Goal: Contribute content: Contribute content

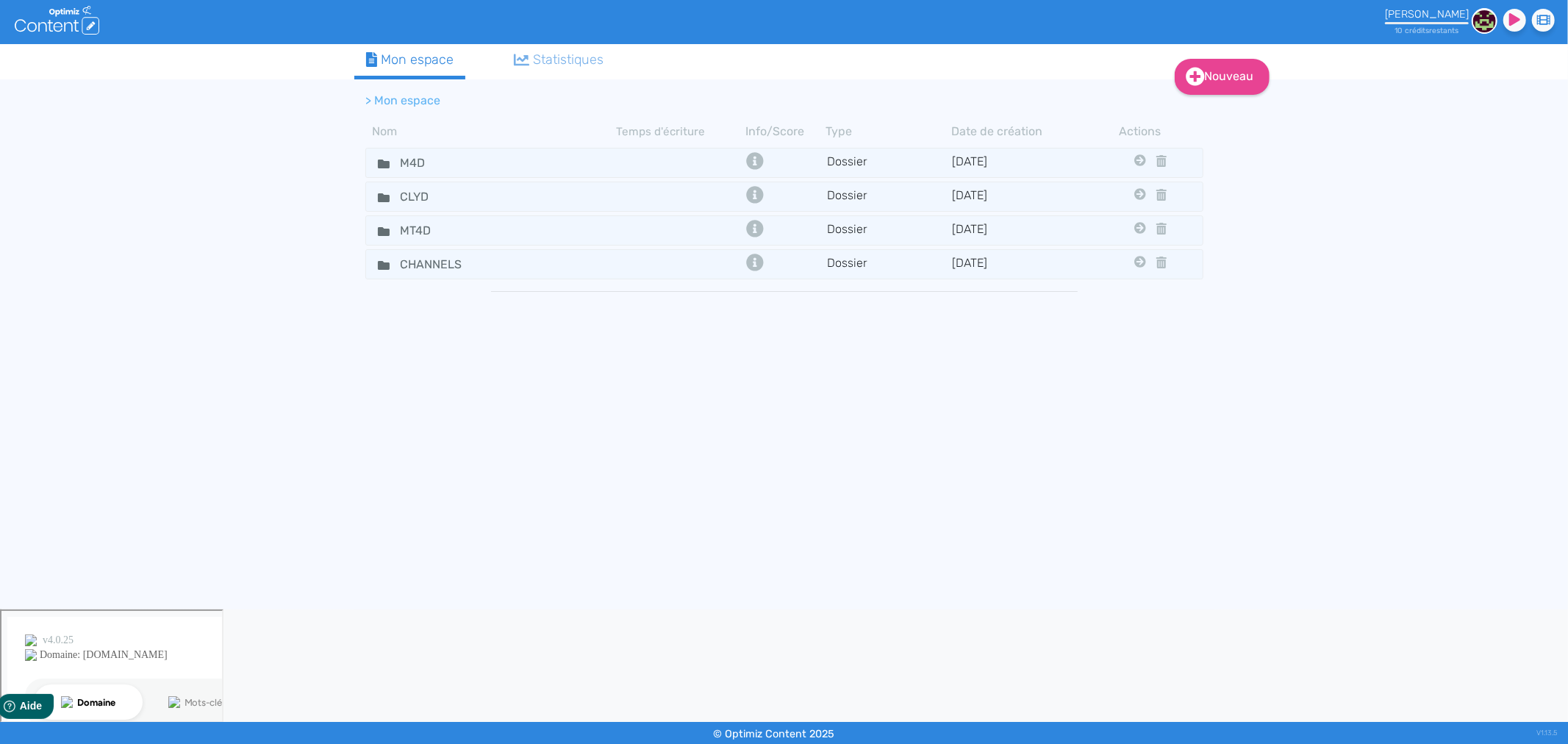
click at [1489, 16] on img at bounding box center [1484, 21] width 26 height 26
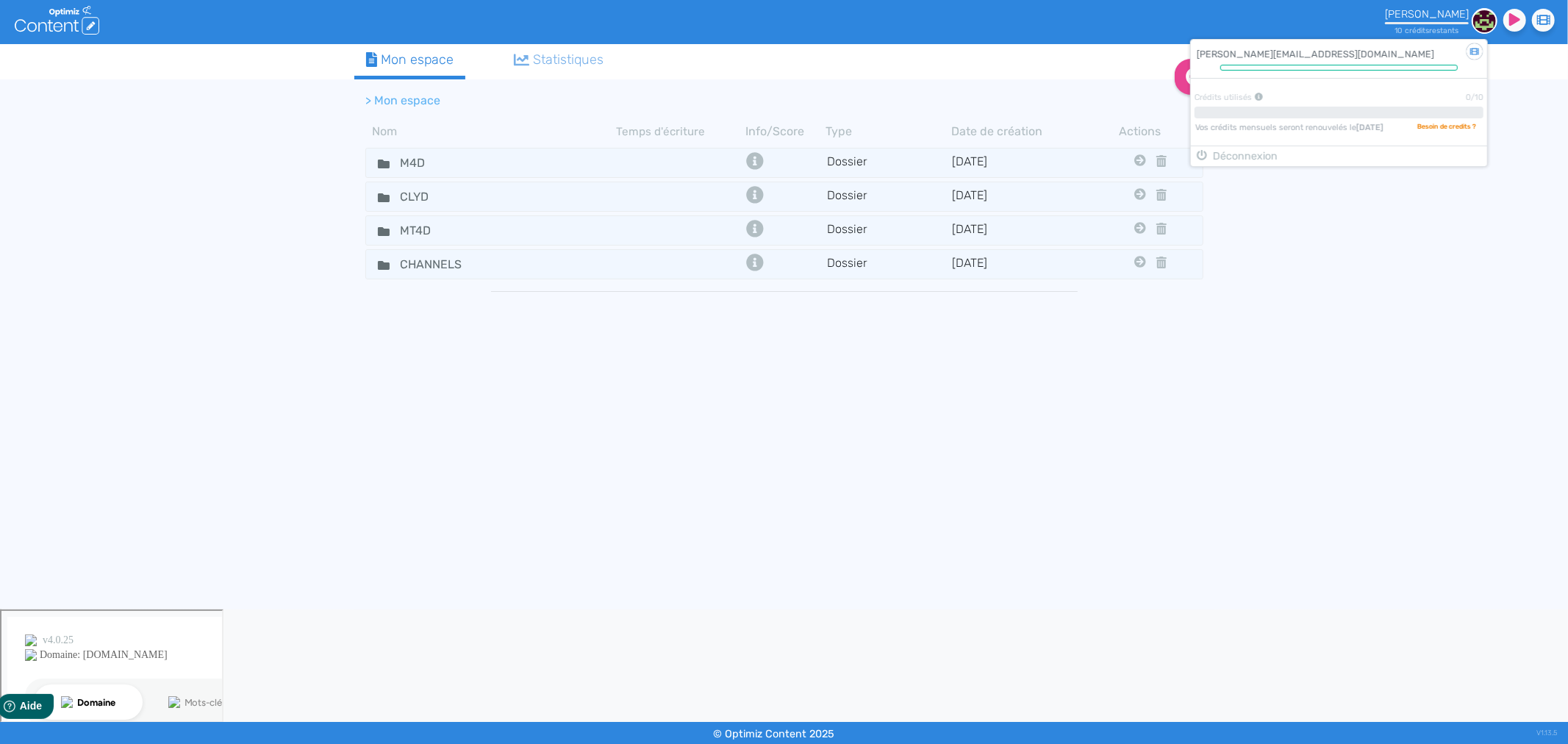
click at [1397, 227] on div "Nouveau Contenu Dossier Mon espace Statistiques > Mon espace Nom Temps d'écritu…" at bounding box center [784, 327] width 1568 height 566
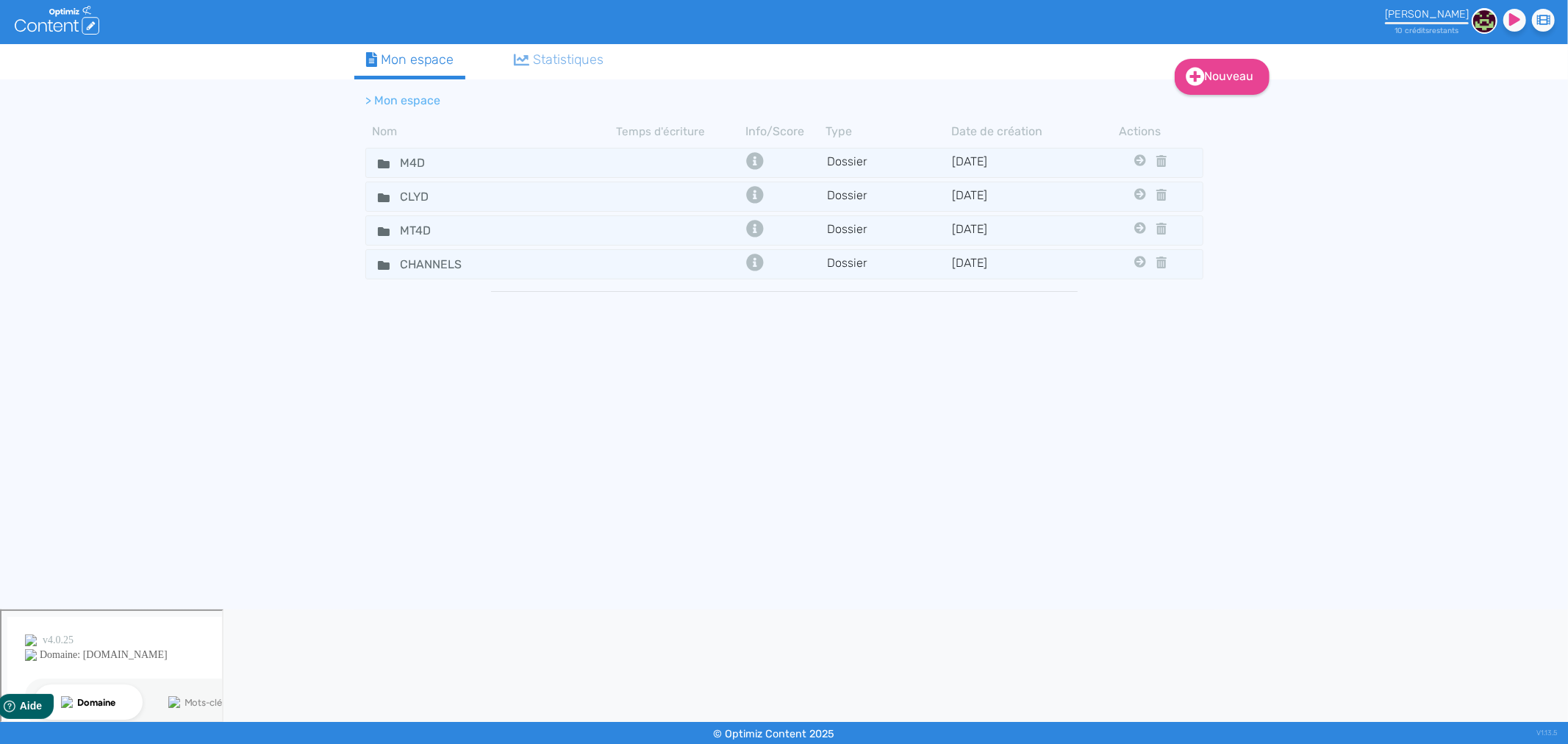
click at [1477, 19] on img at bounding box center [1484, 21] width 26 height 26
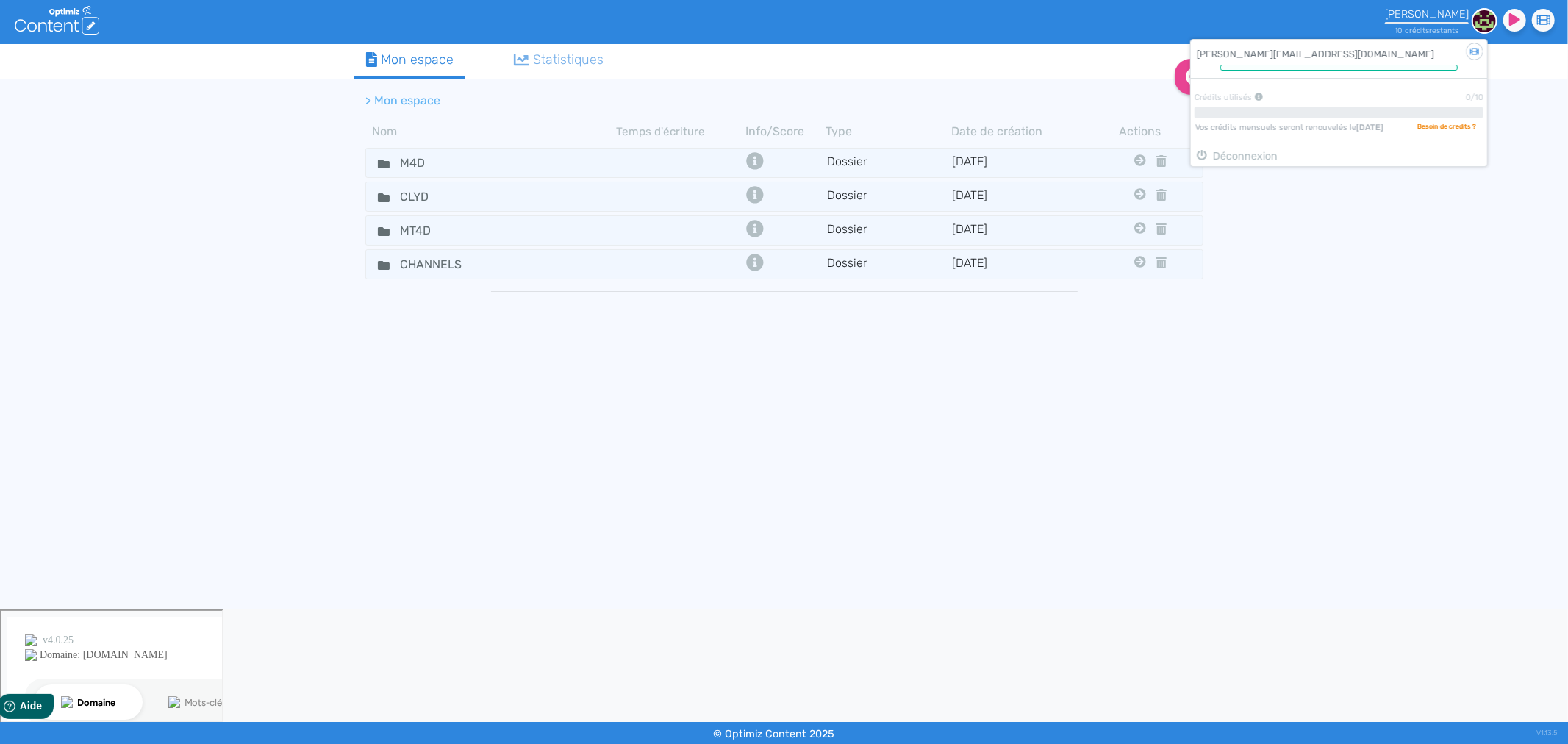
click at [1400, 266] on div "Nouveau Contenu Dossier Mon espace Statistiques > Mon espace Nom Temps d'écritu…" at bounding box center [784, 327] width 1568 height 566
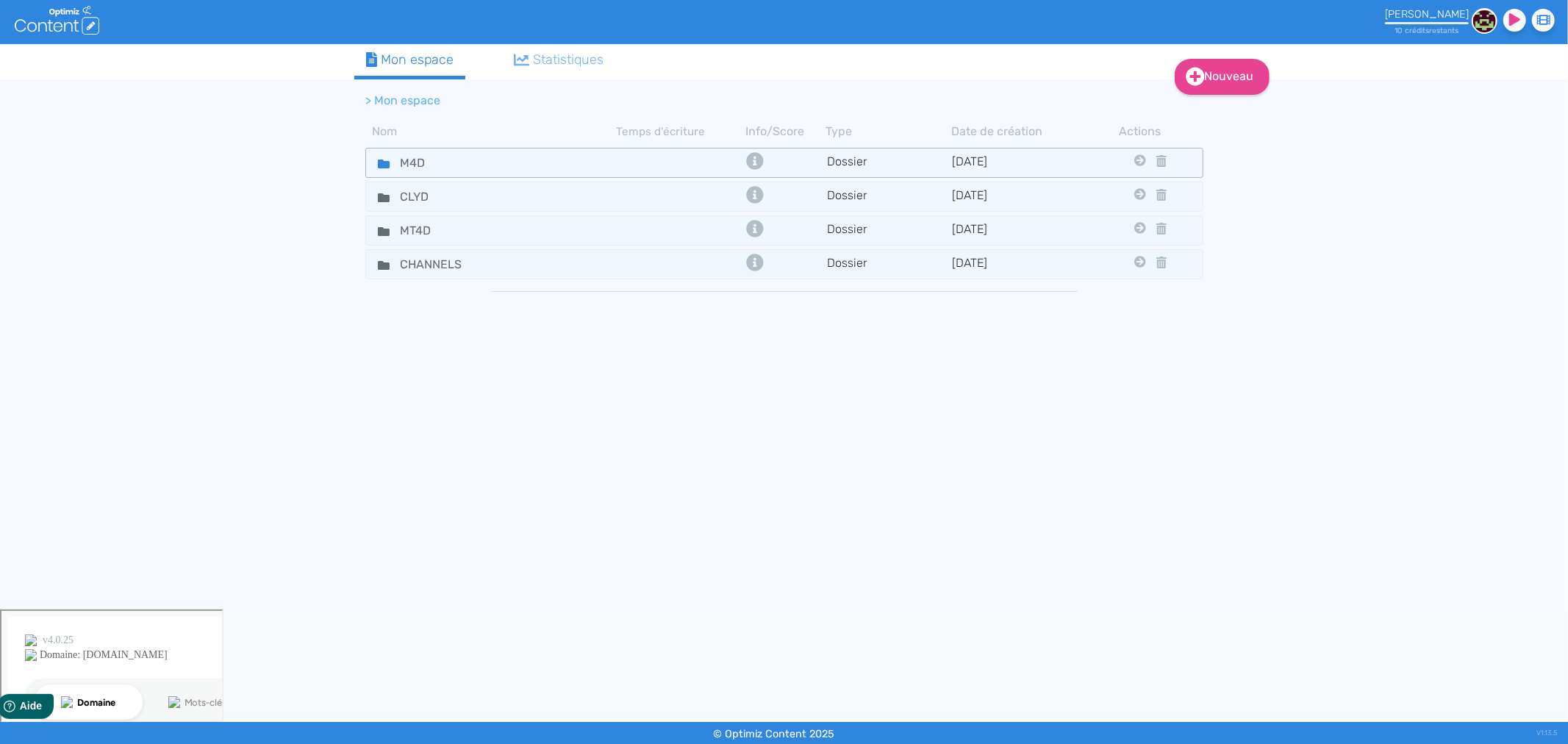
click at [540, 166] on div "M4D" at bounding box center [490, 163] width 249 height 22
click at [1481, 24] on img at bounding box center [1484, 21] width 26 height 26
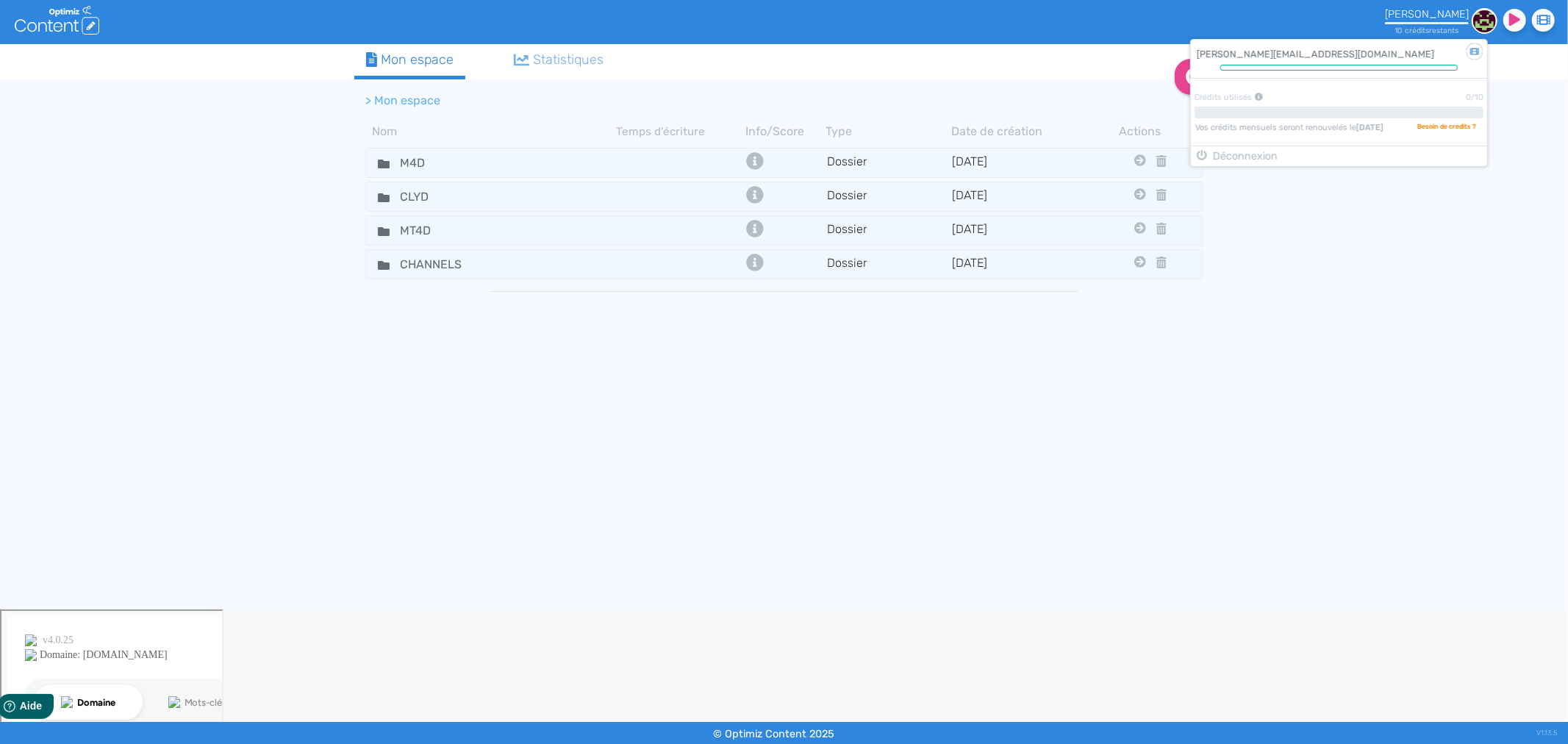
click at [541, 483] on tbody "M4D Dossier [DATE] Clyd Mt4d Channels CLYD Dossier [DATE] M4d Mt4d Channels MT4…" at bounding box center [784, 367] width 860 height 446
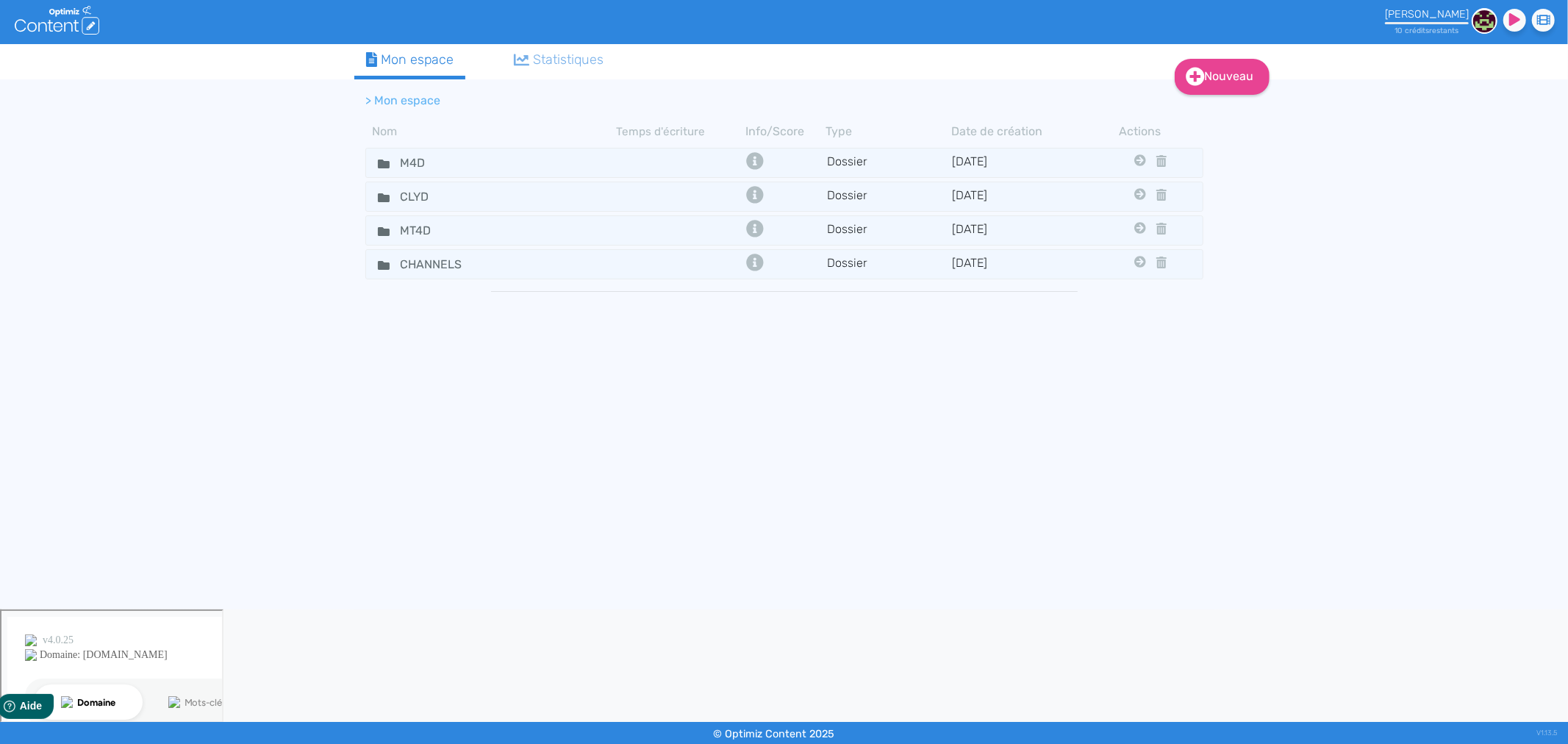
click at [1299, 437] on div "Nouveau Contenu Dossier Mon espace Statistiques > Mon espace Nom Temps d'écritu…" at bounding box center [784, 327] width 1568 height 566
click at [1260, 326] on div "Nouveau Contenu Dossier Mon espace Statistiques > Mon espace Nom Temps d'écritu…" at bounding box center [784, 327] width 1568 height 566
click at [548, 198] on div "CLYD" at bounding box center [490, 197] width 249 height 22
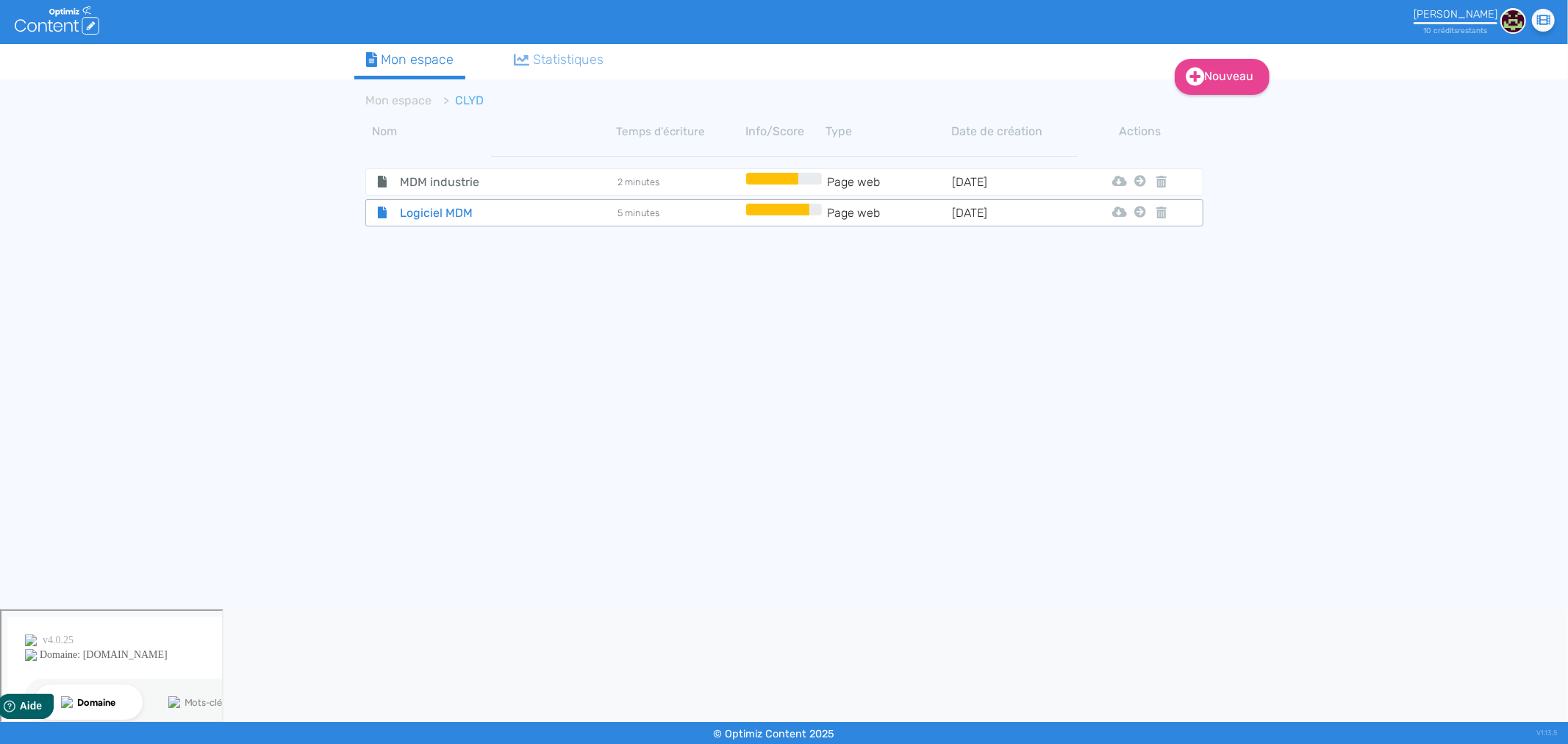
click at [457, 212] on span "Logiciel MDM" at bounding box center [470, 213] width 165 height 19
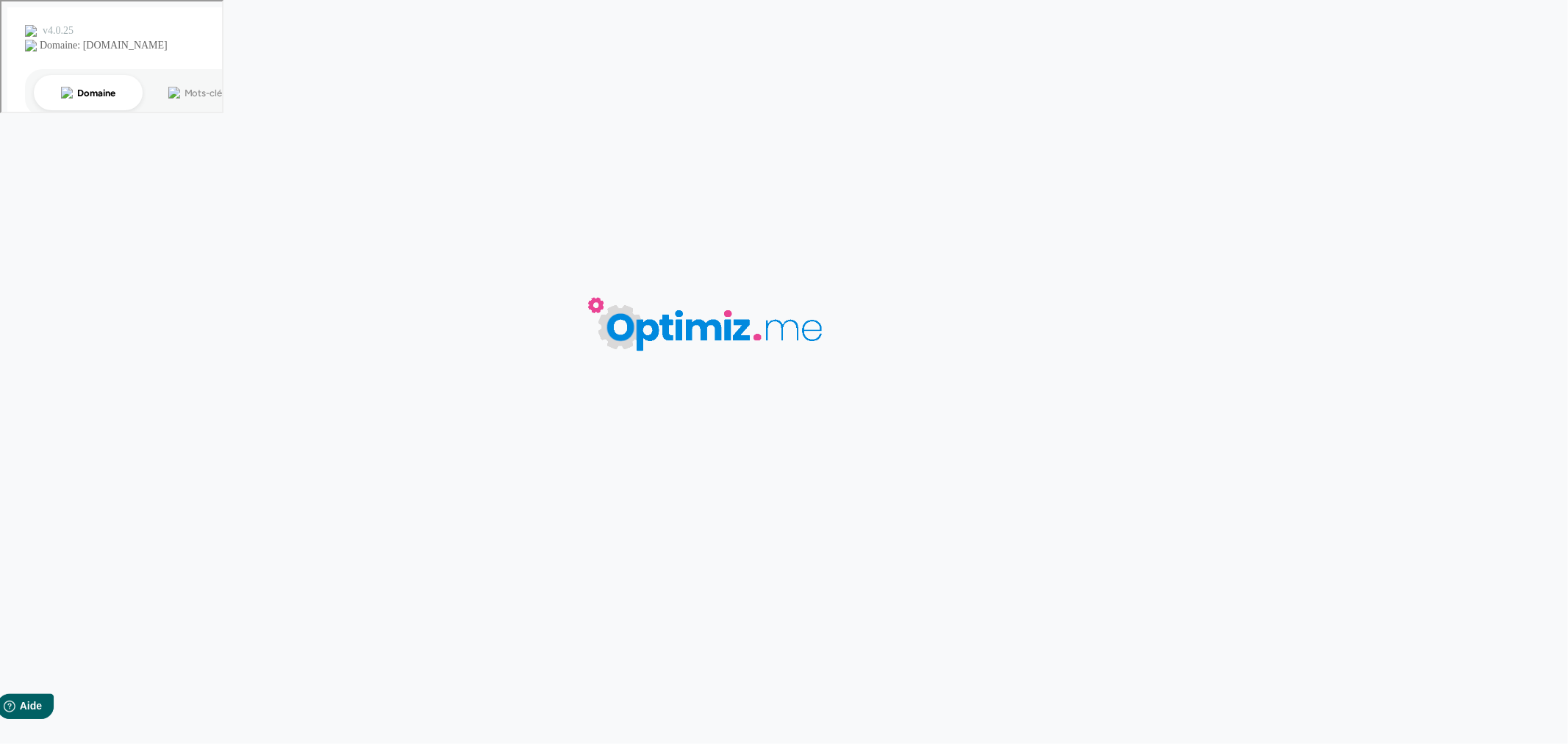
type input "Logiciel MDM"
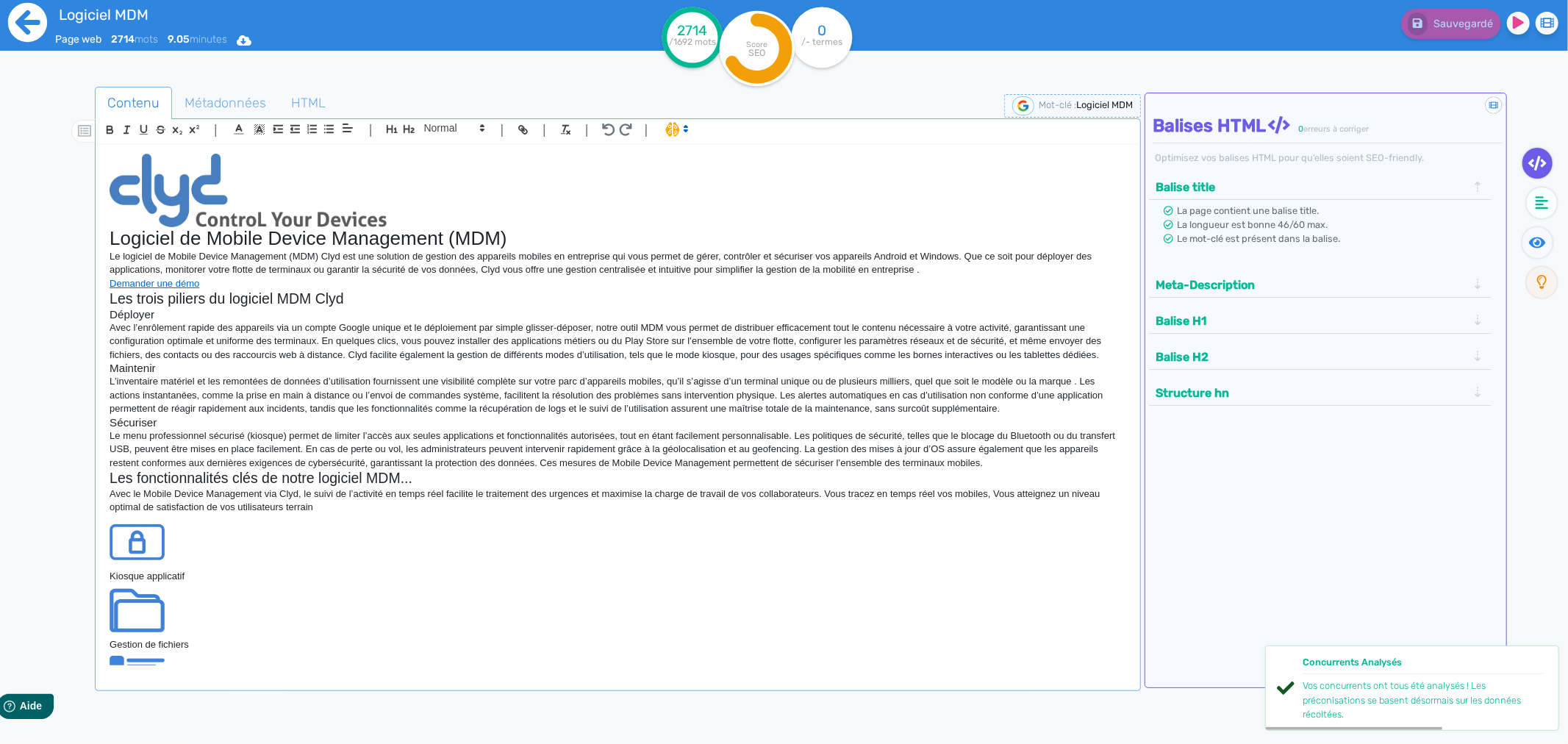
click at [15, 30] on icon at bounding box center [27, 22] width 39 height 39
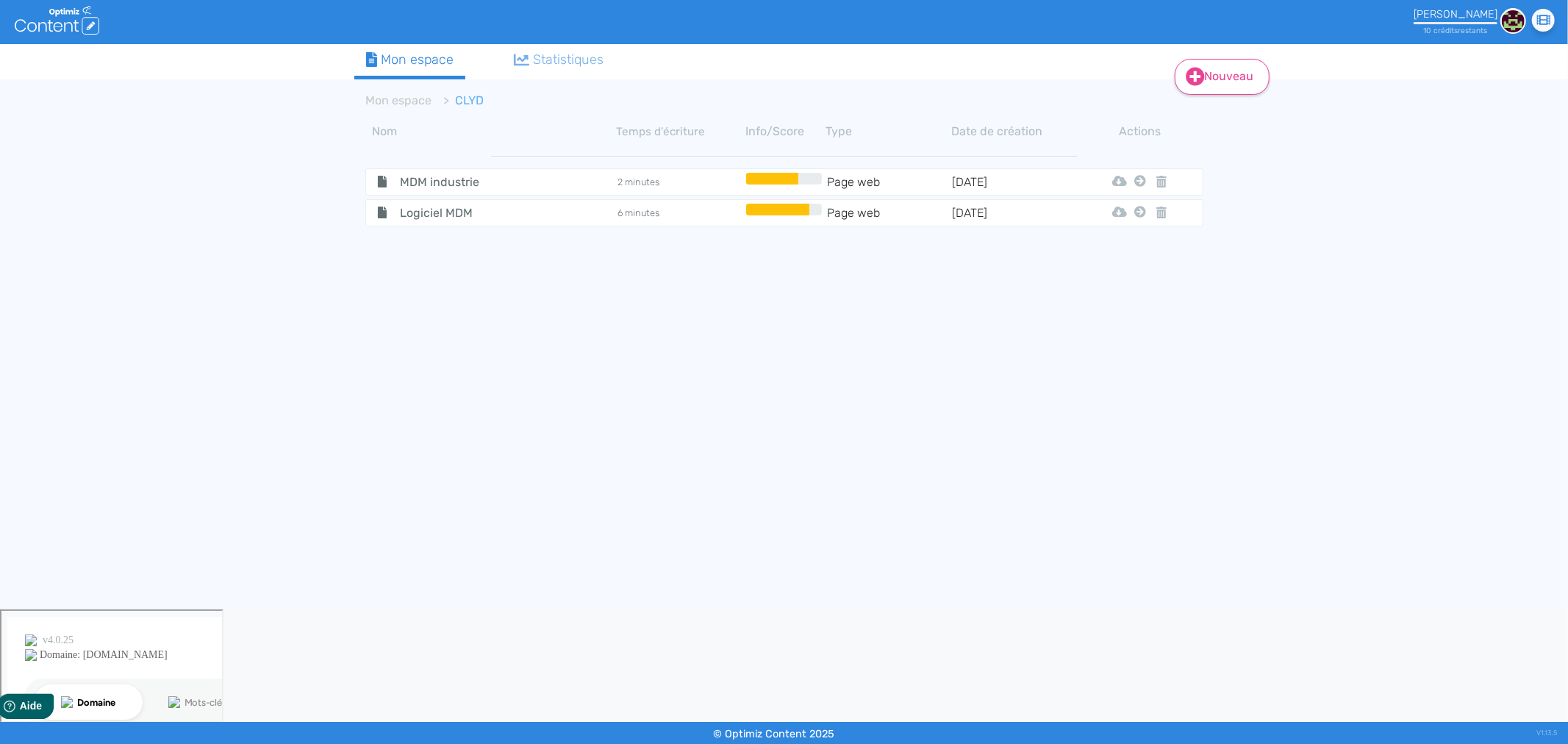
click at [1260, 75] on link "Nouveau" at bounding box center [1222, 76] width 95 height 36
click at [1237, 115] on button "Contenu" at bounding box center [1230, 113] width 118 height 24
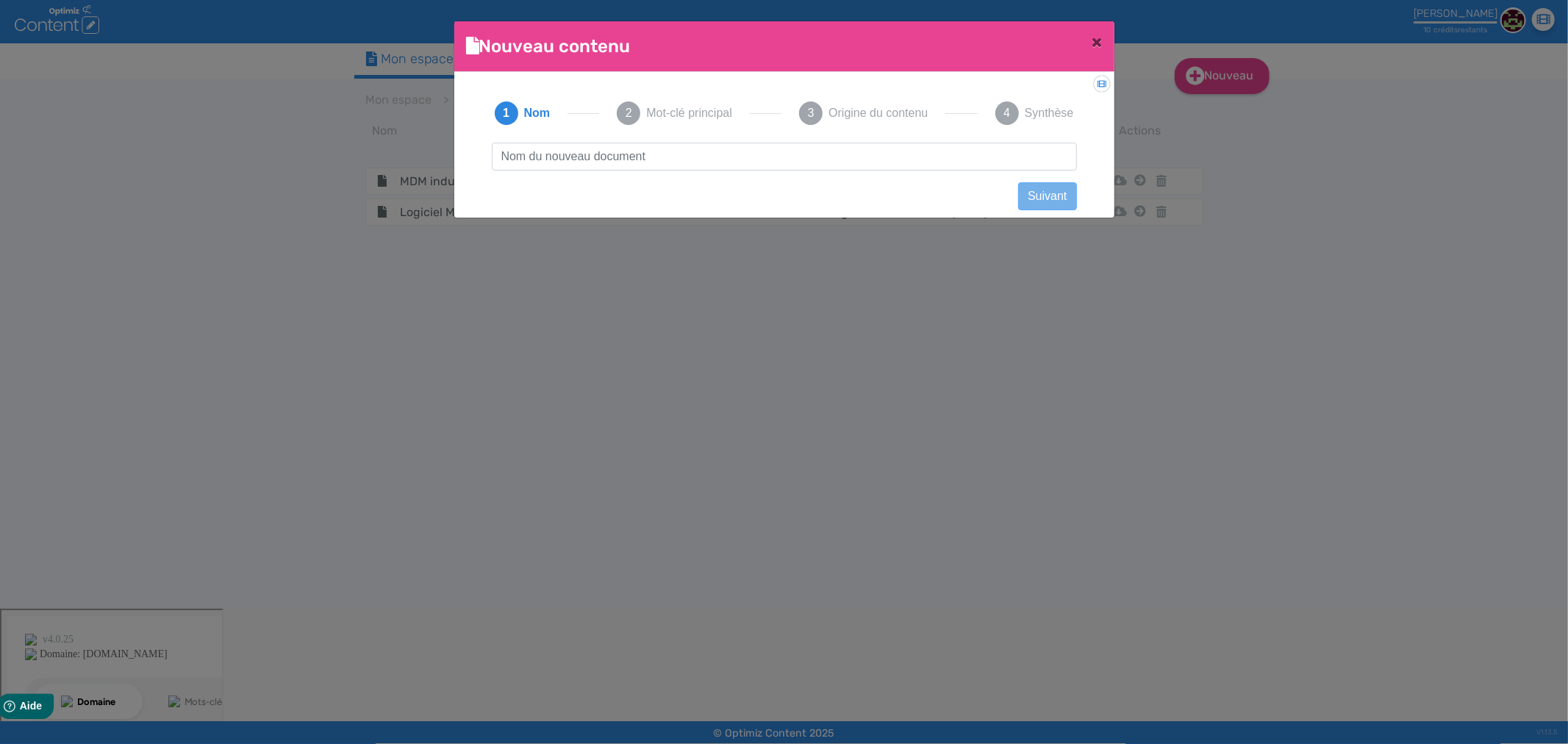
click at [593, 159] on input "text" at bounding box center [784, 157] width 585 height 28
type input "g"
type input "Gestion des TPV"
click at [1055, 196] on button "Suivant" at bounding box center [1047, 196] width 58 height 28
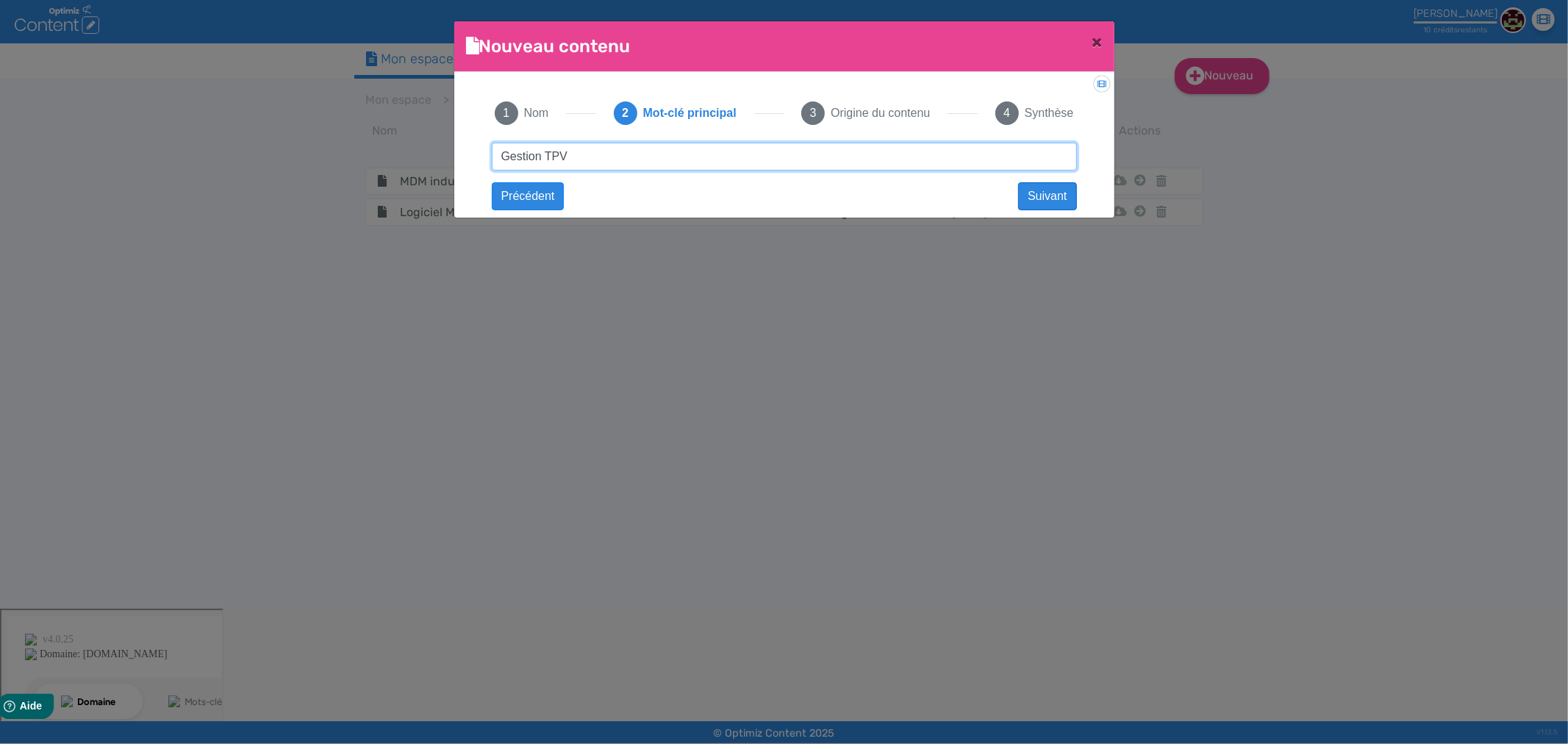
type input "Gestion TPV"
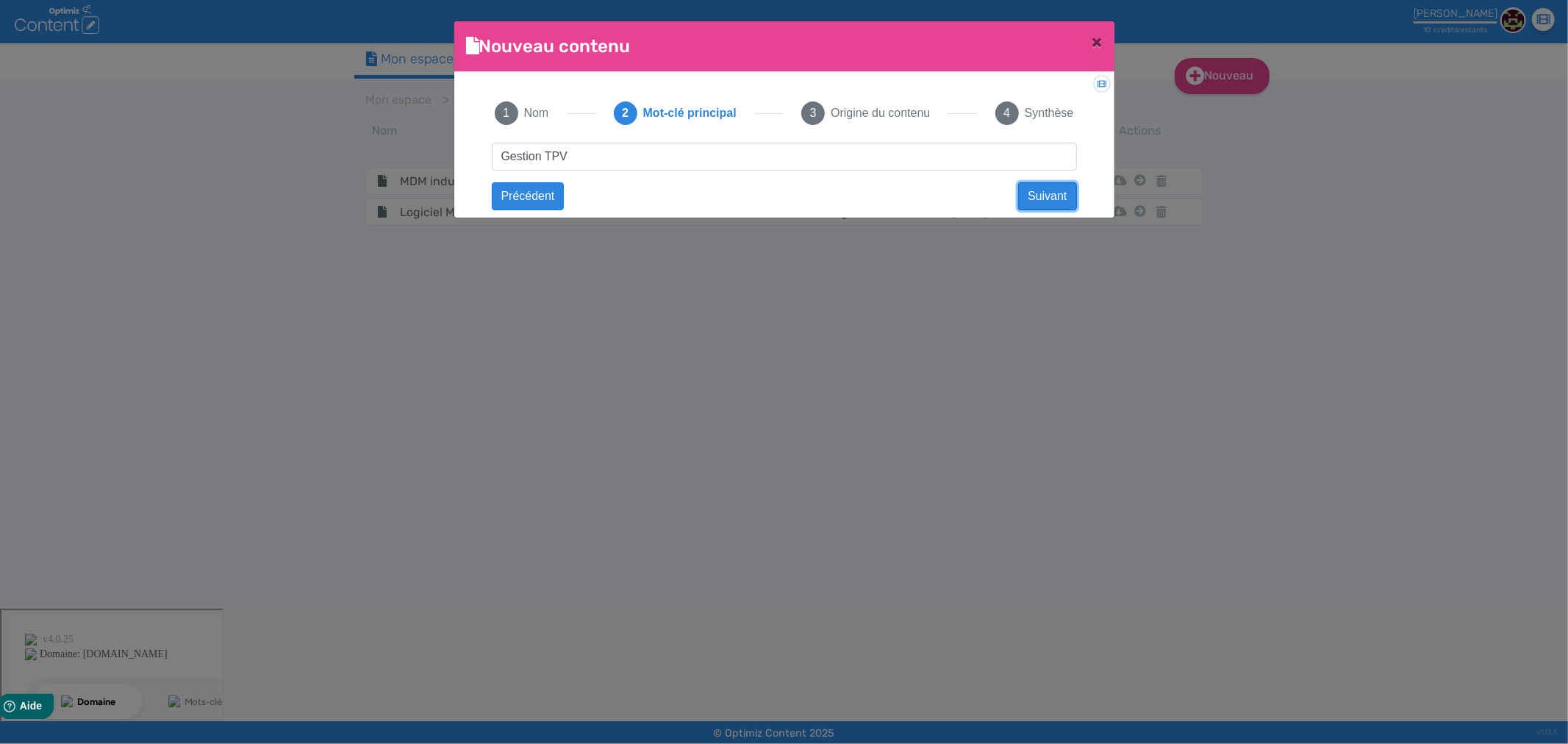
click at [1038, 199] on button "Suivant" at bounding box center [1047, 196] width 58 height 28
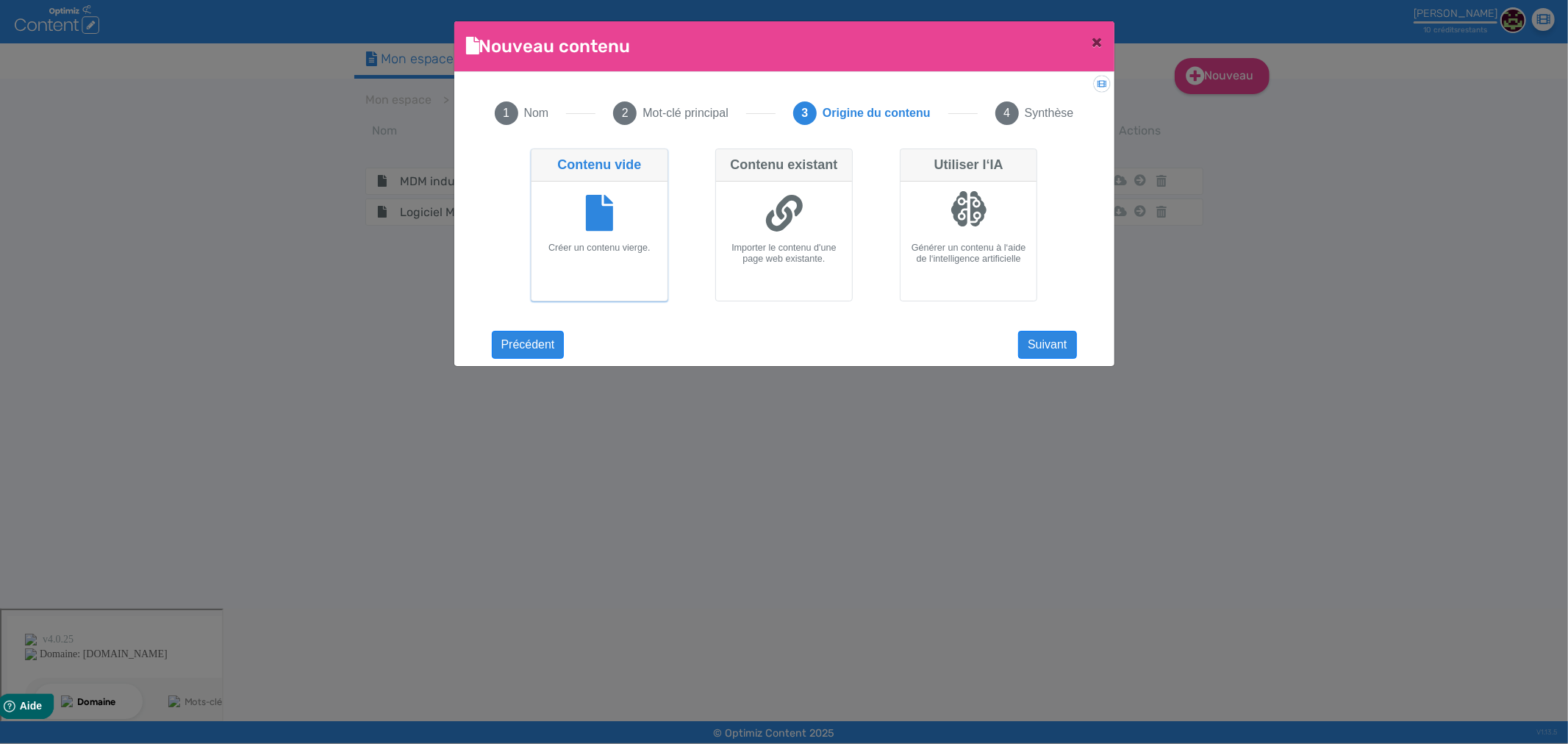
click at [782, 221] on icon at bounding box center [784, 213] width 37 height 37
click at [725, 159] on input "Contenu existant Importer le contenu d'une page web existante." at bounding box center [720, 154] width 10 height 10
radio input "true"
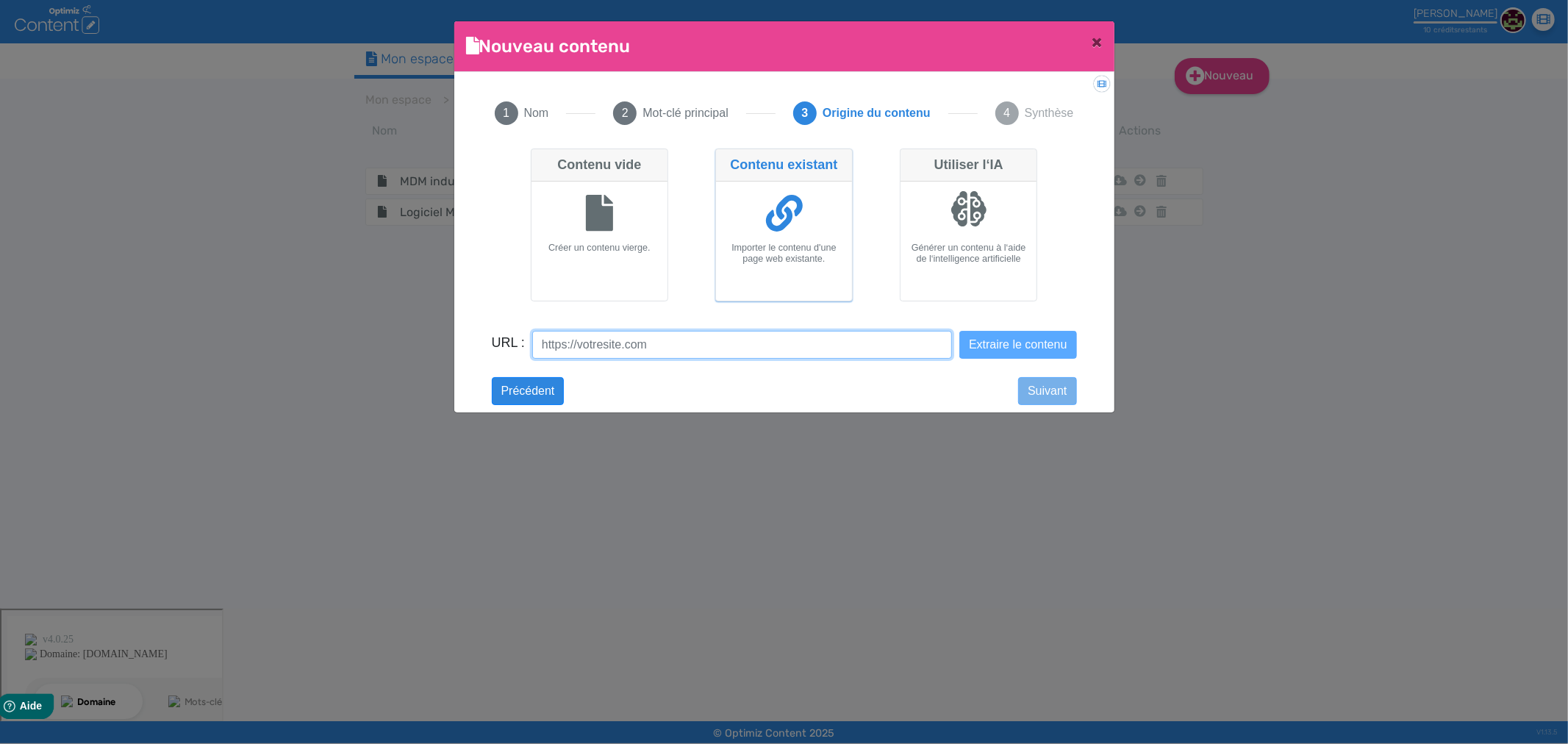
click at [722, 354] on input "URL :" at bounding box center [742, 345] width 420 height 28
paste input "[URL][DOMAIN_NAME]"
type input "[URL][DOMAIN_NAME]"
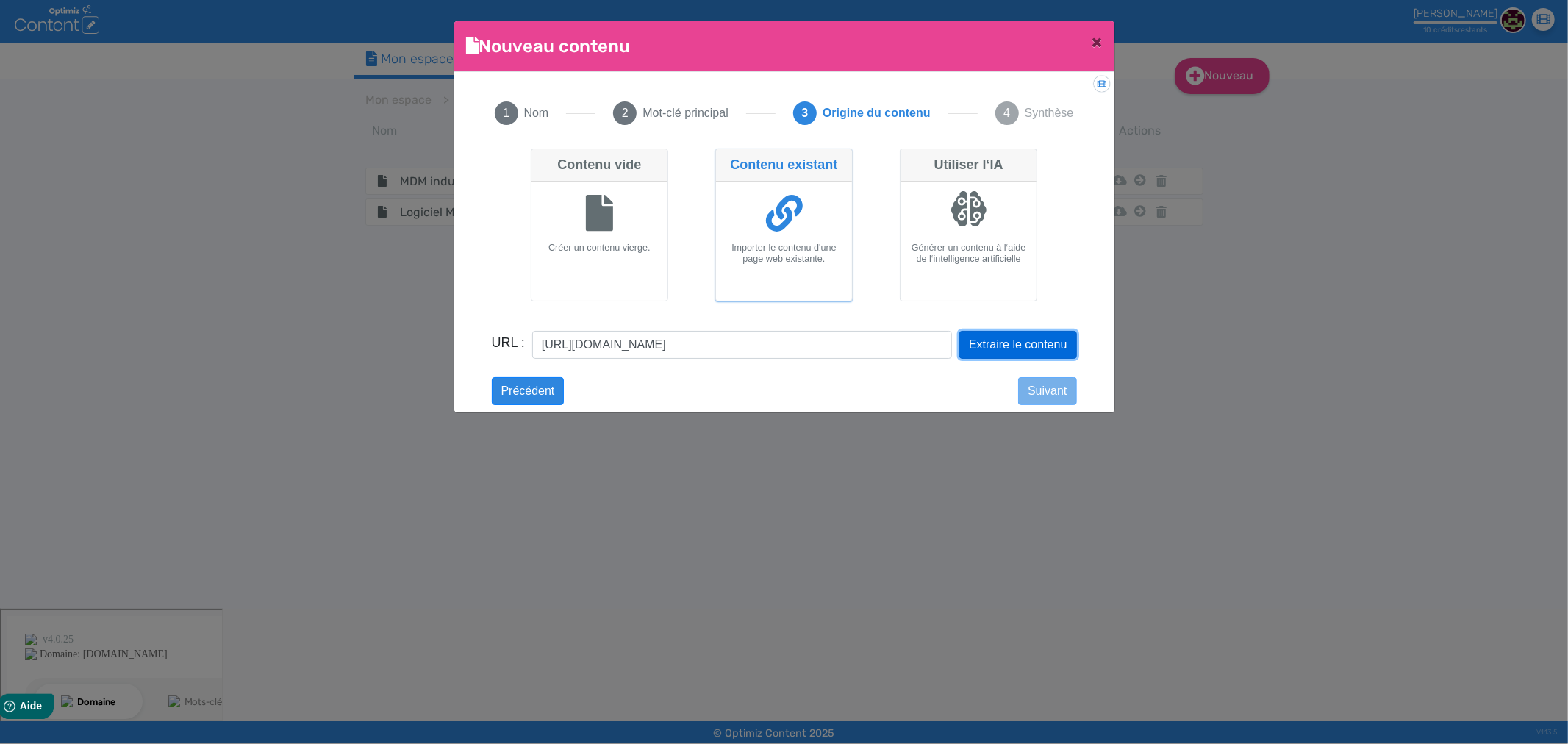
click at [1033, 341] on button "Extraire le contenu" at bounding box center [1017, 345] width 117 height 28
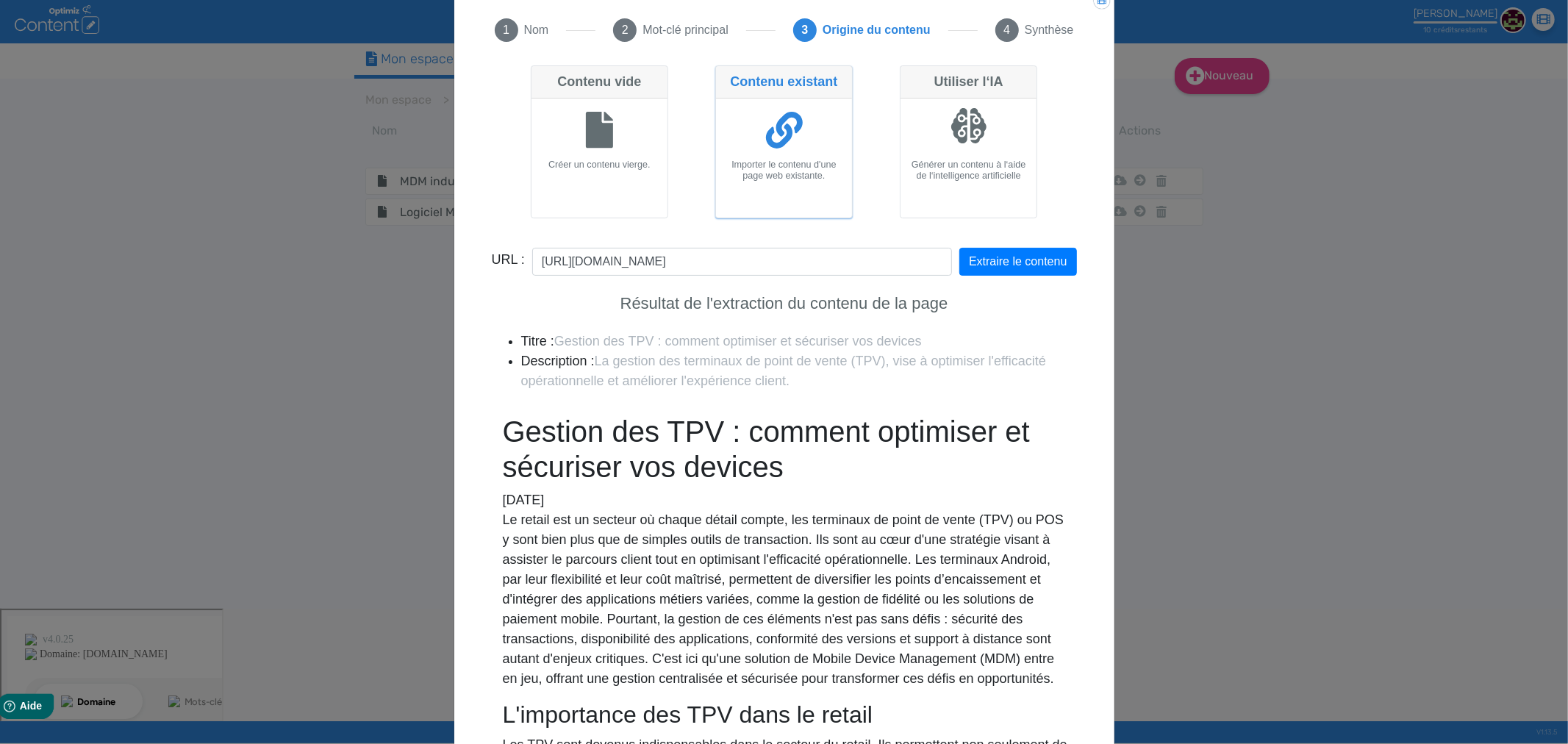
scroll to position [181, 0]
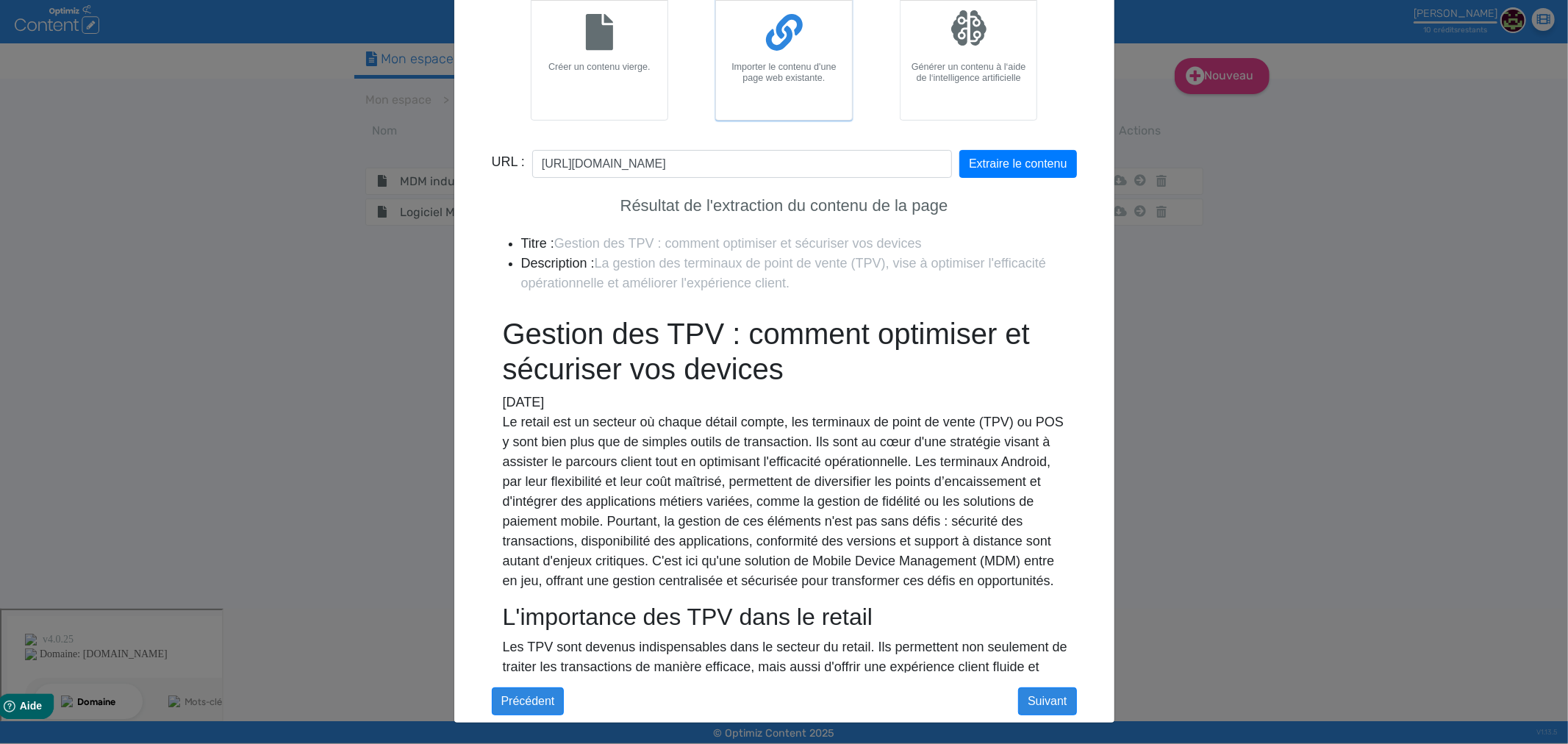
click at [1032, 716] on app-new-document-modal "Nouveau contenu × Didacticiel: Créer un document 1 Nom 2 Mot-clé principal 3 Or…" at bounding box center [784, 281] width 660 height 882
click at [1027, 700] on button "Suivant" at bounding box center [1047, 701] width 58 height 28
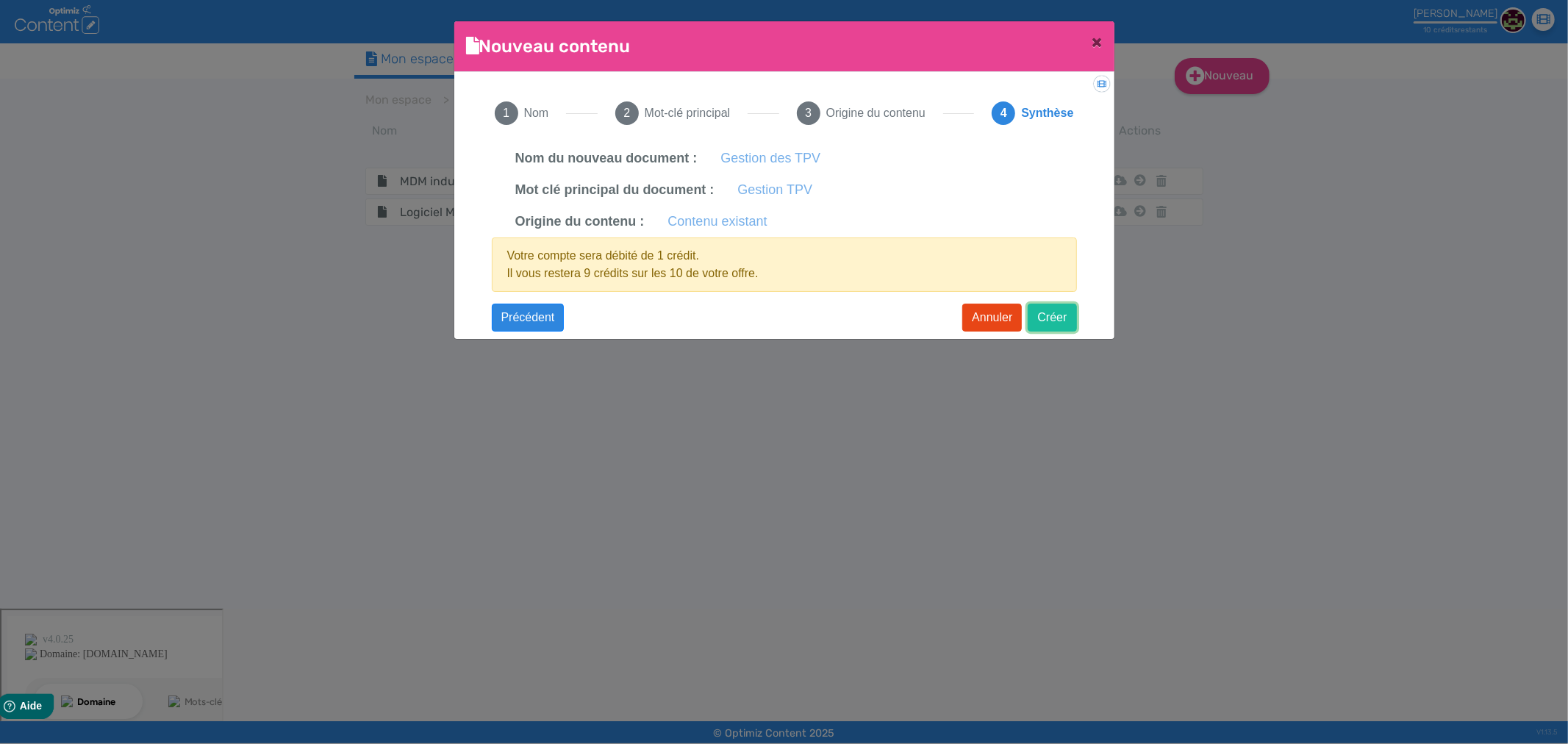
click at [1046, 312] on button "Créer" at bounding box center [1051, 317] width 49 height 28
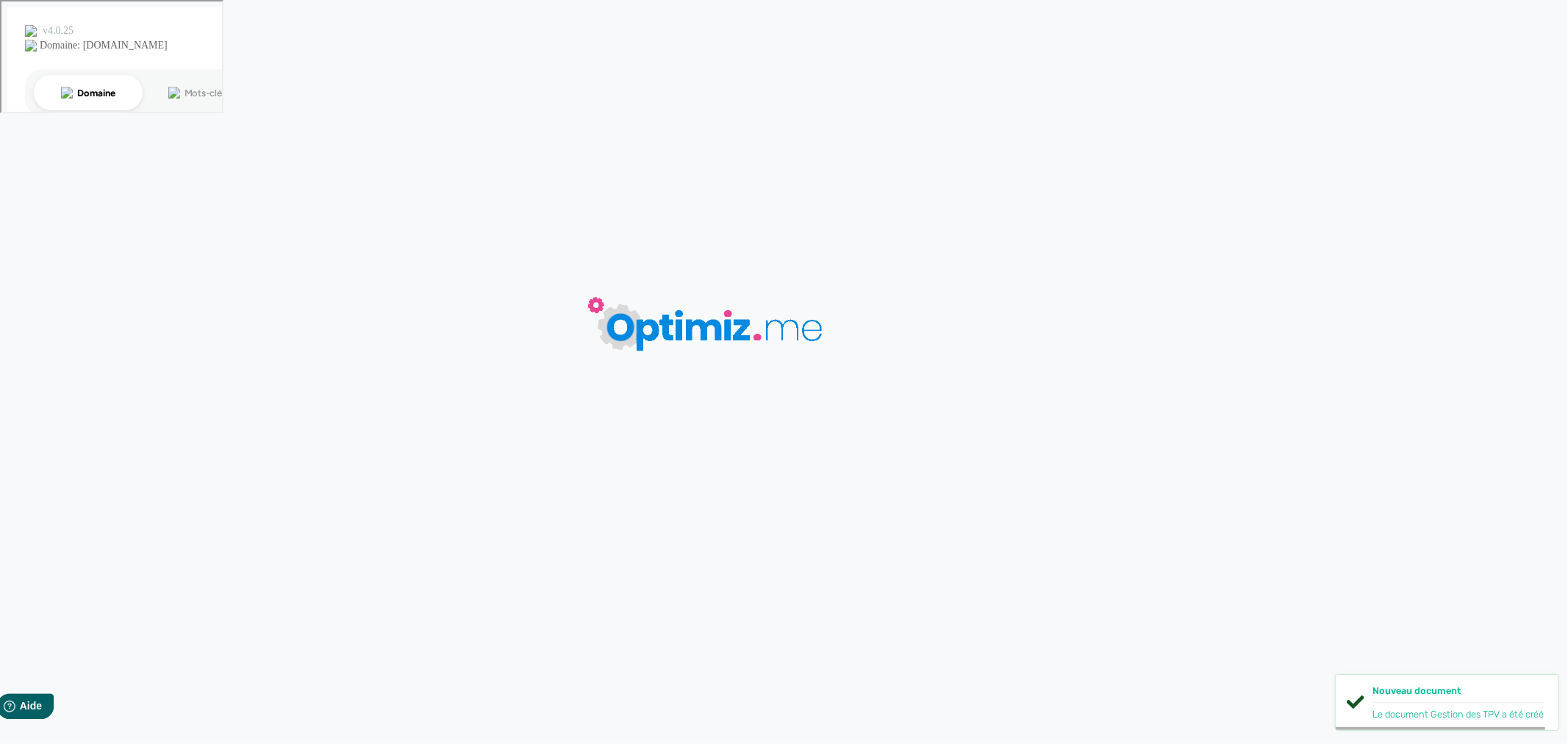
type input "Gestion des TPV"
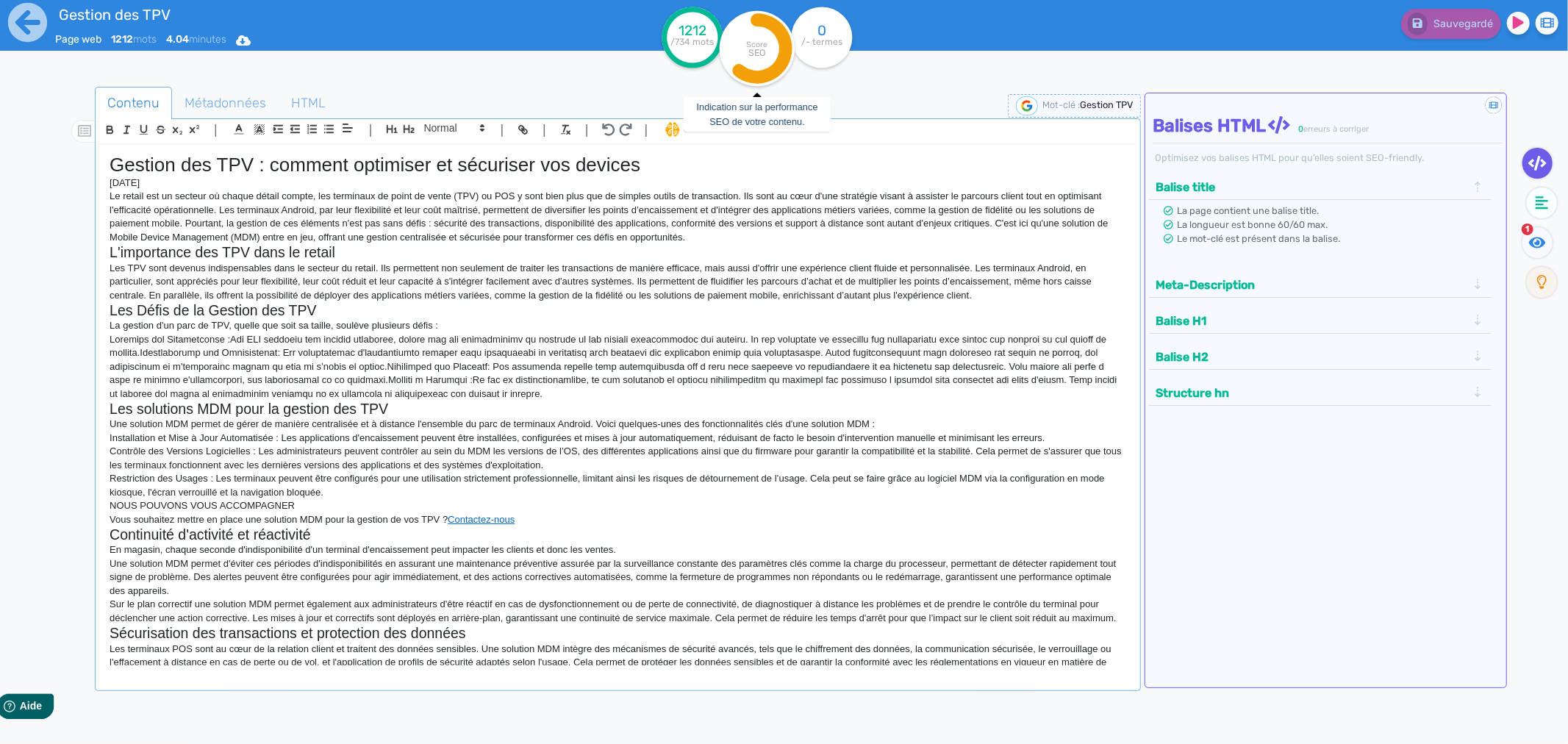
click at [785, 47] on icon at bounding box center [762, 49] width 47 height 57
click at [781, 46] on icon at bounding box center [762, 49] width 47 height 57
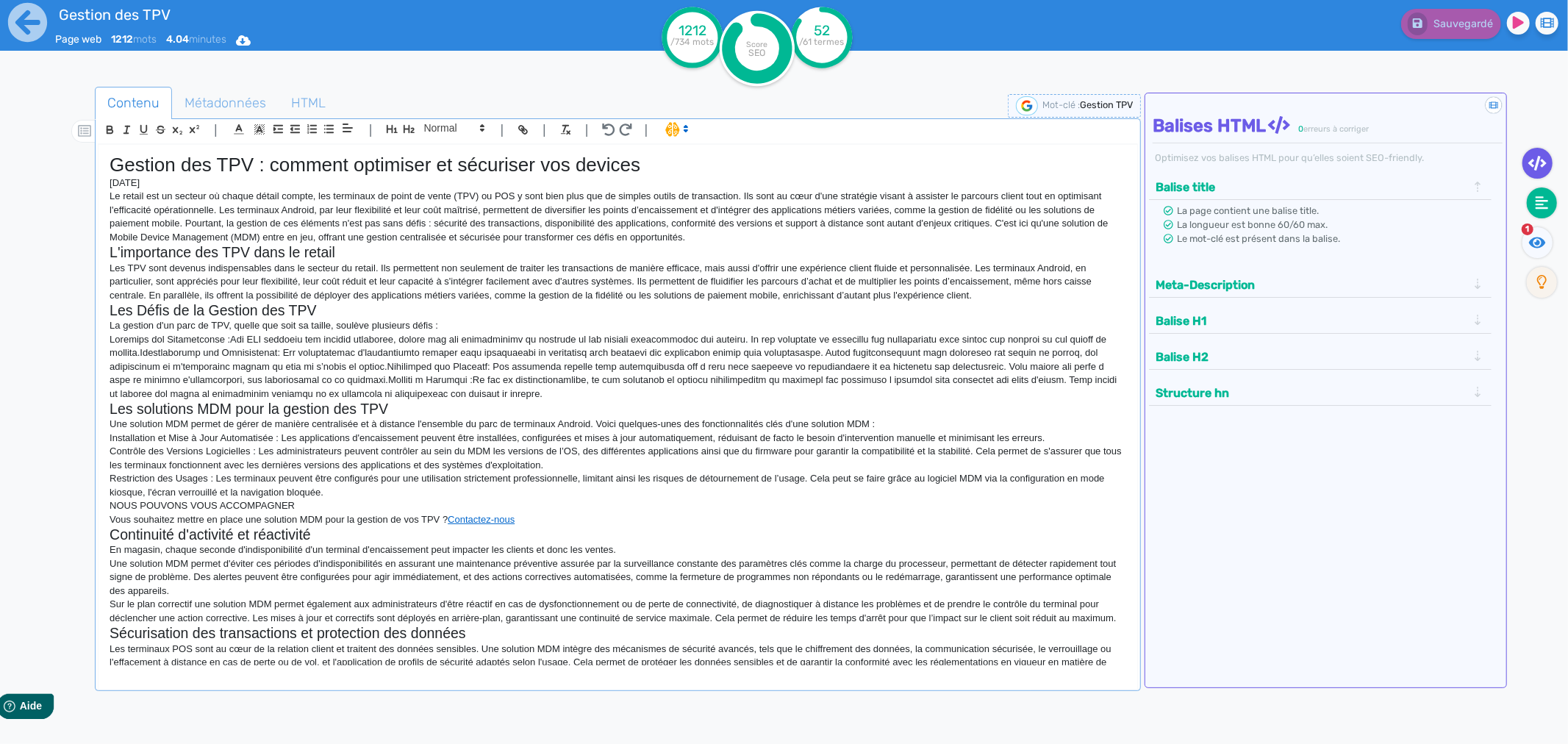
click at [1552, 197] on fa-icon at bounding box center [1541, 202] width 30 height 31
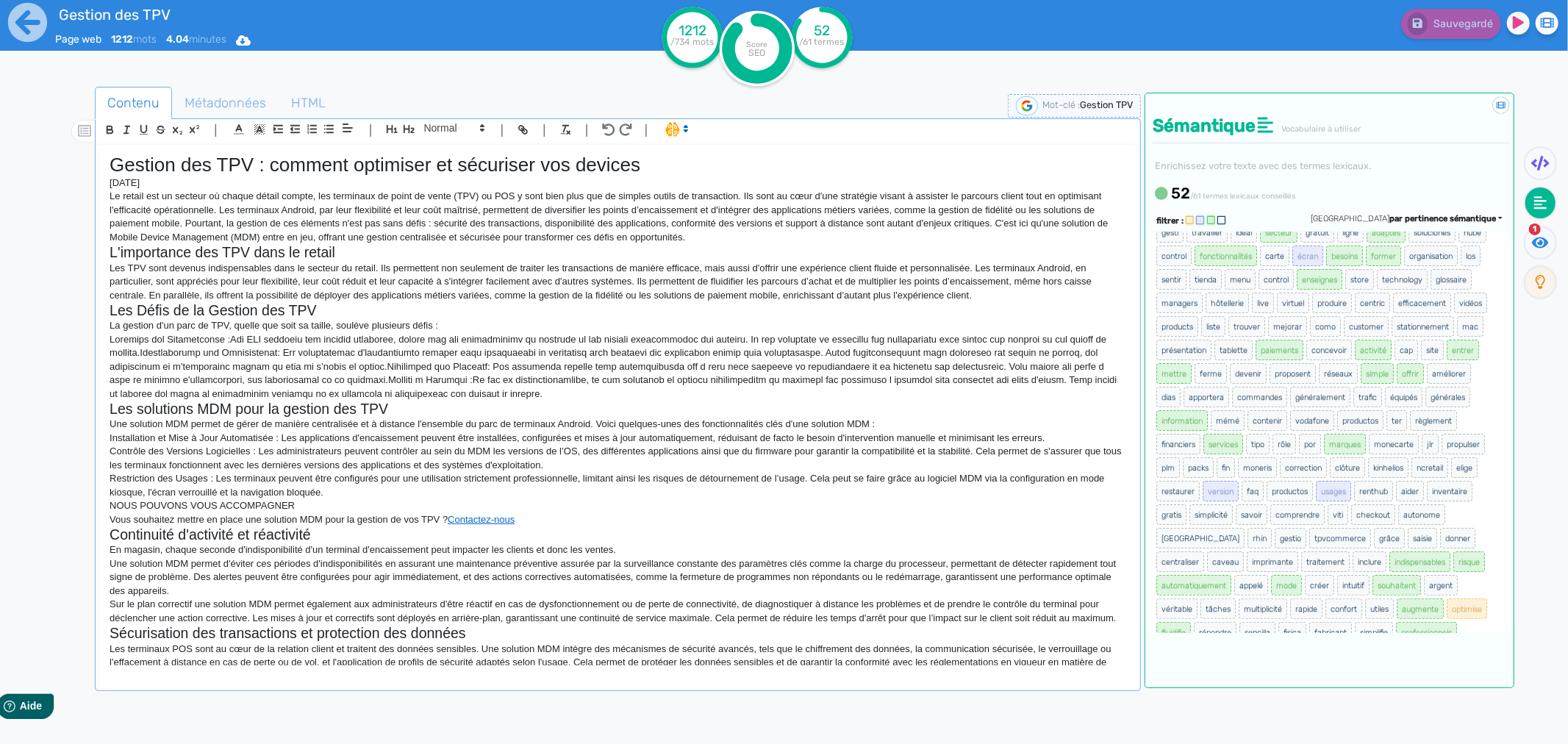
scroll to position [389, 0]
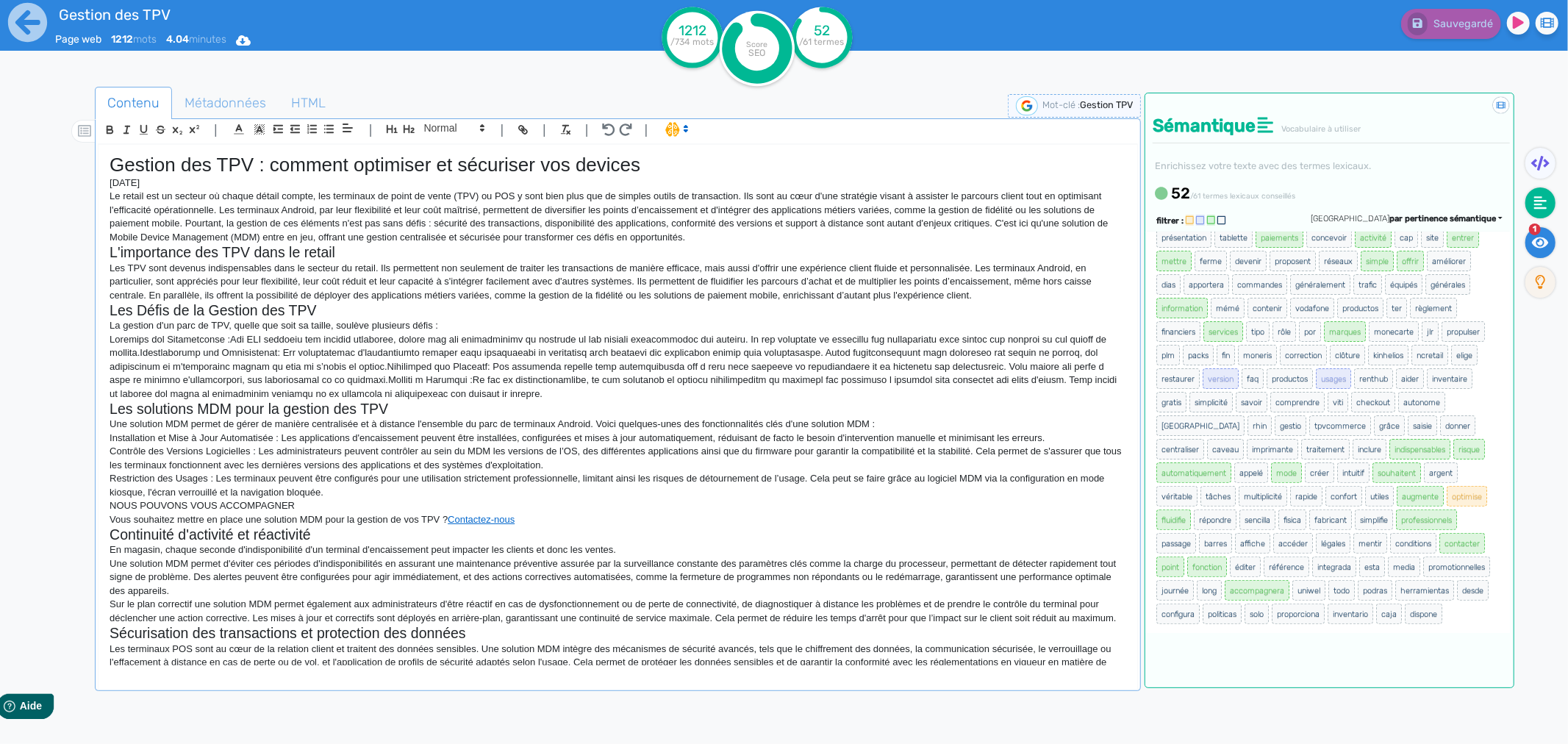
click at [1531, 241] on icon at bounding box center [1539, 242] width 17 height 15
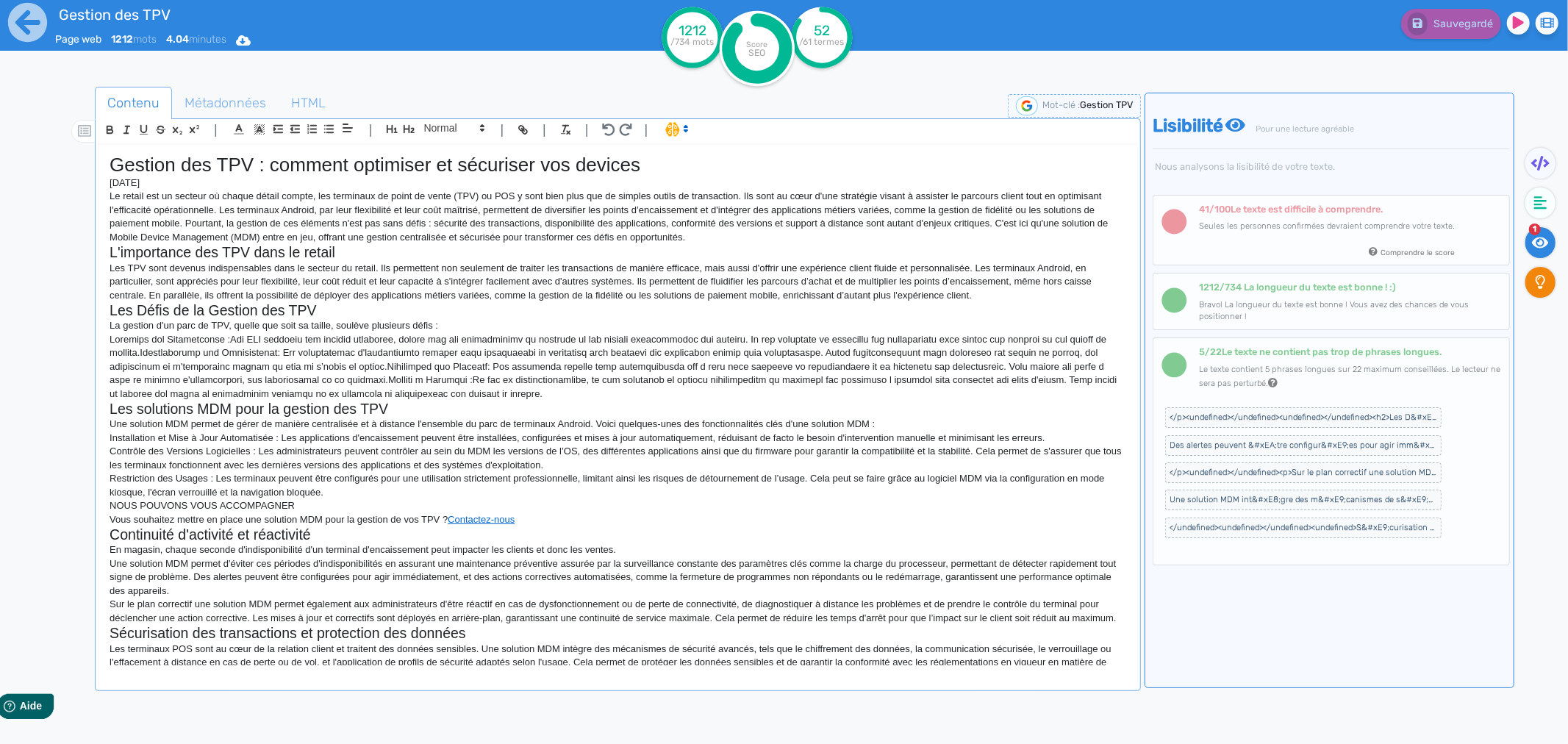
click at [1537, 283] on icon at bounding box center [1540, 281] width 10 height 15
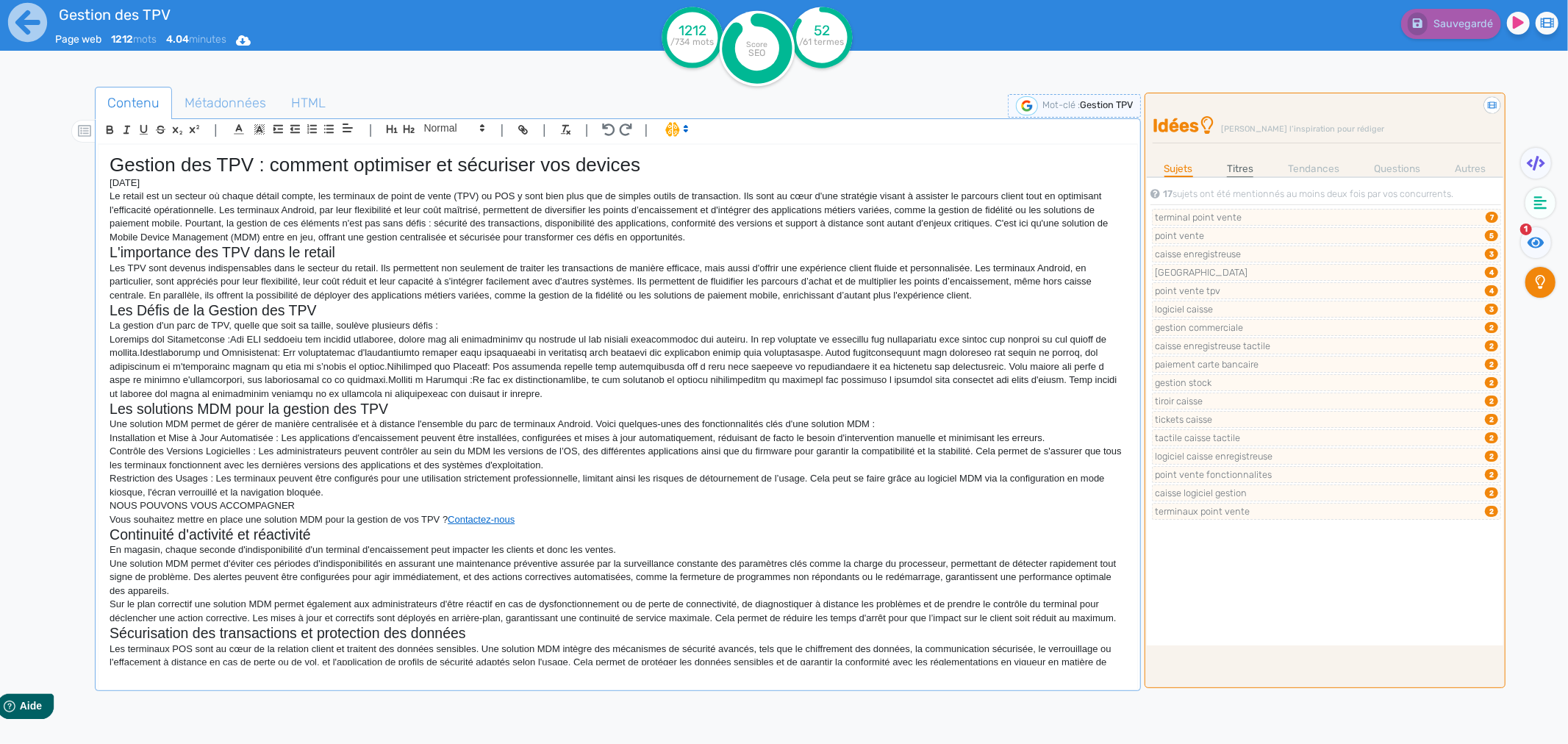
click at [1235, 163] on link "Titres" at bounding box center [1239, 168] width 27 height 16
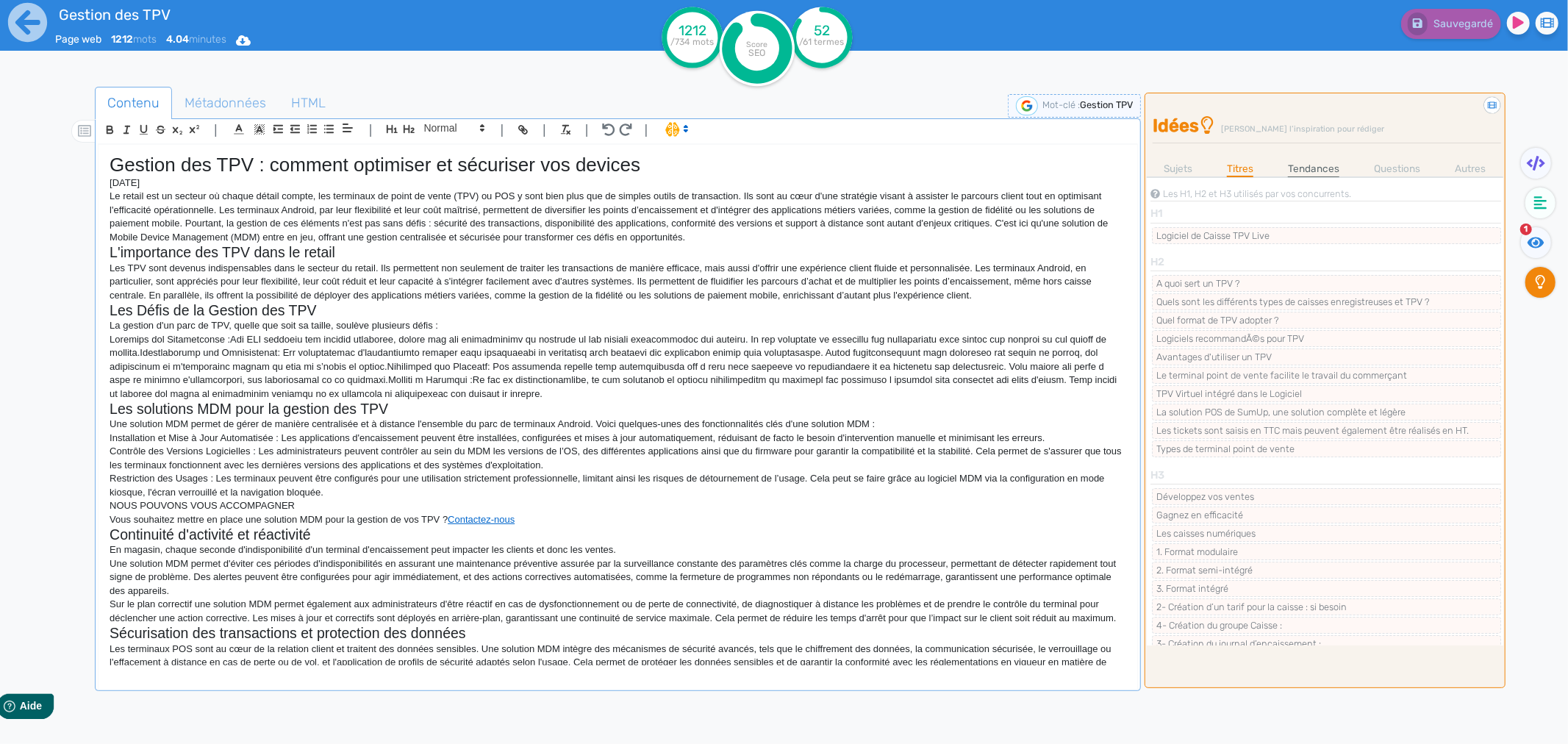
click at [1306, 166] on link "Tendances" at bounding box center [1313, 168] width 52 height 16
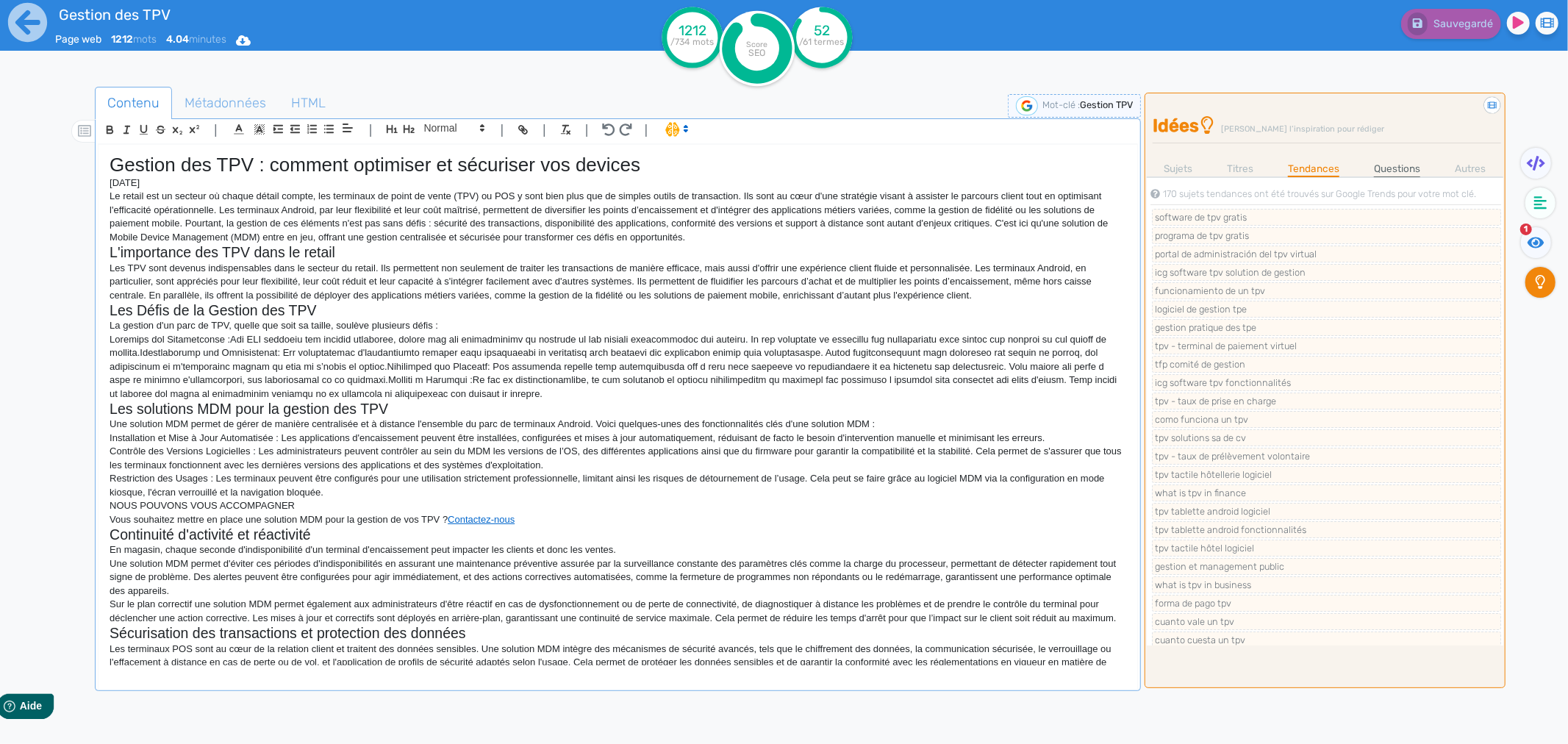
click at [1376, 172] on link "Questions" at bounding box center [1397, 168] width 47 height 16
click at [1479, 166] on link "Autres" at bounding box center [1469, 168] width 31 height 16
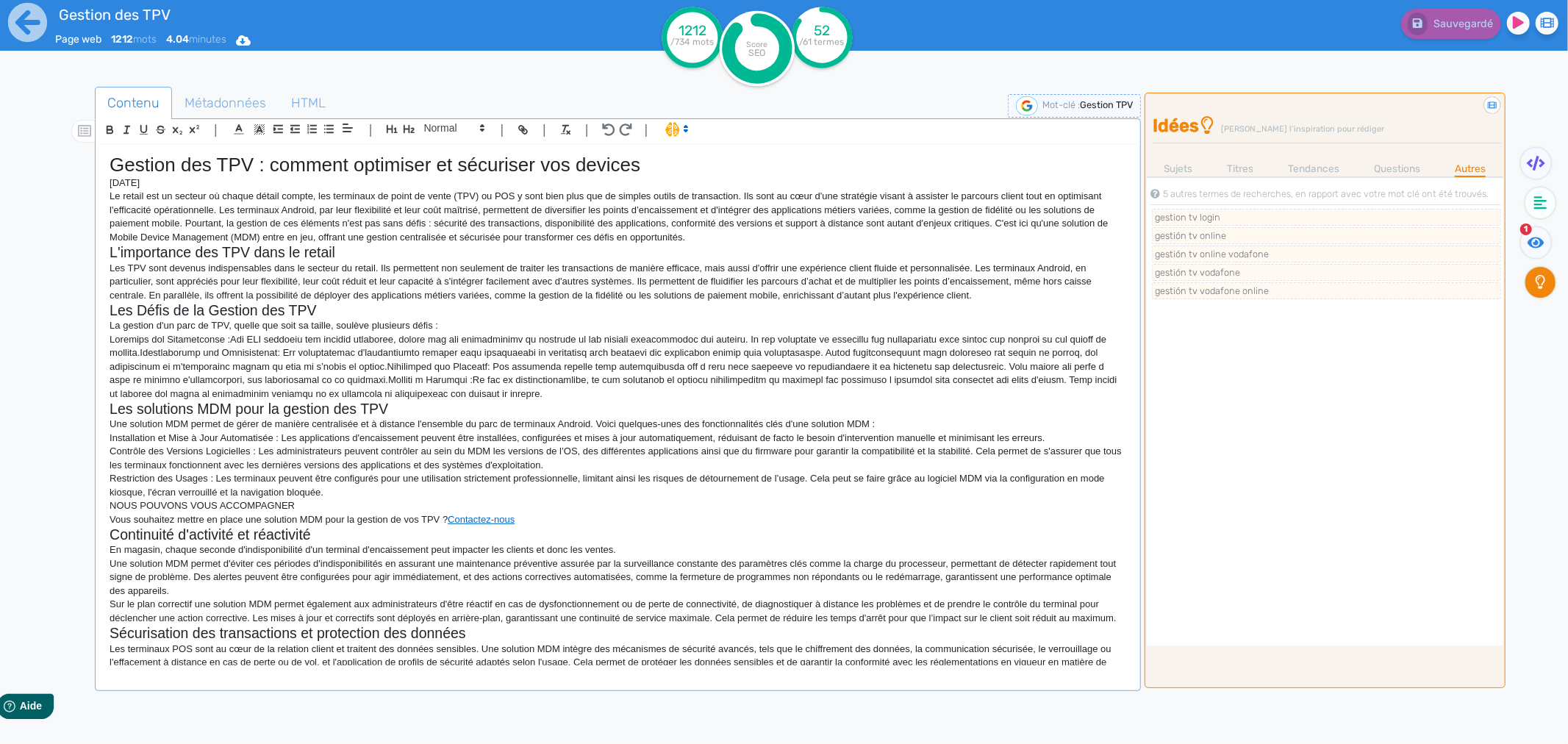
click at [1172, 181] on div "17 sujets ont été mentionnés au moins deux fois par vos concurrents. terminal p…" at bounding box center [1324, 410] width 357 height 469
click at [1181, 170] on link "Sujets" at bounding box center [1178, 168] width 29 height 16
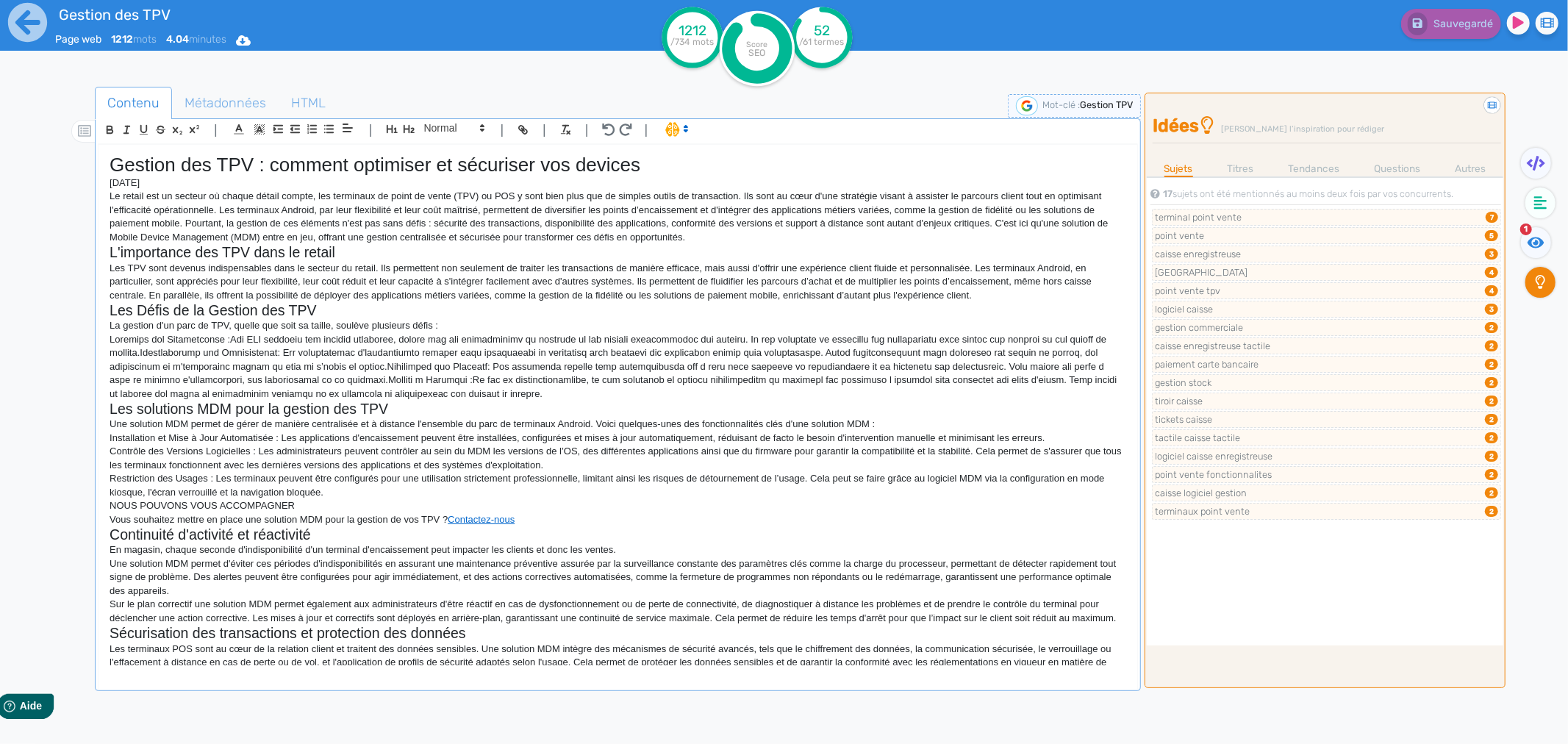
click at [1209, 121] on icon at bounding box center [1206, 125] width 13 height 18
click at [1148, 192] on div "17 sujets ont été mentionnés au moins deux fois par vos concurrents. terminal p…" at bounding box center [1324, 410] width 357 height 469
click at [1155, 192] on icon at bounding box center [1154, 193] width 9 height 9
click at [1000, 66] on div "Sauvegardé" at bounding box center [1254, 36] width 627 height 72
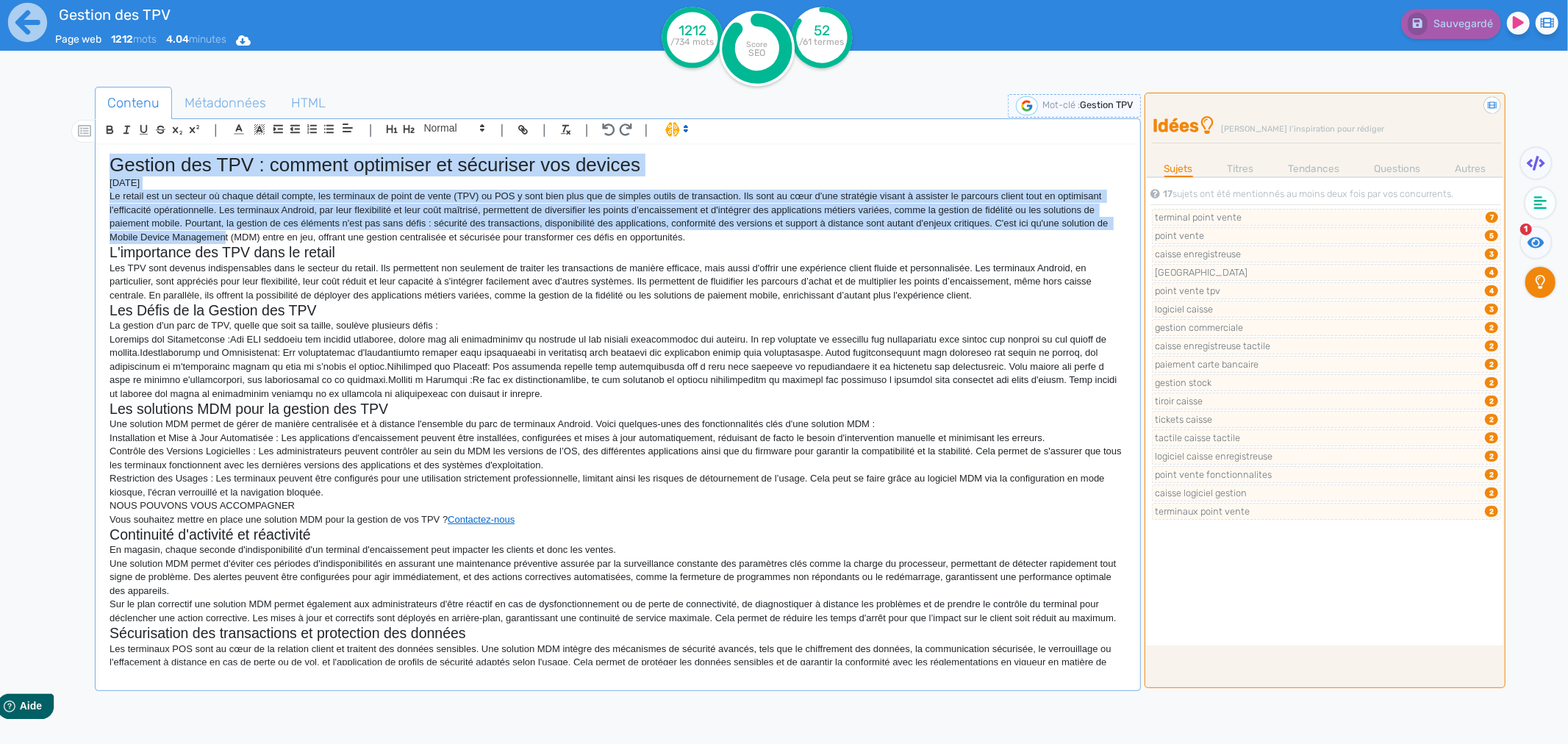
drag, startPoint x: 112, startPoint y: 163, endPoint x: 223, endPoint y: 243, distance: 136.8
click at [223, 243] on div "Gestion des TPV : comment optimiser et sécuriser vos devices [DATE] Le retail e…" at bounding box center [617, 404] width 1038 height 520
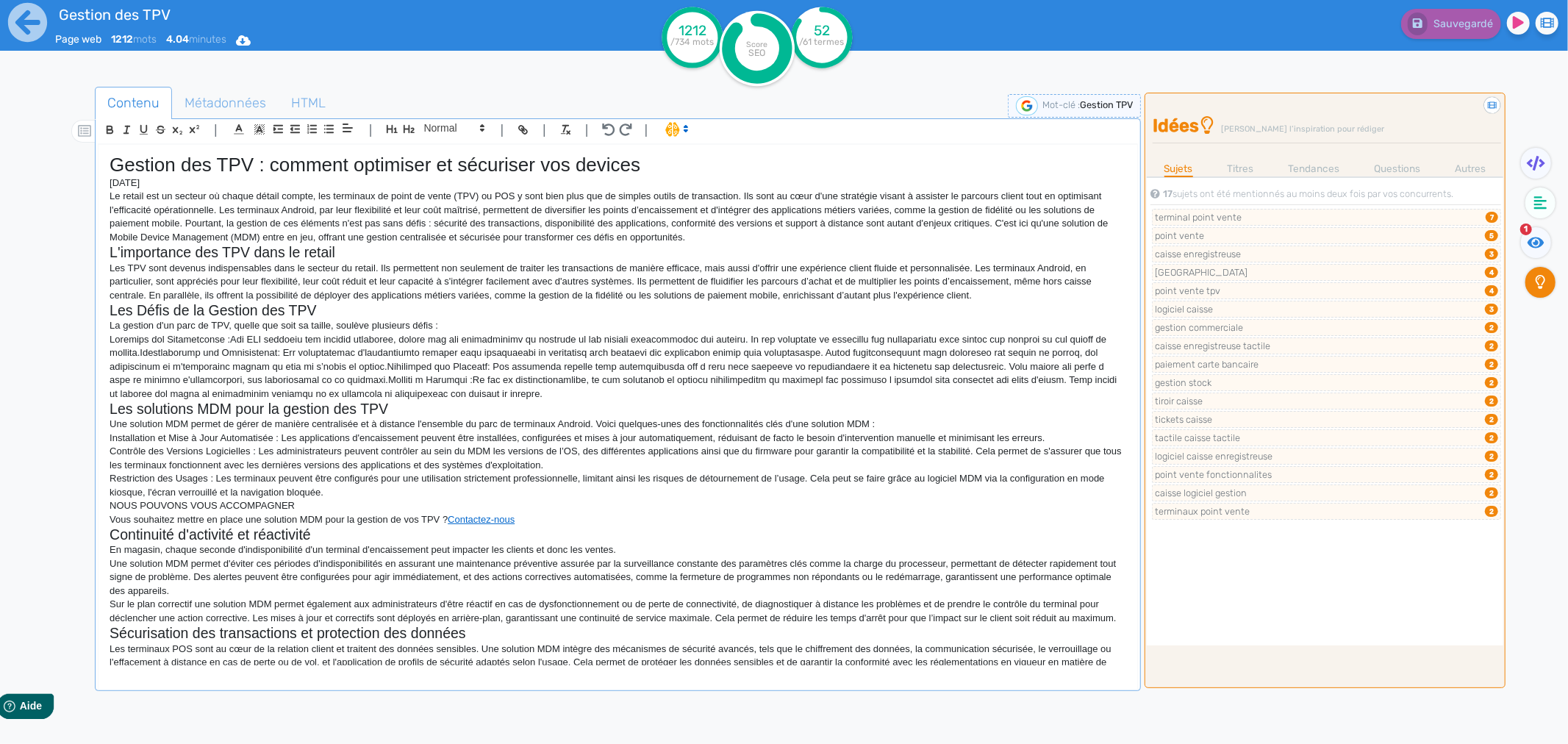
click at [987, 297] on p "Les TPV sont devenus indispensables dans le secteur du retail. Ils permettent n…" at bounding box center [618, 281] width 1016 height 41
click at [150, 502] on div "Gestion des TPV : comment optimiser et sécuriser vos devices [DATE] Le retail e…" at bounding box center [617, 404] width 1038 height 520
click at [31, 16] on icon at bounding box center [27, 22] width 39 height 39
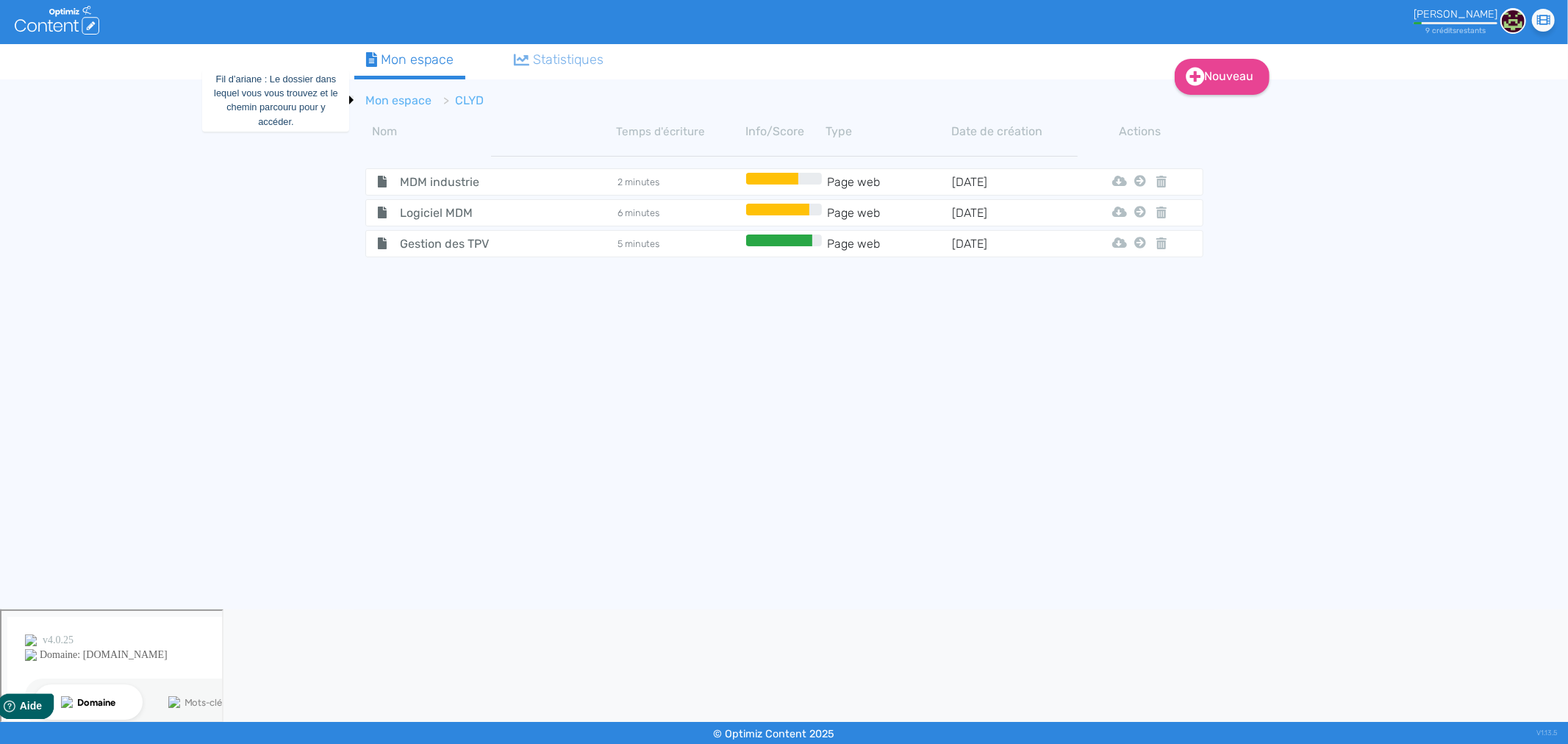
click at [415, 99] on link "Mon espace" at bounding box center [398, 100] width 66 height 14
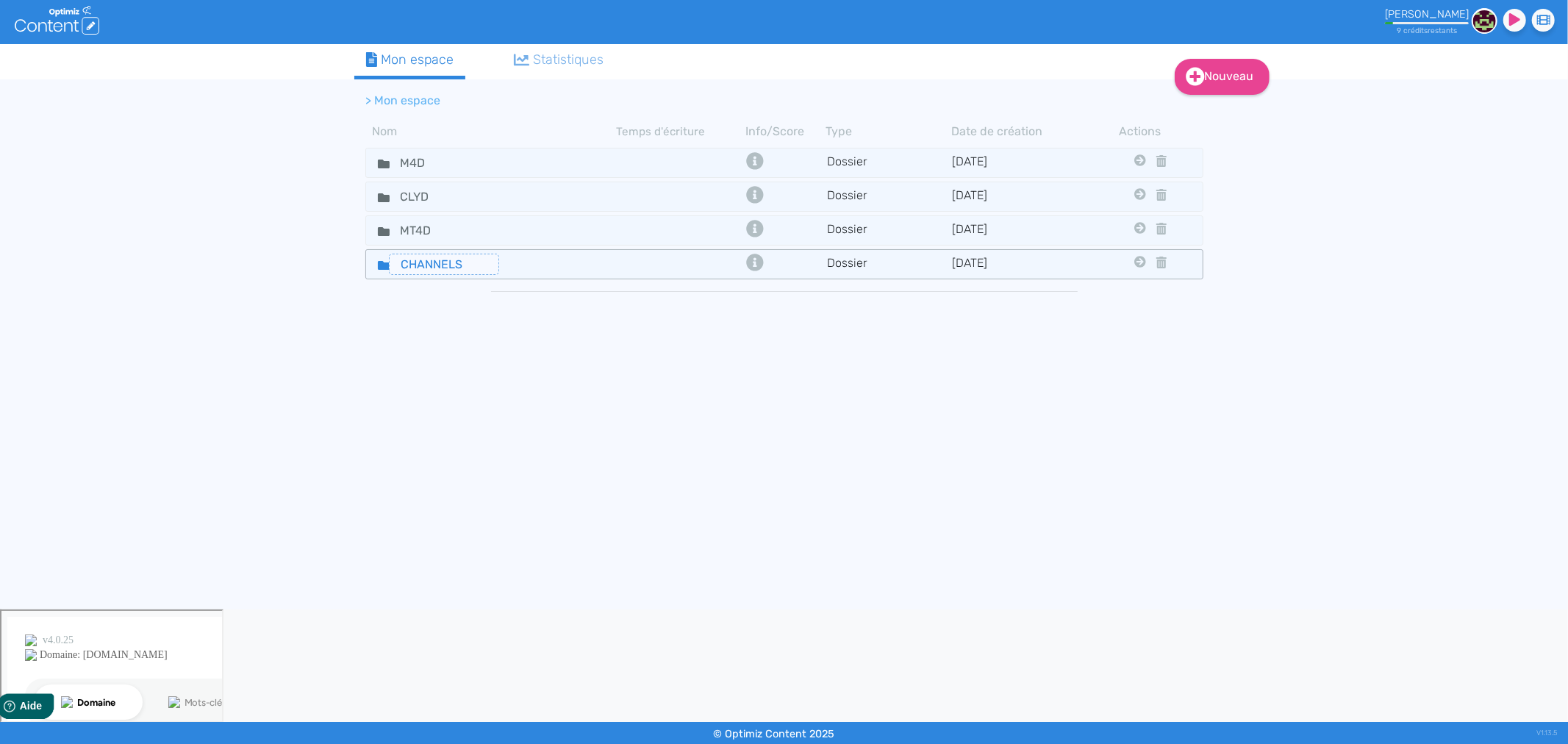
click at [417, 269] on input "CHANNELS" at bounding box center [443, 265] width 110 height 22
click at [588, 255] on div "CHANNELS" at bounding box center [490, 265] width 249 height 22
click at [1136, 258] on td "M4d Clyd Mt4d" at bounding box center [1138, 263] width 19 height 19
click at [1136, 258] on icon at bounding box center [1140, 262] width 12 height 12
click at [1037, 261] on td "[DATE]" at bounding box center [1013, 265] width 126 height 22
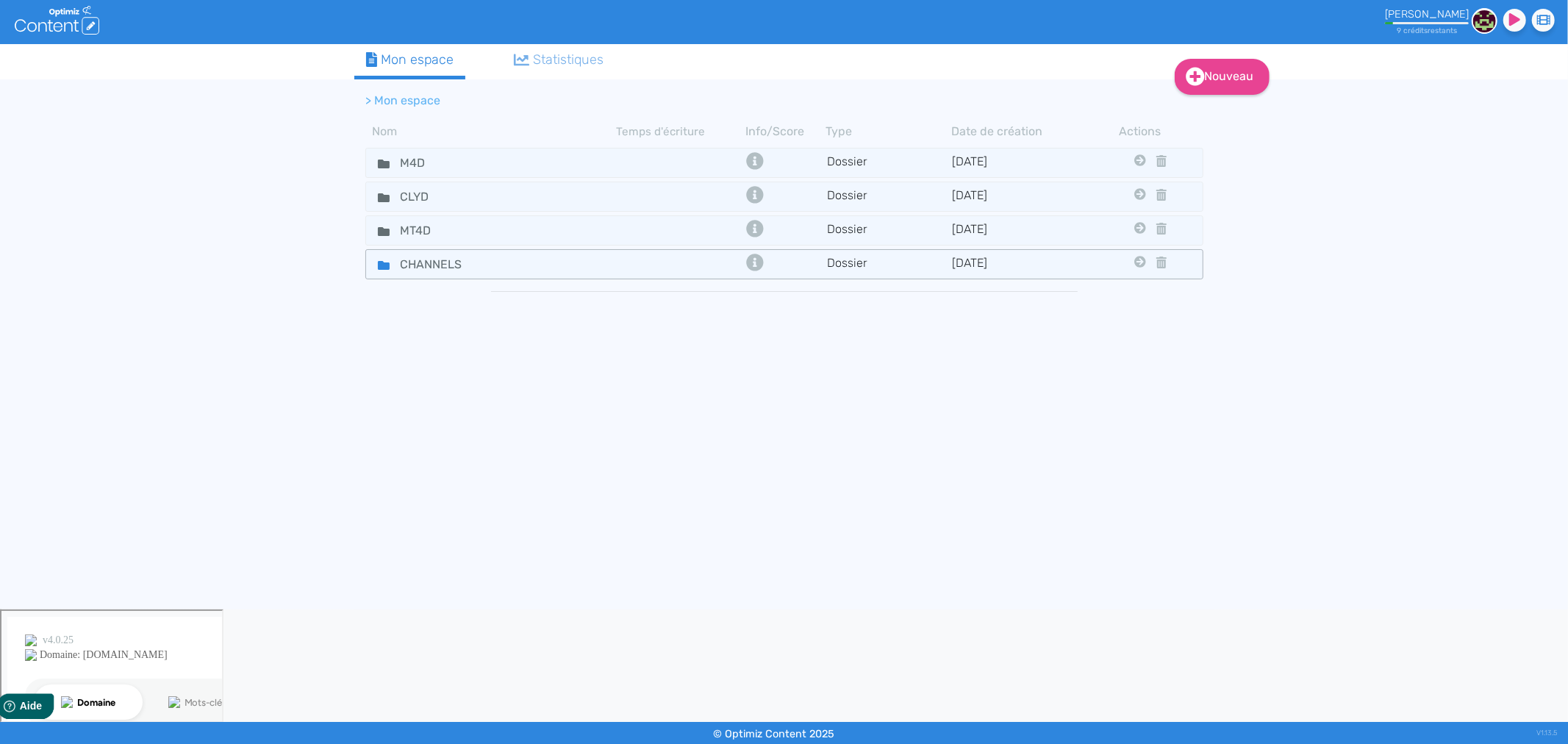
click at [607, 261] on div "CHANNELS" at bounding box center [490, 265] width 249 height 22
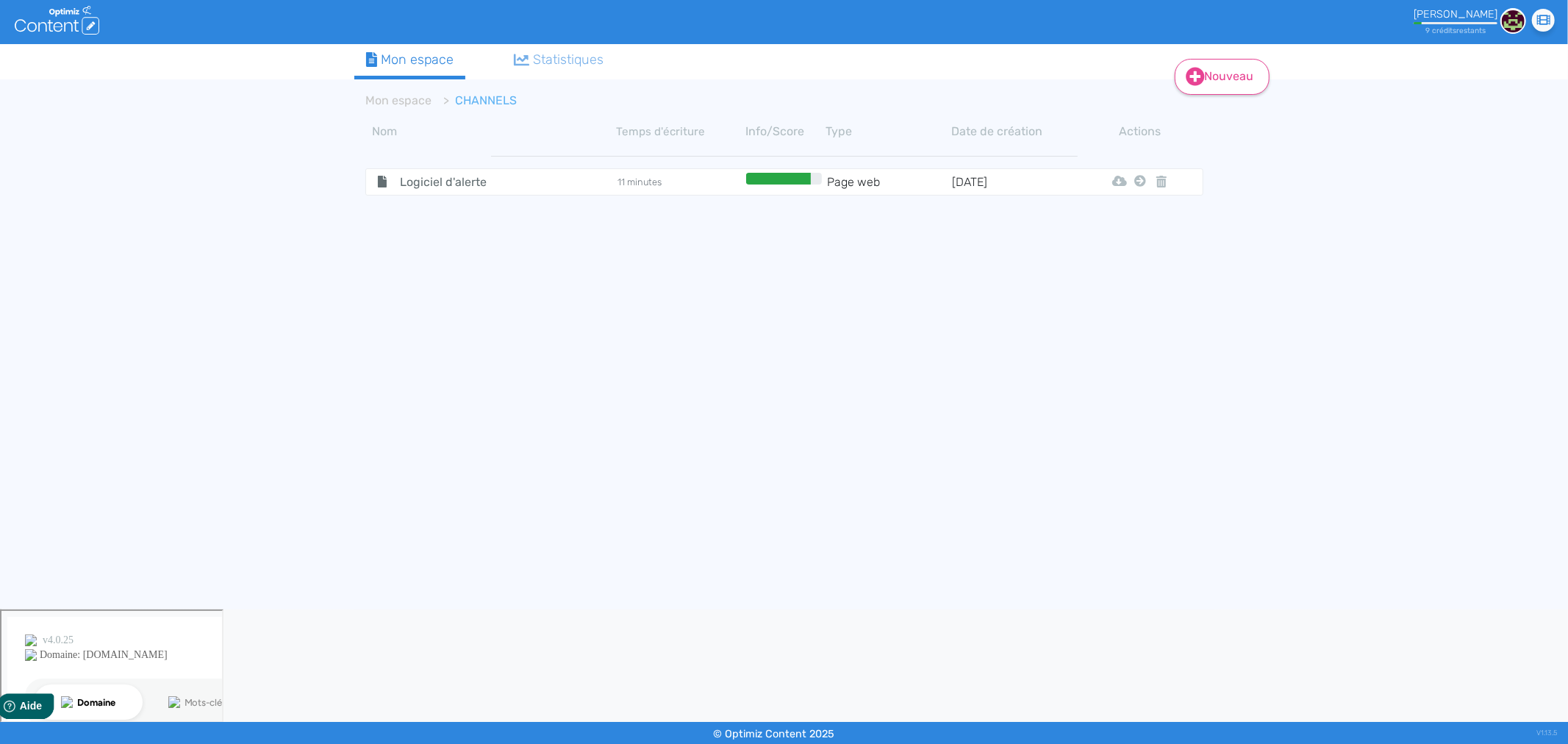
click at [1186, 83] on icon at bounding box center [1195, 76] width 19 height 19
click at [1220, 114] on button "Contenu" at bounding box center [1230, 113] width 118 height 24
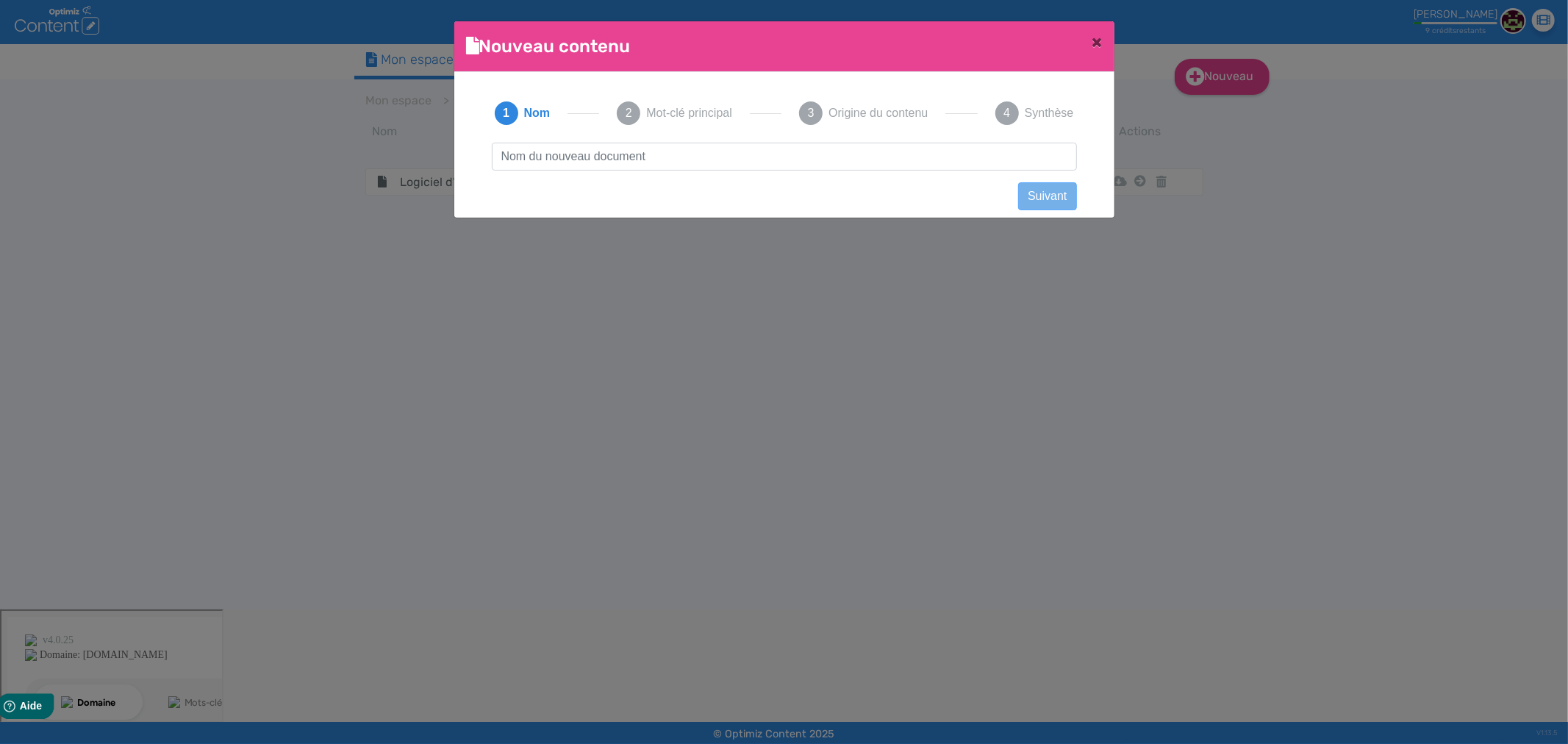
scroll to position [1, 0]
click at [677, 150] on input "text" at bounding box center [784, 157] width 585 height 28
type input "l"
type input "Emergency notification system"
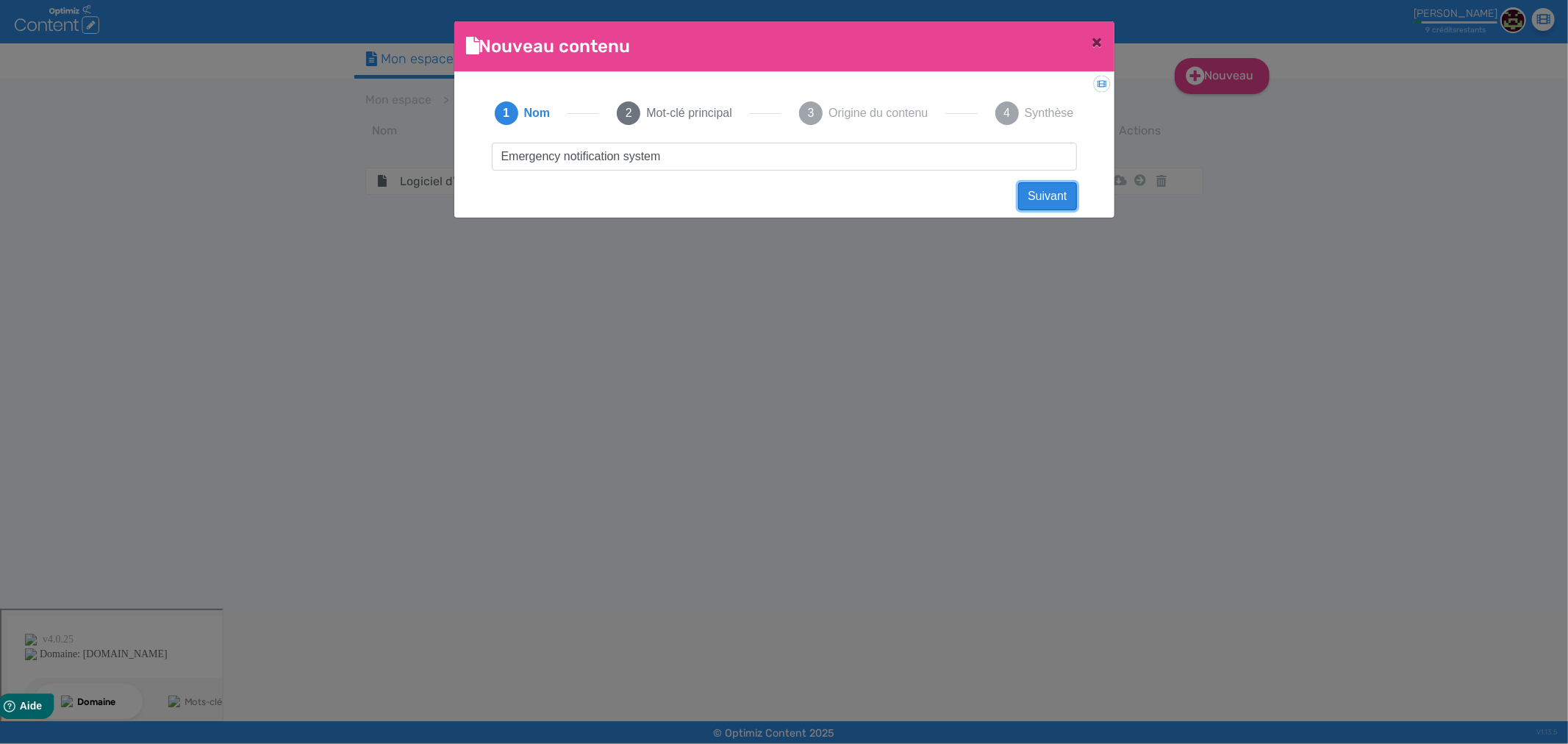
click at [1058, 187] on button "Suivant" at bounding box center [1047, 196] width 58 height 28
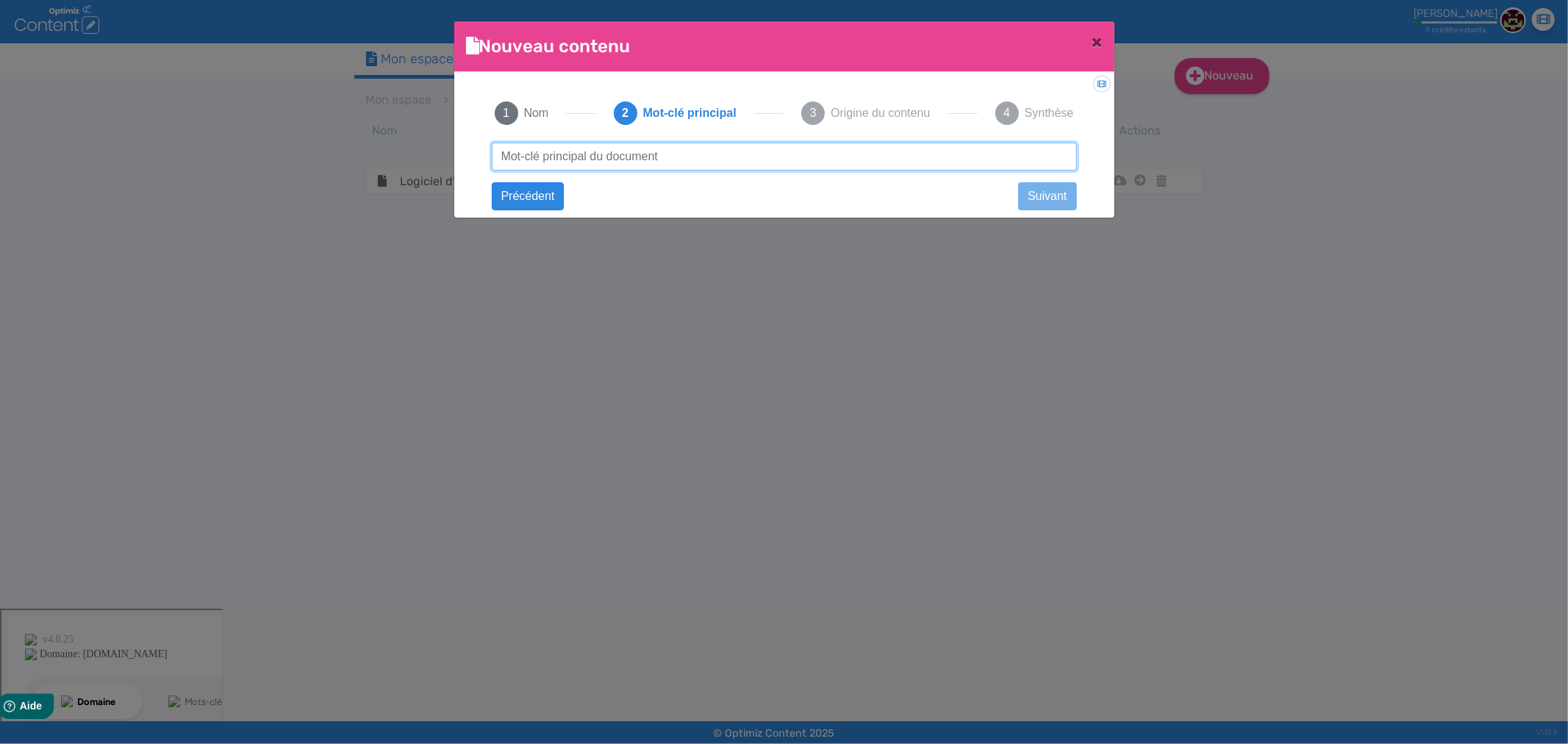
click at [559, 157] on input "text" at bounding box center [784, 157] width 585 height 28
type input "Emergency Notification System"
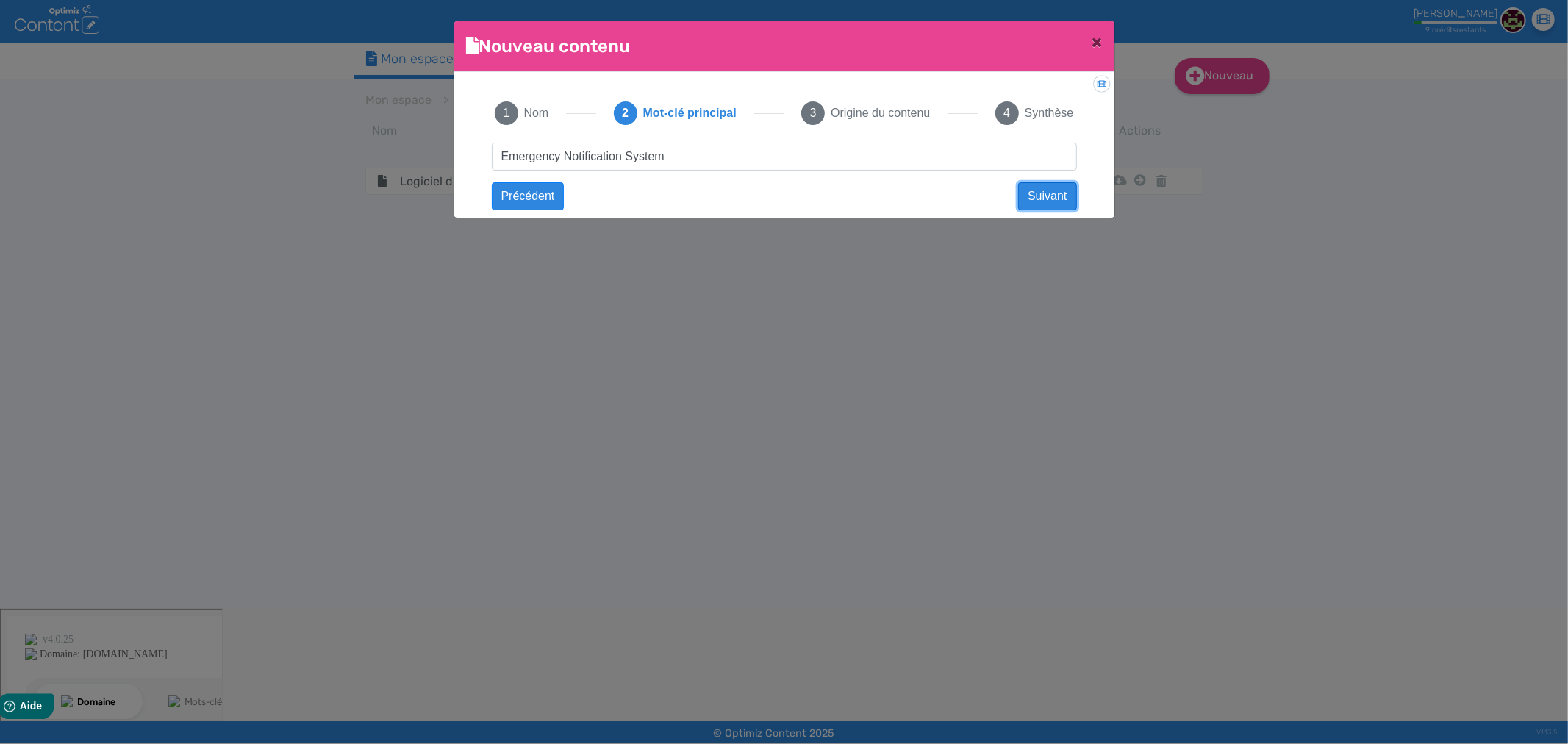
click at [1057, 201] on button "Suivant" at bounding box center [1047, 196] width 58 height 28
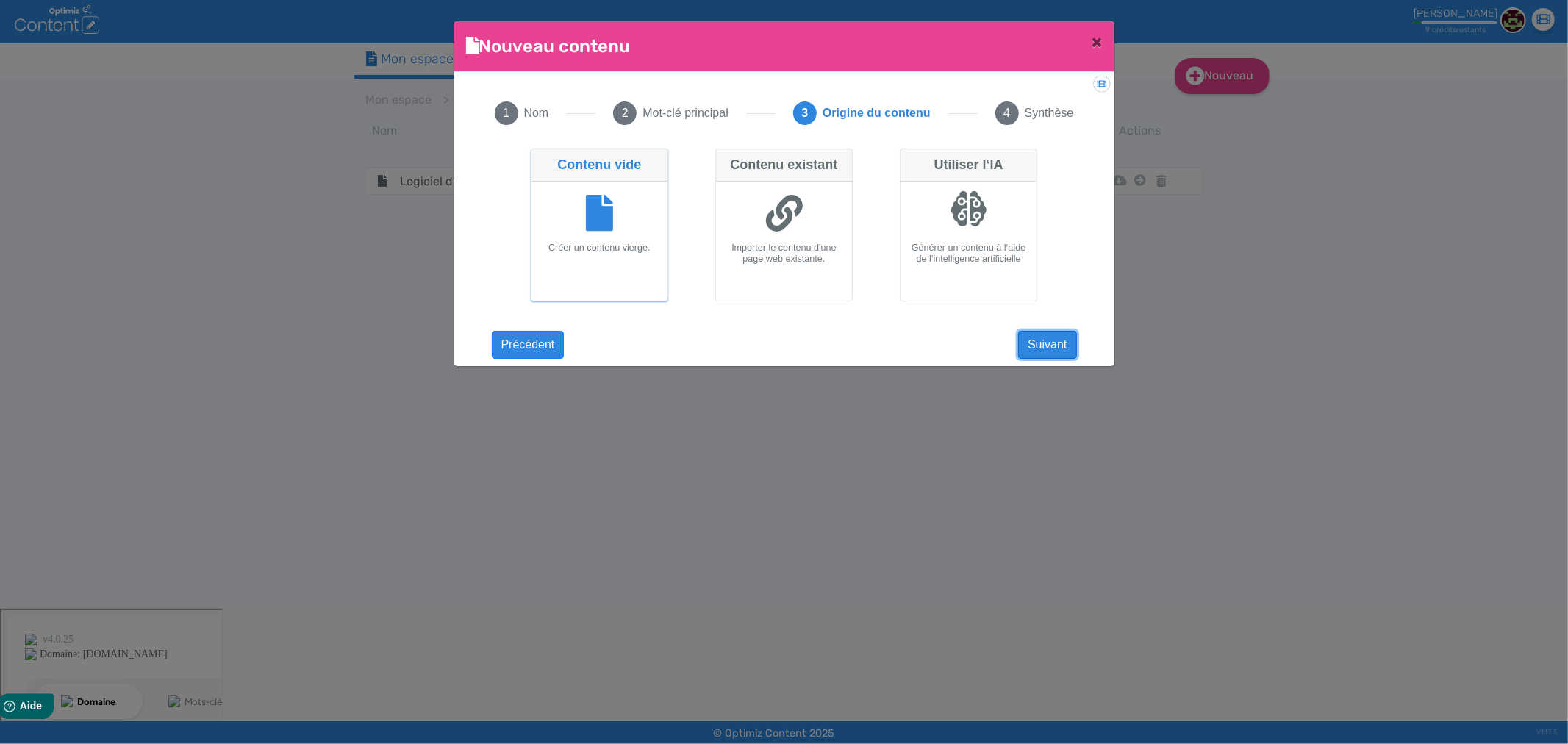
click at [1044, 343] on button "Suivant" at bounding box center [1047, 345] width 58 height 28
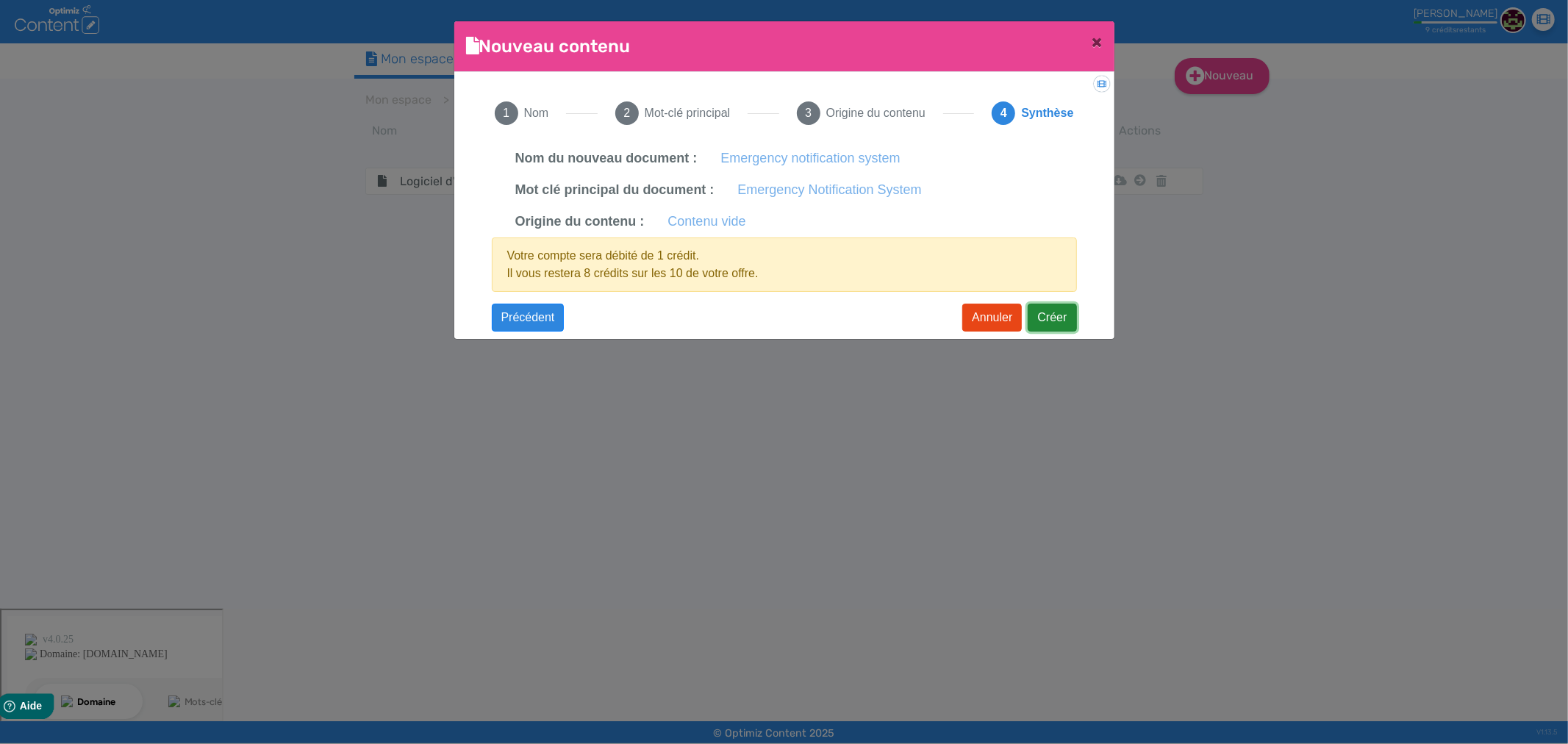
click at [1049, 317] on button "Créer" at bounding box center [1051, 317] width 49 height 28
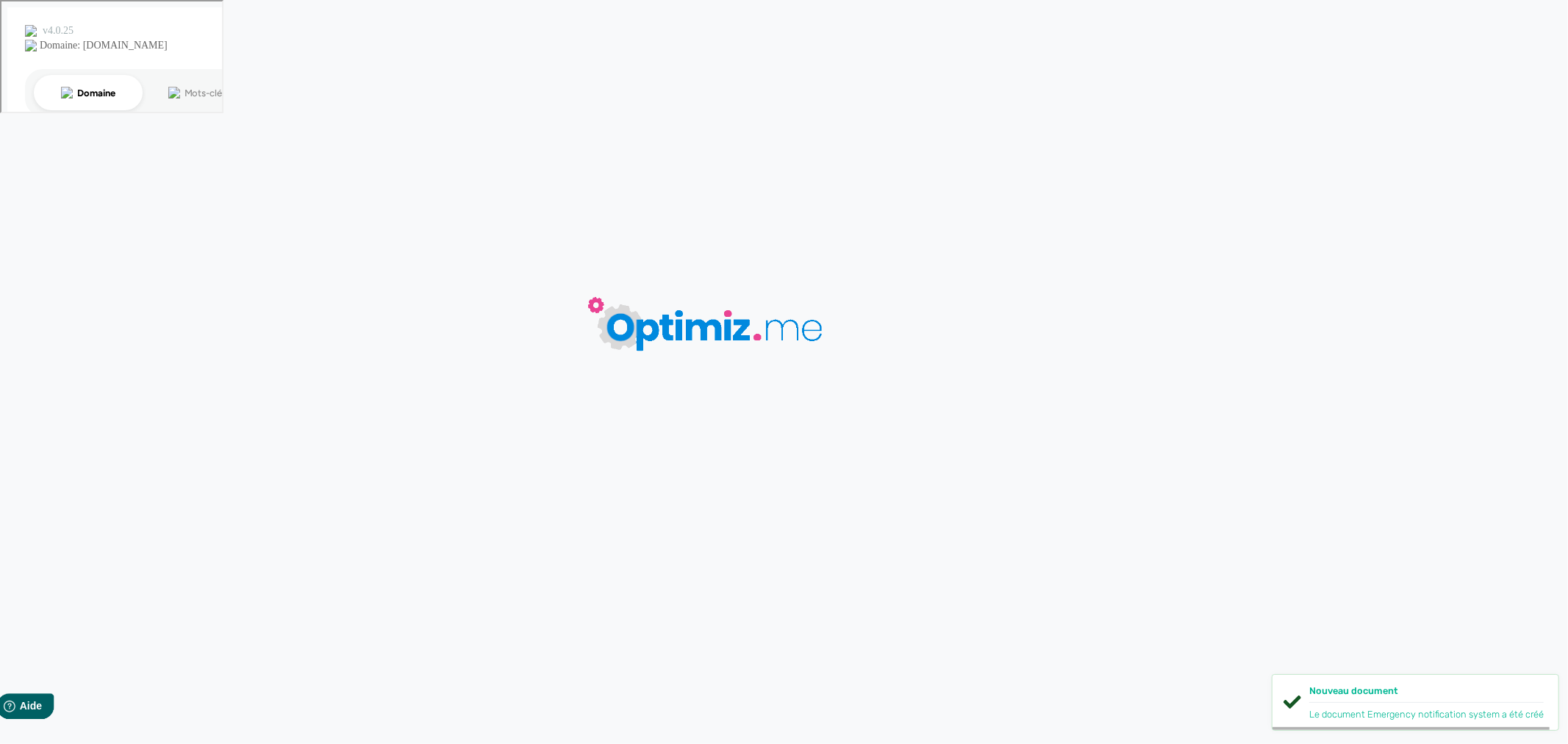
type input "Emergency notification system"
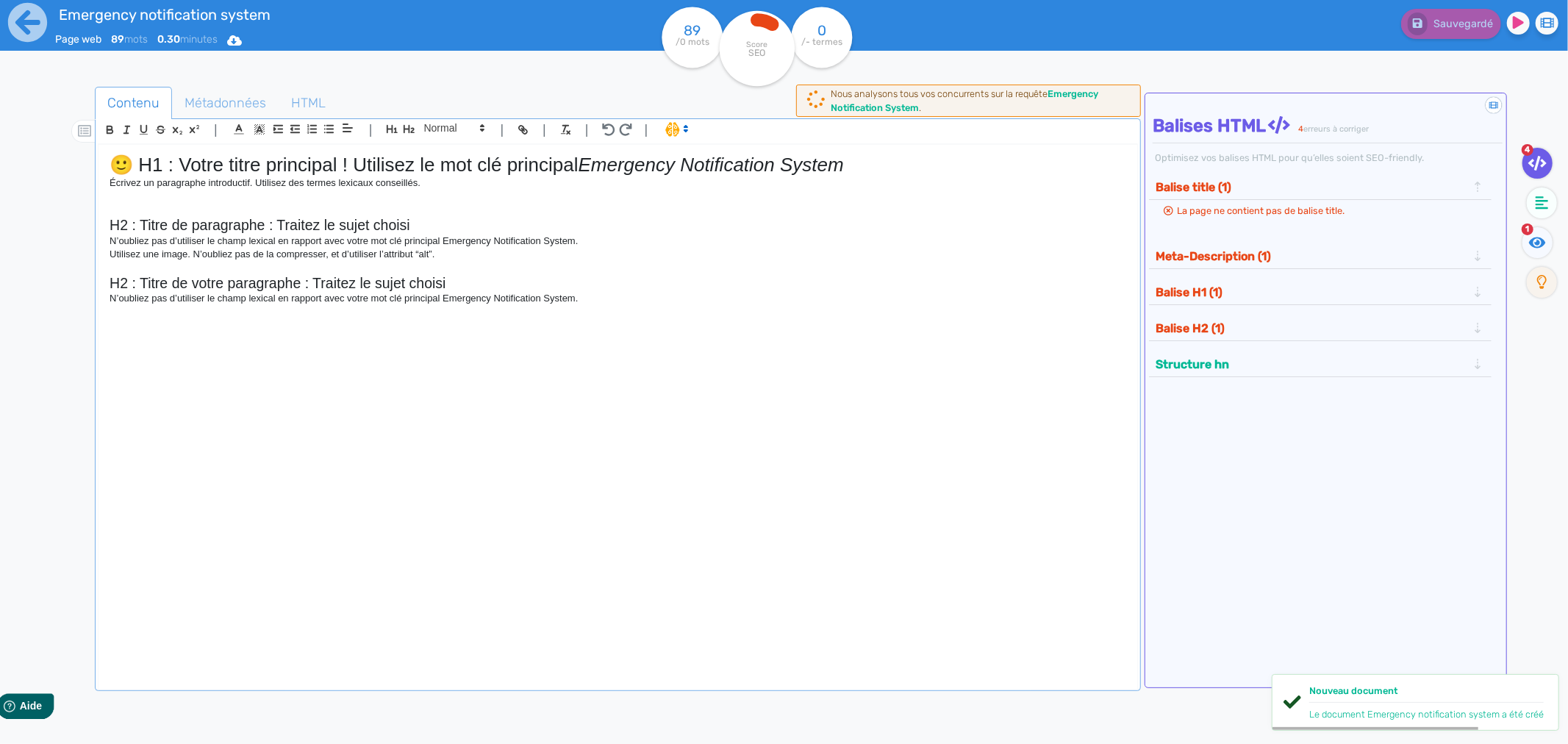
click at [736, 296] on p "N’oubliez pas d’utiliser le champ lexical en rapport avec votre mot clé princip…" at bounding box center [618, 298] width 1016 height 13
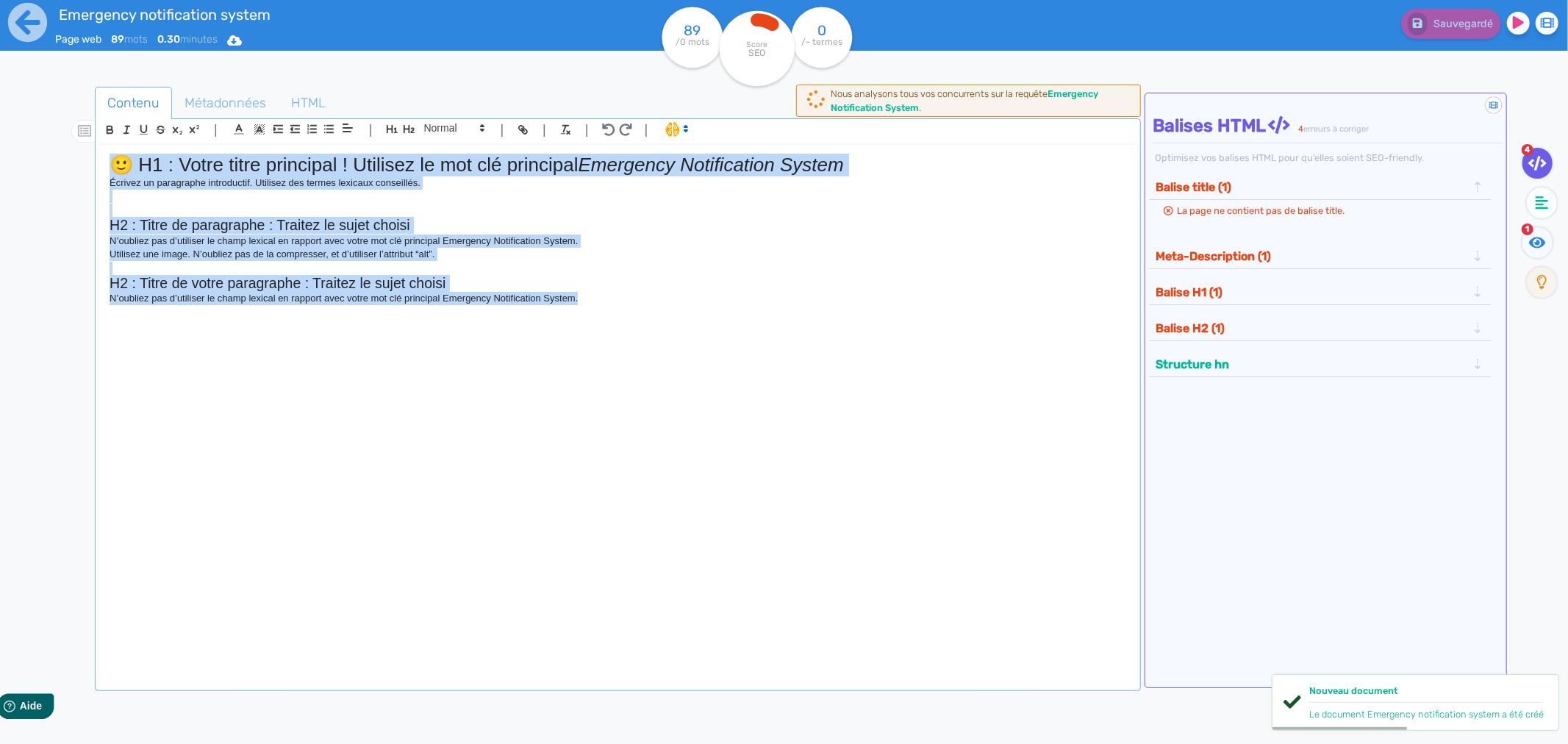
drag, startPoint x: 762, startPoint y: 312, endPoint x: 104, endPoint y: 148, distance: 678.1
click at [104, 148] on div "🙂 H1 : Votre titre principal ! Utilisez le mot clé principal Emergency Notifica…" at bounding box center [617, 404] width 1038 height 520
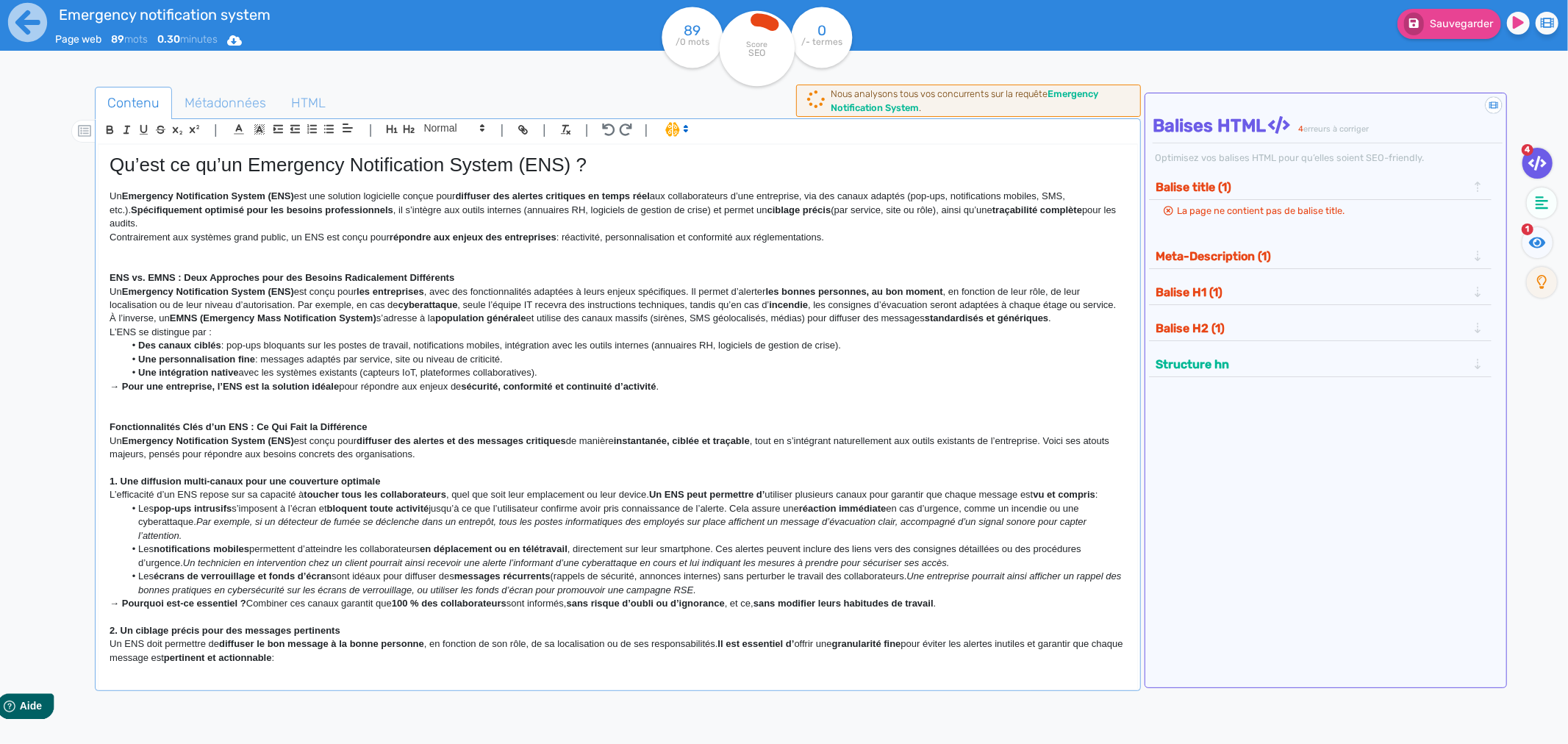
click at [266, 167] on h1 "Qu’est ce qu’un Emergency Notification System (ENS) ?" at bounding box center [618, 164] width 1016 height 23
click at [156, 275] on strong "ENS vs. EMNS : Deux Approches pour des Besoins Radicalement Différents" at bounding box center [282, 277] width 345 height 11
click at [155, 277] on strong "ENS vs. EMNS : Deux Approches pour des Besoins Radicalement Différents" at bounding box center [282, 277] width 345 height 11
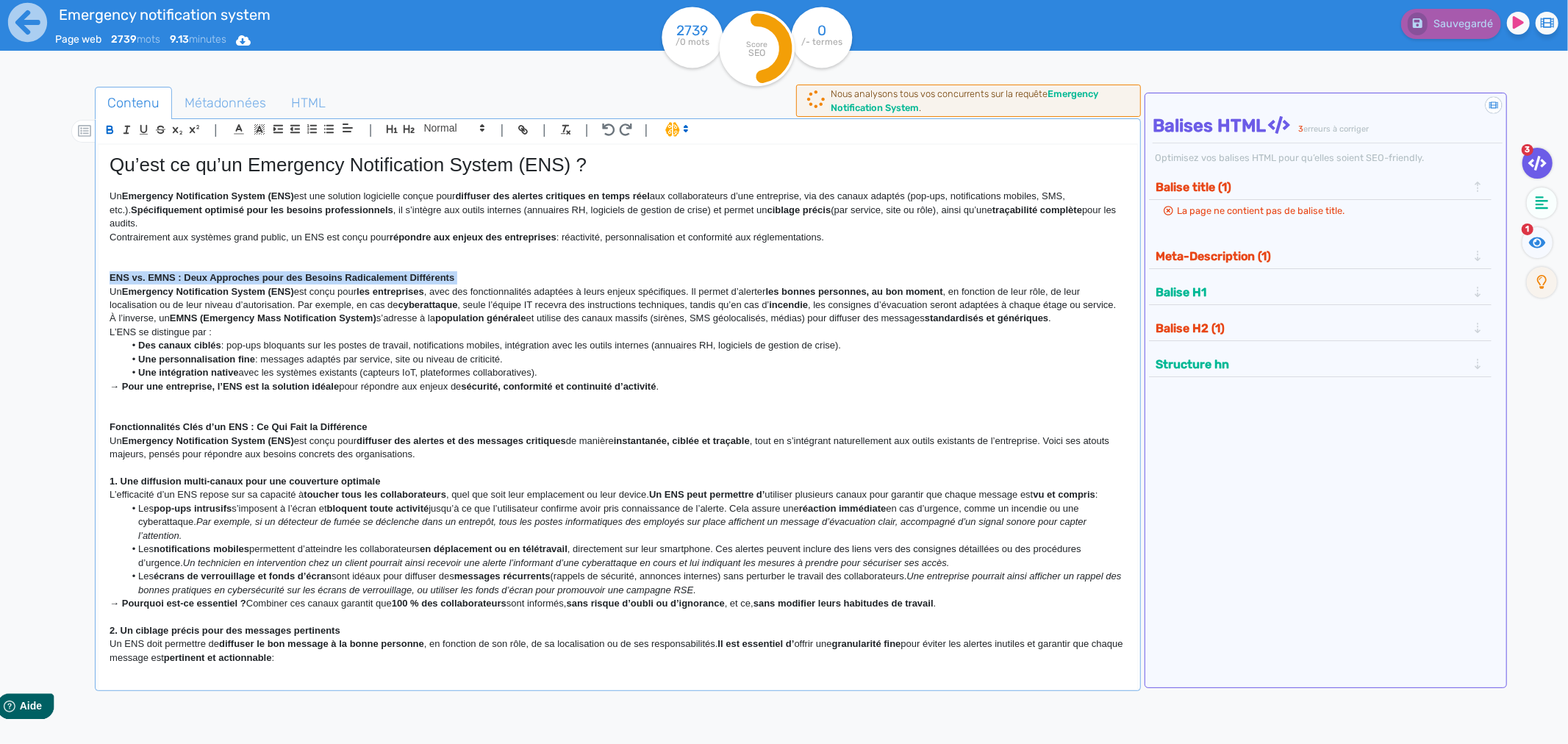
click at [155, 277] on strong "ENS vs. EMNS : Deux Approches pour des Besoins Radicalement Différents" at bounding box center [282, 277] width 345 height 11
click at [410, 133] on icon "button" at bounding box center [408, 129] width 11 height 8
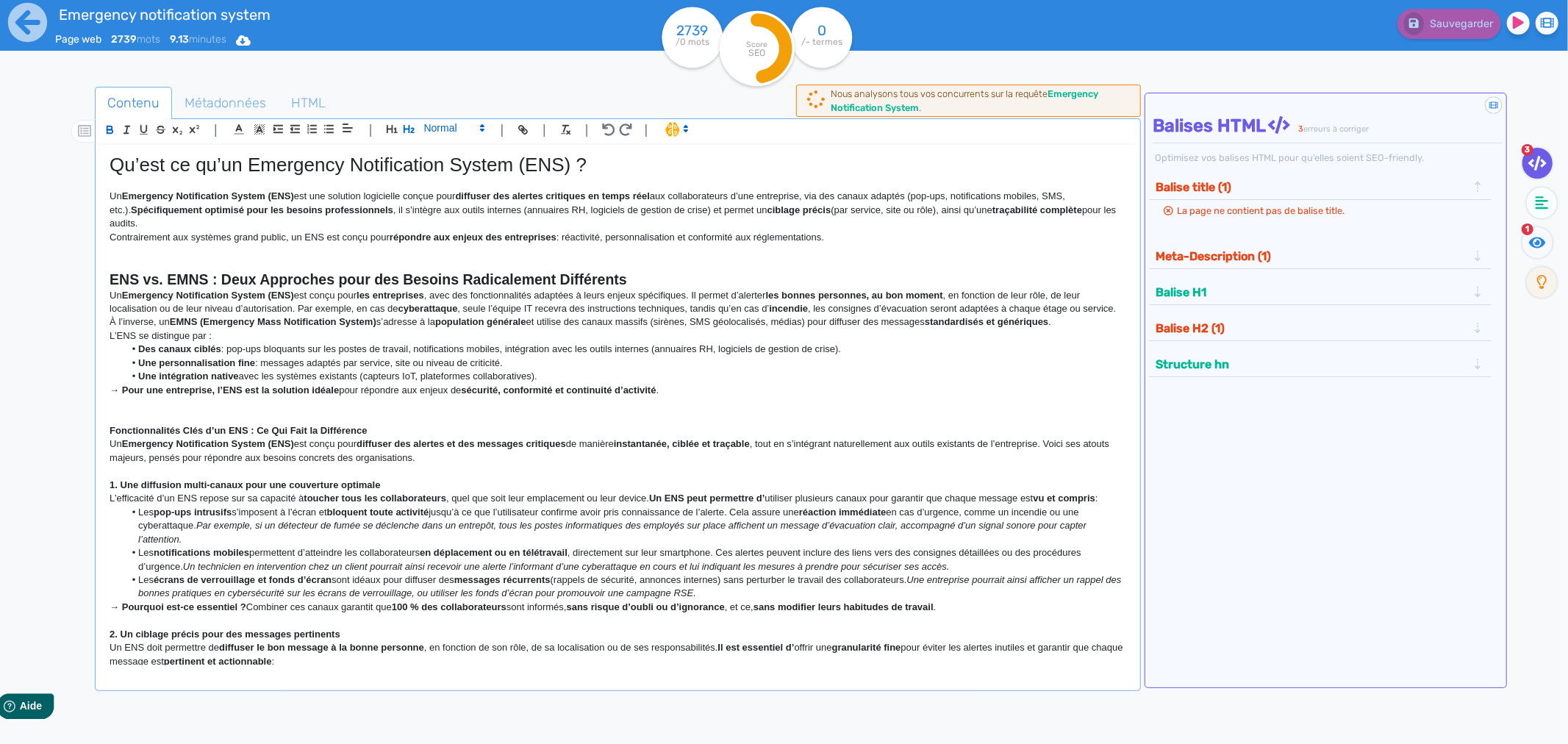
click at [449, 130] on span at bounding box center [453, 128] width 72 height 18
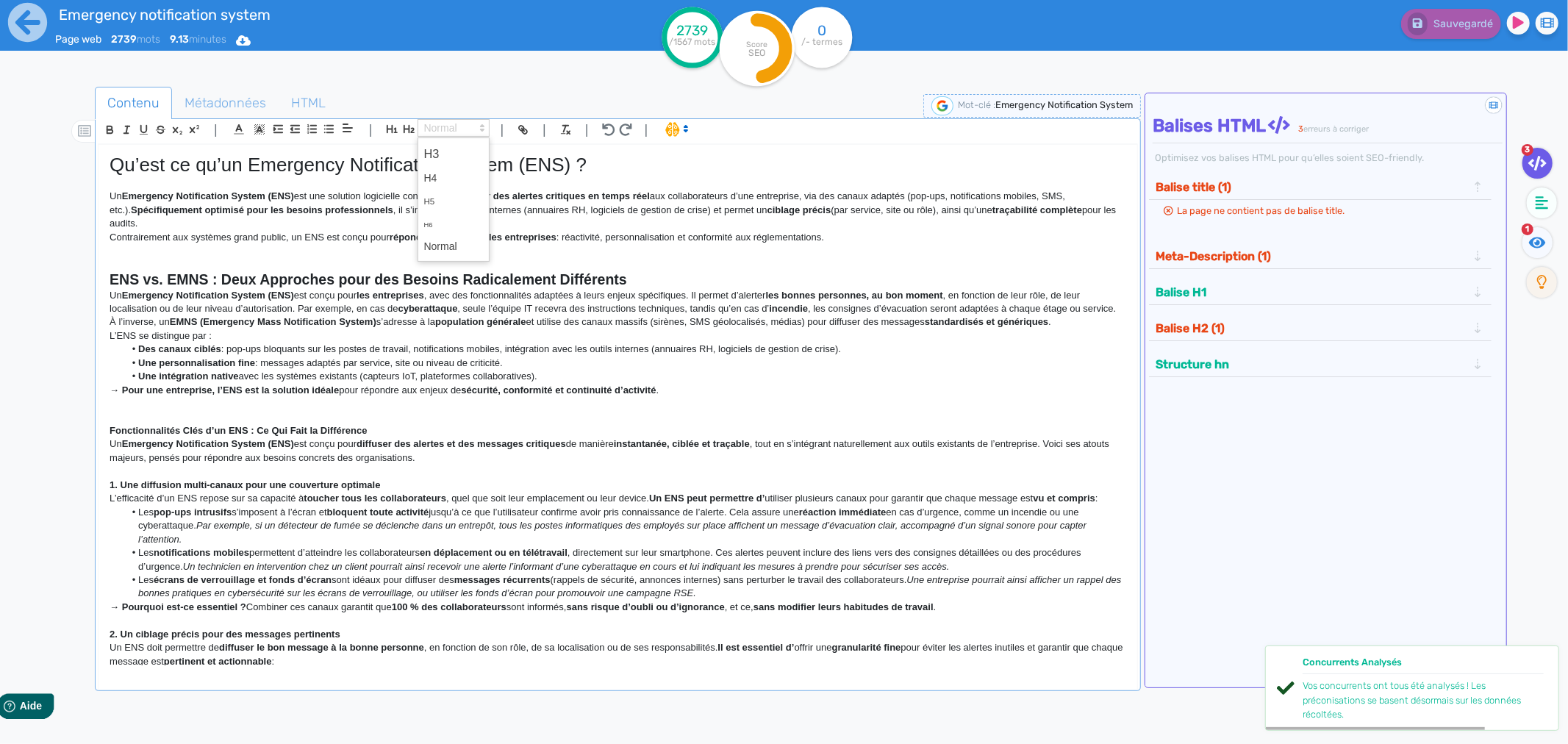
click at [141, 436] on strong "Fonctionnalités Clés d’un ENS : Ce Qui Fait la Différence" at bounding box center [239, 430] width 258 height 11
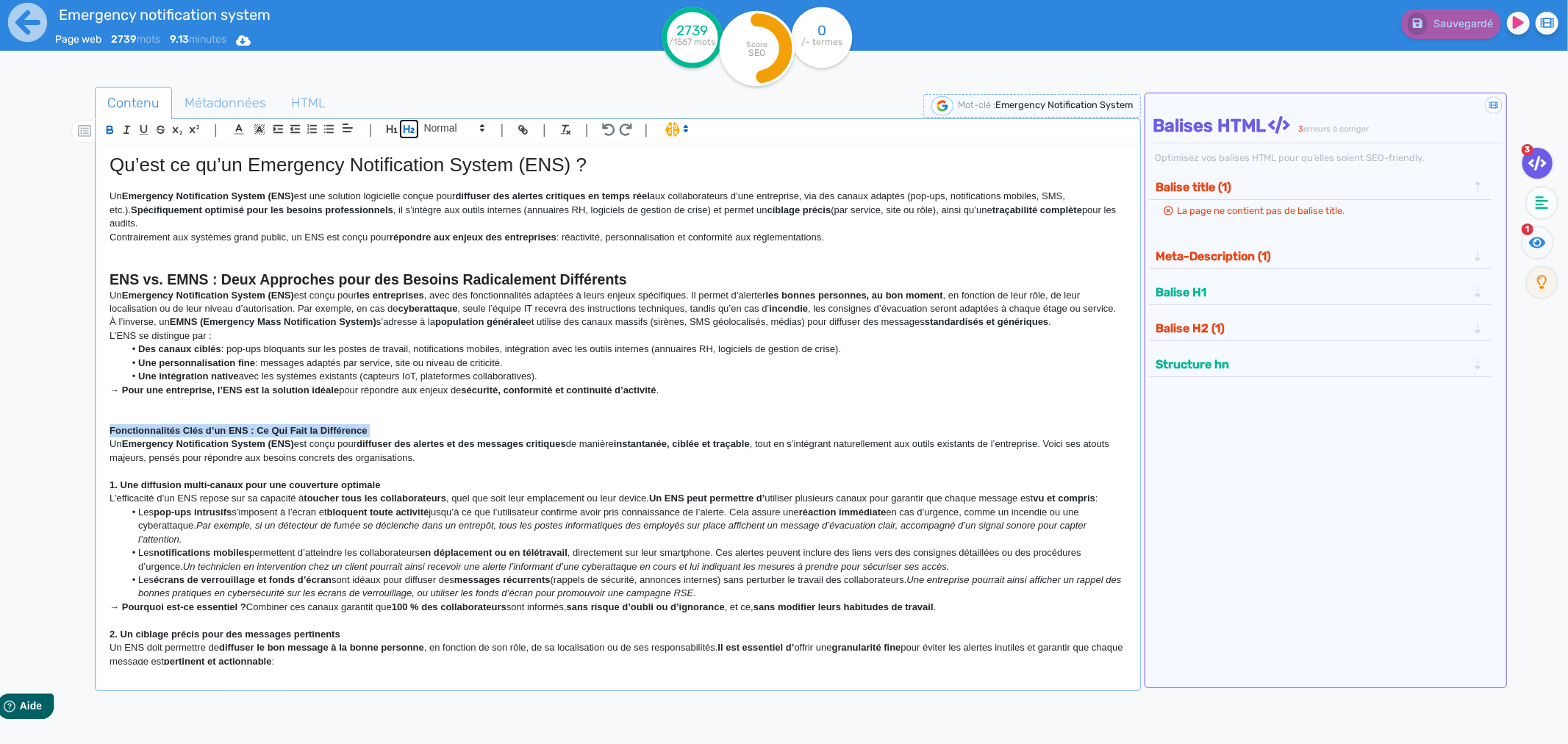
click at [409, 130] on icon "button" at bounding box center [408, 129] width 11 height 8
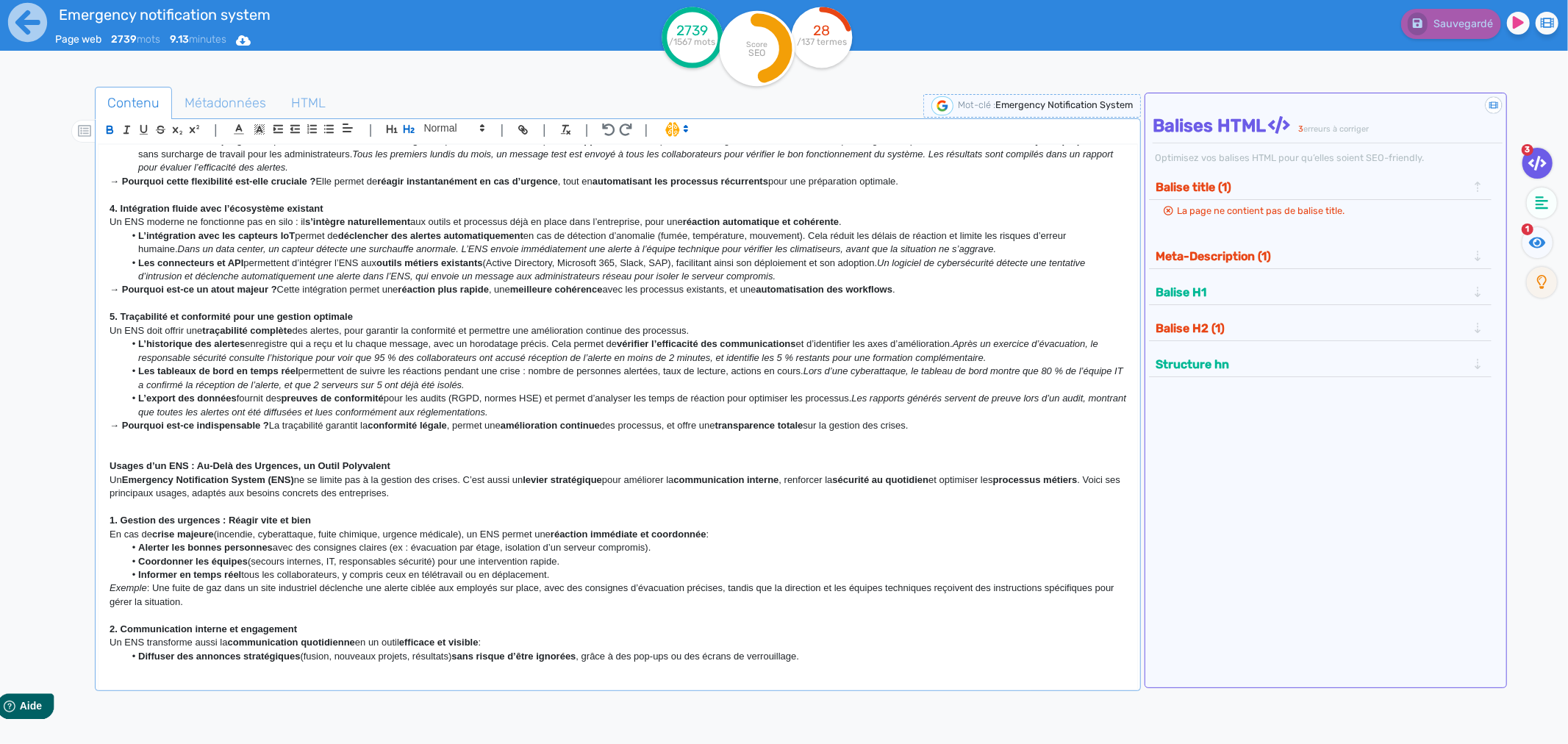
scroll to position [980, 0]
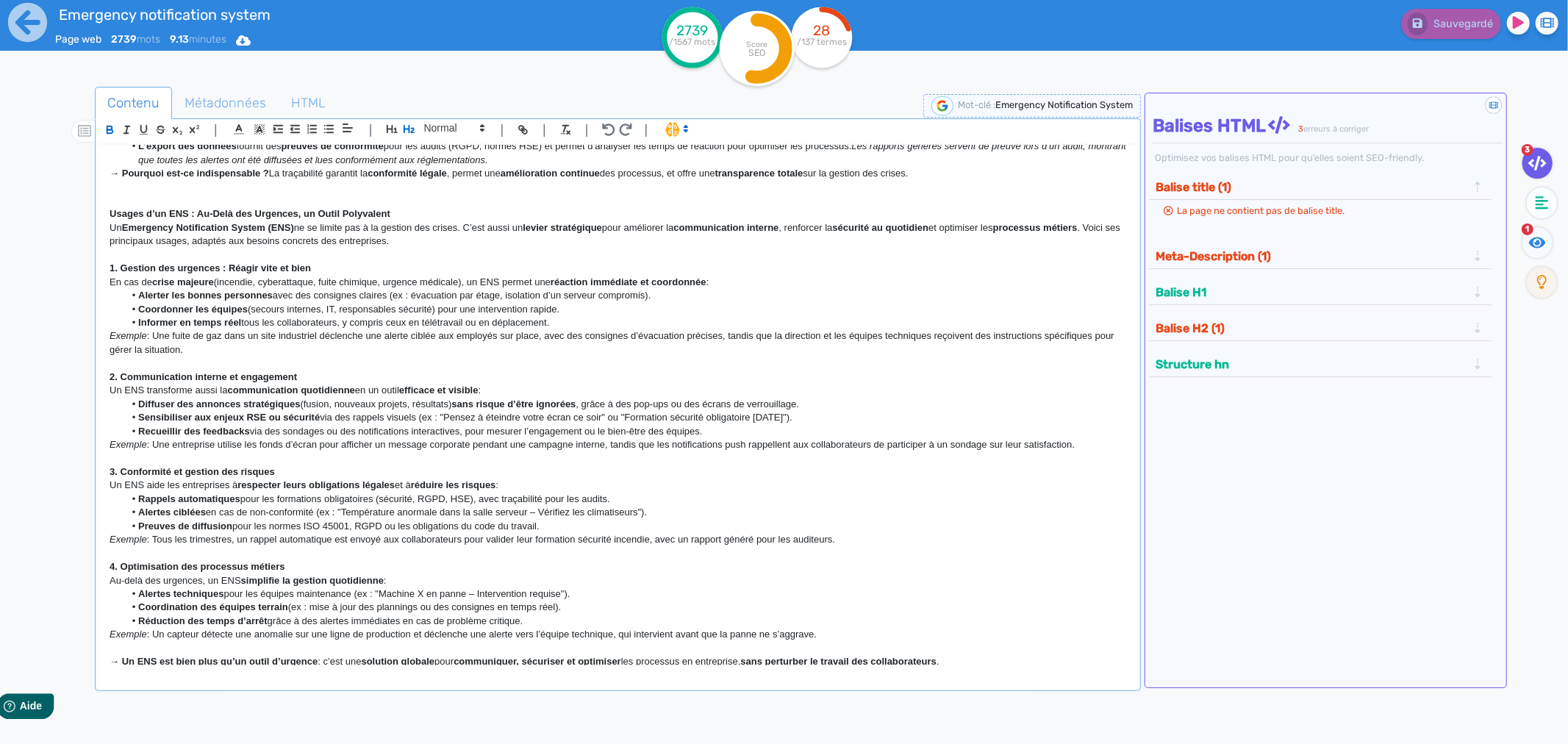
click at [228, 219] on strong "Usages d’un ENS : Au-Delà des Urgences, un Outil Polyvalent" at bounding box center [250, 213] width 280 height 11
click at [410, 126] on icon "button" at bounding box center [409, 129] width 13 height 13
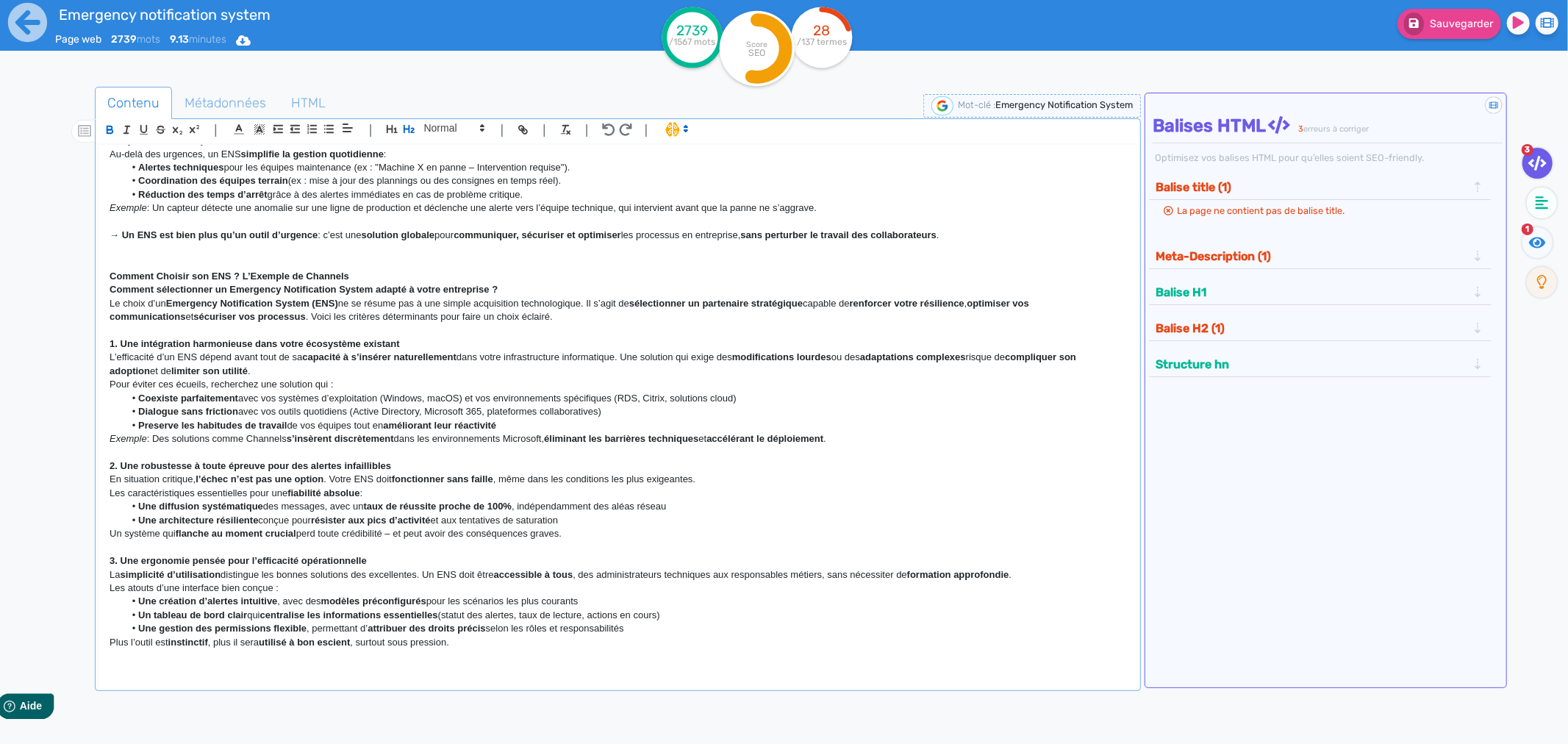
scroll to position [1388, 0]
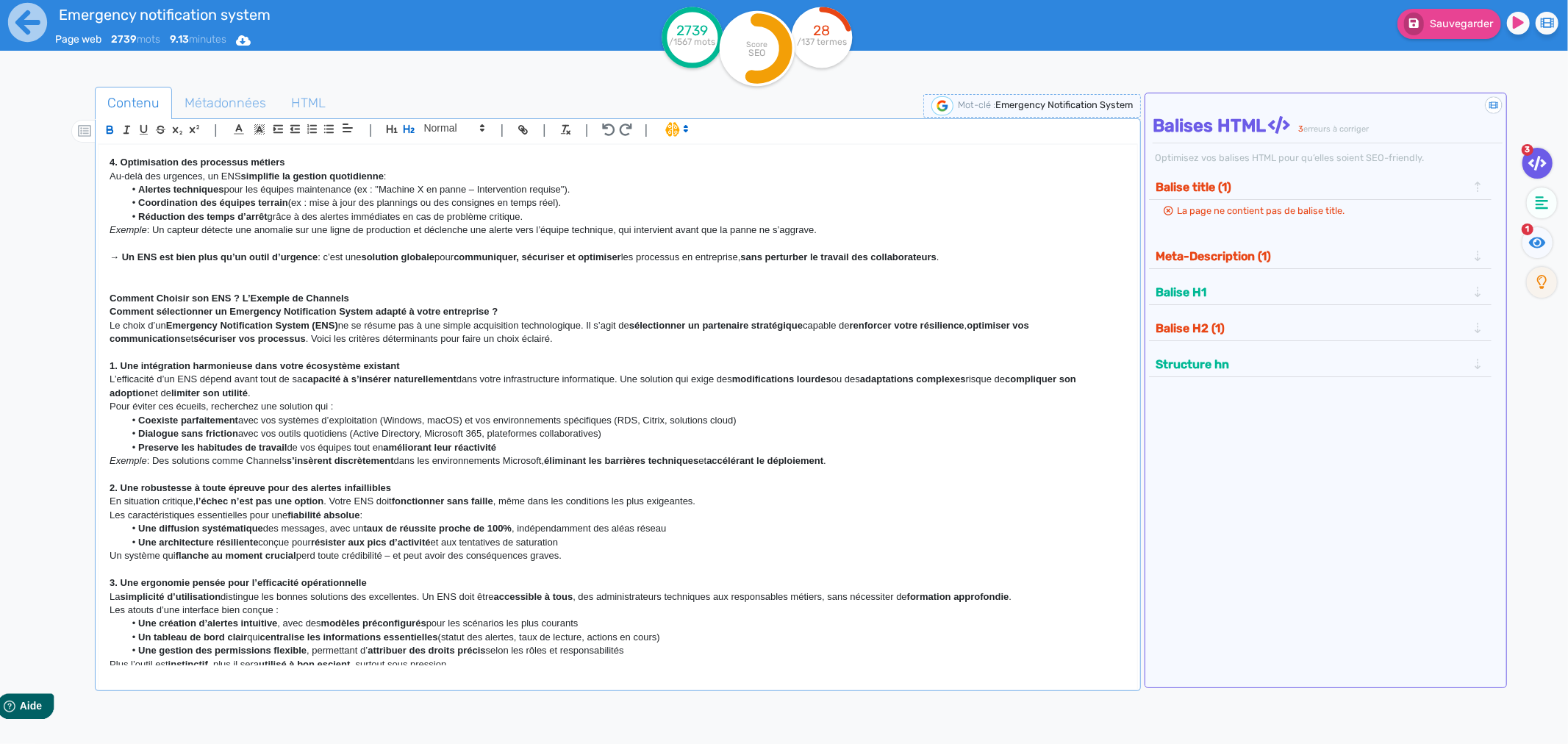
click at [162, 303] on strong "Comment Choisir son ENS ? L’Exemple de Channels" at bounding box center [230, 297] width 240 height 11
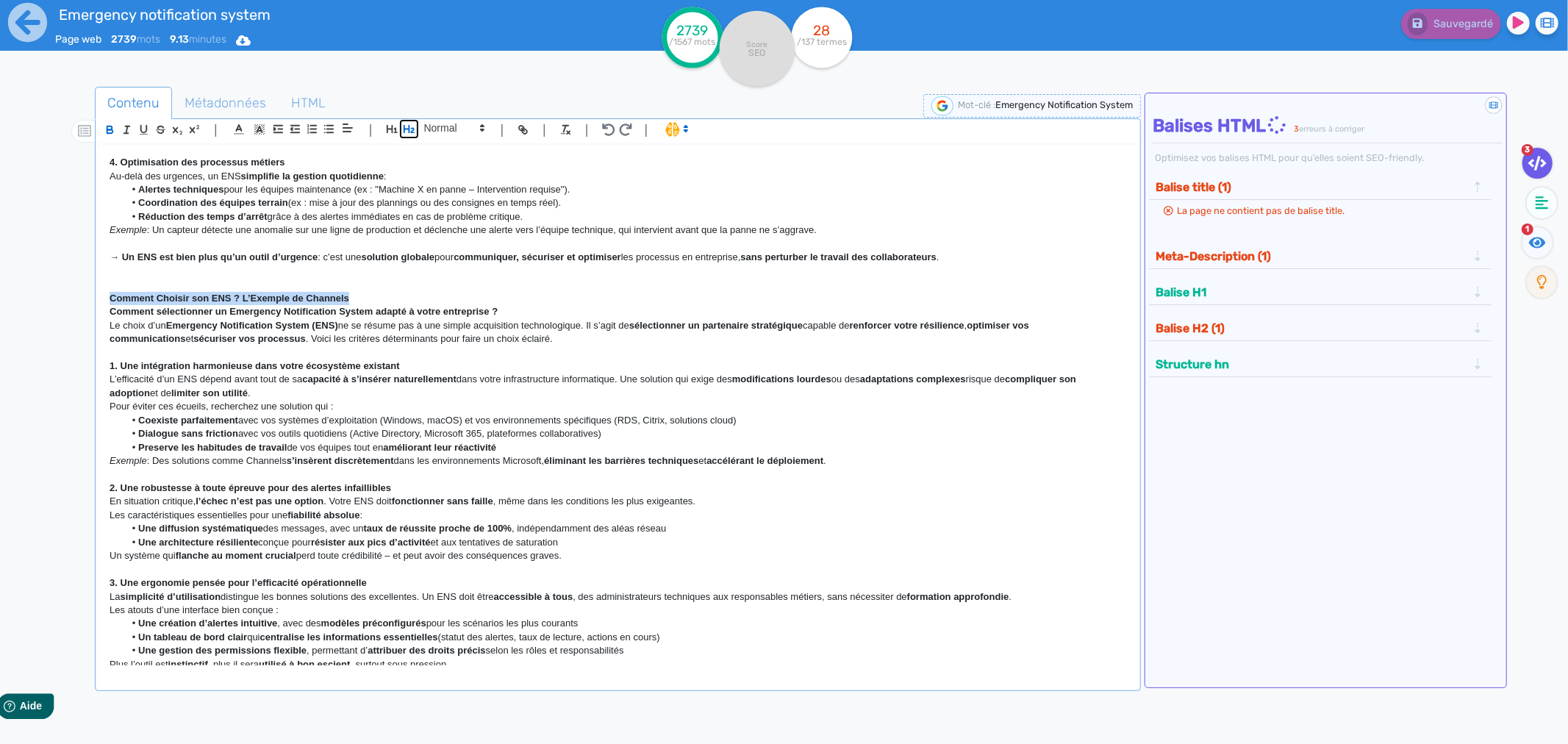
click at [414, 129] on button "button" at bounding box center [408, 129] width 17 height 17
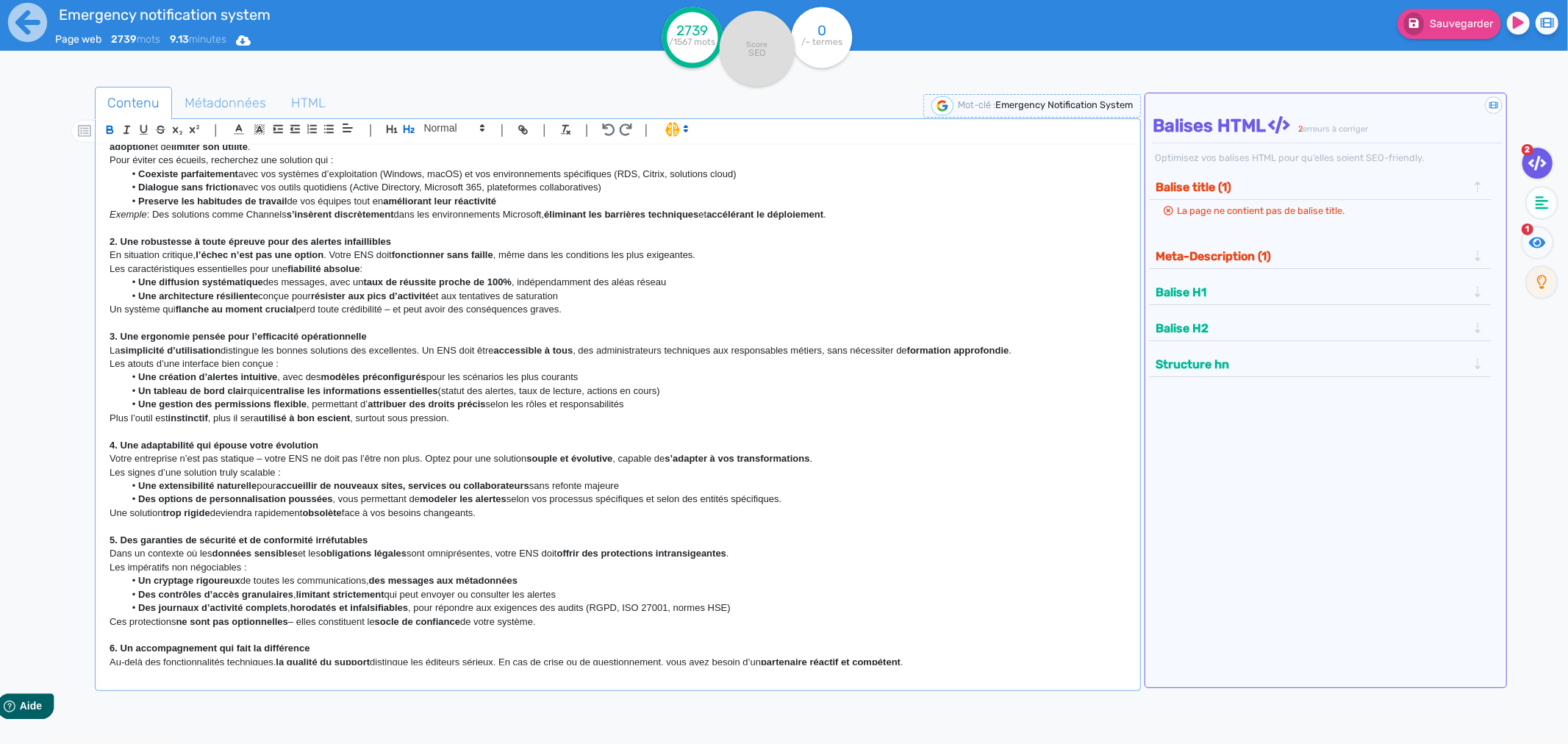
scroll to position [1840, 0]
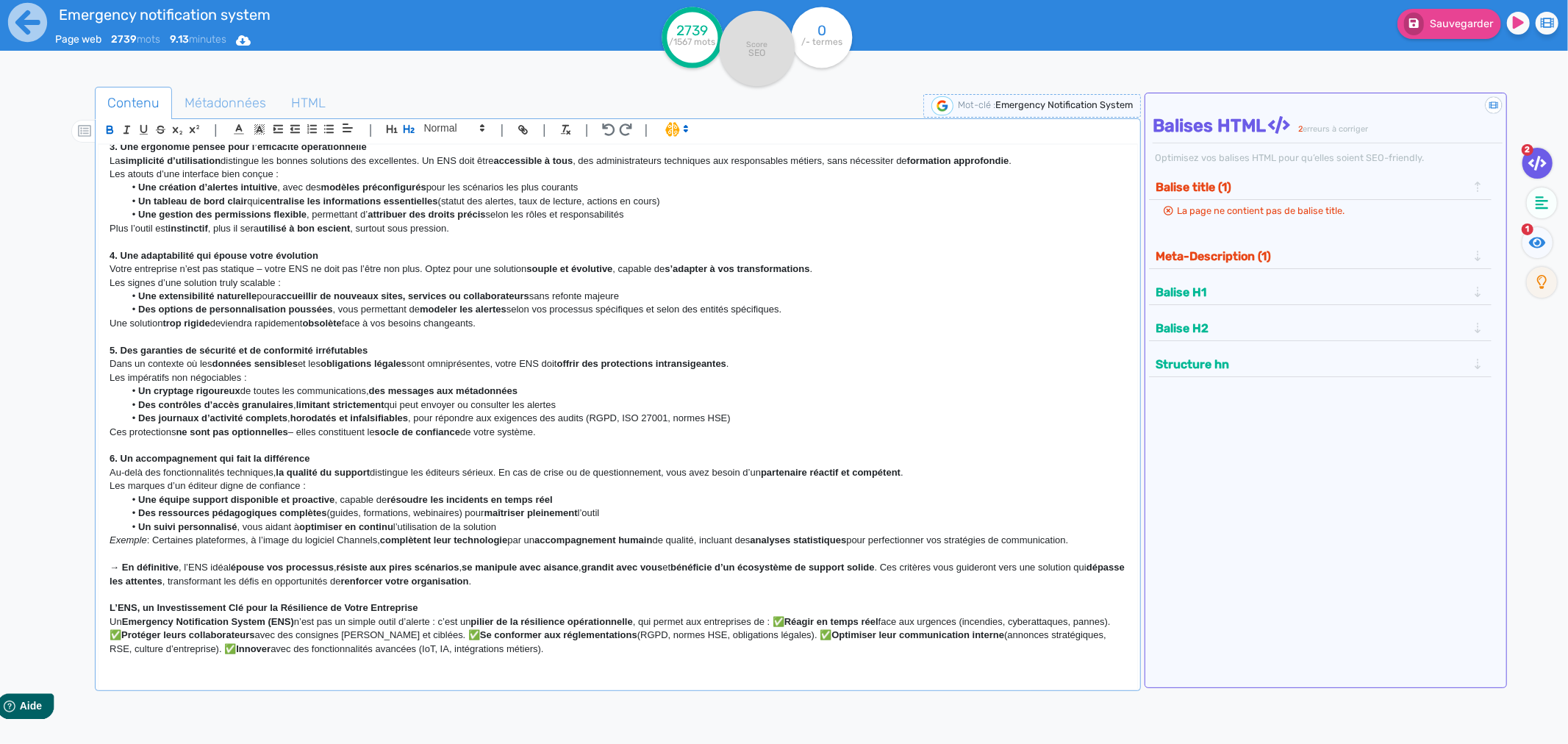
click at [158, 449] on p at bounding box center [618, 445] width 1016 height 13
click at [157, 457] on strong "6. Un accompagnement qui fait la différence" at bounding box center [210, 458] width 200 height 11
click at [153, 353] on strong "5. Des garanties de sécurité et de conformité irréfutables" at bounding box center [239, 350] width 258 height 11
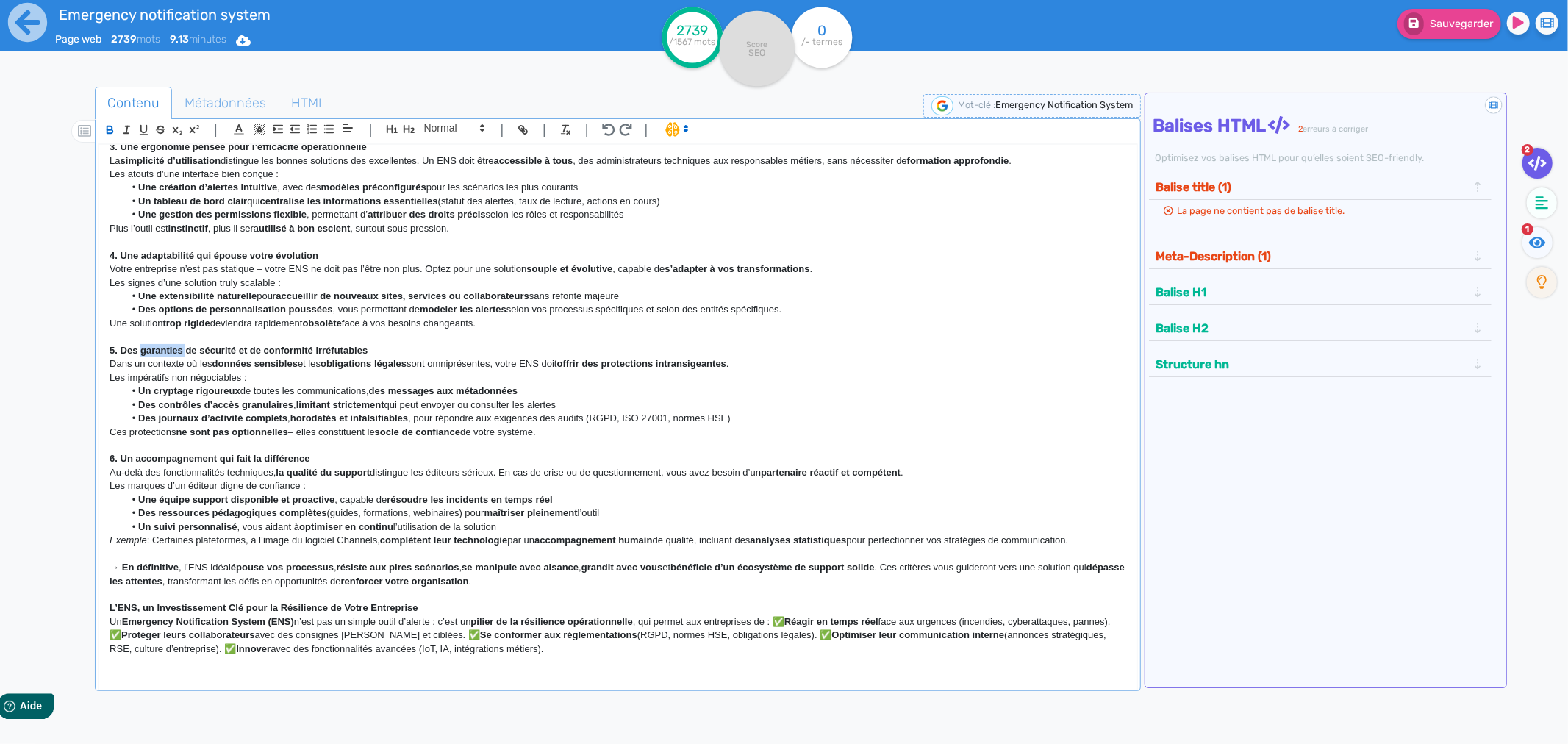
click at [153, 353] on strong "5. Des garanties de sécurité et de conformité irréfutables" at bounding box center [239, 350] width 258 height 11
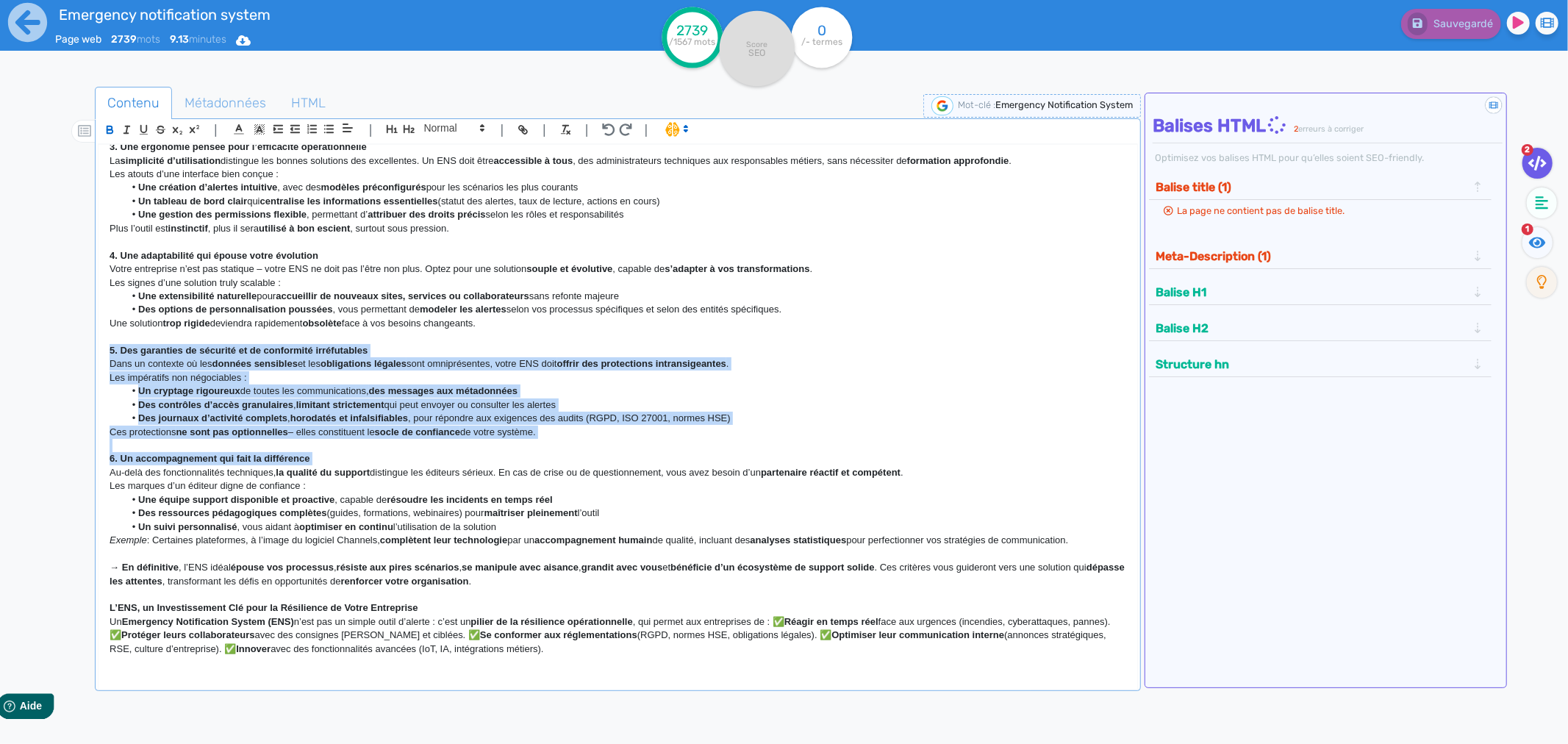
click at [151, 457] on strong "6. Un accompagnement qui fait la différence" at bounding box center [210, 458] width 200 height 11
click at [146, 460] on strong "6. Un accompagnement qui fait la différence" at bounding box center [210, 458] width 200 height 11
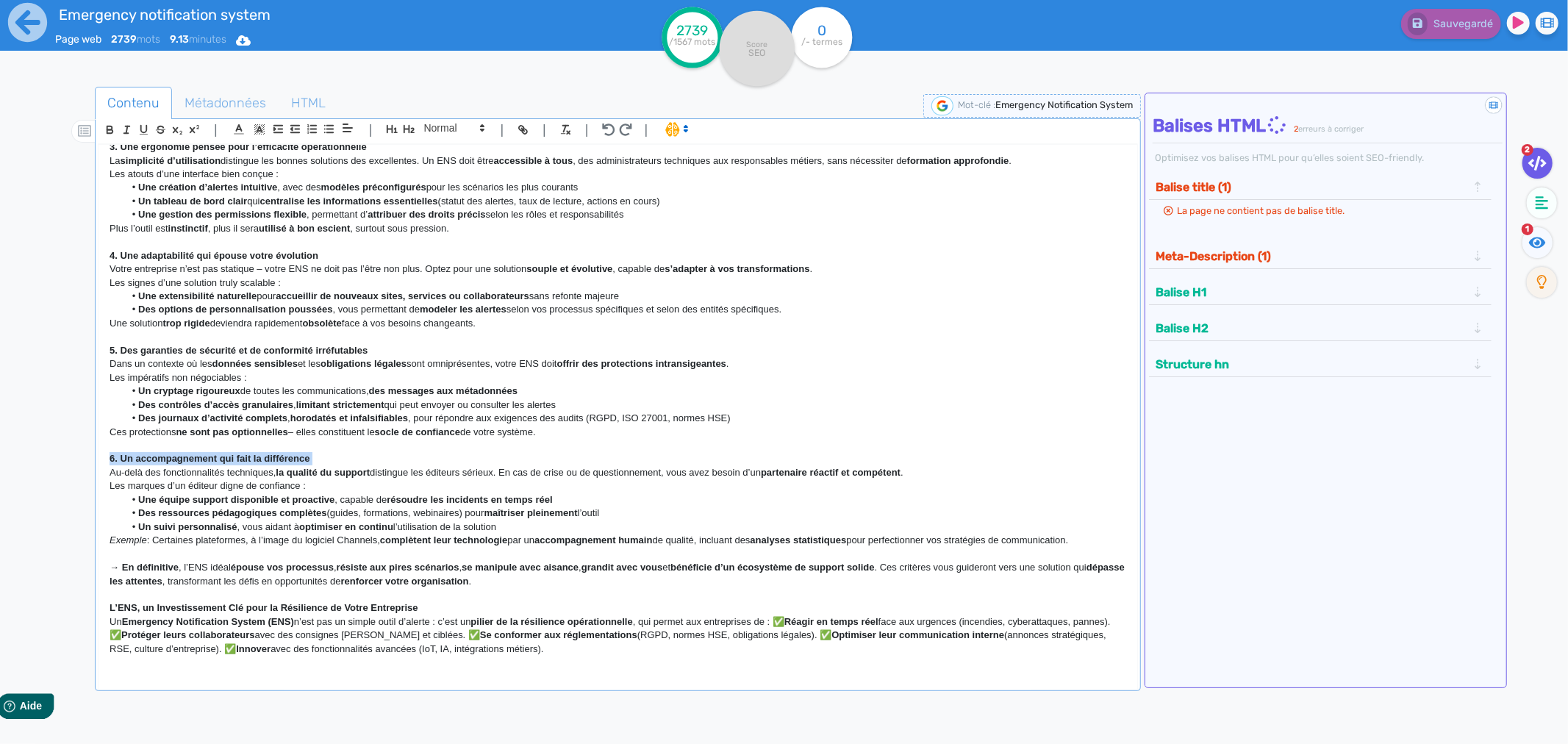
click at [146, 460] on strong "6. Un accompagnement qui fait la différence" at bounding box center [210, 458] width 200 height 11
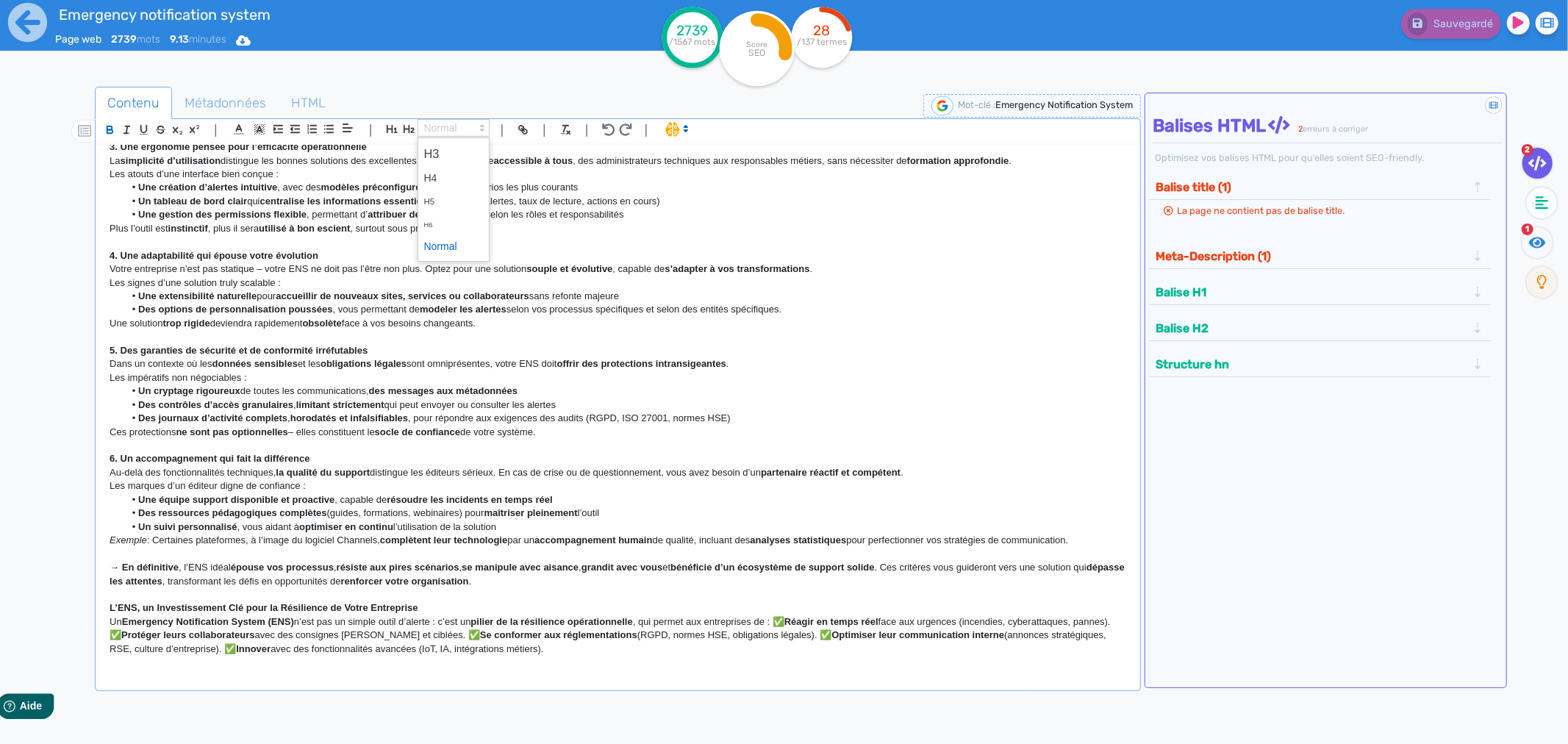
click at [443, 133] on span at bounding box center [453, 128] width 72 height 18
click at [434, 156] on span at bounding box center [453, 154] width 58 height 26
click at [166, 353] on strong "5. Des garanties de sécurité et de conformité irréfutables" at bounding box center [239, 351] width 258 height 11
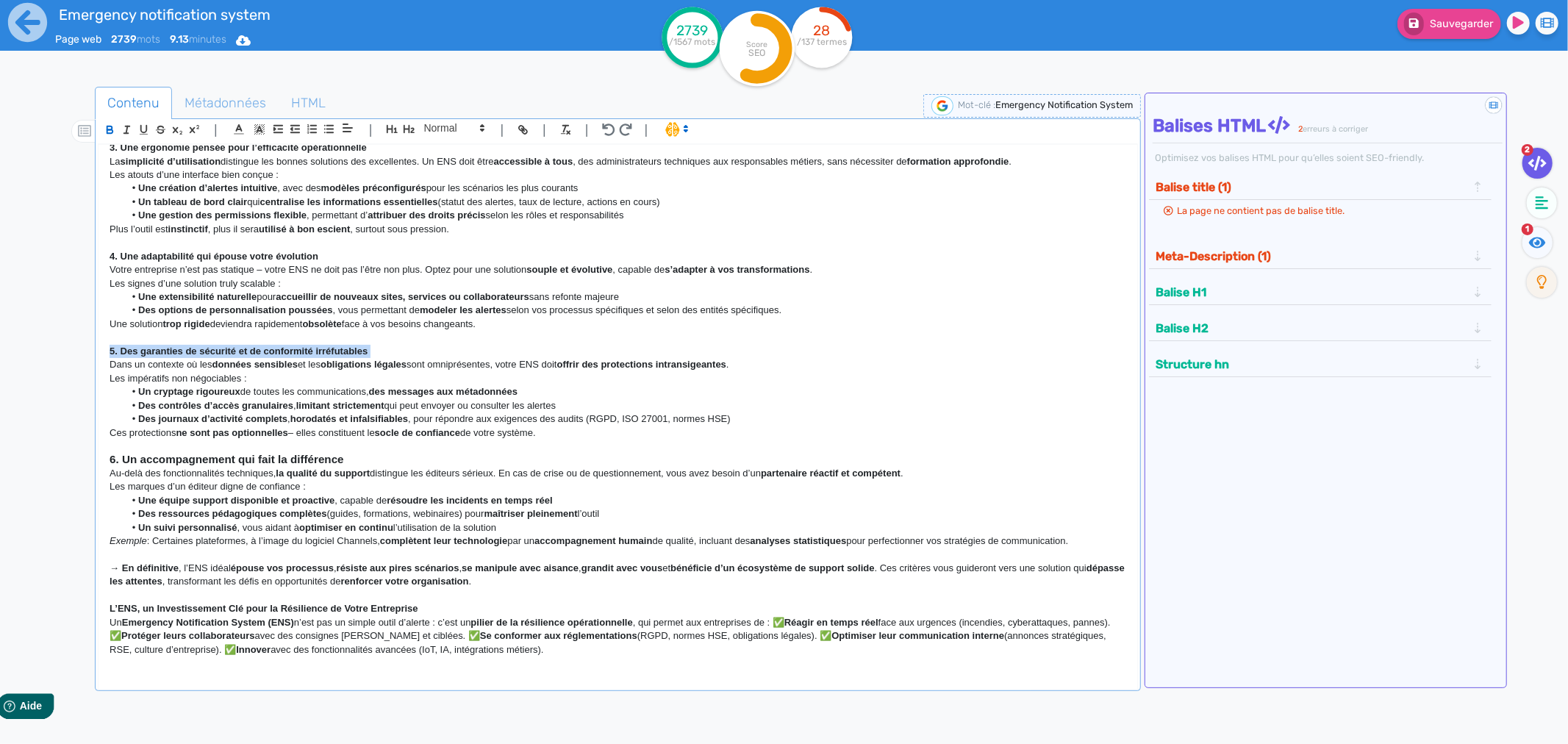
click at [166, 353] on strong "5. Des garanties de sécurité et de conformité irréfutables" at bounding box center [239, 351] width 258 height 11
click at [459, 137] on span at bounding box center [453, 128] width 72 height 18
click at [442, 153] on span at bounding box center [453, 154] width 58 height 26
click at [194, 258] on strong "4. Une adaptabilité qui épouse votre évolution" at bounding box center [214, 256] width 209 height 11
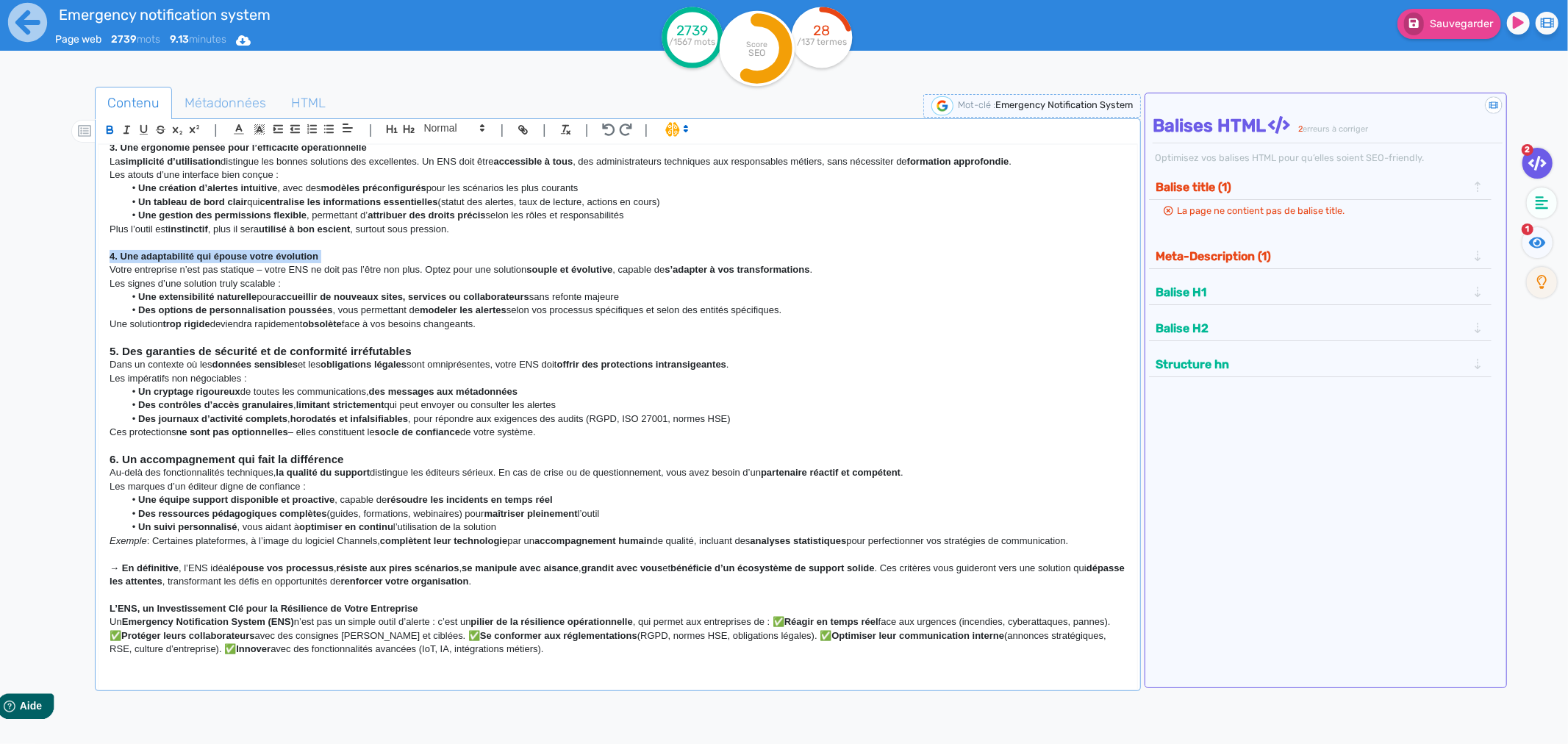
click at [194, 258] on strong "4. Une adaptabilité qui épouse votre évolution" at bounding box center [214, 256] width 209 height 11
click at [446, 135] on span at bounding box center [453, 128] width 72 height 18
click at [446, 153] on span at bounding box center [453, 154] width 58 height 26
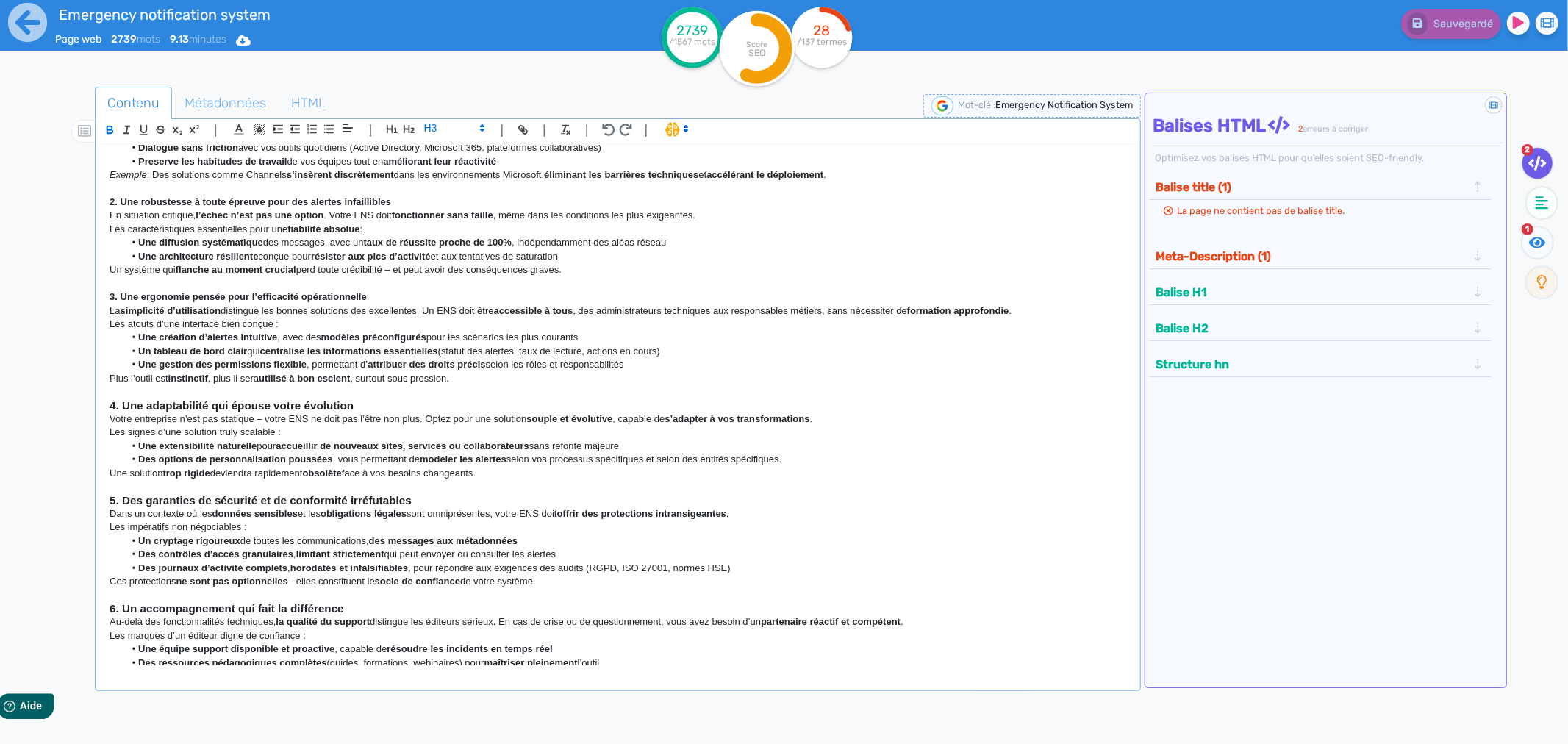
scroll to position [1676, 0]
click at [189, 292] on p at bounding box center [618, 284] width 1016 height 13
click at [188, 303] on strong "3. Une ergonomie pensée pour l’efficacité opérationnelle" at bounding box center [239, 297] width 258 height 11
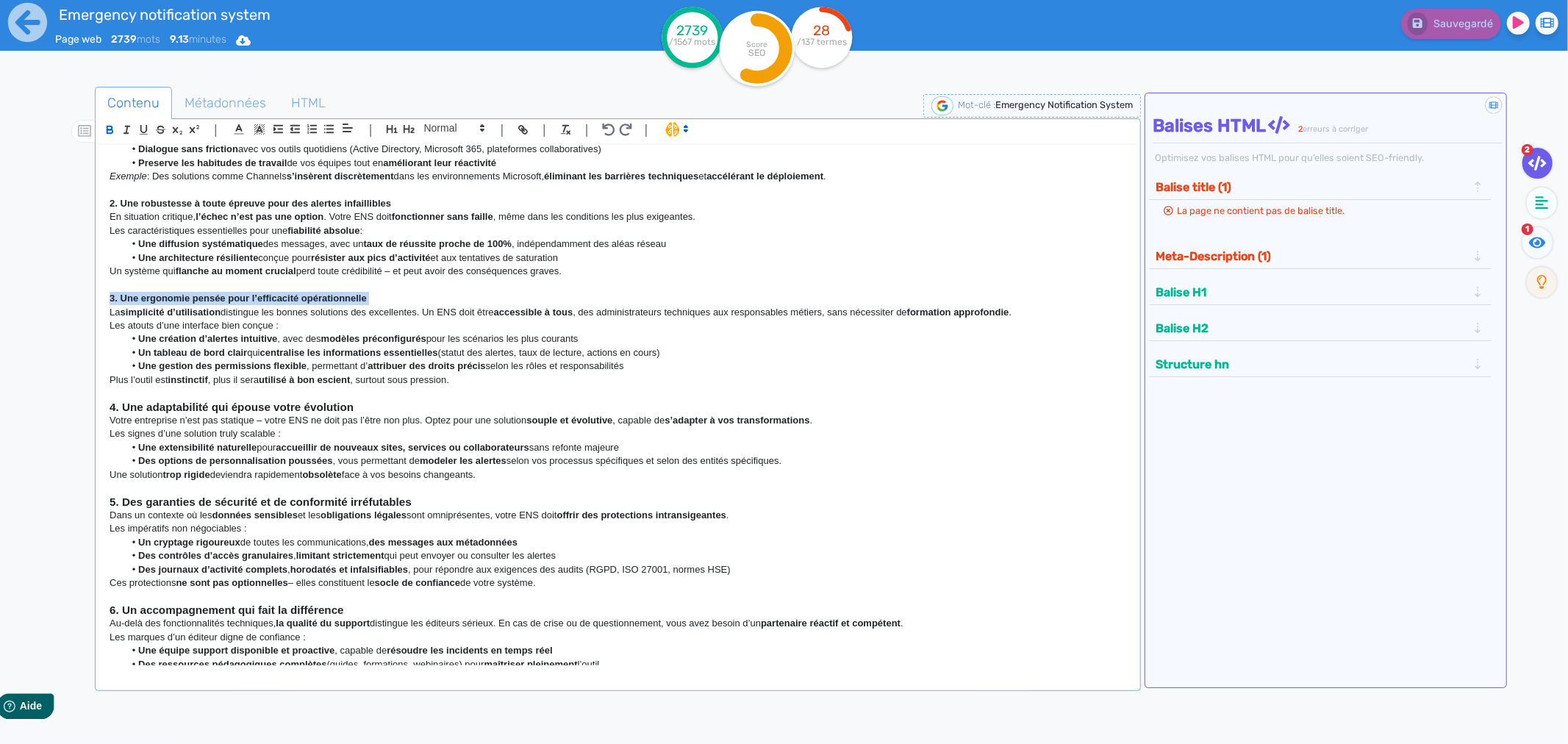
click at [188, 303] on strong "3. Une ergonomie pensée pour l’efficacité opérationnelle" at bounding box center [239, 297] width 258 height 11
click at [477, 130] on icon at bounding box center [481, 127] width 13 height 13
click at [455, 150] on span at bounding box center [453, 154] width 58 height 26
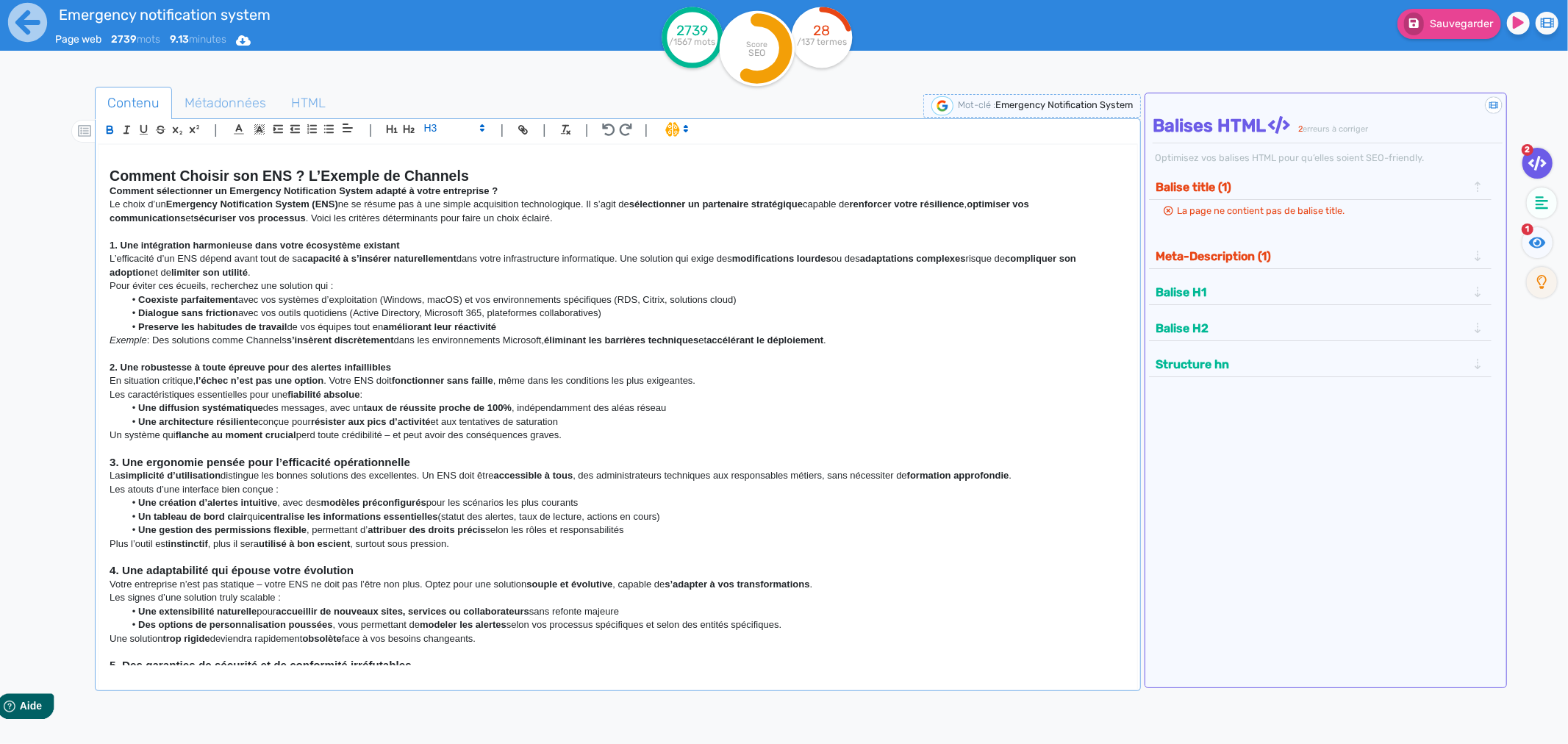
click at [173, 372] on strong "2. Une robustesse à toute épreuve pour des alertes infaillibles" at bounding box center [251, 367] width 281 height 11
click at [452, 130] on span at bounding box center [453, 128] width 72 height 18
click at [449, 156] on span at bounding box center [453, 154] width 58 height 26
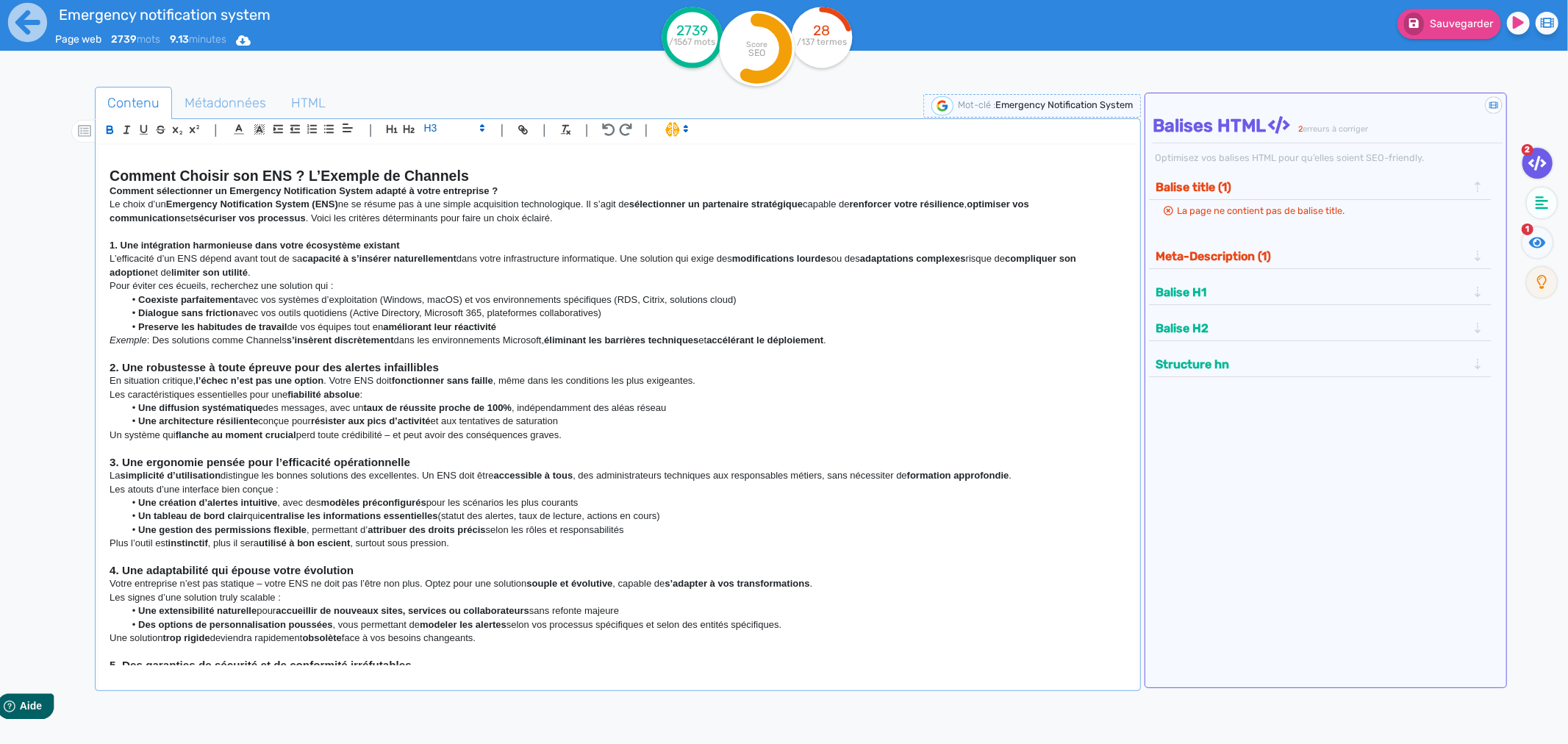
click at [219, 251] on strong "1. Une intégration harmonieuse dans votre écosystème existant" at bounding box center [255, 245] width 289 height 11
click at [241, 266] on p "L’efficacité d’un ENS dépend avant tout de sa capacité à s’insérer naturellemen…" at bounding box center [618, 265] width 1016 height 27
click at [244, 251] on strong "1. Une intégration harmonieuse dans votre écosystème existant" at bounding box center [255, 245] width 289 height 11
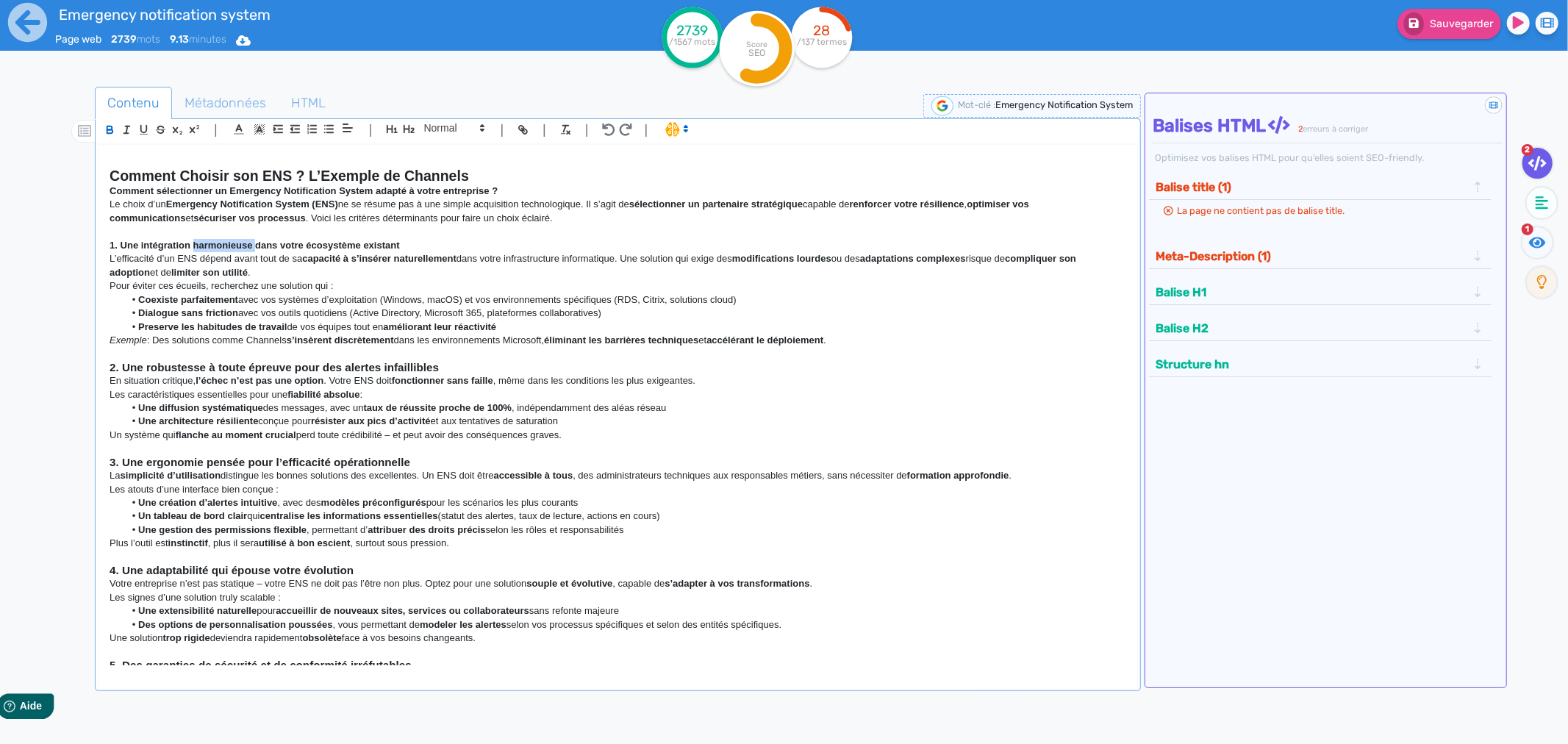
click at [244, 251] on strong "1. Une intégration harmonieuse dans votre écosystème existant" at bounding box center [255, 245] width 289 height 11
click at [472, 130] on span at bounding box center [453, 128] width 72 height 18
click at [459, 156] on span at bounding box center [453, 154] width 58 height 26
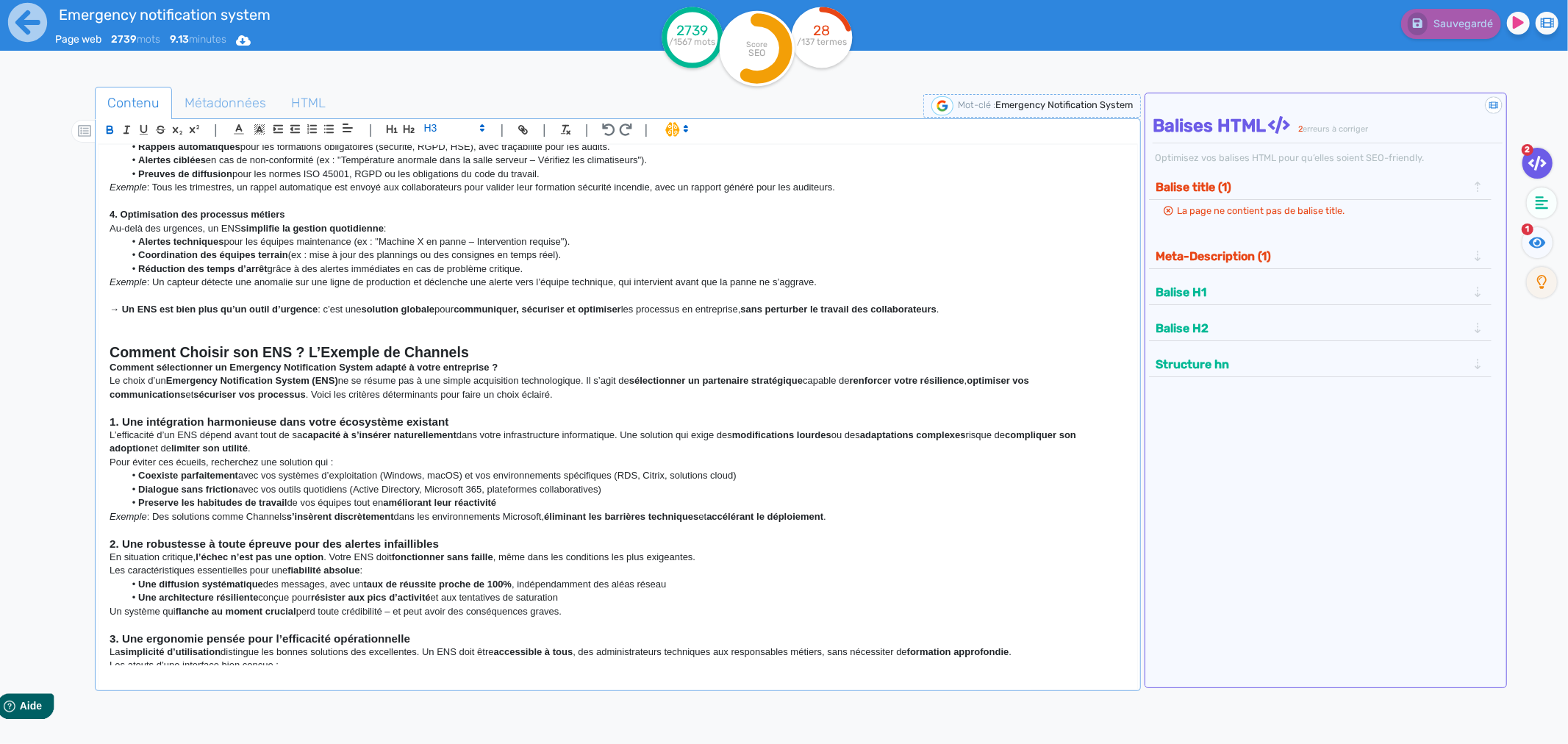
scroll to position [1104, 0]
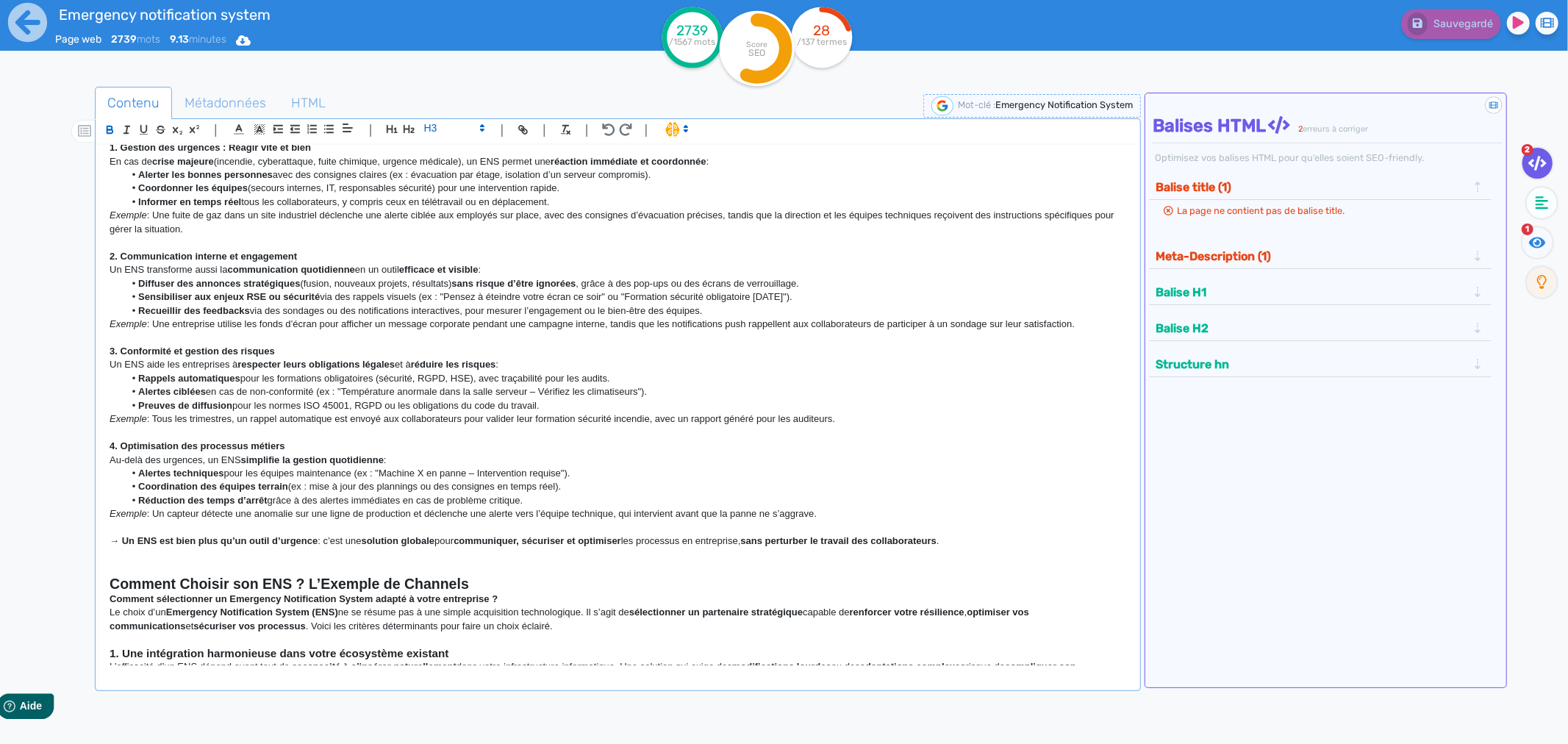
click at [156, 452] on strong "4. Optimisation des processus métiers" at bounding box center [197, 445] width 175 height 11
click at [456, 126] on span at bounding box center [453, 128] width 72 height 18
click at [443, 150] on span at bounding box center [453, 154] width 58 height 26
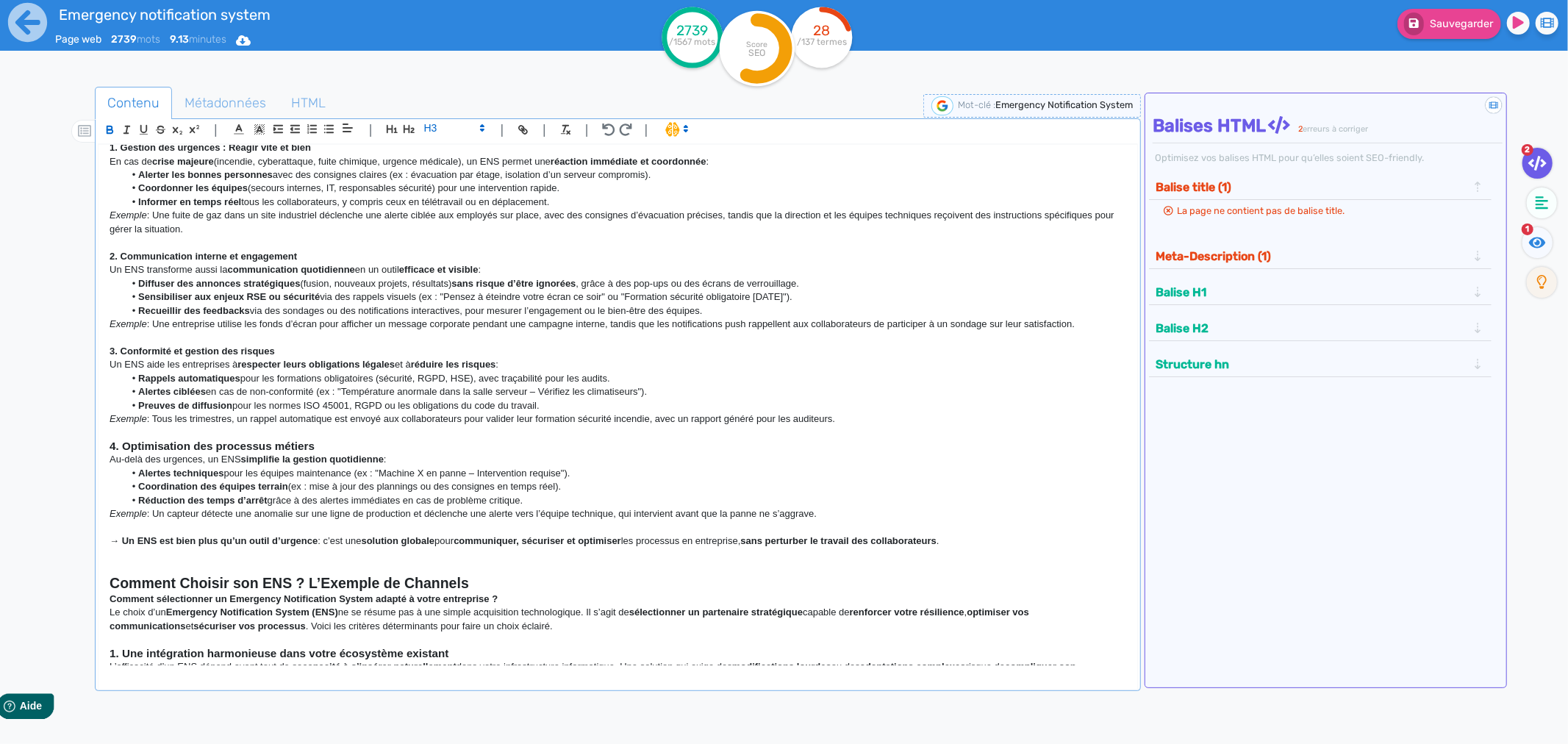
click at [153, 357] on strong "3. Conformité et gestion des risques" at bounding box center [192, 351] width 165 height 11
click at [452, 130] on span at bounding box center [453, 128] width 72 height 18
click at [436, 156] on span at bounding box center [453, 154] width 58 height 26
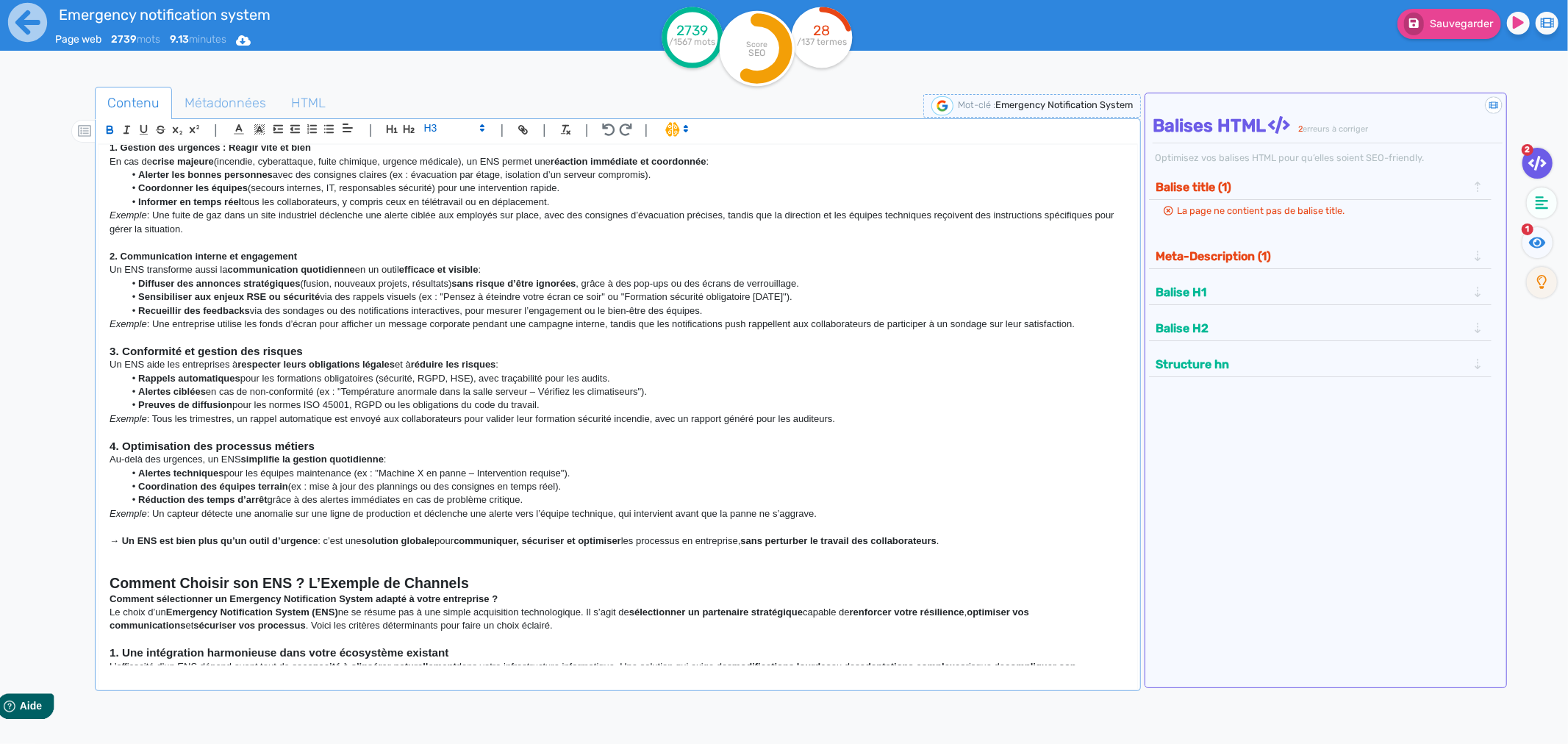
click at [149, 262] on strong "2. Communication interne et engagement" at bounding box center [203, 256] width 187 height 11
drag, startPoint x: 475, startPoint y: 121, endPoint x: 464, endPoint y: 121, distance: 11.0
click at [469, 121] on span at bounding box center [453, 128] width 72 height 18
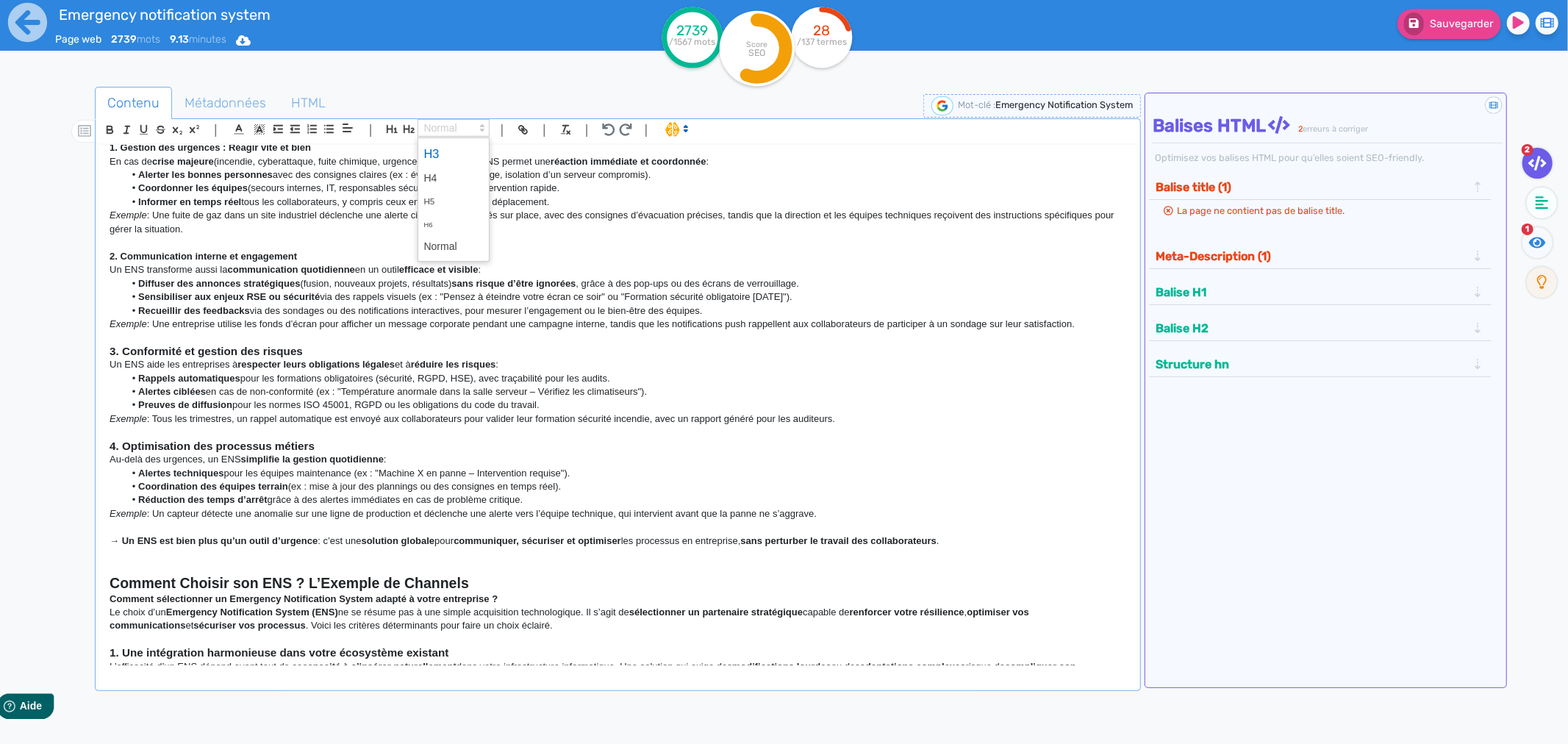
click at [439, 156] on span at bounding box center [453, 154] width 58 height 26
click at [175, 153] on strong "1. Gestion des urgences : Réagir vite et bien" at bounding box center [210, 147] width 201 height 11
click at [450, 125] on span at bounding box center [453, 128] width 72 height 18
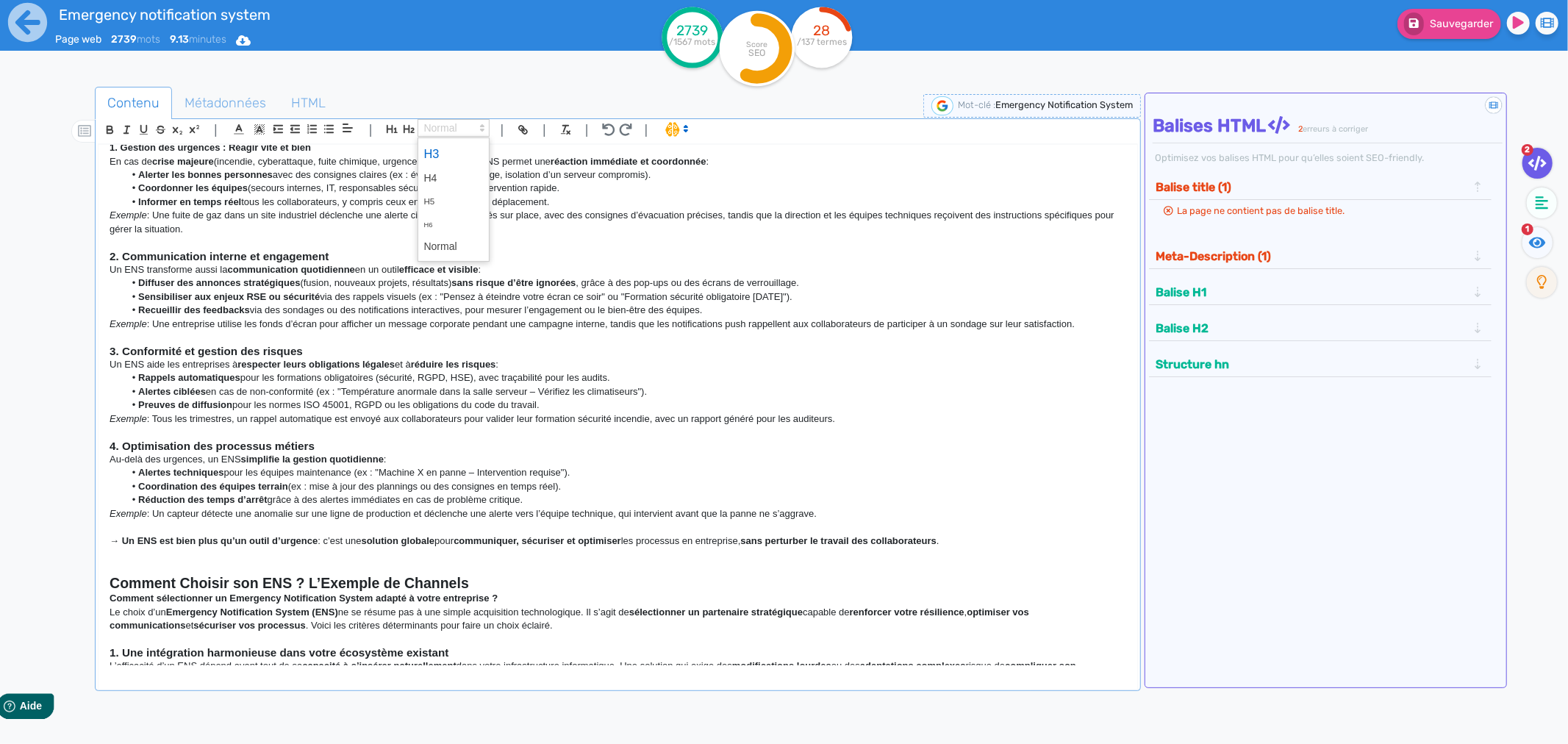
click at [442, 150] on span at bounding box center [453, 154] width 58 height 26
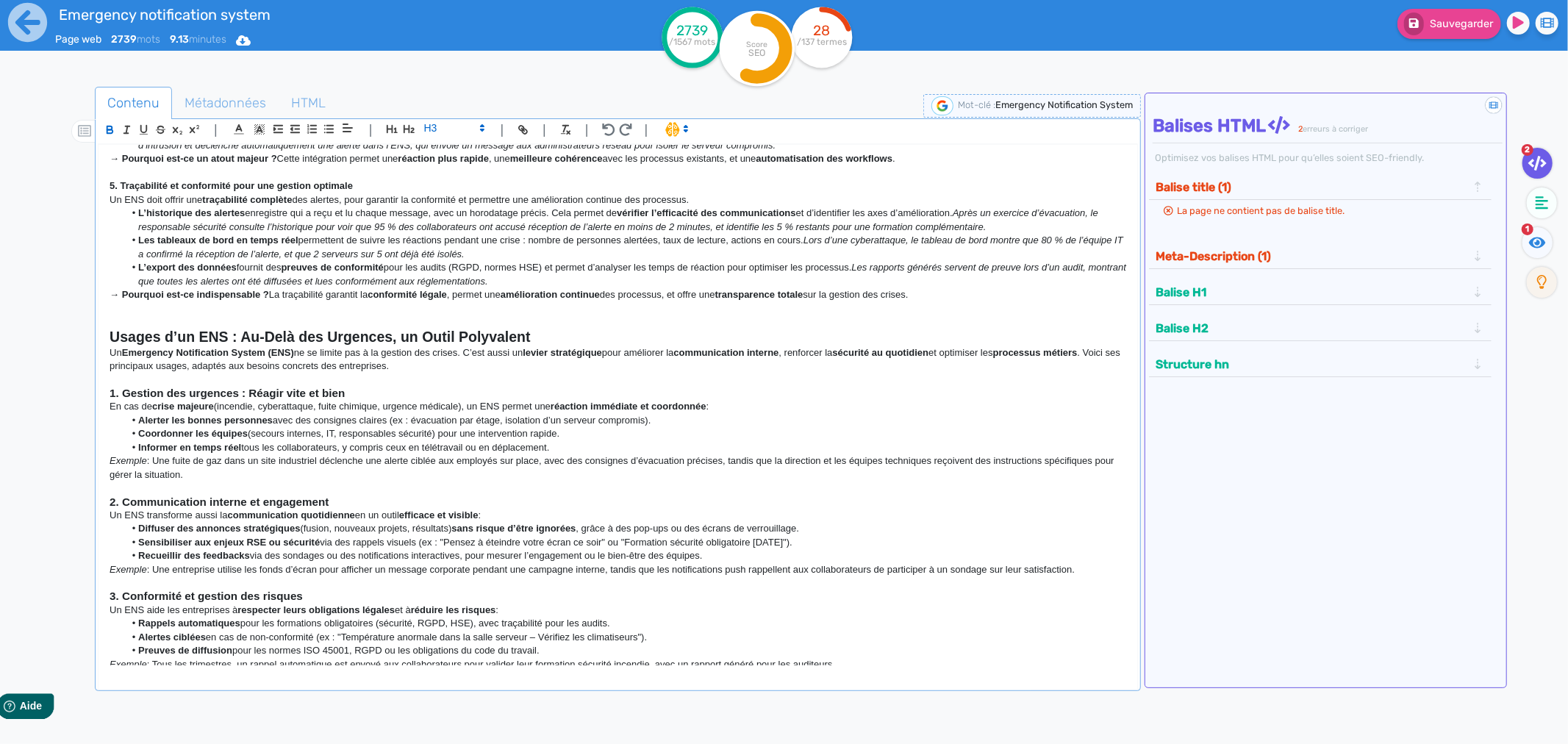
scroll to position [777, 0]
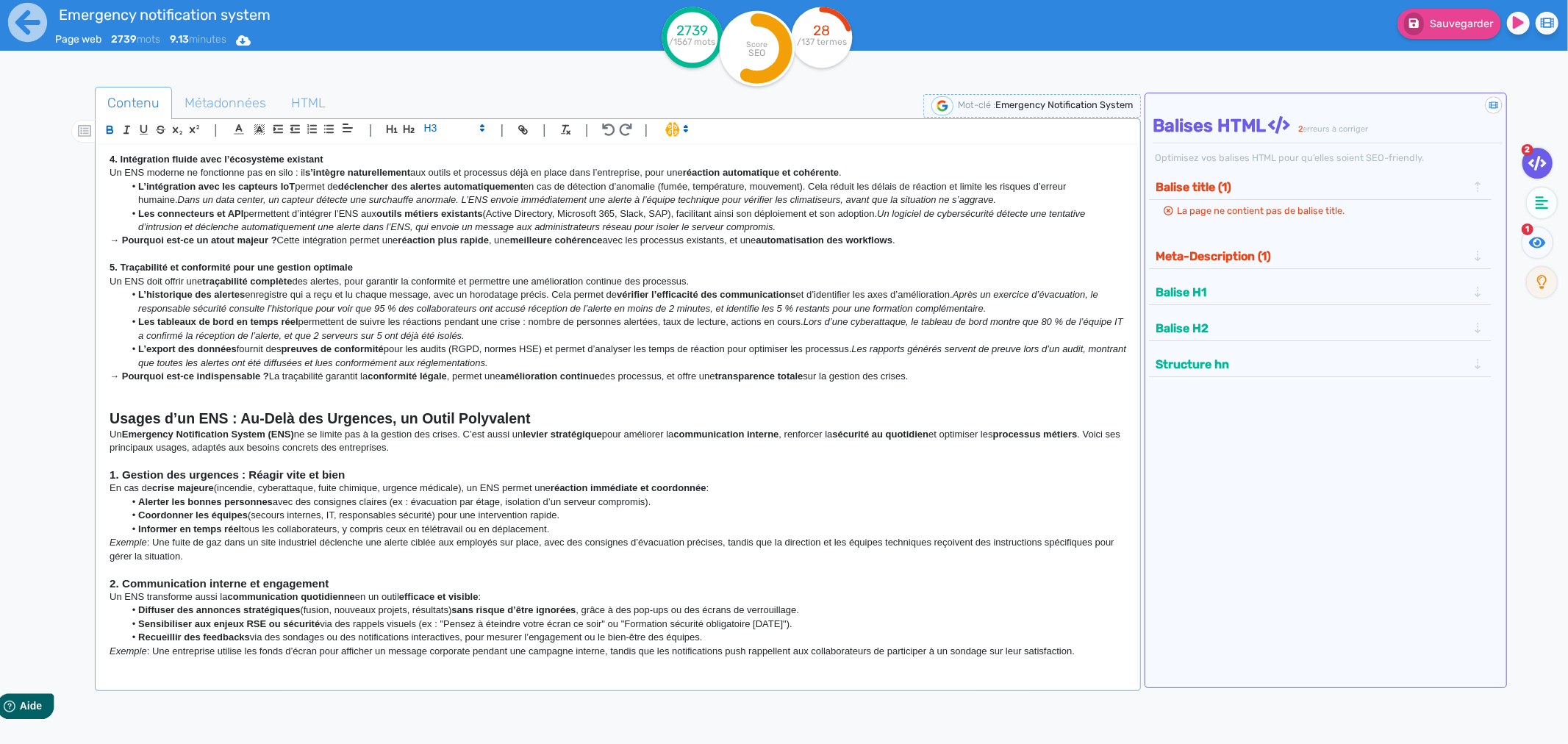
click at [171, 272] on strong "5. Traçabilité et conformité pour une gestion optimale" at bounding box center [232, 266] width 244 height 11
click at [456, 123] on span at bounding box center [453, 128] width 72 height 18
click at [441, 155] on span at bounding box center [453, 154] width 58 height 26
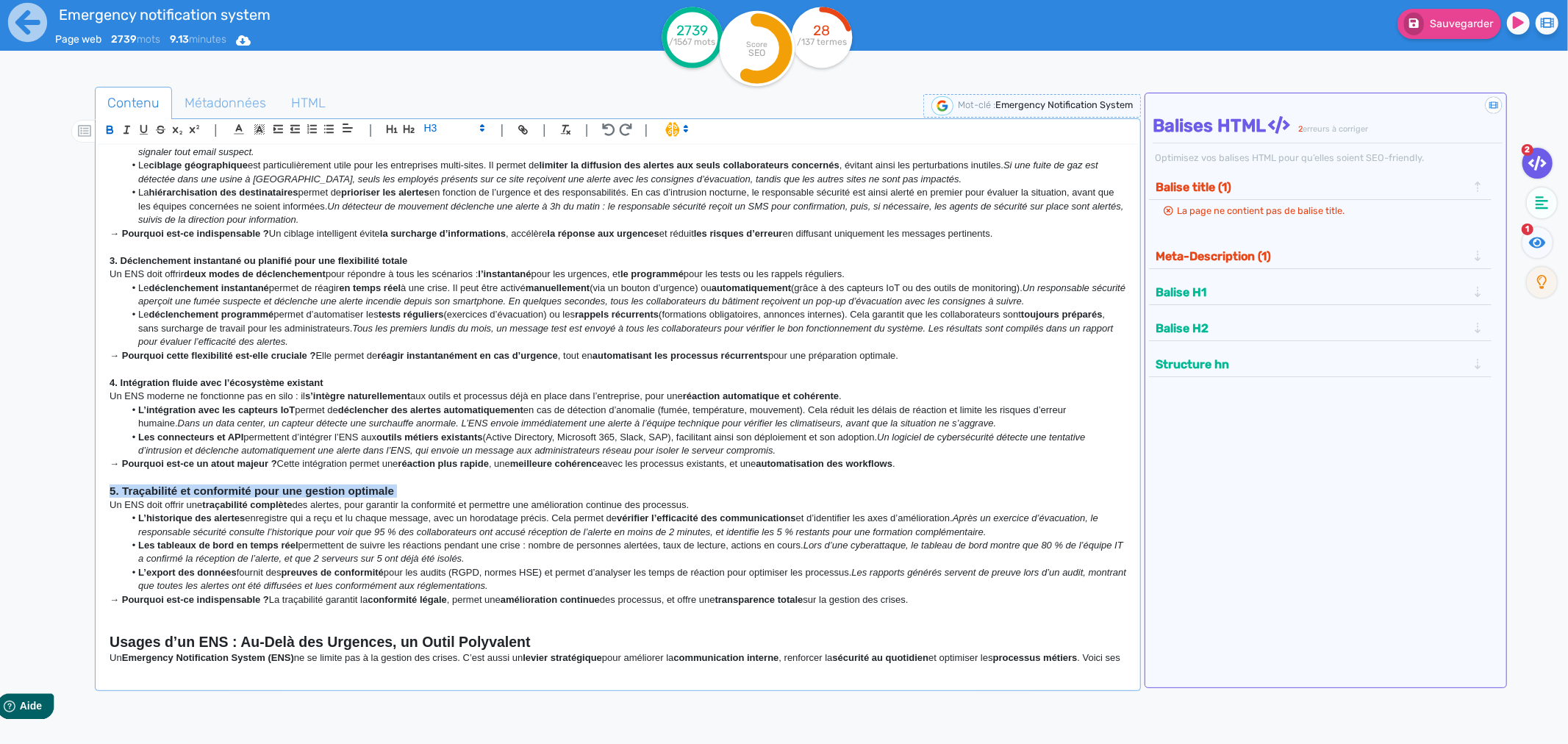
scroll to position [532, 0]
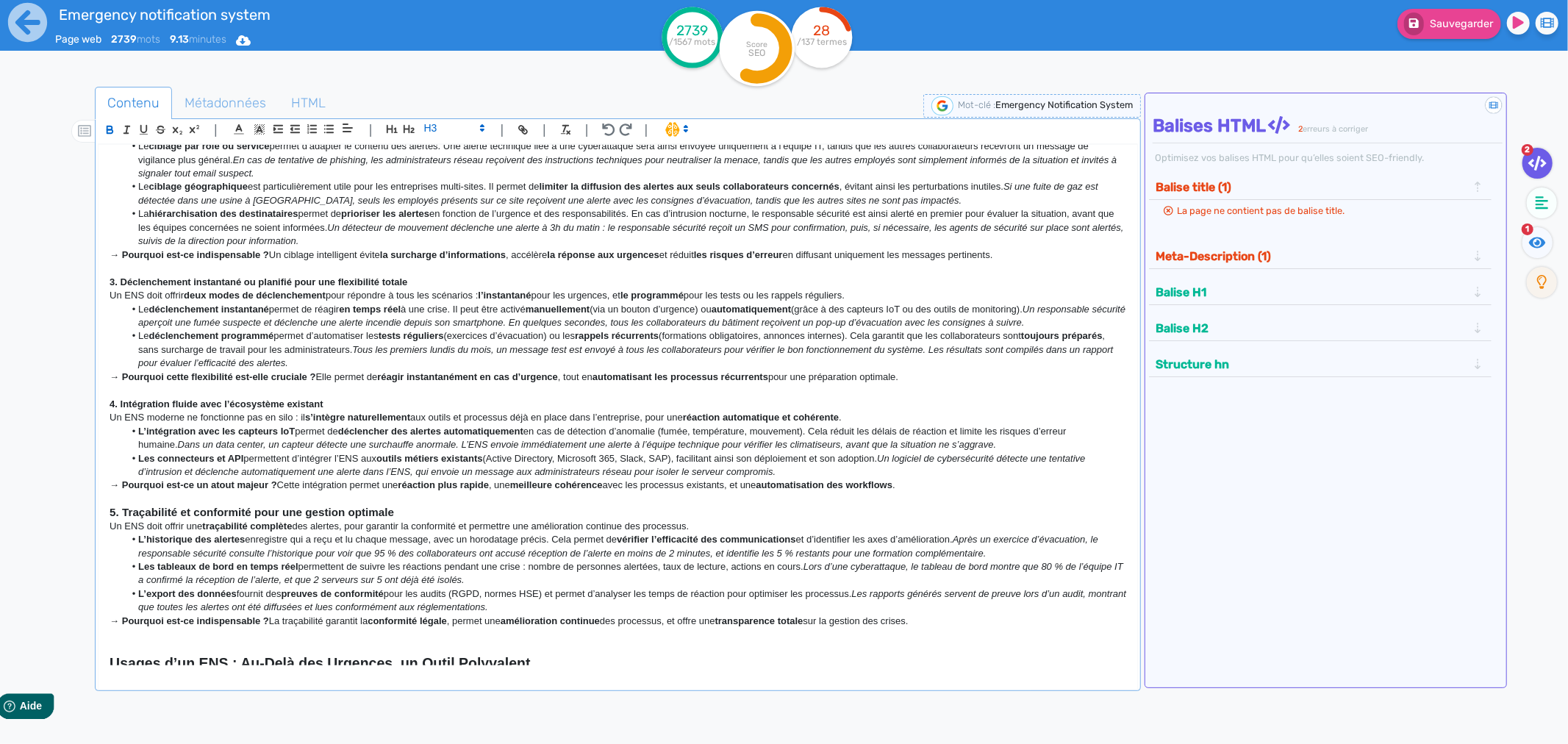
click at [192, 409] on strong "4. Intégration fluide avec l’écosystème existant" at bounding box center [216, 403] width 213 height 11
click at [442, 131] on span at bounding box center [453, 128] width 72 height 18
click at [442, 145] on span at bounding box center [453, 154] width 58 height 26
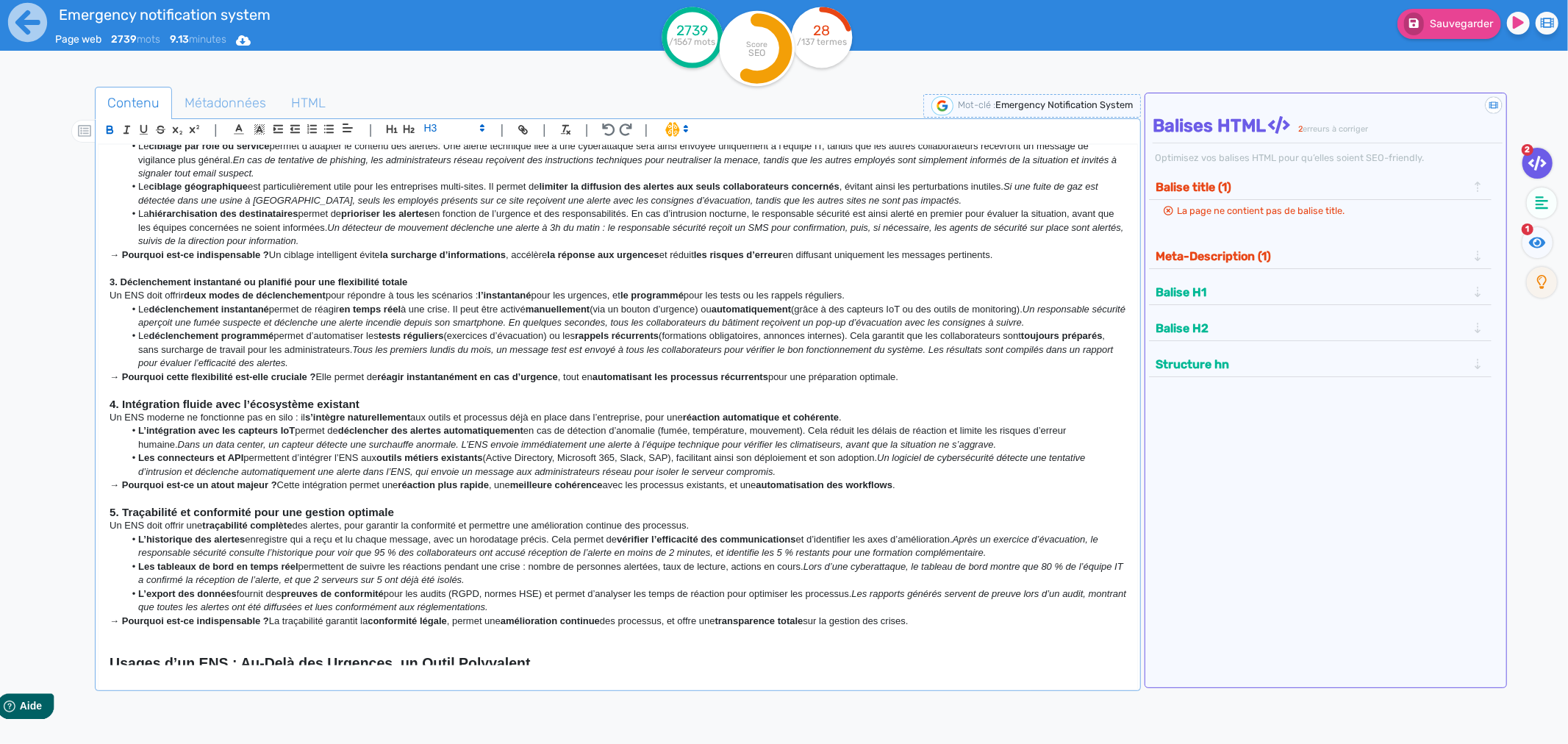
click at [230, 274] on p at bounding box center [618, 267] width 1016 height 13
click at [230, 287] on strong "3. Déclenchement instantané ou planifié pour une flexibilité totale" at bounding box center [259, 281] width 297 height 11
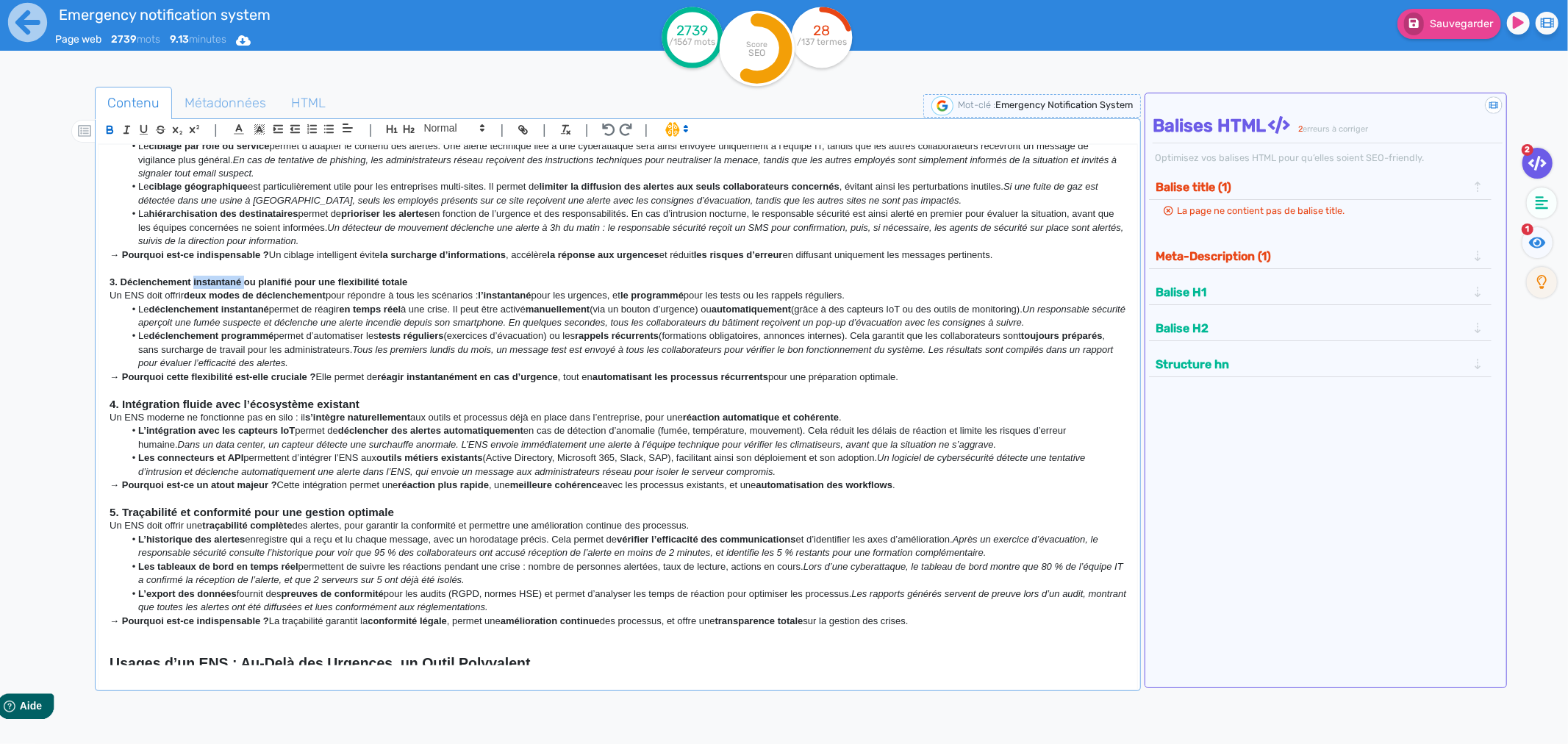
click at [230, 287] on strong "3. Déclenchement instantané ou planifié pour une flexibilité totale" at bounding box center [259, 281] width 297 height 11
click at [231, 287] on strong "3. Déclenchement instantané ou planifié pour une flexibilité totale" at bounding box center [259, 281] width 297 height 11
click at [458, 140] on div "| | H3 H4 H5 H6 Normal | | | |" at bounding box center [618, 131] width 1040 height 25
click at [451, 136] on span at bounding box center [453, 128] width 72 height 18
click at [445, 156] on span at bounding box center [453, 154] width 58 height 26
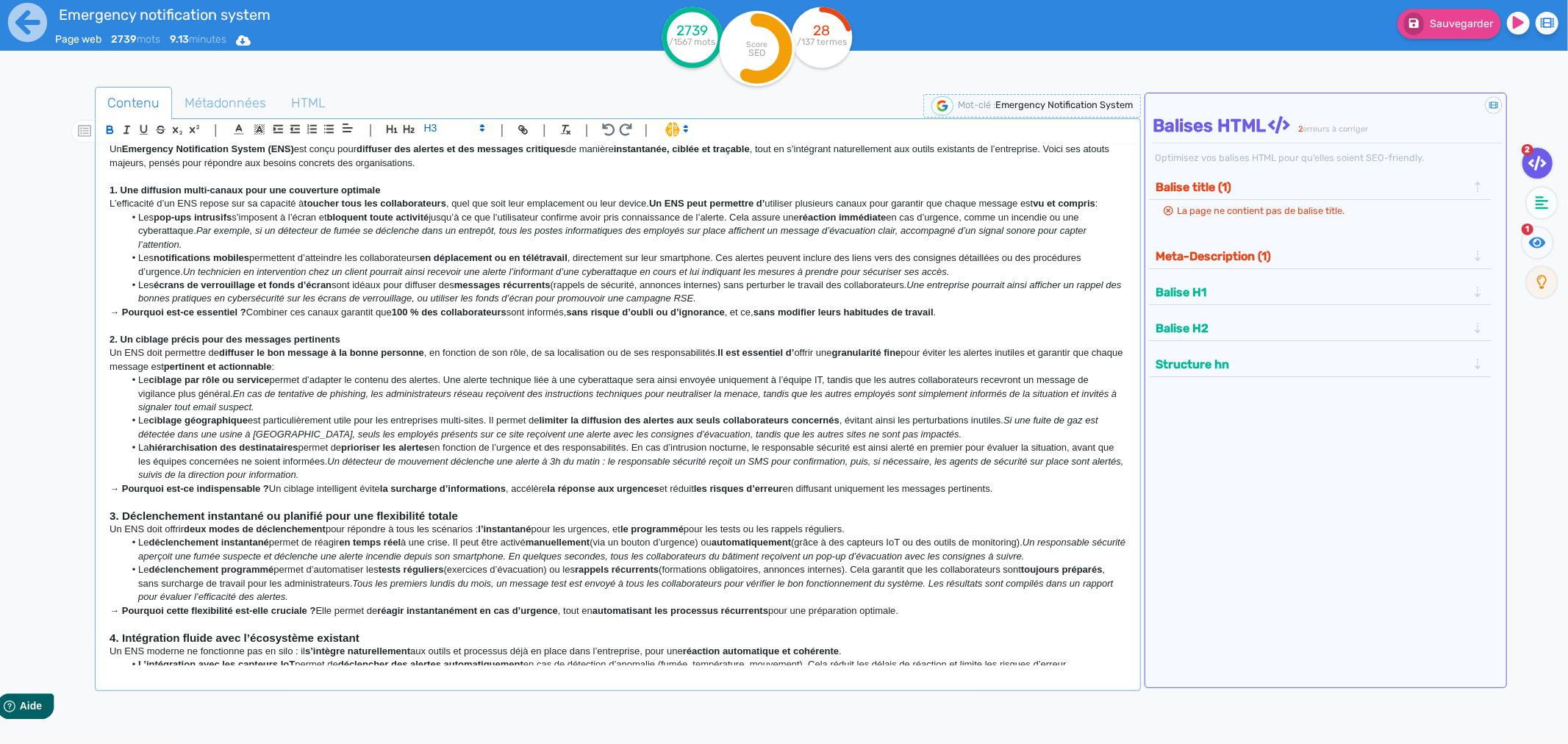
scroll to position [287, 0]
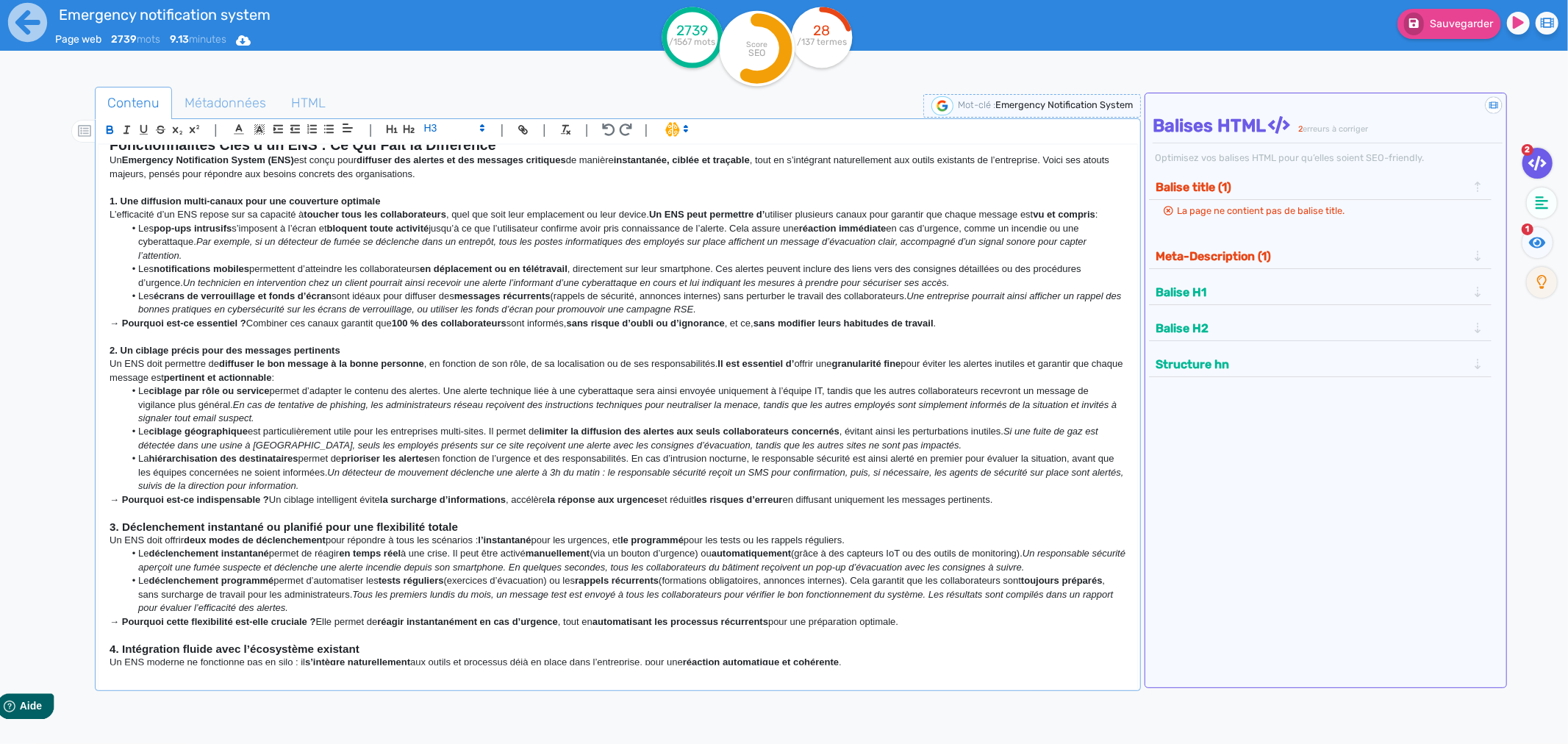
click at [138, 356] on strong "2. Un ciblage précis pour des messages pertinents" at bounding box center [225, 350] width 231 height 11
click at [442, 124] on span at bounding box center [453, 128] width 72 height 18
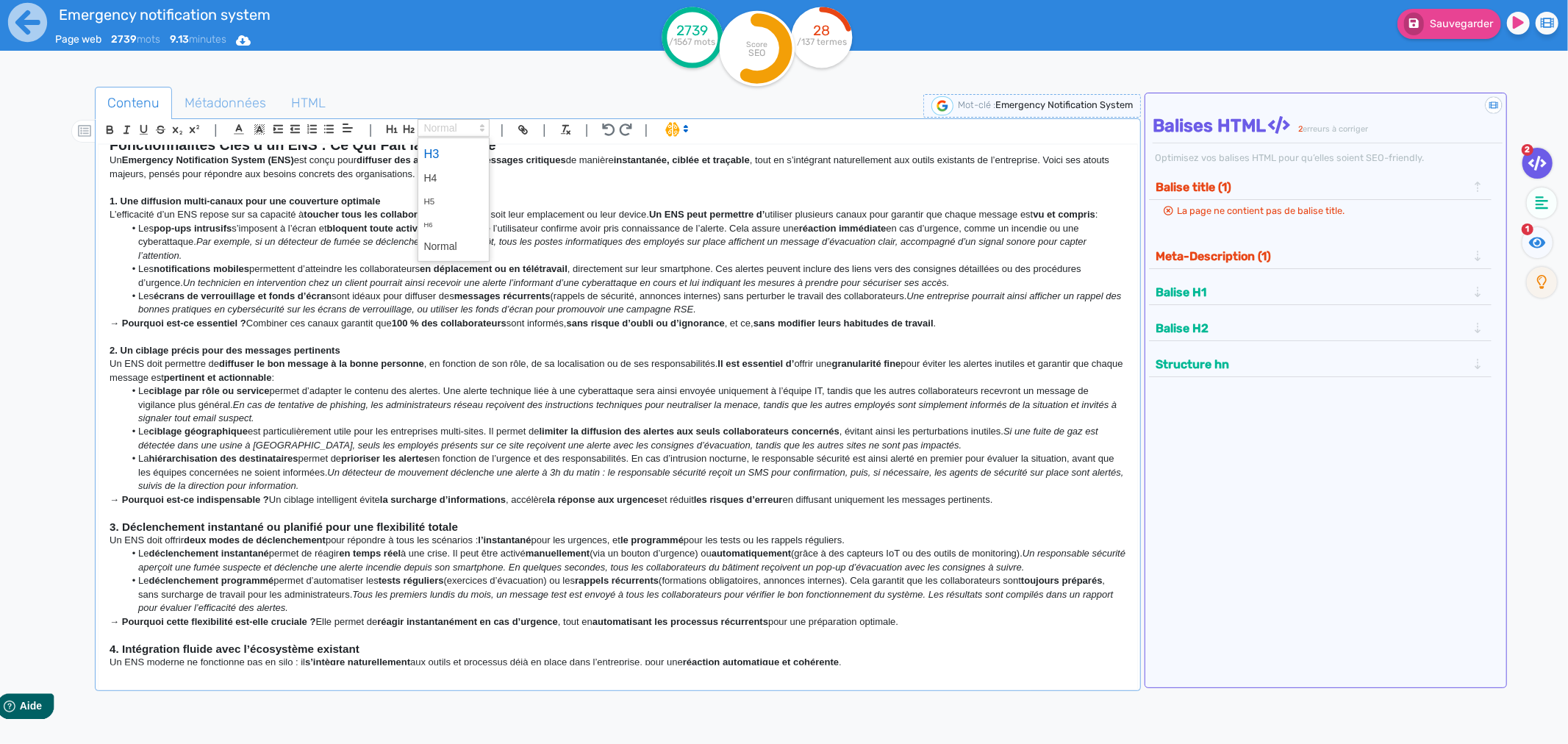
click at [443, 148] on span at bounding box center [453, 154] width 58 height 26
click at [284, 206] on strong "1. Une diffusion multi-canaux pour une couverture optimale" at bounding box center [245, 200] width 270 height 11
click at [453, 134] on span at bounding box center [453, 128] width 72 height 18
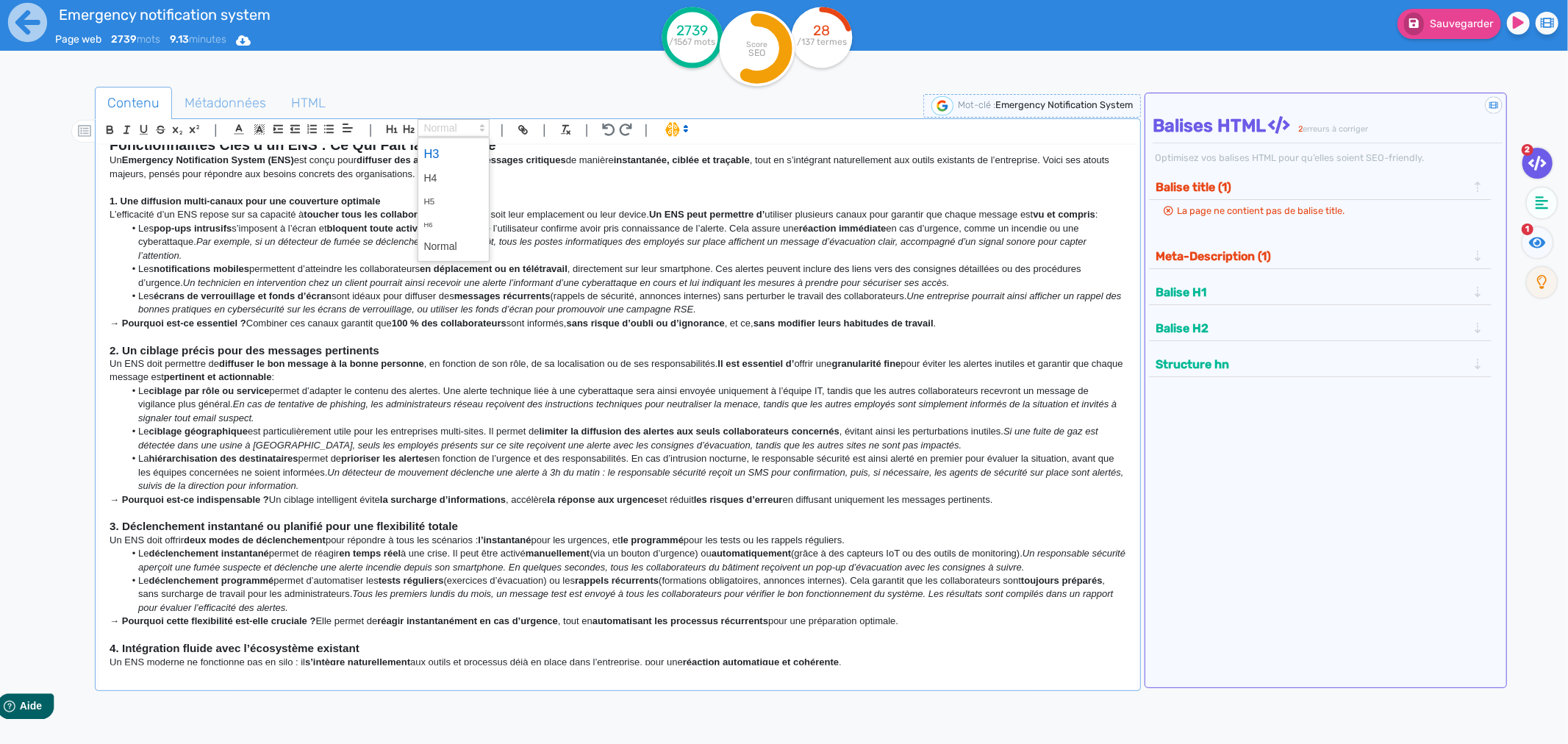
click at [449, 149] on span at bounding box center [453, 154] width 58 height 26
click at [550, 239] on li "Les pop-ups intrusifs s’imposent à l’écran et bloquent toute activité jusqu’à c…" at bounding box center [624, 241] width 1001 height 41
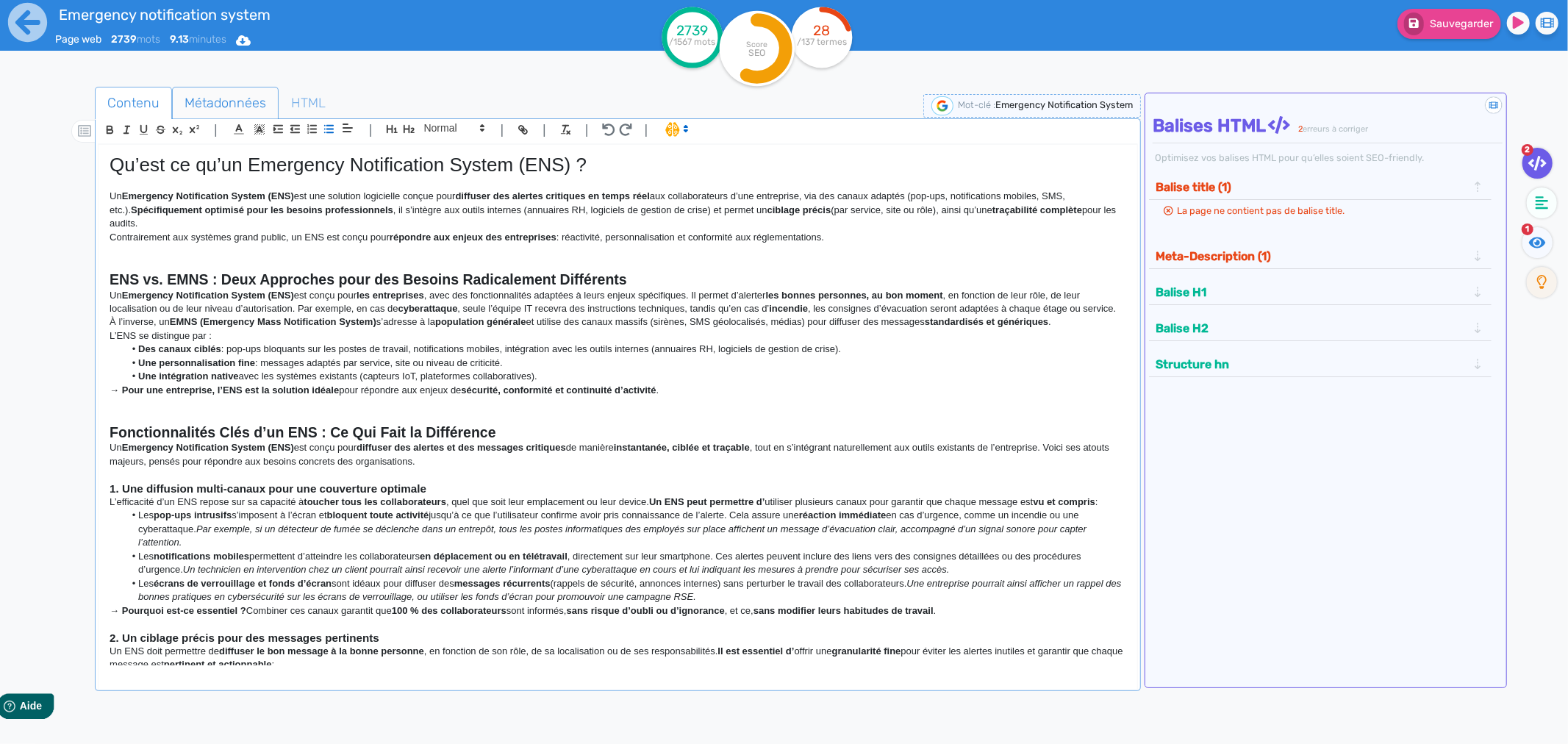
click at [240, 103] on span "Métadonnées" at bounding box center [225, 103] width 105 height 40
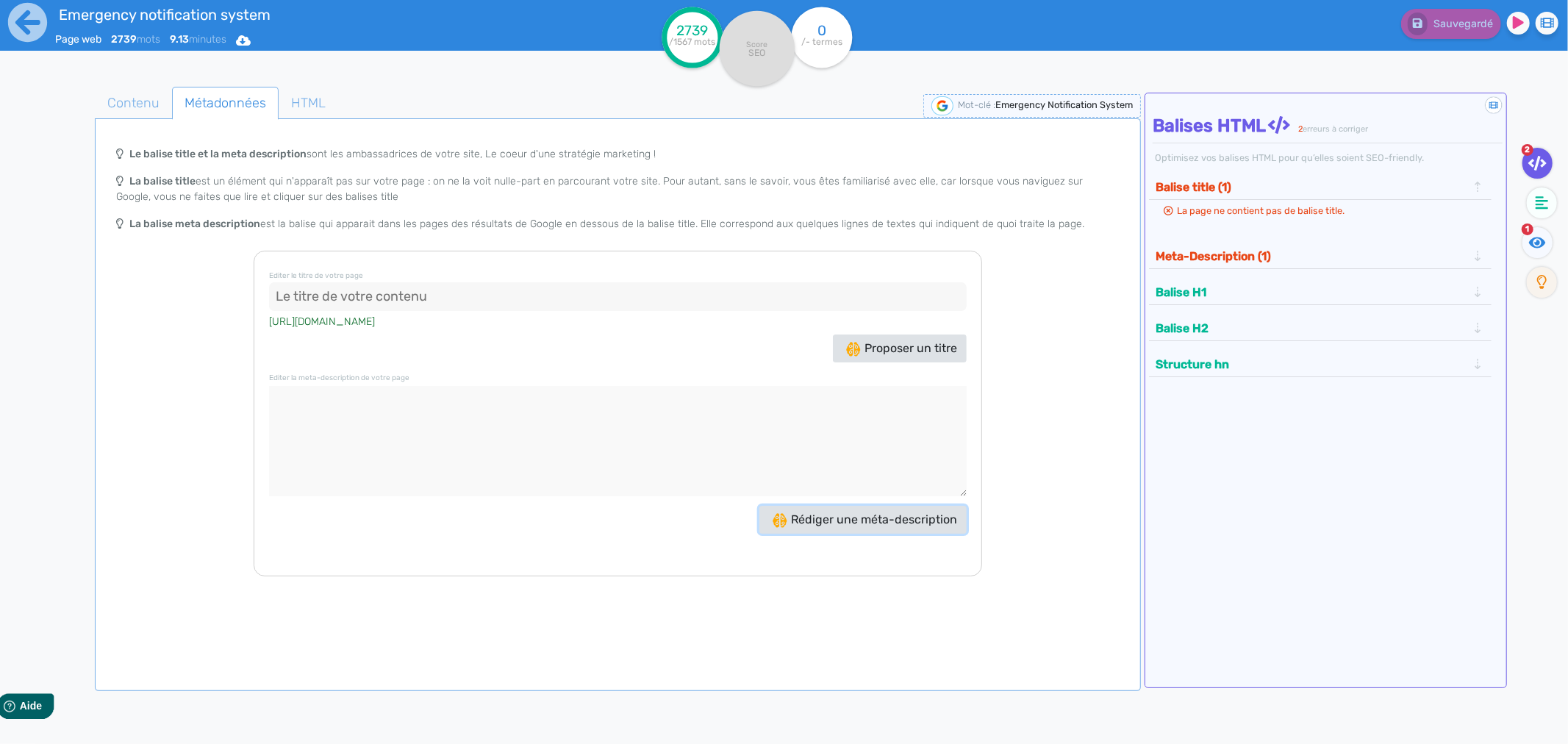
click at [801, 523] on span "Rédiger une méta-description" at bounding box center [865, 519] width 184 height 14
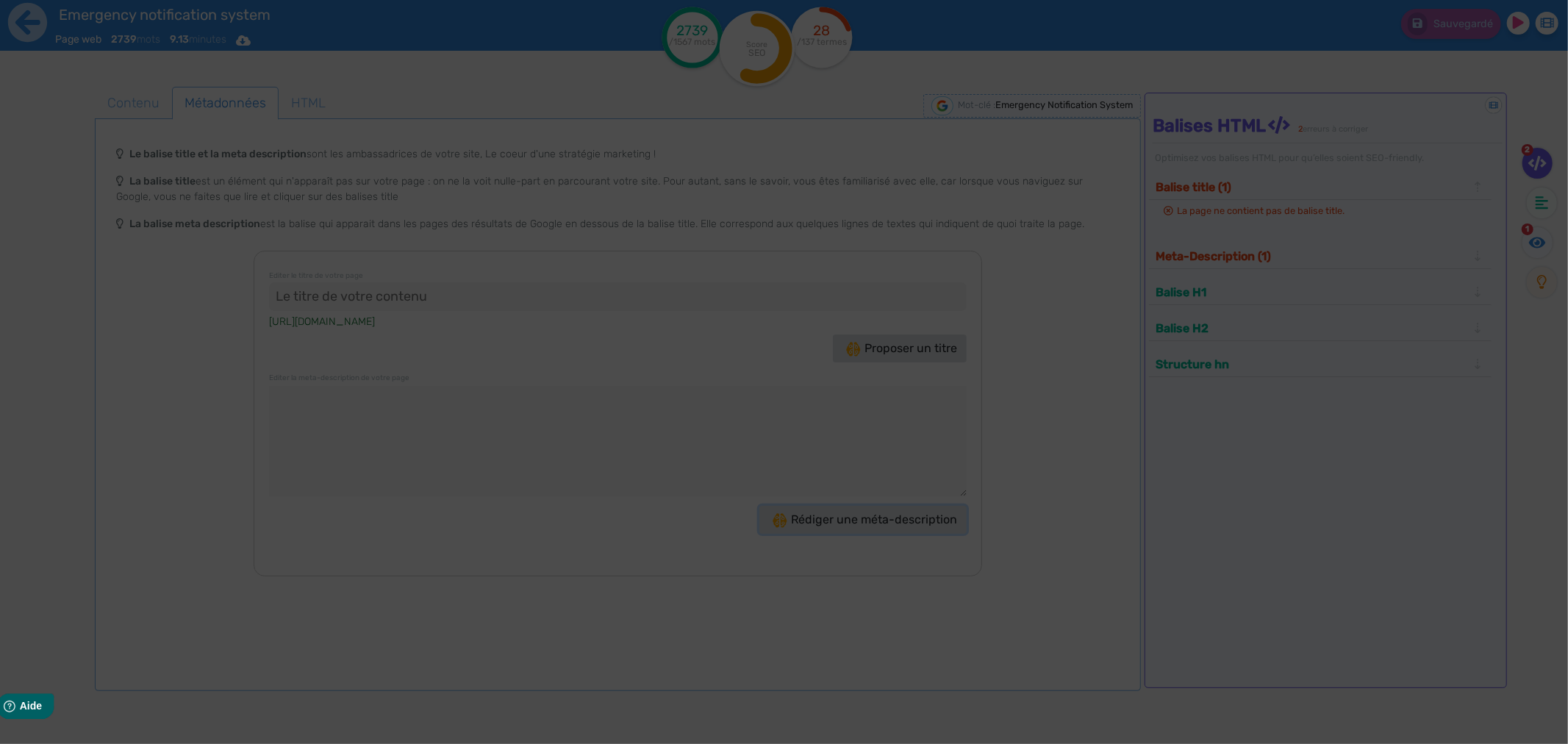
type textarea "Découvrez comment un Emergency Notification System transforme la sécurité et la…"
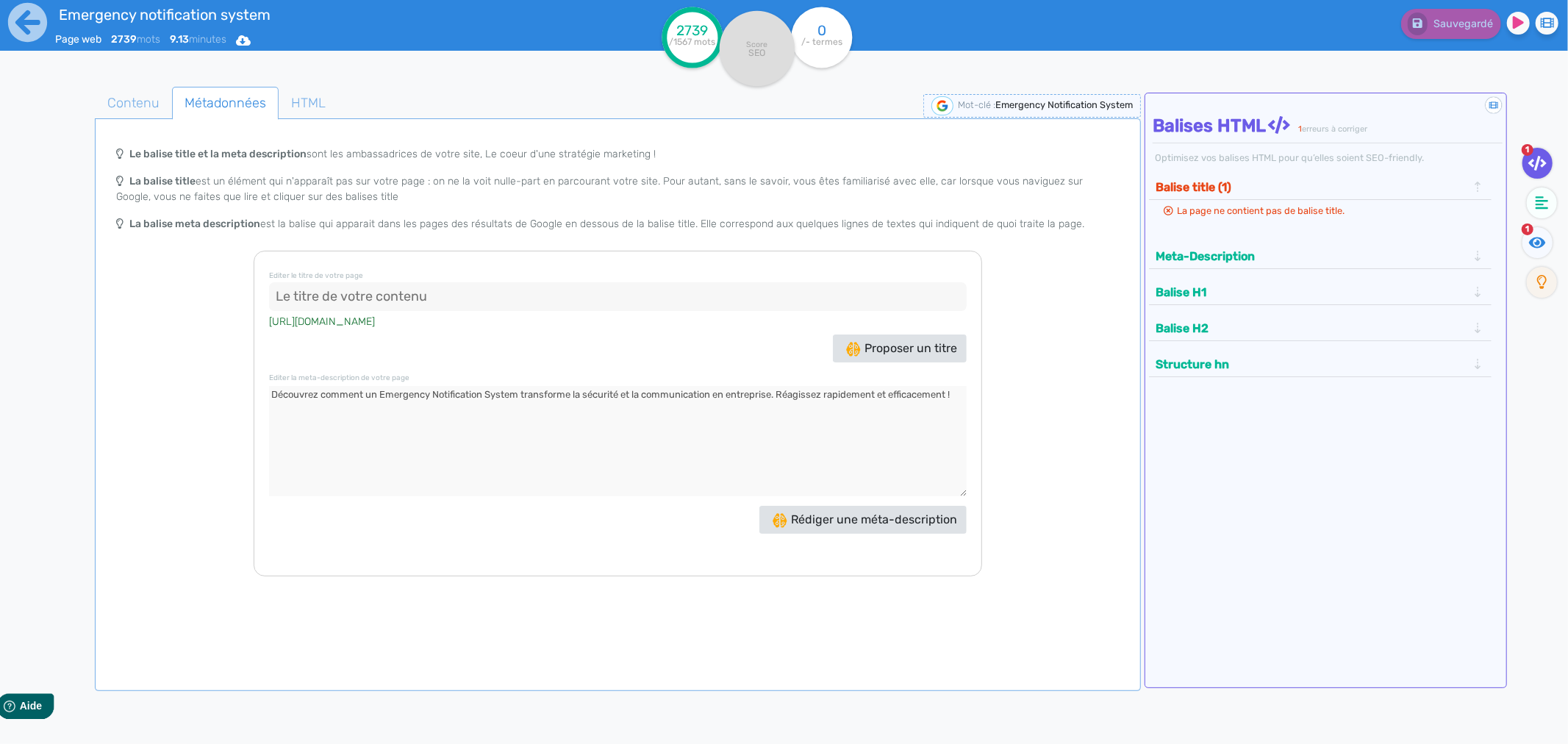
click at [334, 301] on input at bounding box center [617, 297] width 696 height 30
paste input "Qu’est ce qu’un Emergency Notification System (ENS) ?"
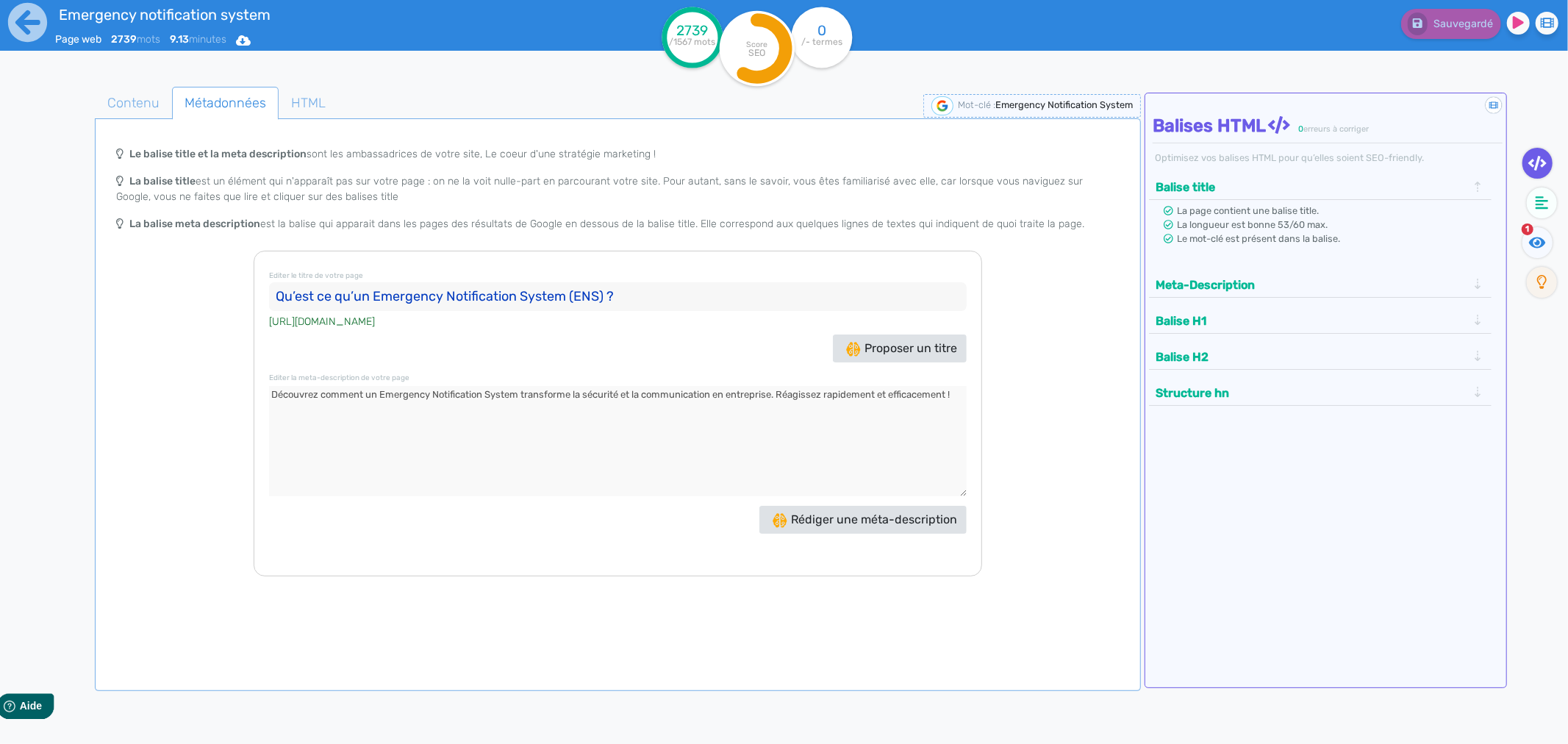
type input "Qu’est ce qu’un Emergency Notification System (ENS) ?"
click at [1006, 395] on div "Le balise title et la meta description sont les ambassadrices de votre site, Le…" at bounding box center [618, 357] width 1040 height 437
click at [146, 109] on span "Contenu" at bounding box center [133, 103] width 75 height 40
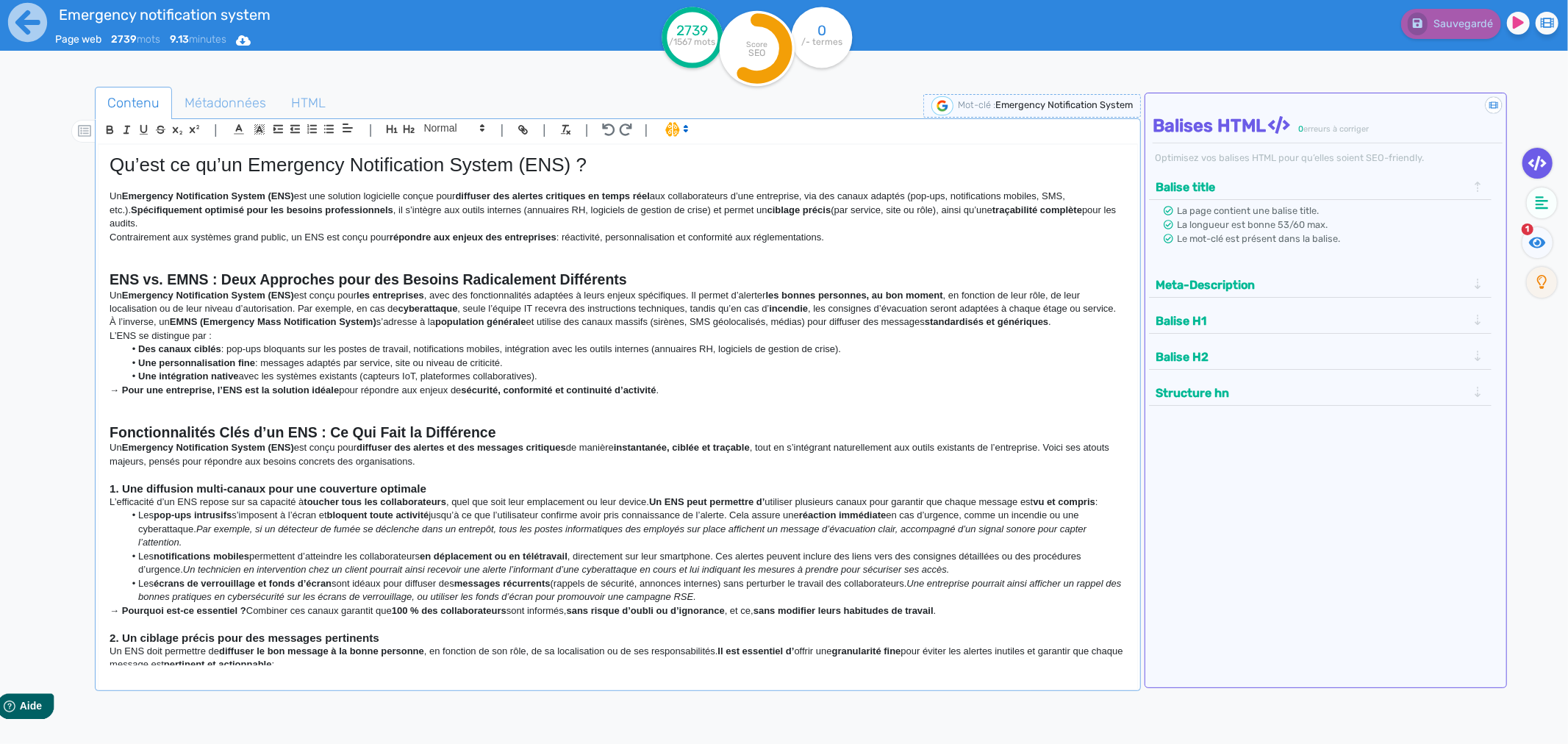
click at [240, 169] on h1 "Qu’est ce qu’un Emergency Notification System (ENS) ?" at bounding box center [618, 164] width 1016 height 23
click at [694, 303] on p "Un Emergency Notification System (ENS) est conçu pour les entreprises , avec de…" at bounding box center [618, 302] width 1016 height 27
click at [1539, 198] on icon at bounding box center [1541, 202] width 13 height 15
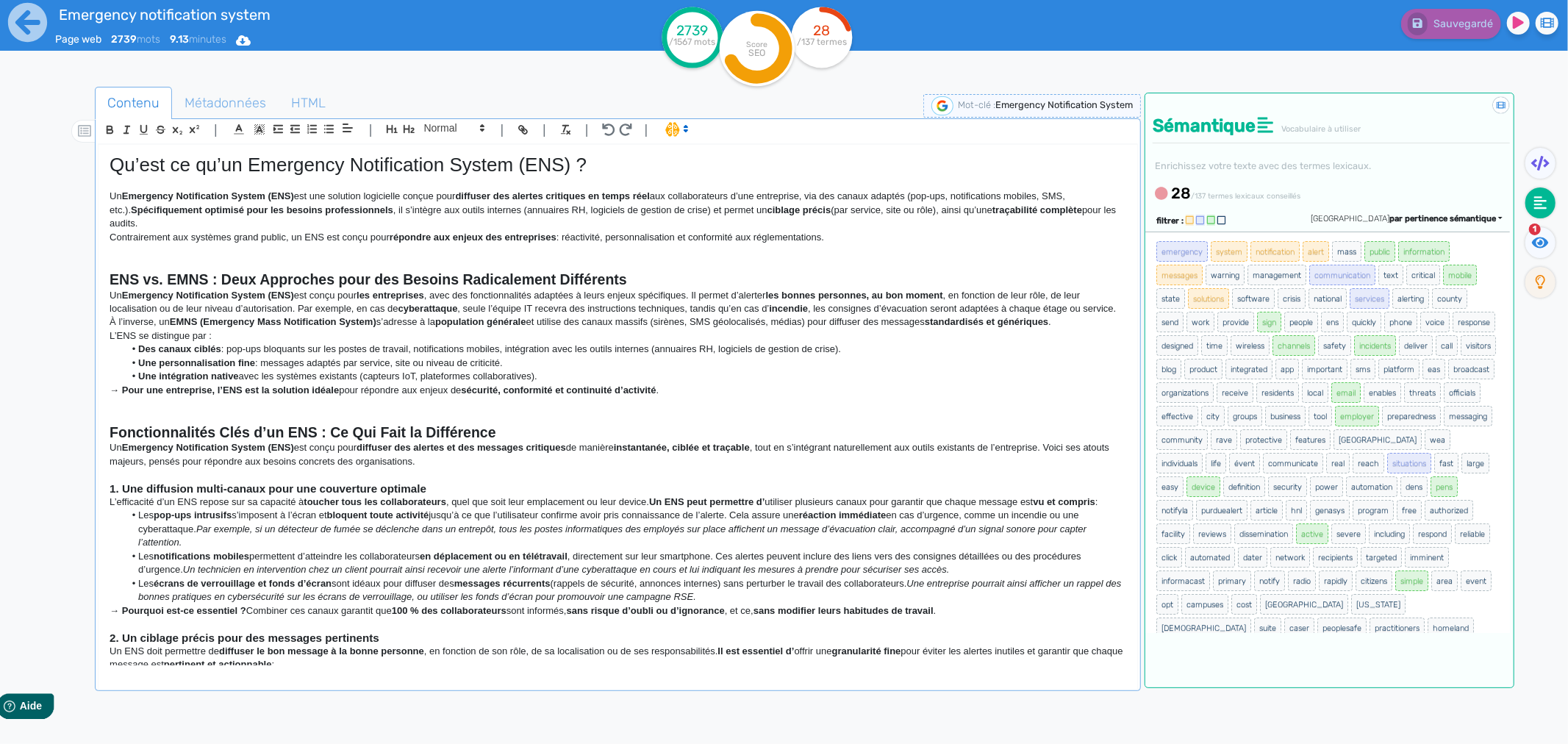
click at [1533, 232] on span "1" at bounding box center [1534, 230] width 12 height 12
click at [294, 440] on strong "Fonctionnalités Clés d’un ENS : Ce Qui Fait la Différence" at bounding box center [303, 432] width 386 height 16
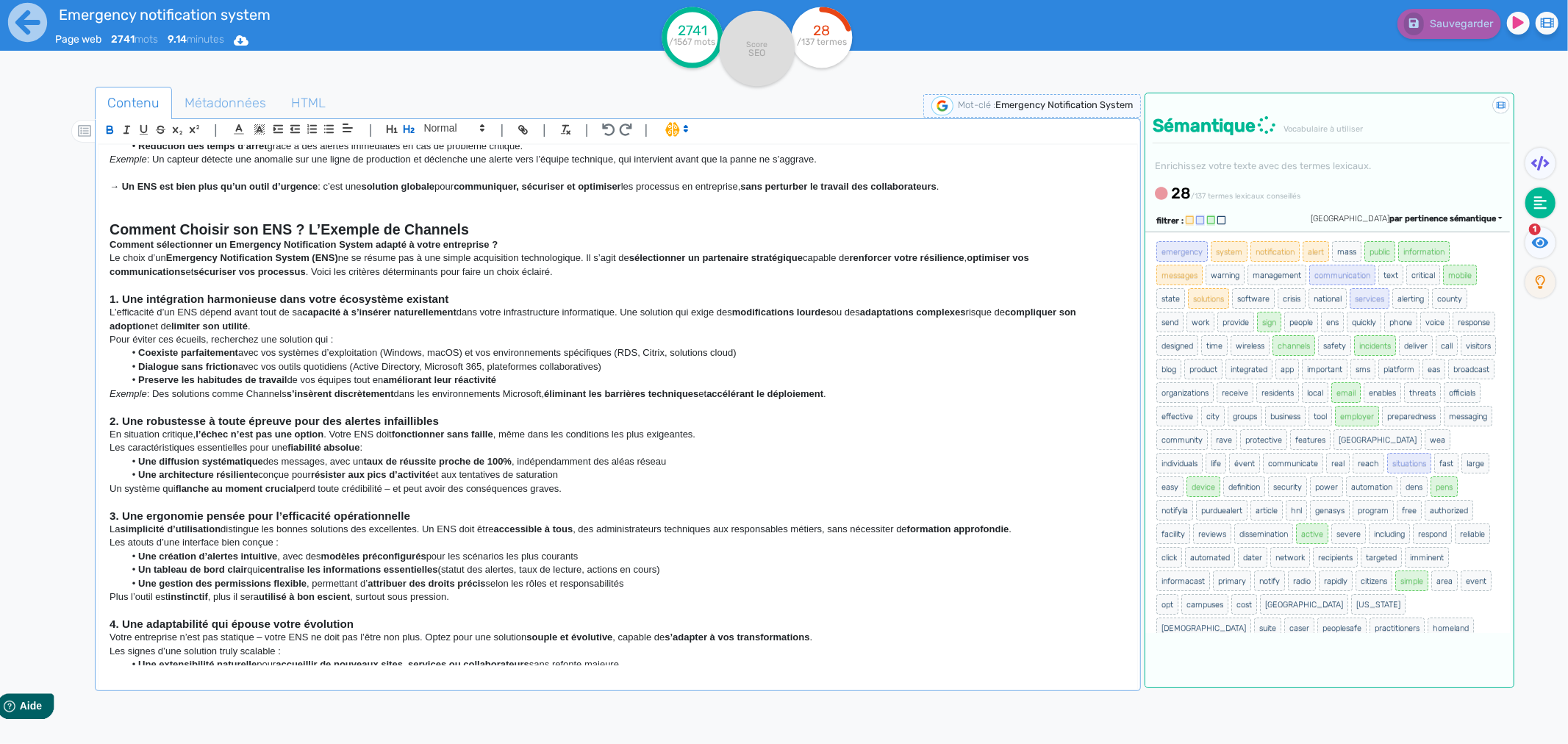
scroll to position [1388, 0]
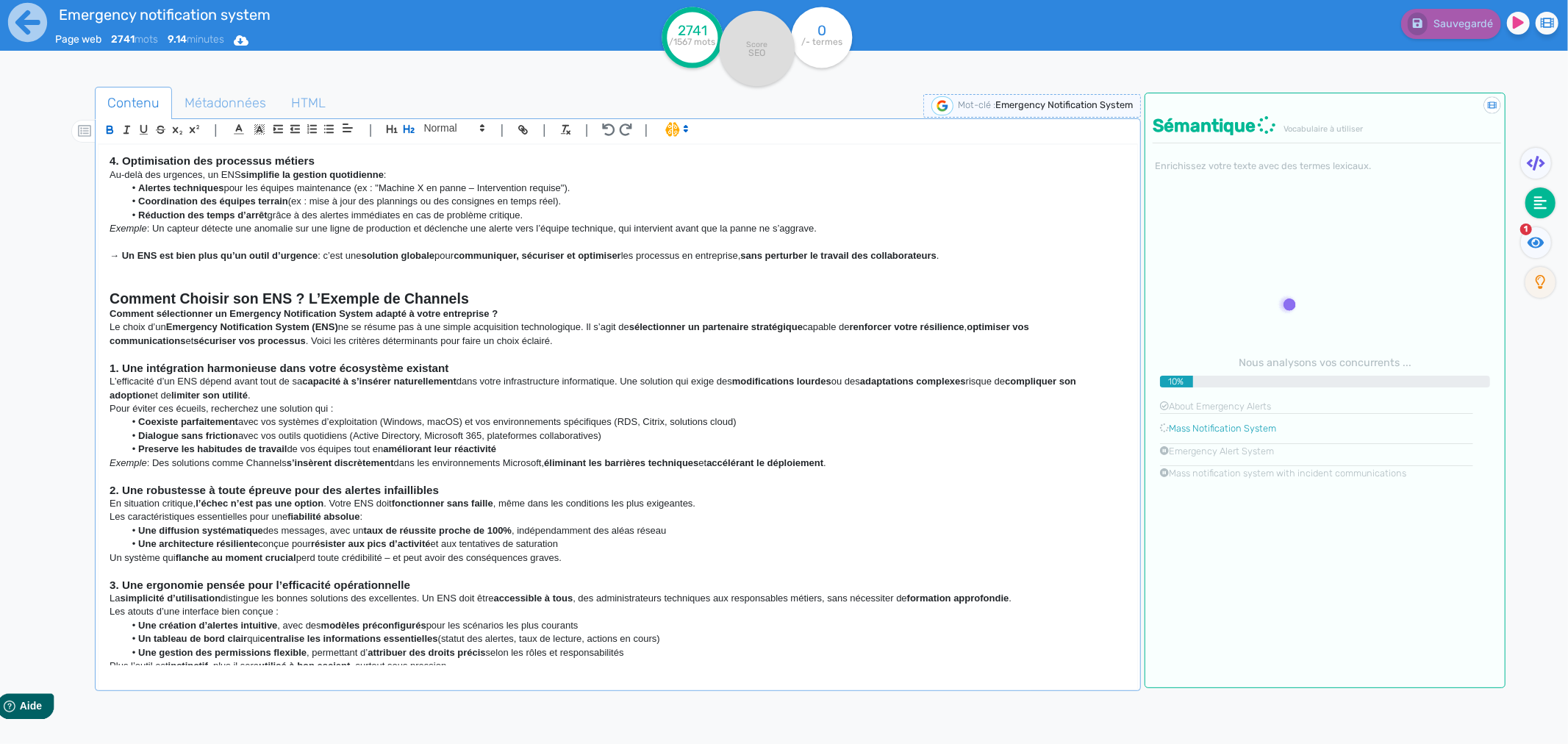
click at [263, 306] on strong "Comment Choisir son ENS ? L’Exemple de Channels" at bounding box center [289, 298] width 360 height 16
click at [267, 306] on strong "Comment Choisir son ENS ? L’Exemple de Channels" at bounding box center [289, 298] width 360 height 16
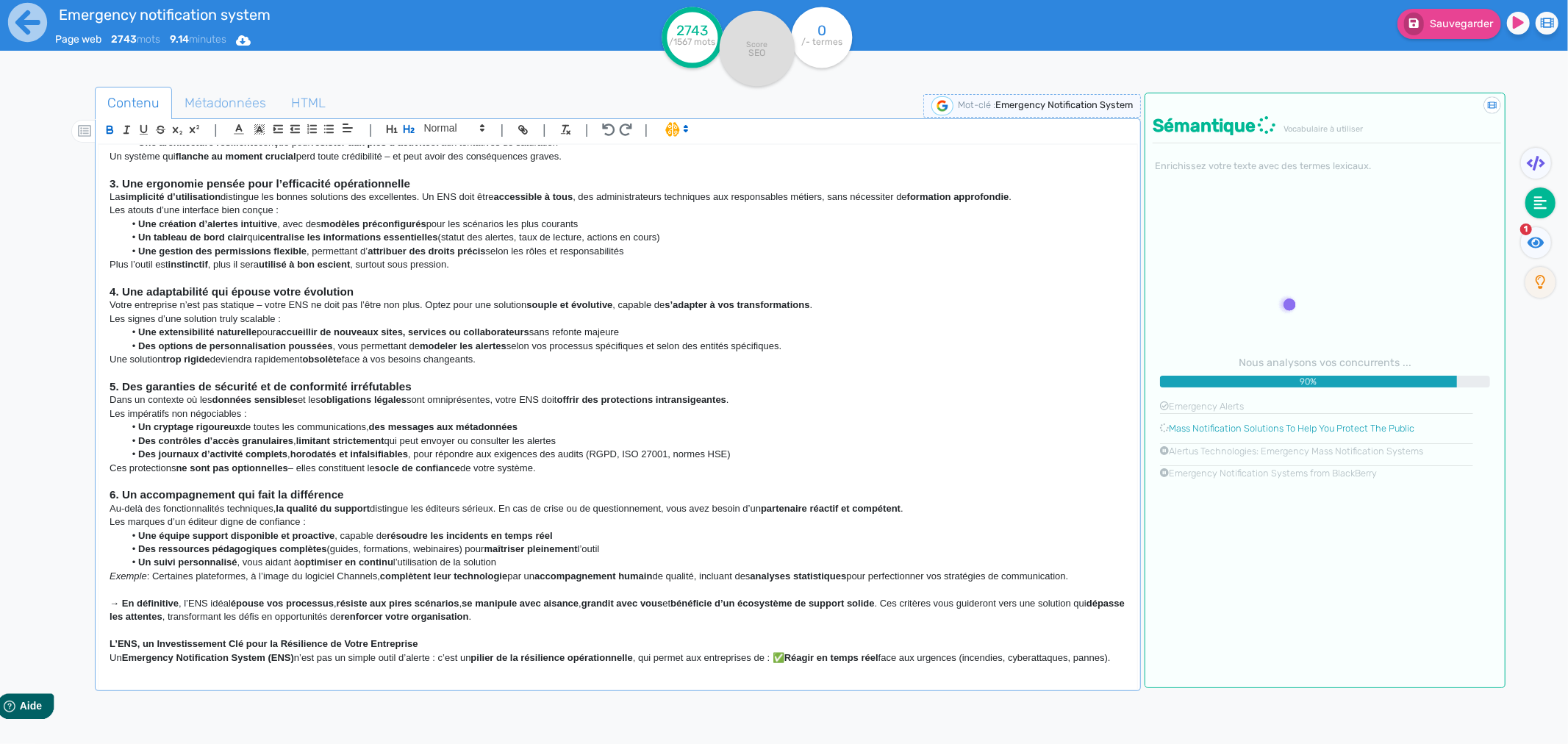
scroll to position [1838, 0]
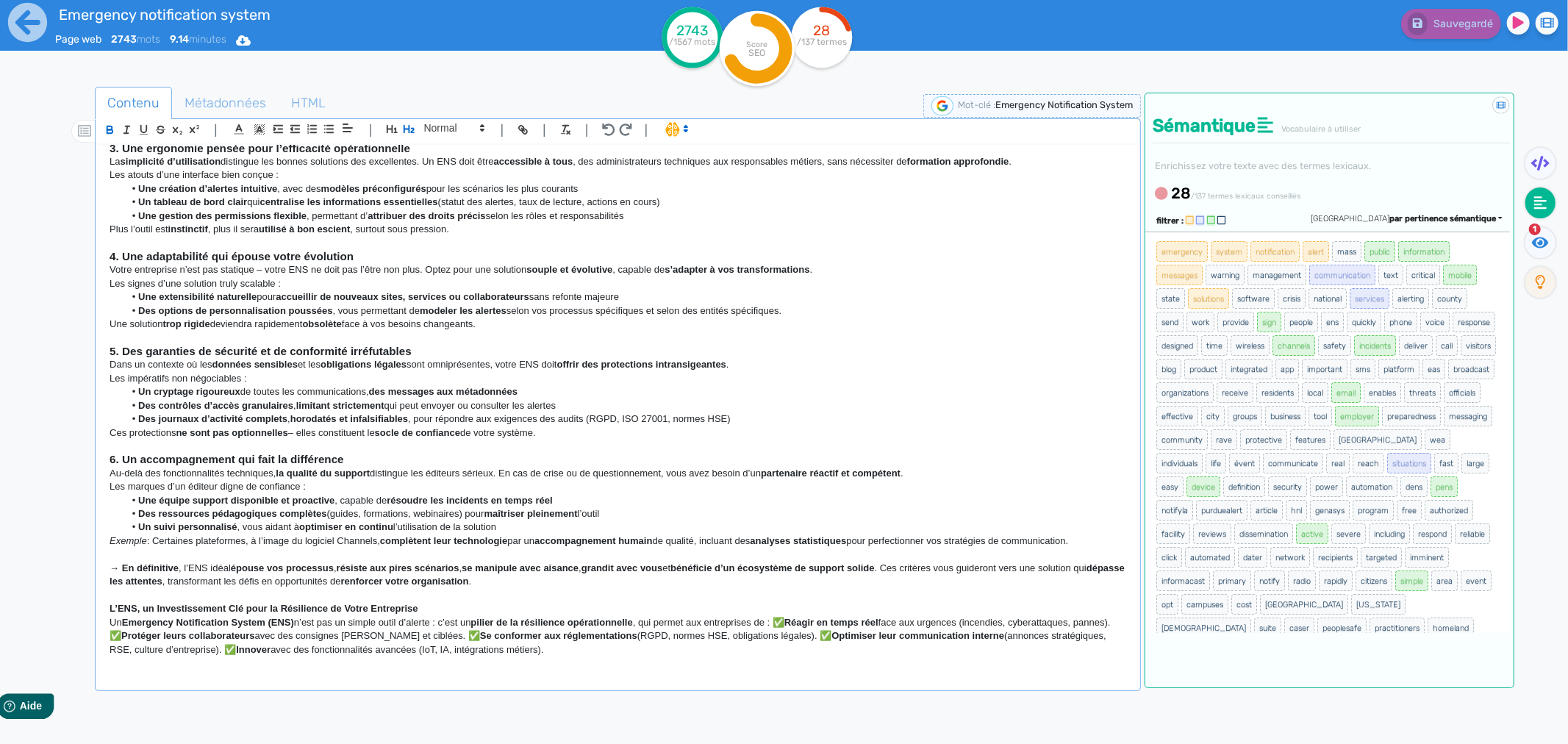
click at [1196, 245] on span "emergency" at bounding box center [1182, 251] width 52 height 21
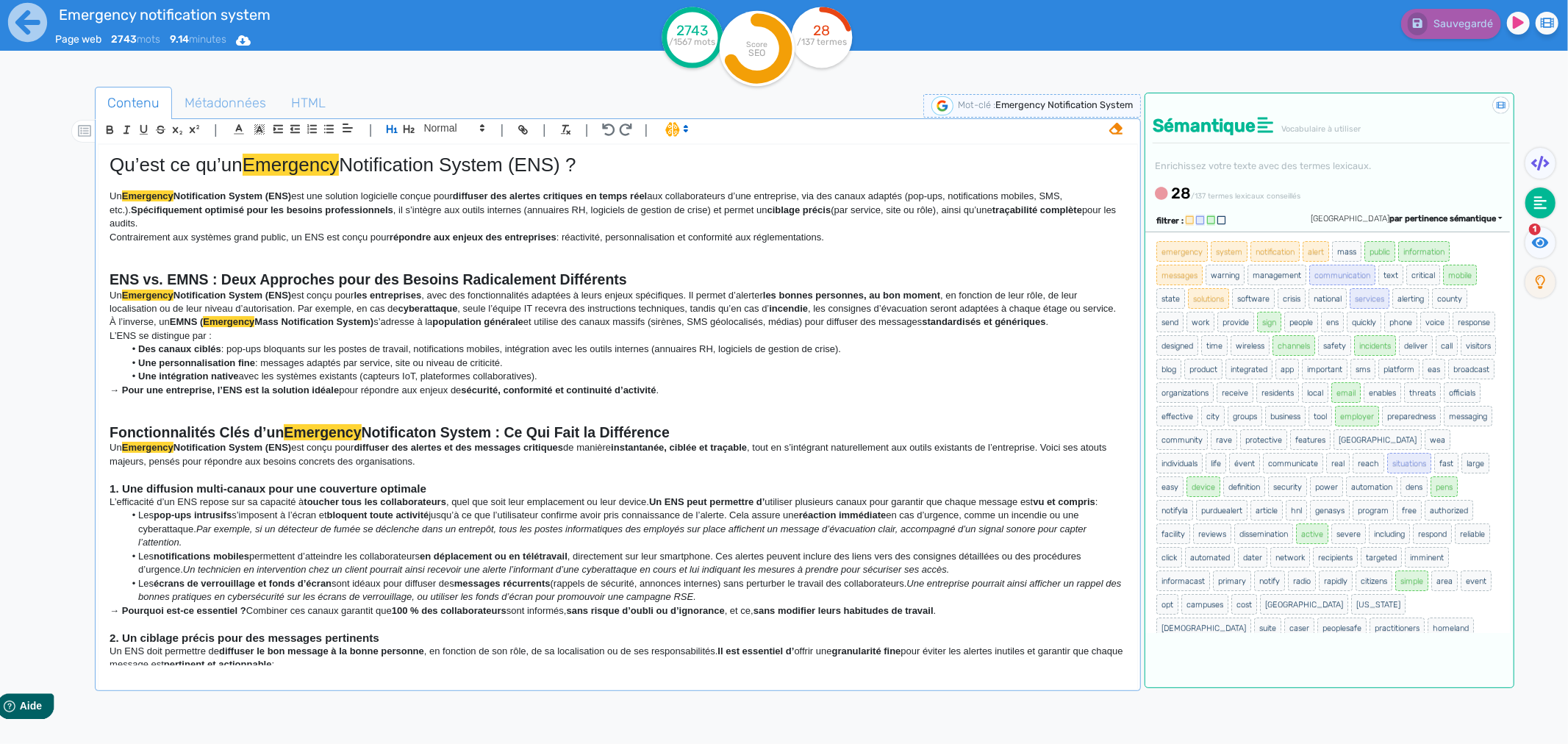
click at [472, 424] on p at bounding box center [618, 417] width 1016 height 13
click at [725, 549] on li "Les pop-ups intrusifs s’imposent à l’écran et bloquent toute activité jusqu’à c…" at bounding box center [624, 528] width 1001 height 41
click at [31, 255] on div "Emergency notification system Page web 2743 mots 9.14 minutes Html Pdf Word 274…" at bounding box center [784, 418] width 1568 height 836
click at [104, 162] on div "Qu’est ce qu’un Emergency Notification System (ENS) ? Un Emergency Notification…" at bounding box center [617, 404] width 1038 height 520
click at [32, 18] on icon at bounding box center [27, 22] width 39 height 39
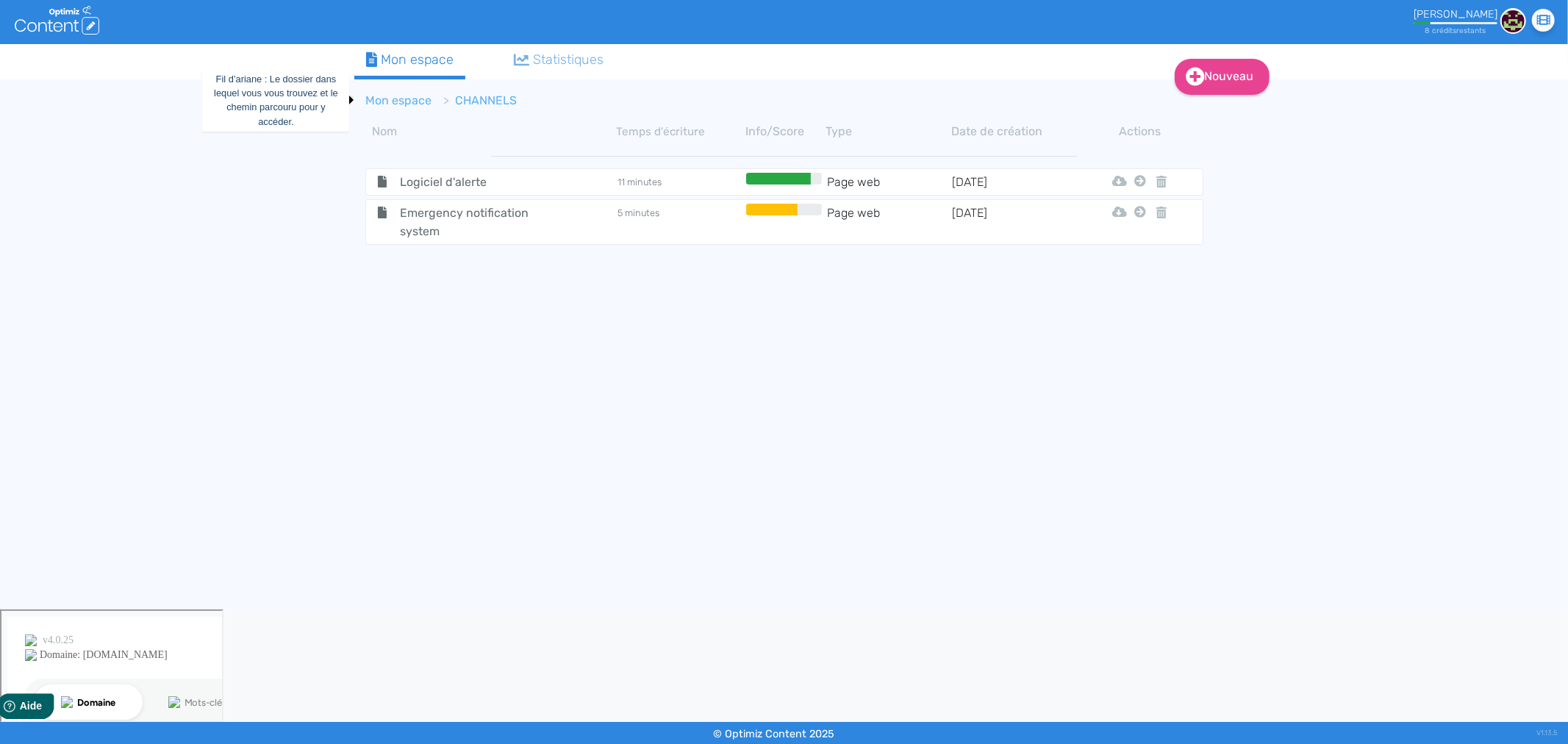
click at [390, 94] on link "Mon espace" at bounding box center [398, 100] width 66 height 14
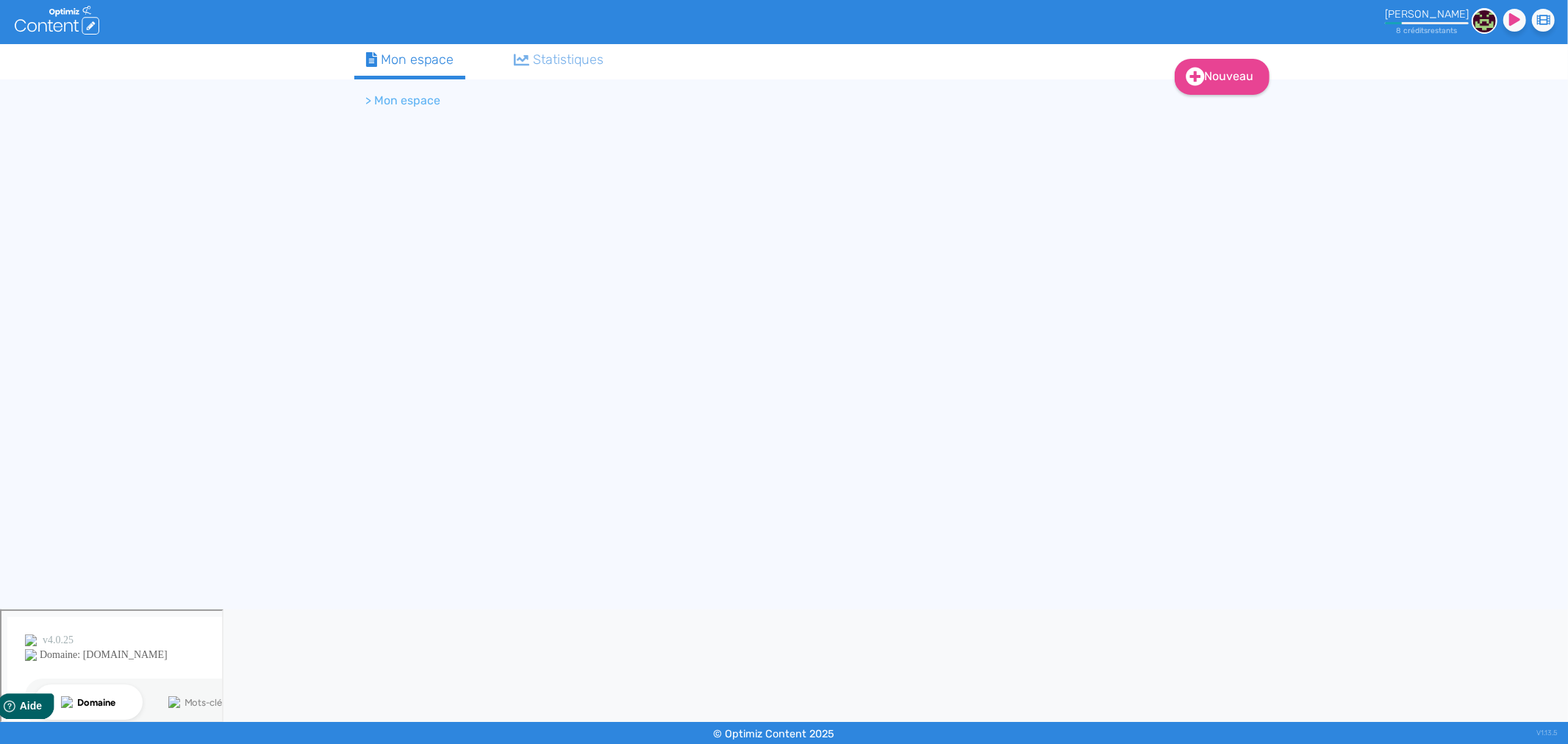
click at [394, 107] on li "> Mon espace" at bounding box center [403, 101] width 75 height 18
click at [356, 101] on ol "> Mon espace" at bounding box center [722, 101] width 735 height 36
click at [366, 104] on li "> Mon espace" at bounding box center [403, 101] width 75 height 18
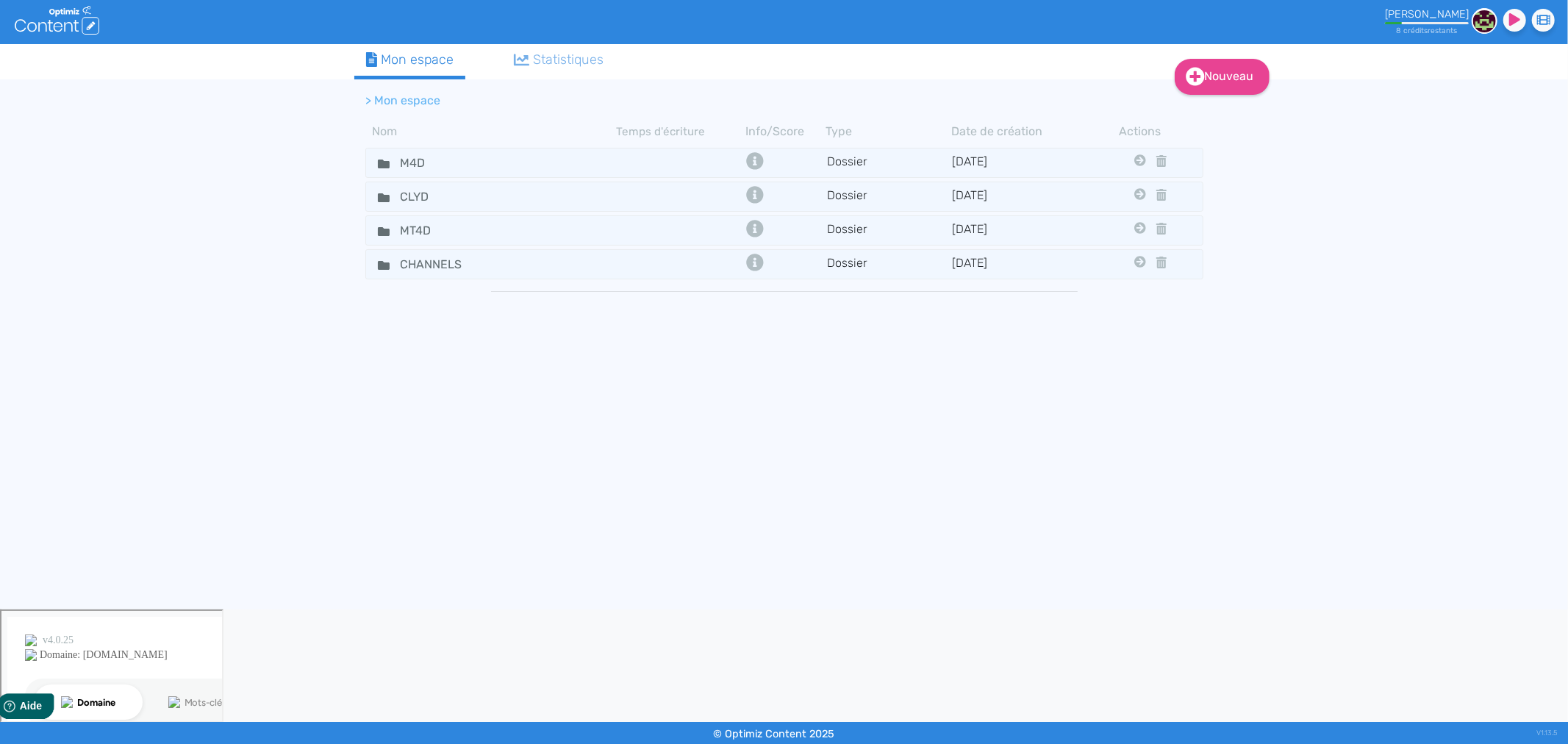
click at [386, 95] on li "> Mon espace" at bounding box center [403, 101] width 75 height 18
click at [415, 194] on input "CLYD" at bounding box center [443, 197] width 110 height 22
click at [512, 195] on div "CLYD" at bounding box center [490, 197] width 249 height 22
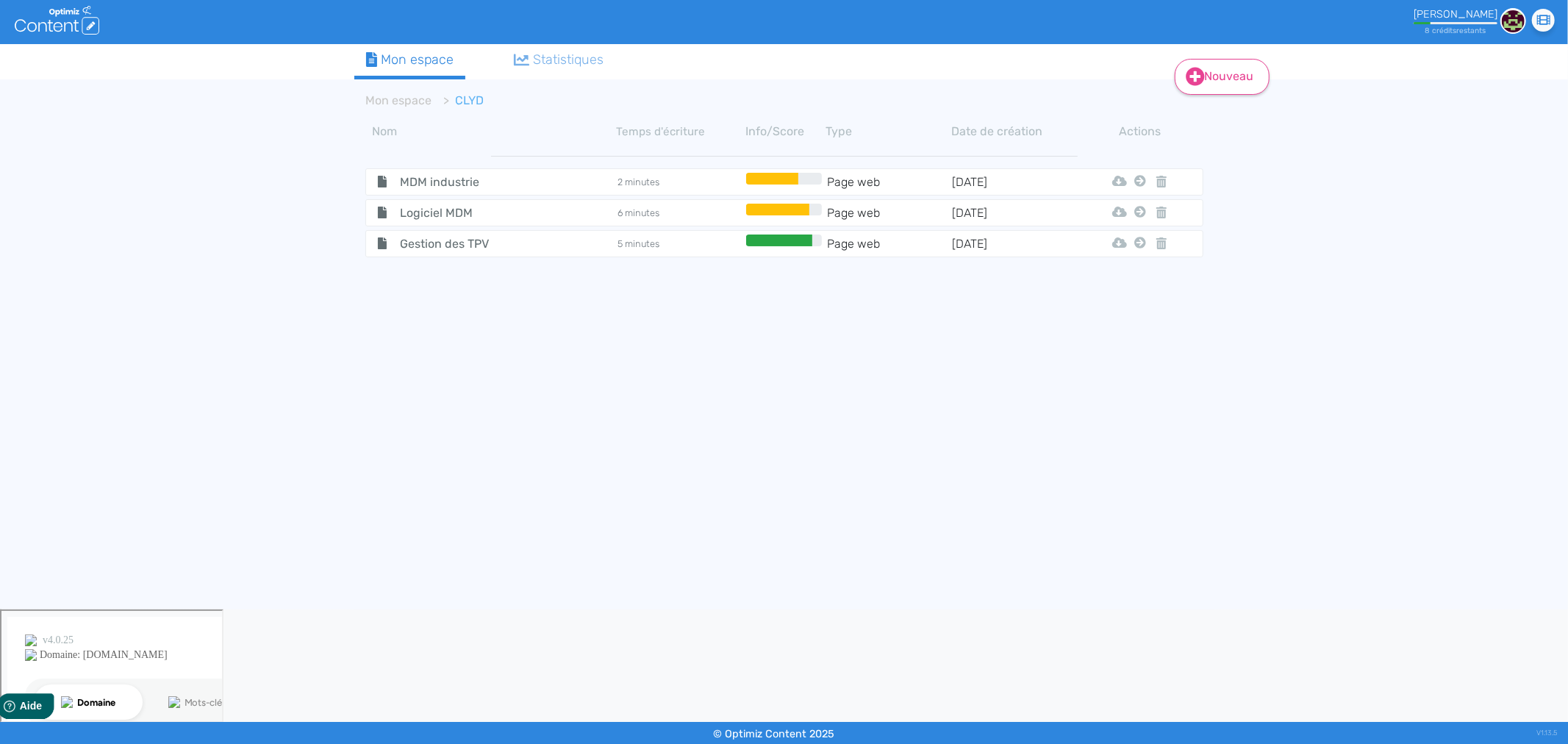
click at [1187, 77] on icon at bounding box center [1195, 76] width 19 height 19
click at [1231, 121] on button "Contenu" at bounding box center [1230, 113] width 118 height 24
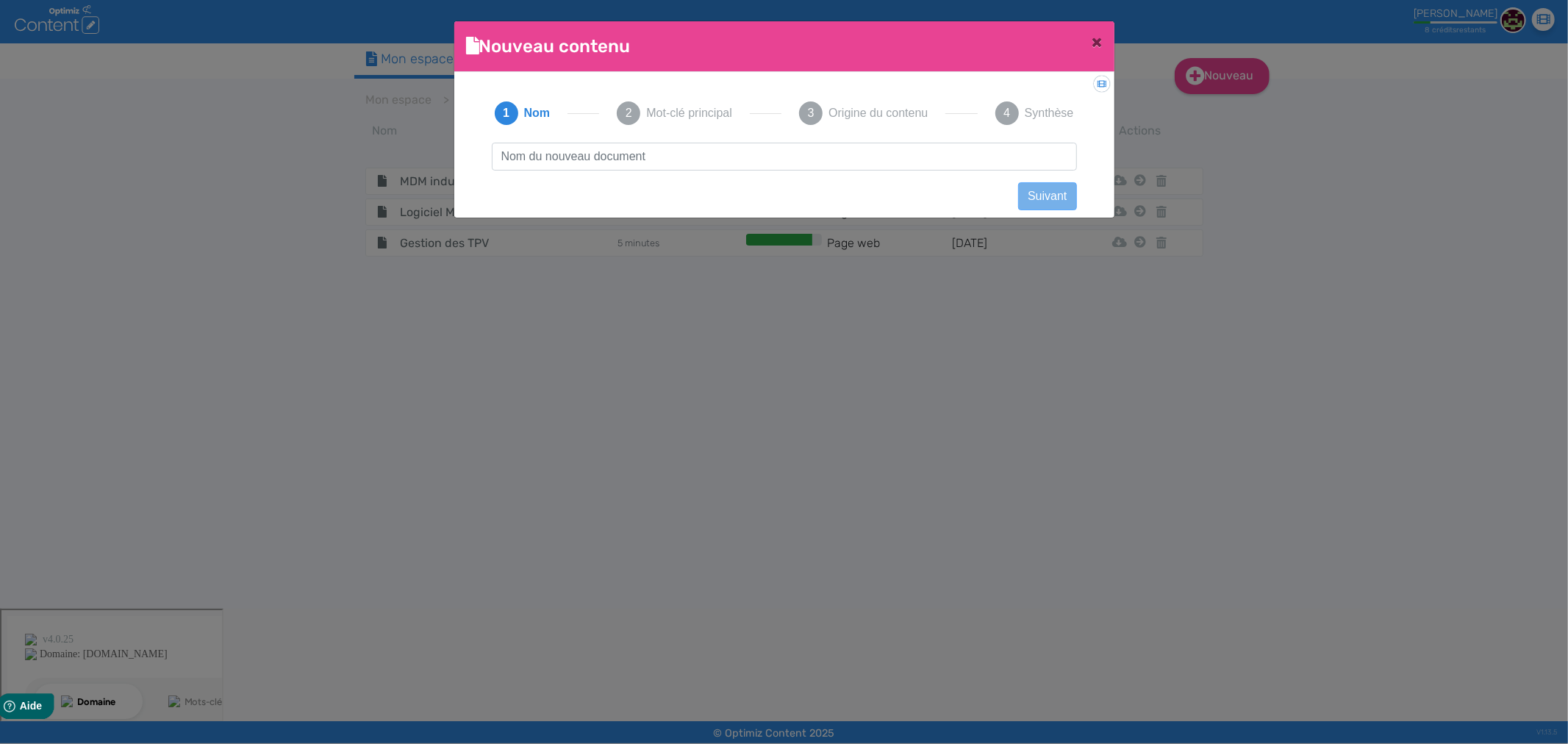
click at [563, 160] on input "text" at bounding box center [784, 157] width 585 height 28
click at [672, 170] on div "Suivant Précédent Suivant Contenu vide Créer un contenu [DEMOGRAPHIC_DATA]. Con…" at bounding box center [784, 169] width 614 height 54
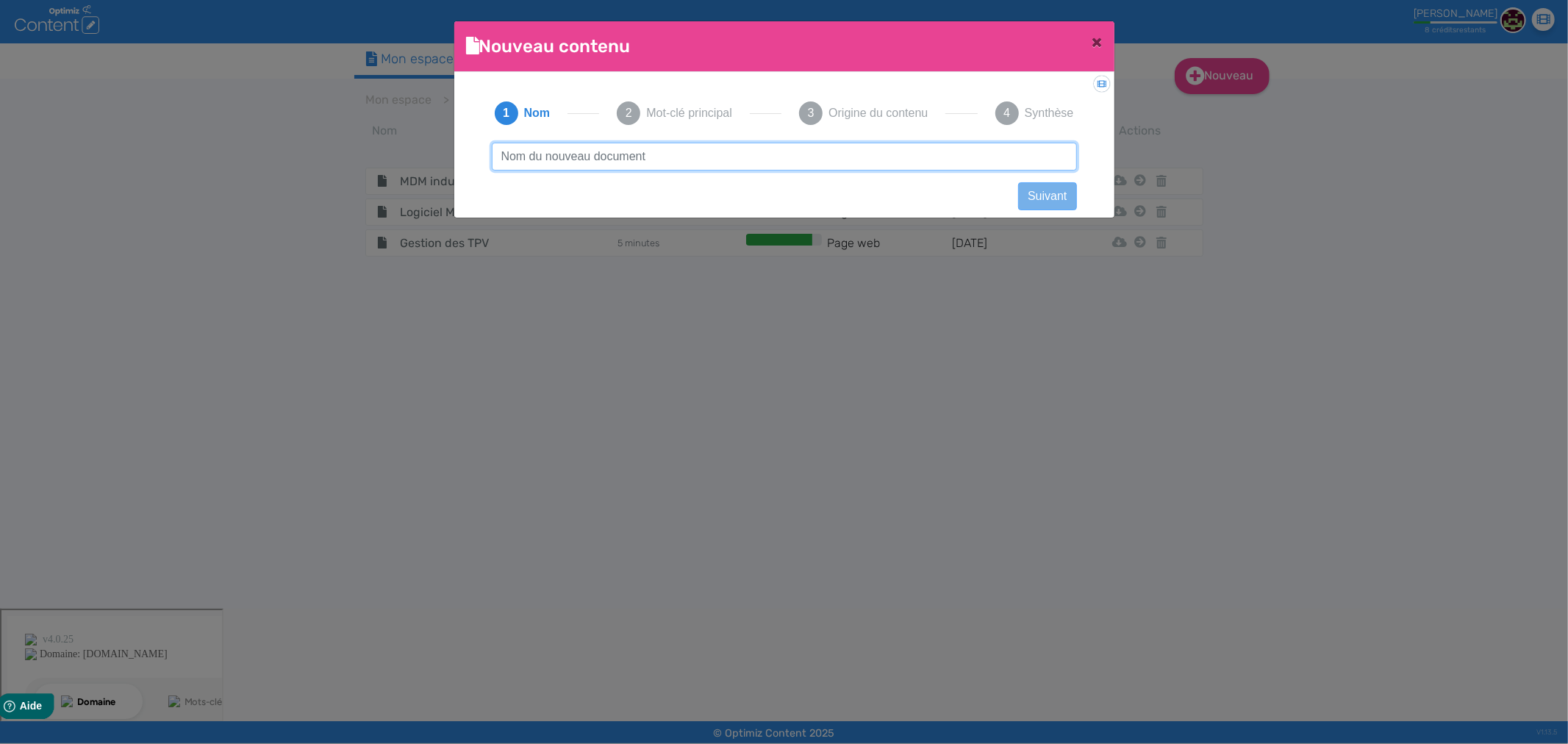
click at [648, 155] on input "text" at bounding box center [784, 157] width 585 height 28
type input "Gestion données mobiles"
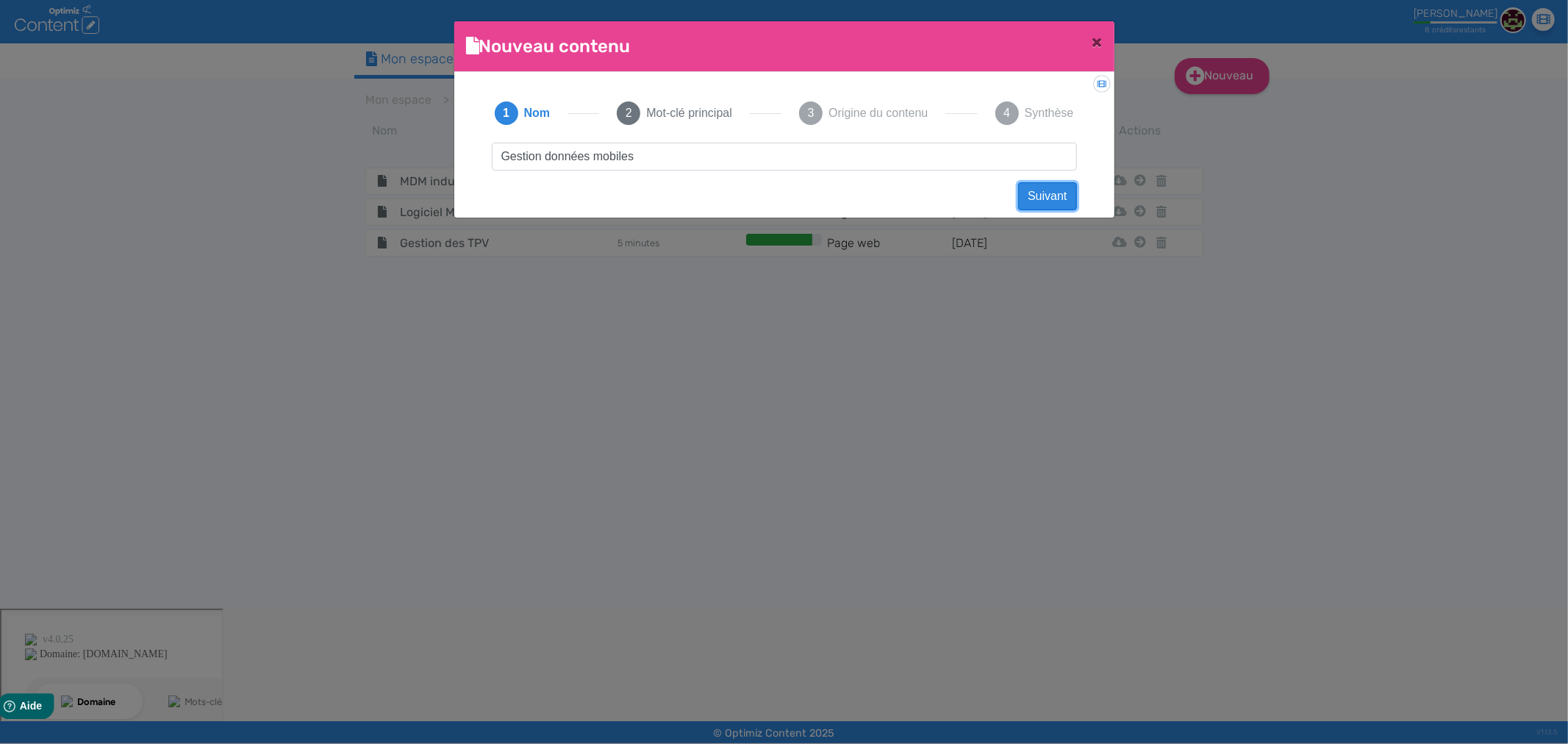
click at [1054, 194] on button "Suivant" at bounding box center [1047, 196] width 58 height 28
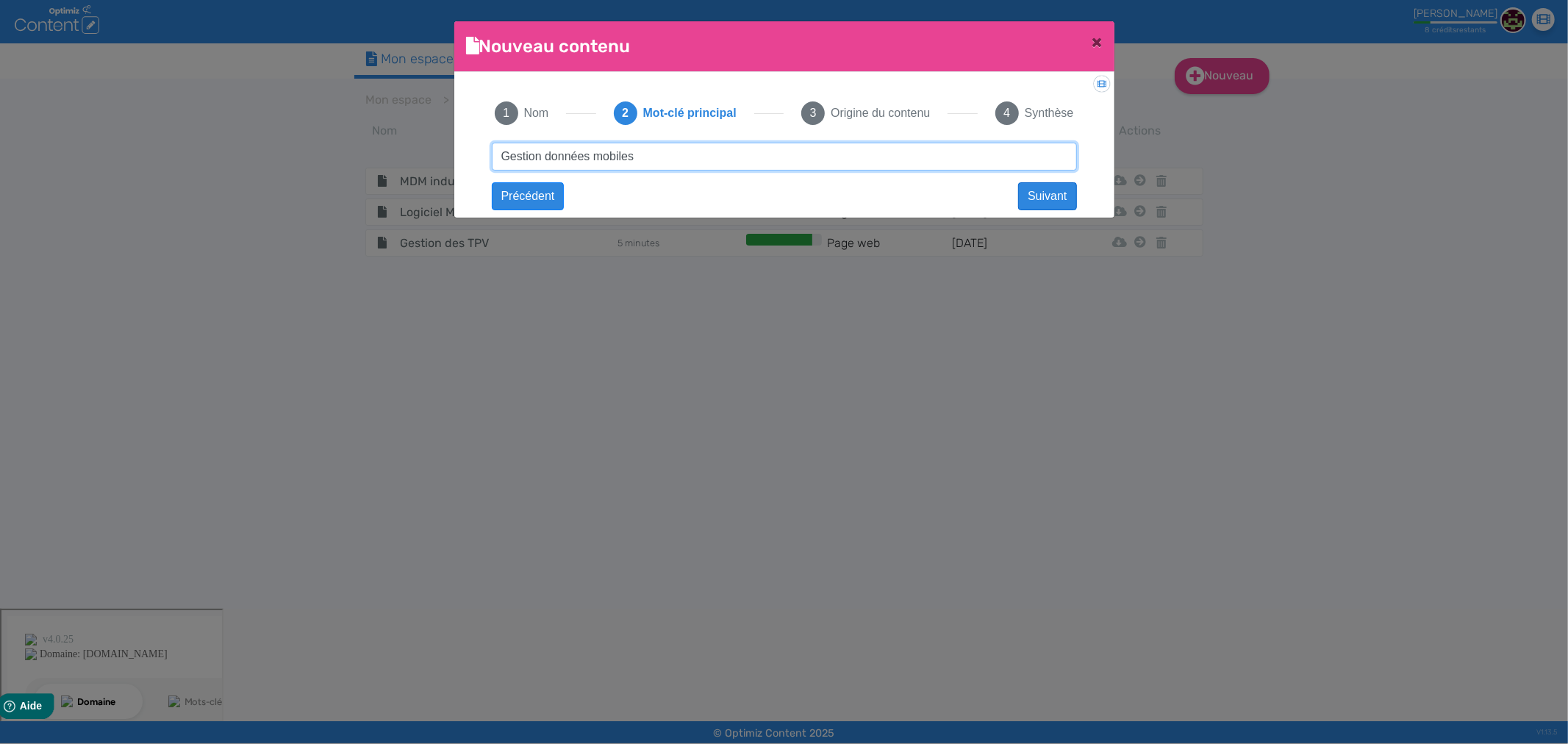
type input "Gestion données mobiles"
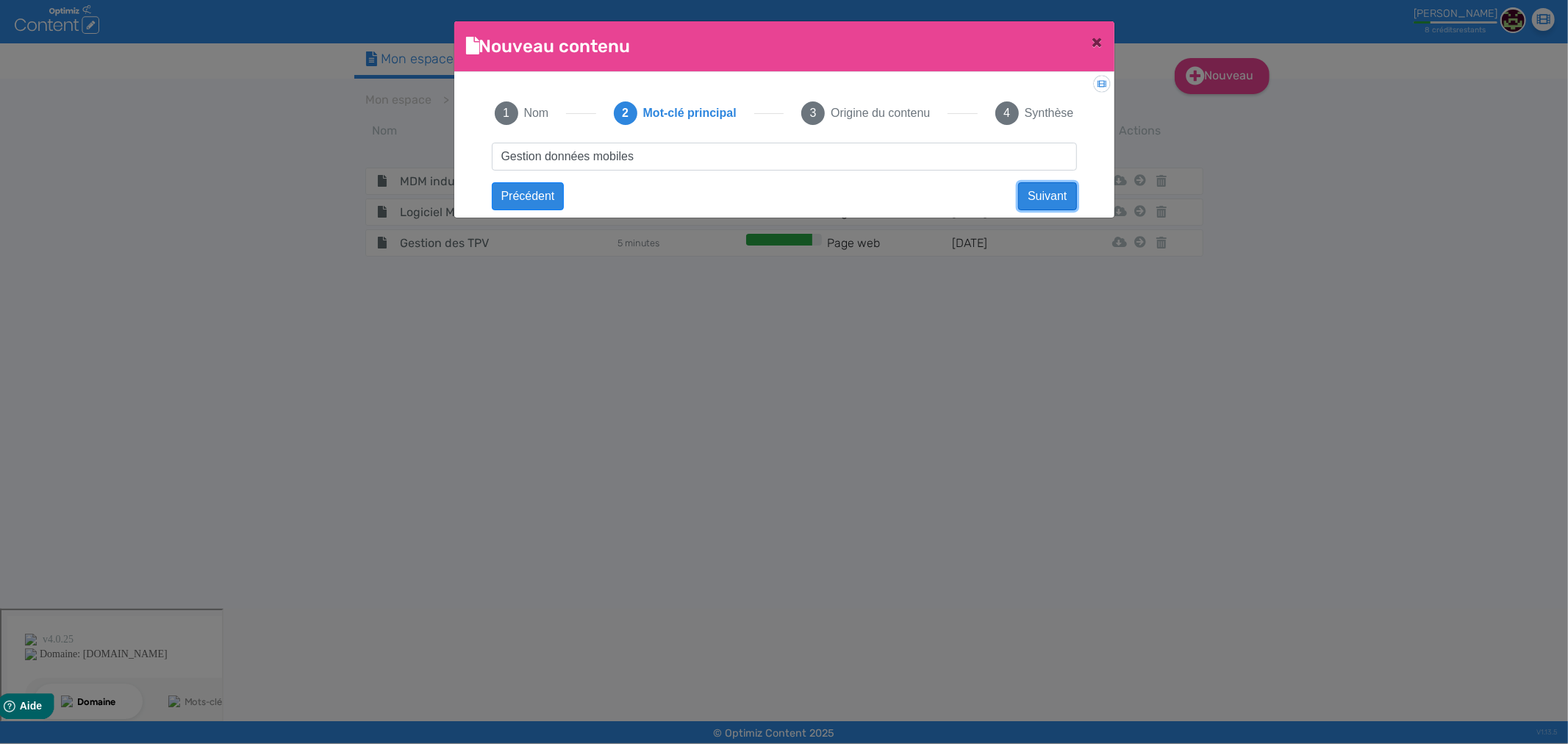
click at [1052, 201] on button "Suivant" at bounding box center [1047, 196] width 58 height 28
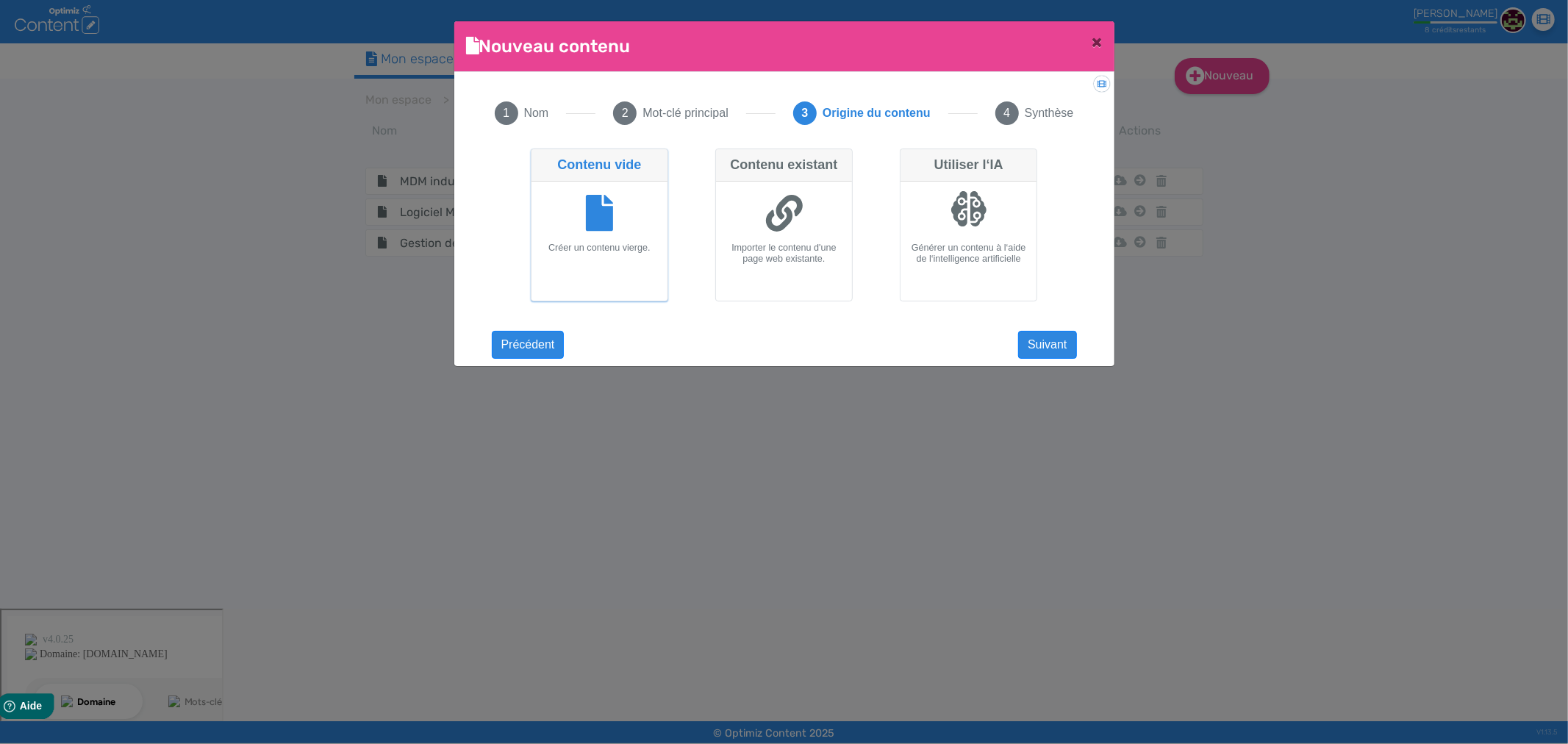
click at [619, 252] on h6 "Créer un contenu vierge." at bounding box center [598, 248] width 124 height 11
click at [540, 159] on input "Contenu vide Créer un contenu vierge." at bounding box center [536, 154] width 10 height 10
click at [829, 252] on h6 "Importer le contenu d'une page web existante." at bounding box center [784, 254] width 124 height 22
click at [725, 159] on input "Contenu existant Importer le contenu d'une page web existante." at bounding box center [720, 154] width 10 height 10
radio input "true"
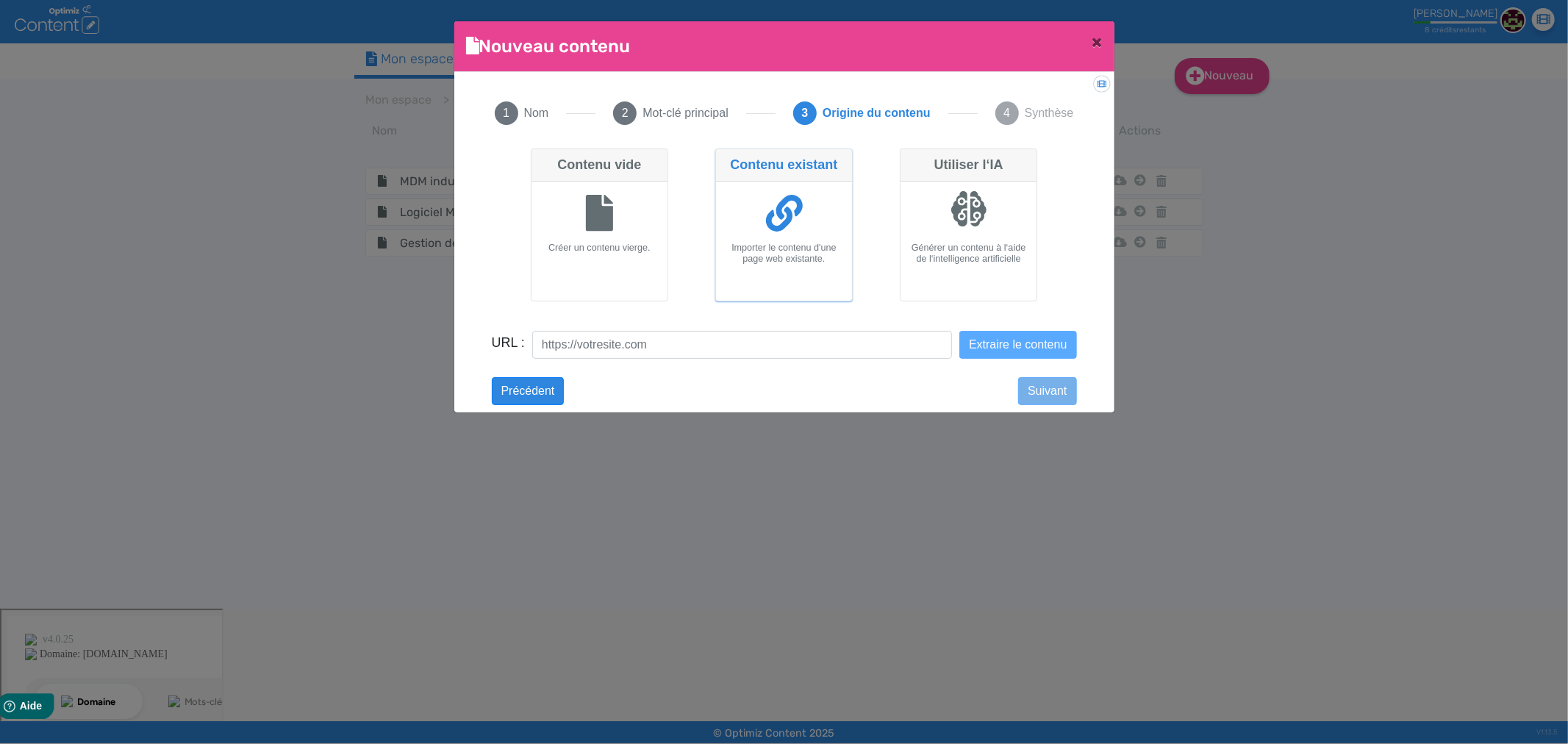
click at [605, 230] on icon at bounding box center [599, 213] width 28 height 37
click at [540, 159] on input "Contenu vide Créer un contenu vierge." at bounding box center [536, 154] width 10 height 10
radio input "true"
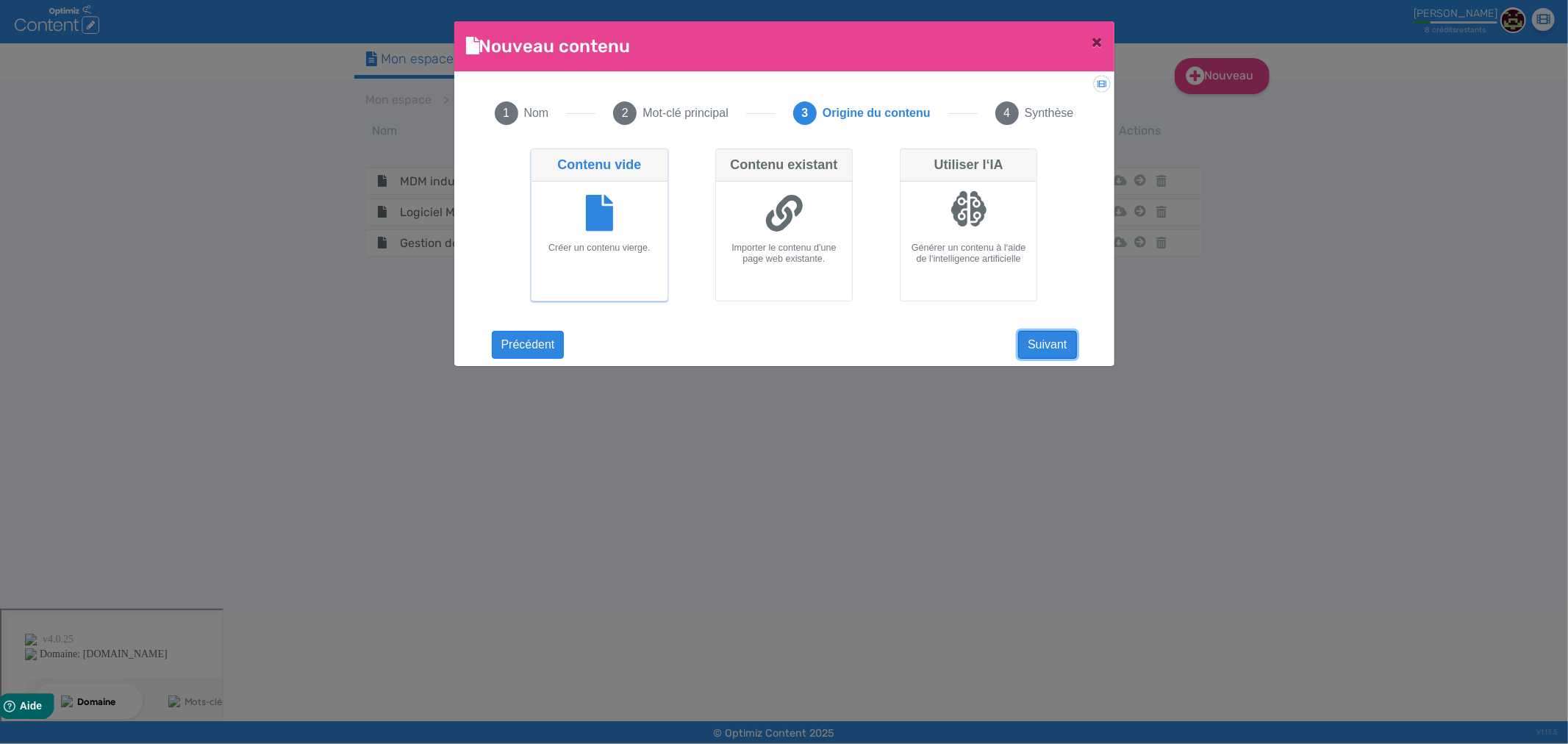
click at [1033, 341] on button "Suivant" at bounding box center [1047, 345] width 58 height 28
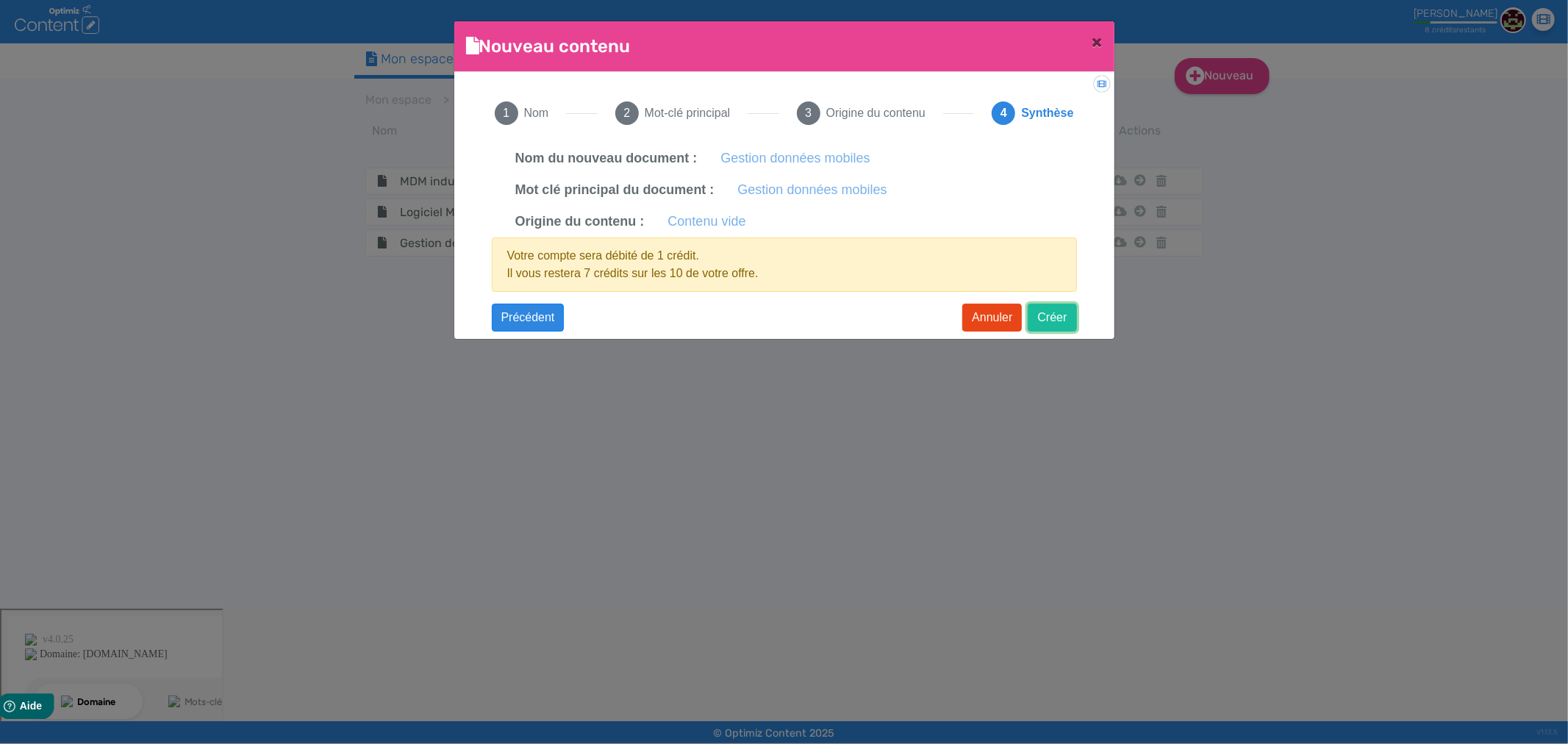
click at [1055, 310] on button "Créer" at bounding box center [1051, 317] width 49 height 28
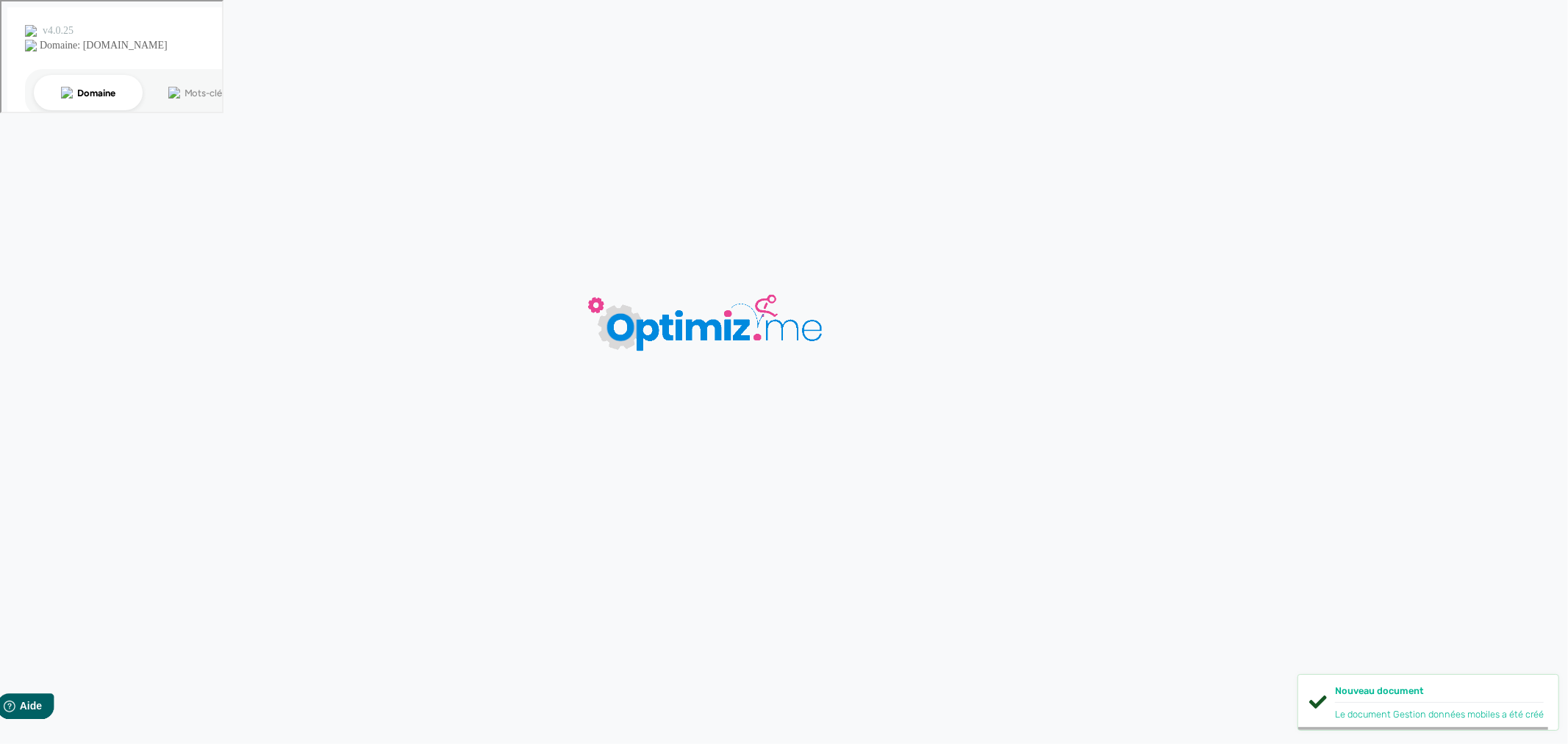
type input "Gestion données mobiles"
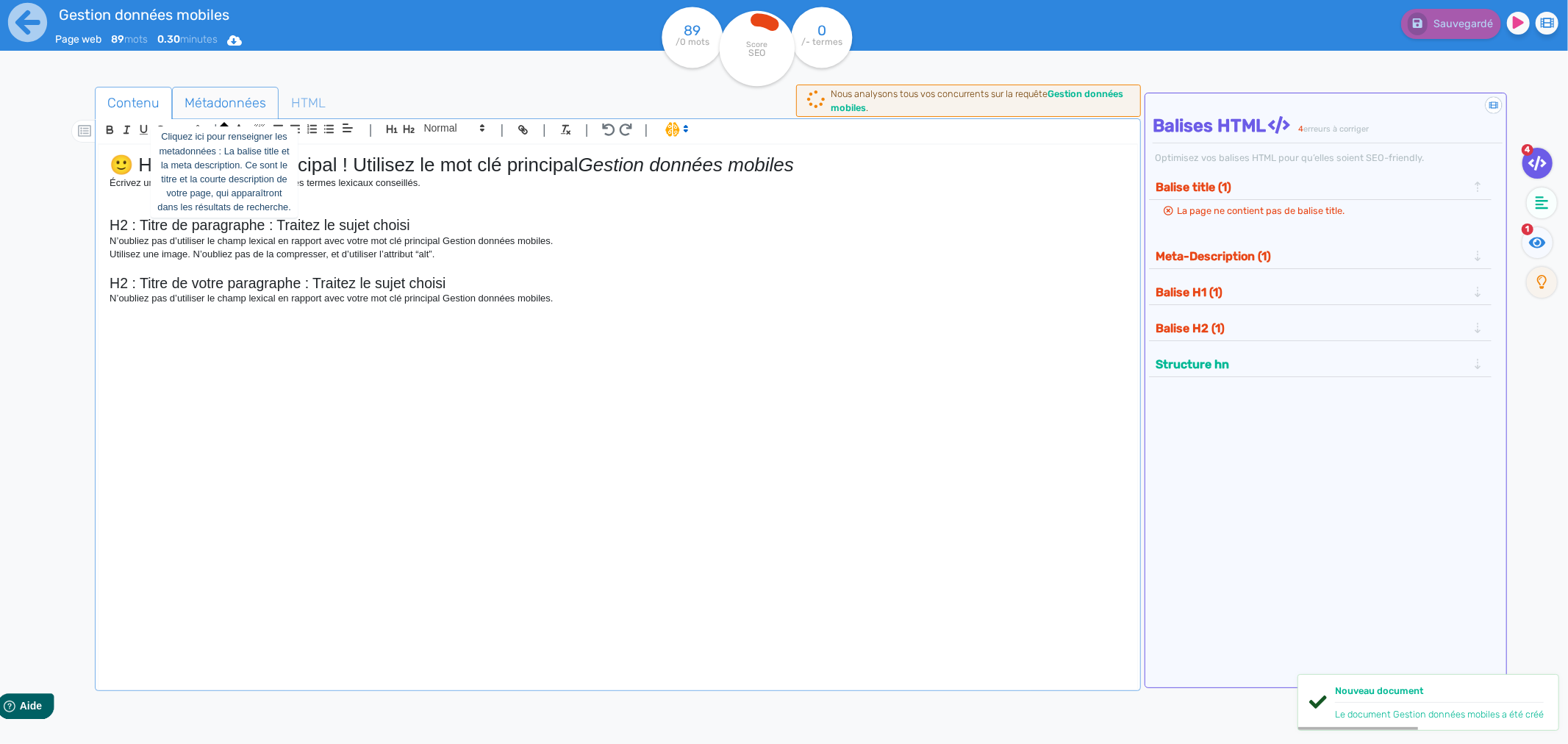
click at [247, 107] on span "Métadonnées" at bounding box center [225, 103] width 105 height 40
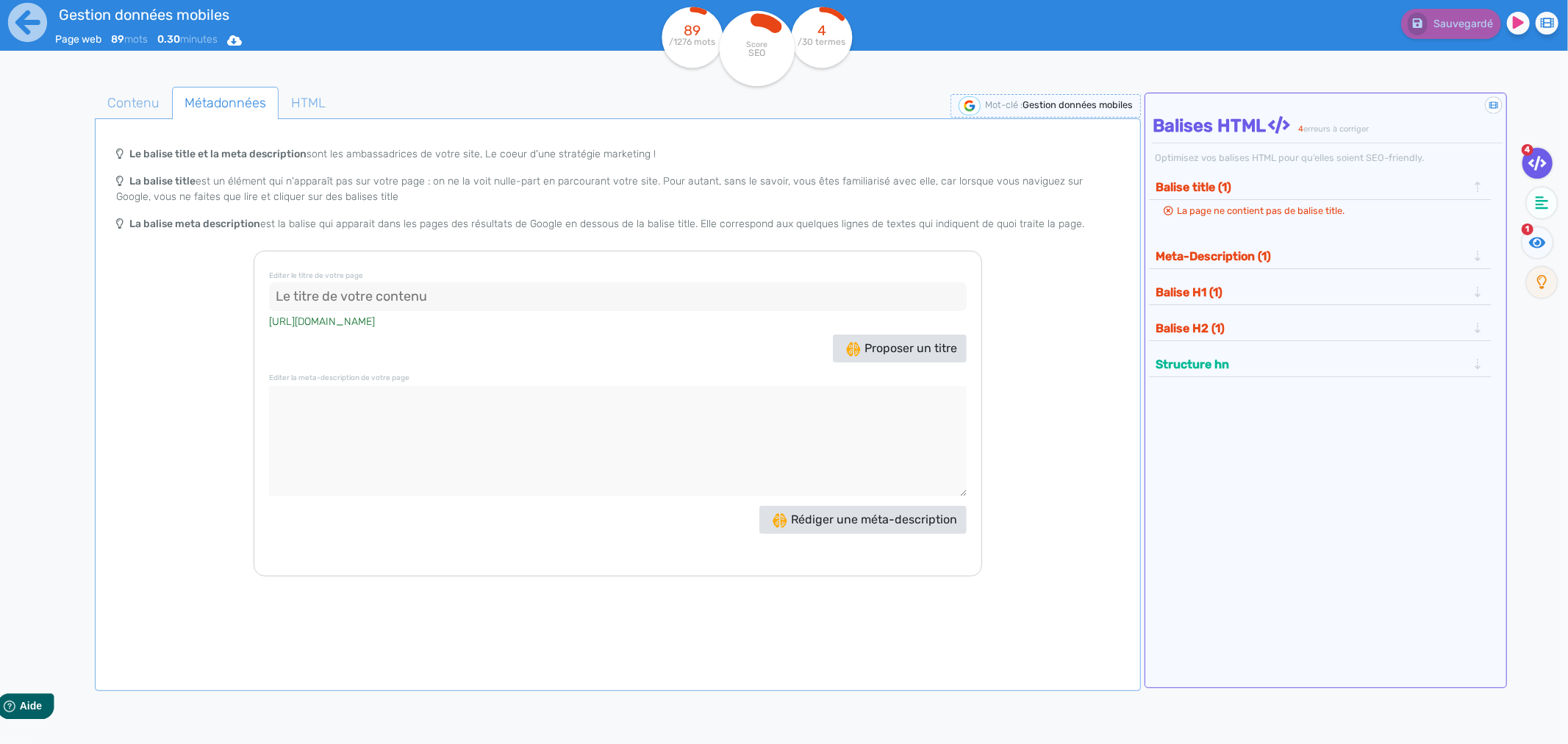
click at [524, 309] on input at bounding box center [617, 297] width 696 height 30
paste input "Gestion des données mobiles : économies et sécurité"
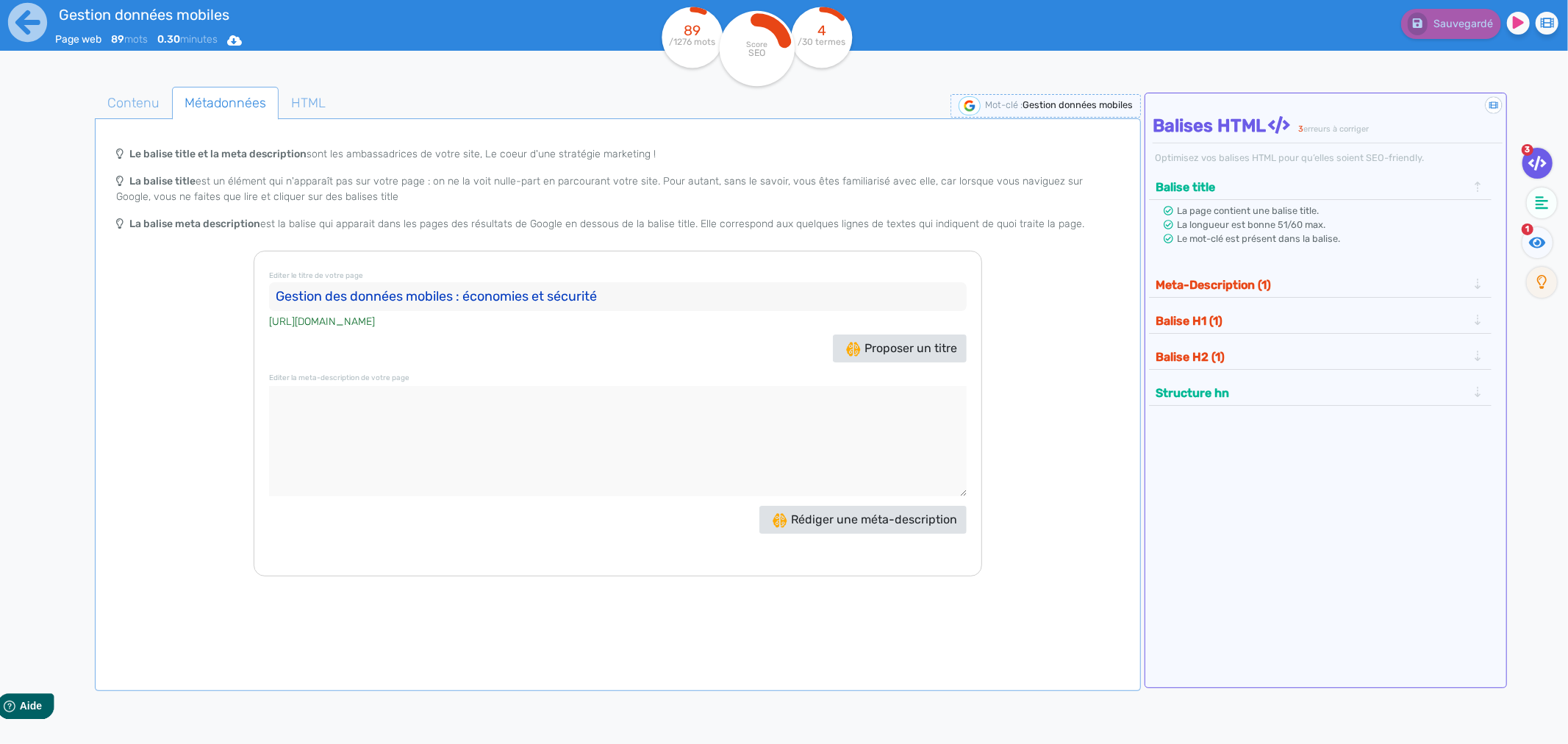
type input "Gestion des données mobiles : économies et sécurité"
click at [466, 399] on textarea at bounding box center [617, 441] width 696 height 110
paste textarea "La gestion des données mobiles est essentielle pour optimiser les coûts et sécu…"
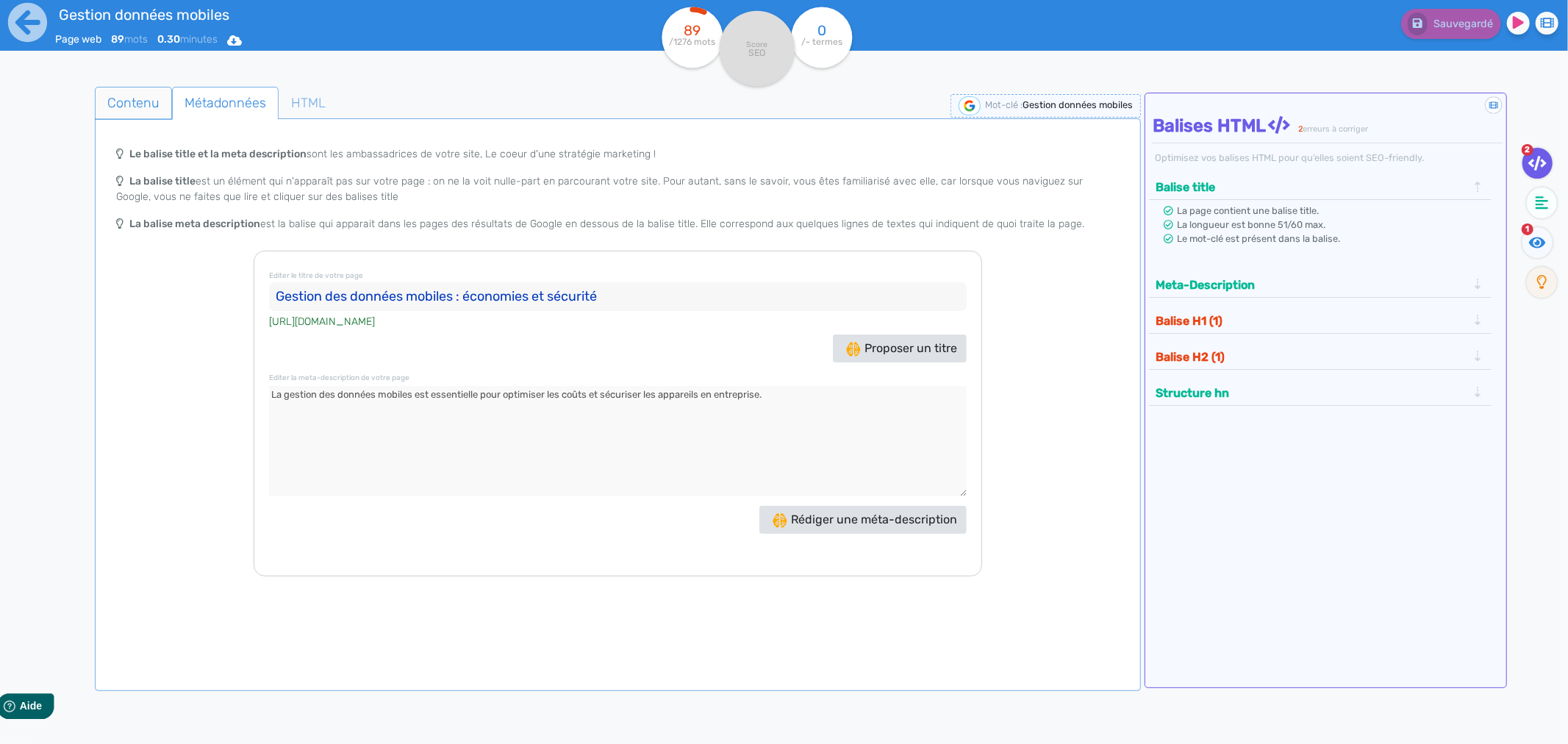
type textarea "La gestion des données mobiles est essentielle pour optimiser les coûts et sécu…"
click at [130, 107] on span "Contenu" at bounding box center [133, 103] width 75 height 40
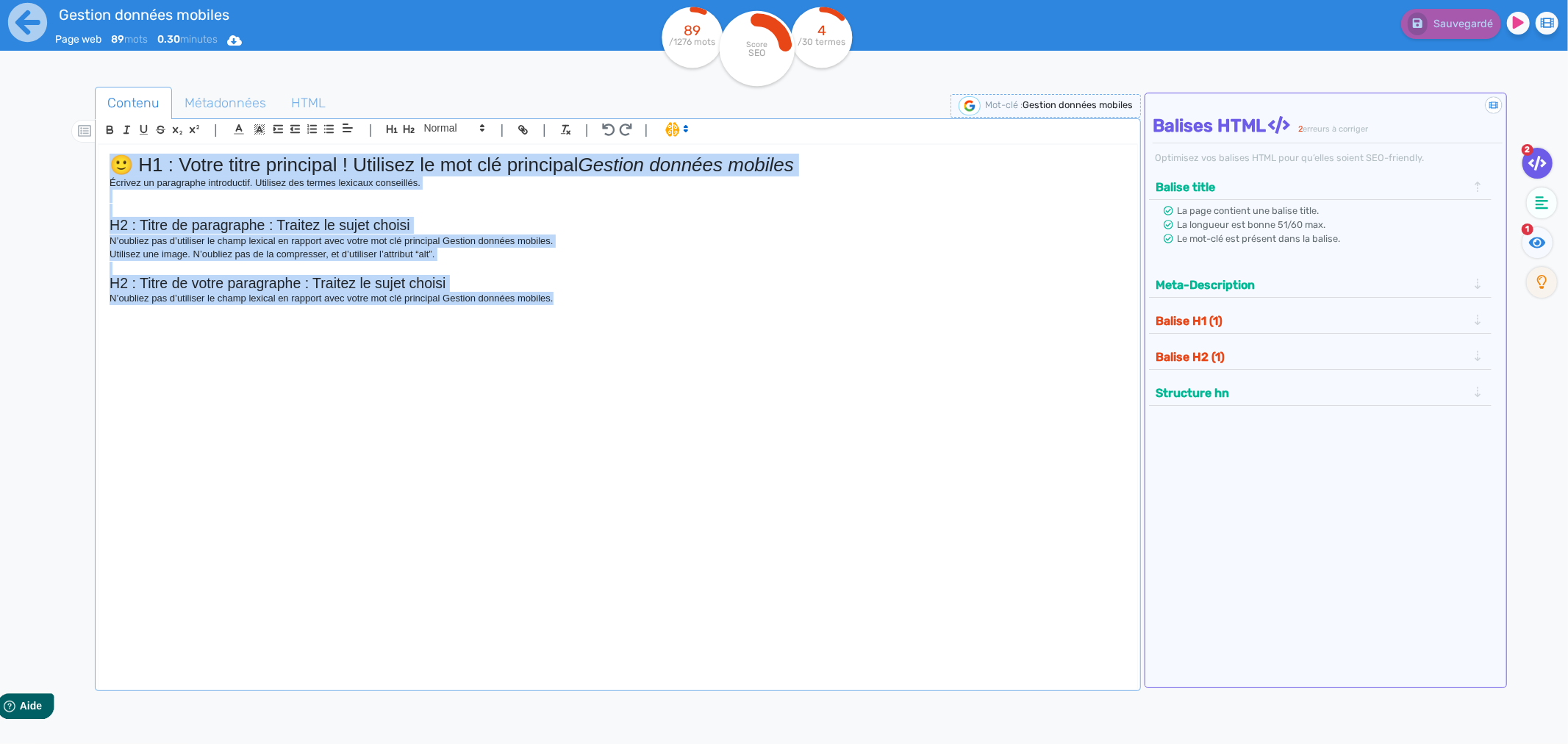
drag, startPoint x: 101, startPoint y: 163, endPoint x: 56, endPoint y: 153, distance: 46.1
click at [56, 153] on div "Contenu Métadonnées HTML | | H3 H4 H5 H6 Normal | | | | 🙂 H1 : Votre titre prin…" at bounding box center [804, 460] width 1524 height 753
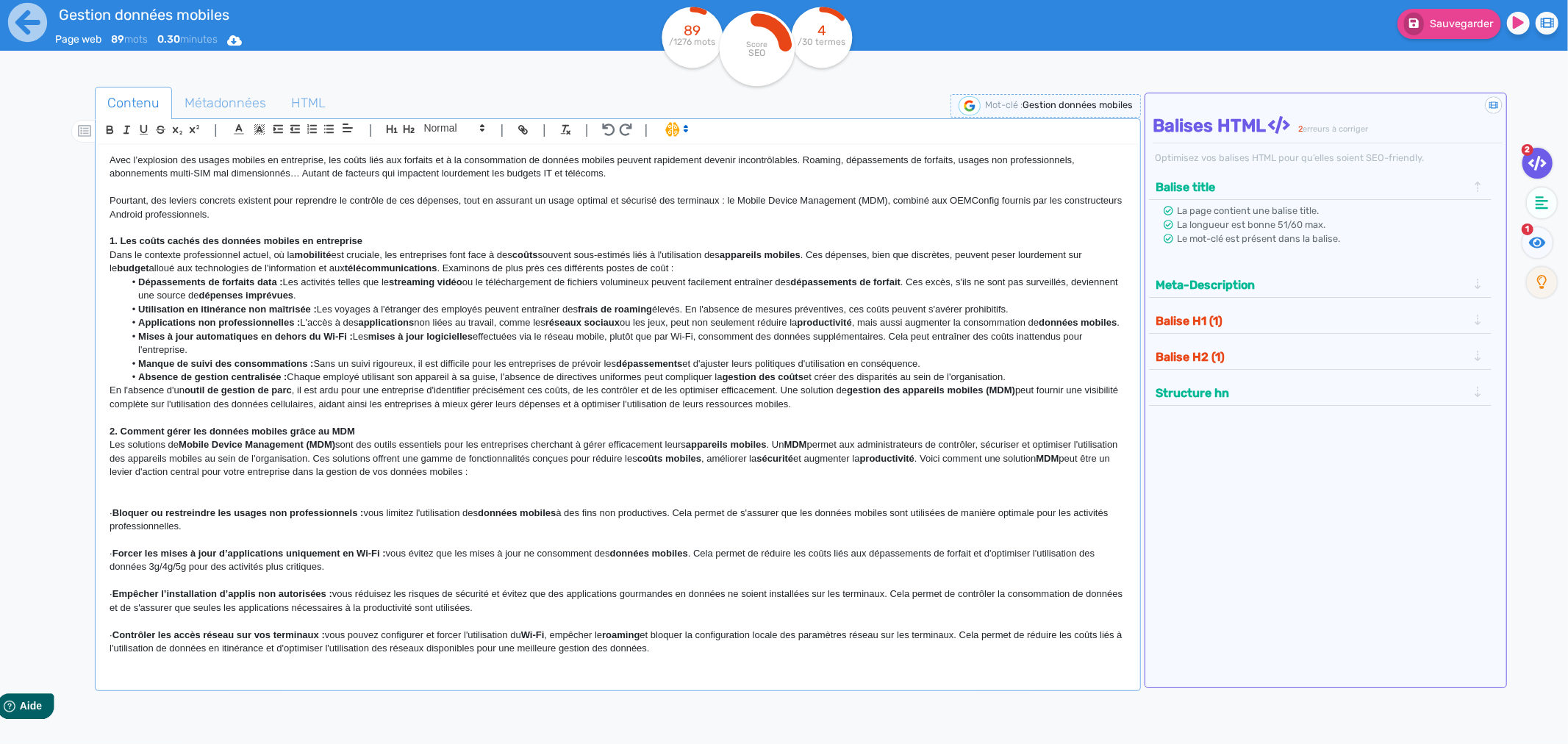
click at [138, 238] on strong "Les coûts cachés des données mobiles en entreprise" at bounding box center [242, 240] width 242 height 11
click at [147, 239] on strong "Les coûts cachés des données mobiles en entreprise" at bounding box center [242, 240] width 242 height 11
click at [409, 130] on icon "button" at bounding box center [408, 129] width 11 height 8
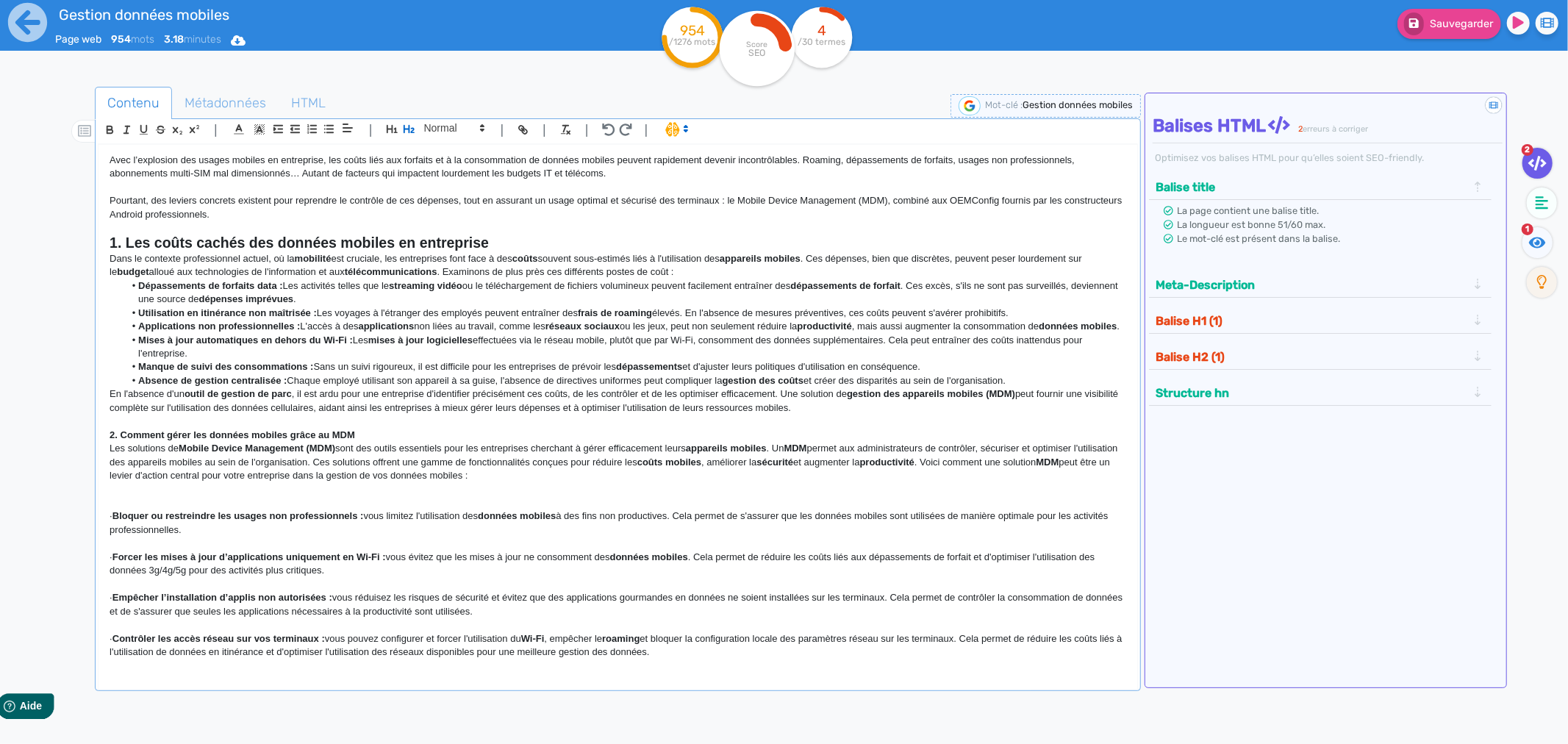
click at [192, 428] on p at bounding box center [618, 420] width 1016 height 13
click at [192, 440] on strong "2. Comment gérer les données mobiles grâce au MDM" at bounding box center [233, 434] width 246 height 11
click at [405, 136] on icon "button" at bounding box center [409, 129] width 13 height 13
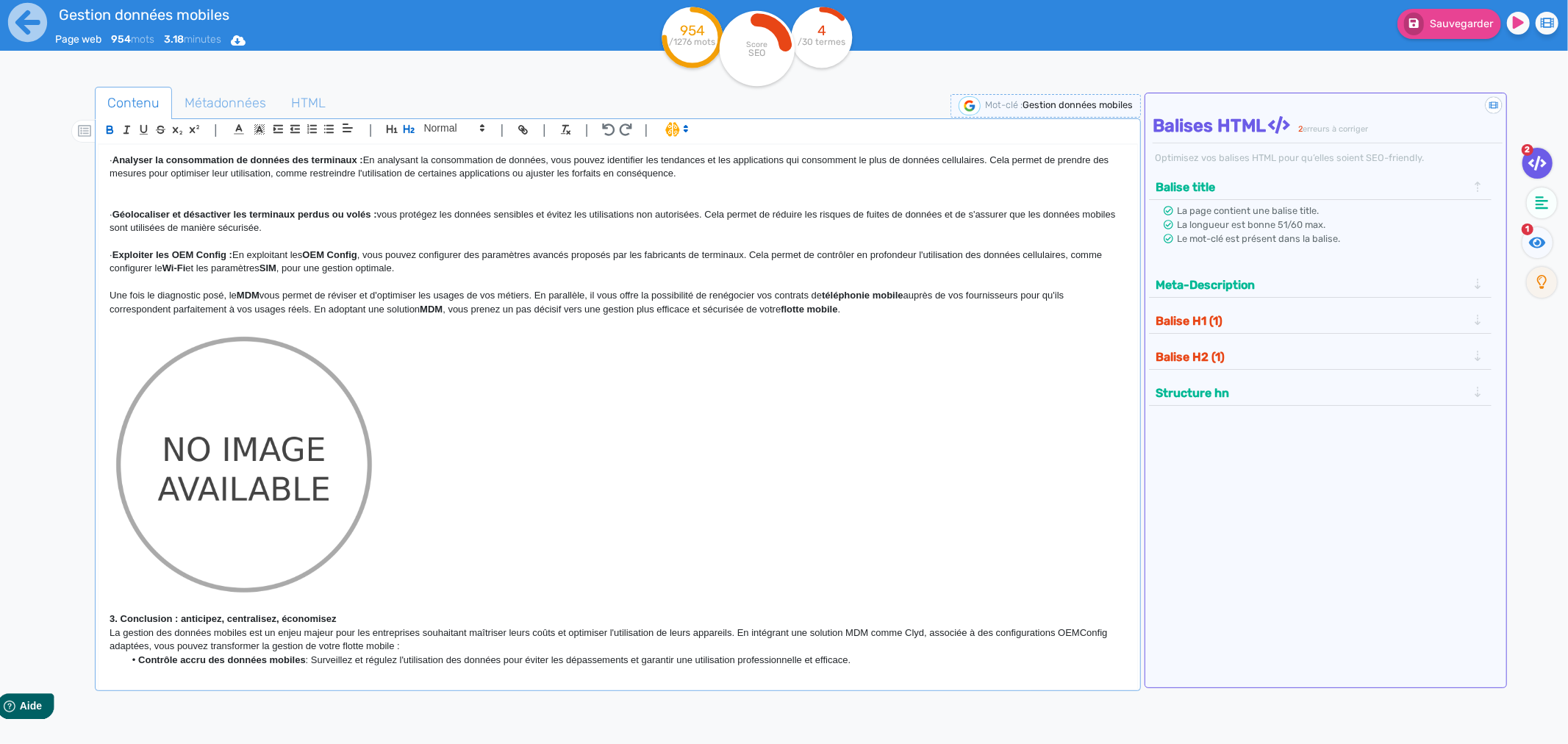
scroll to position [560, 0]
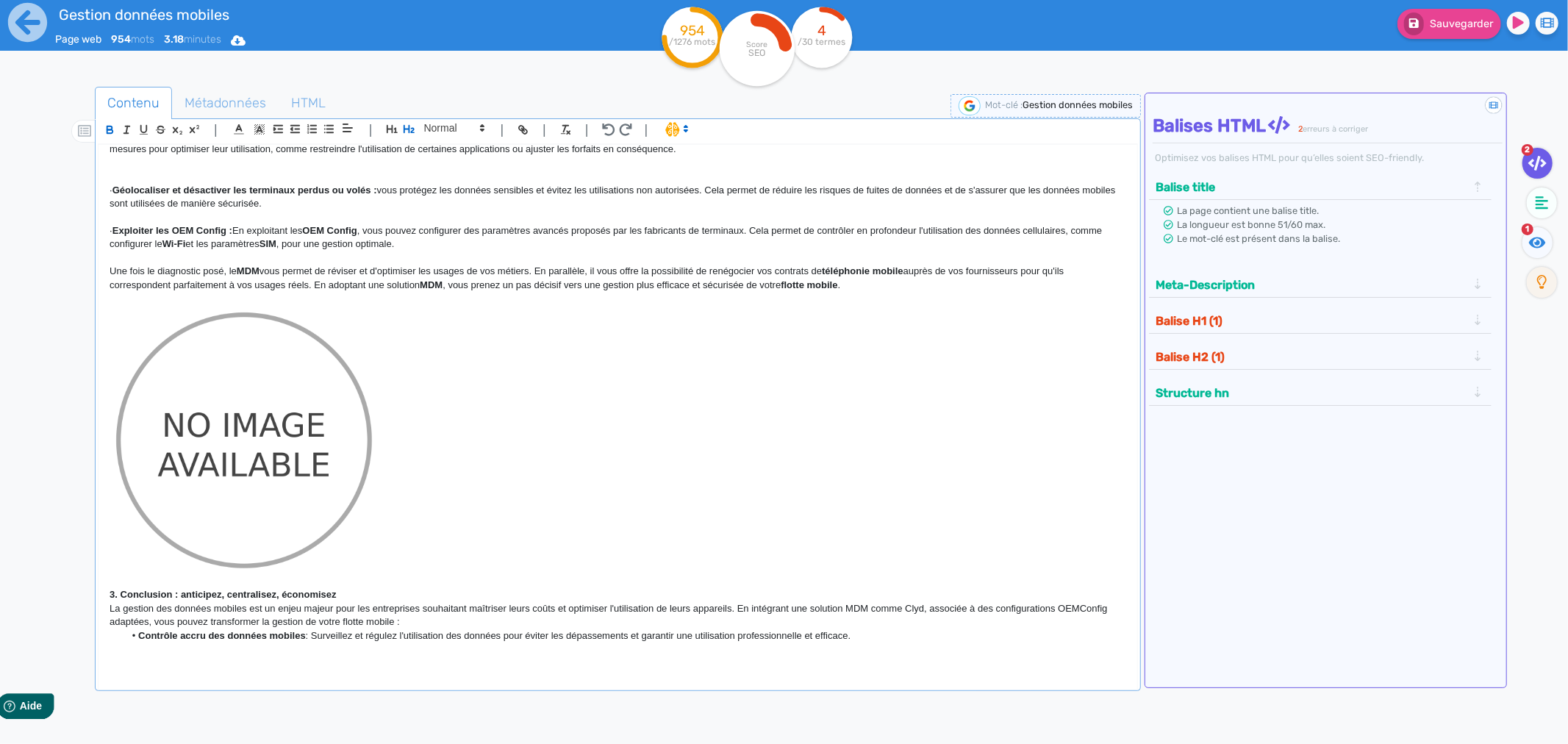
click at [215, 592] on strong "3. Conclusion : anticipez, centralisez, économisez" at bounding box center [223, 593] width 227 height 11
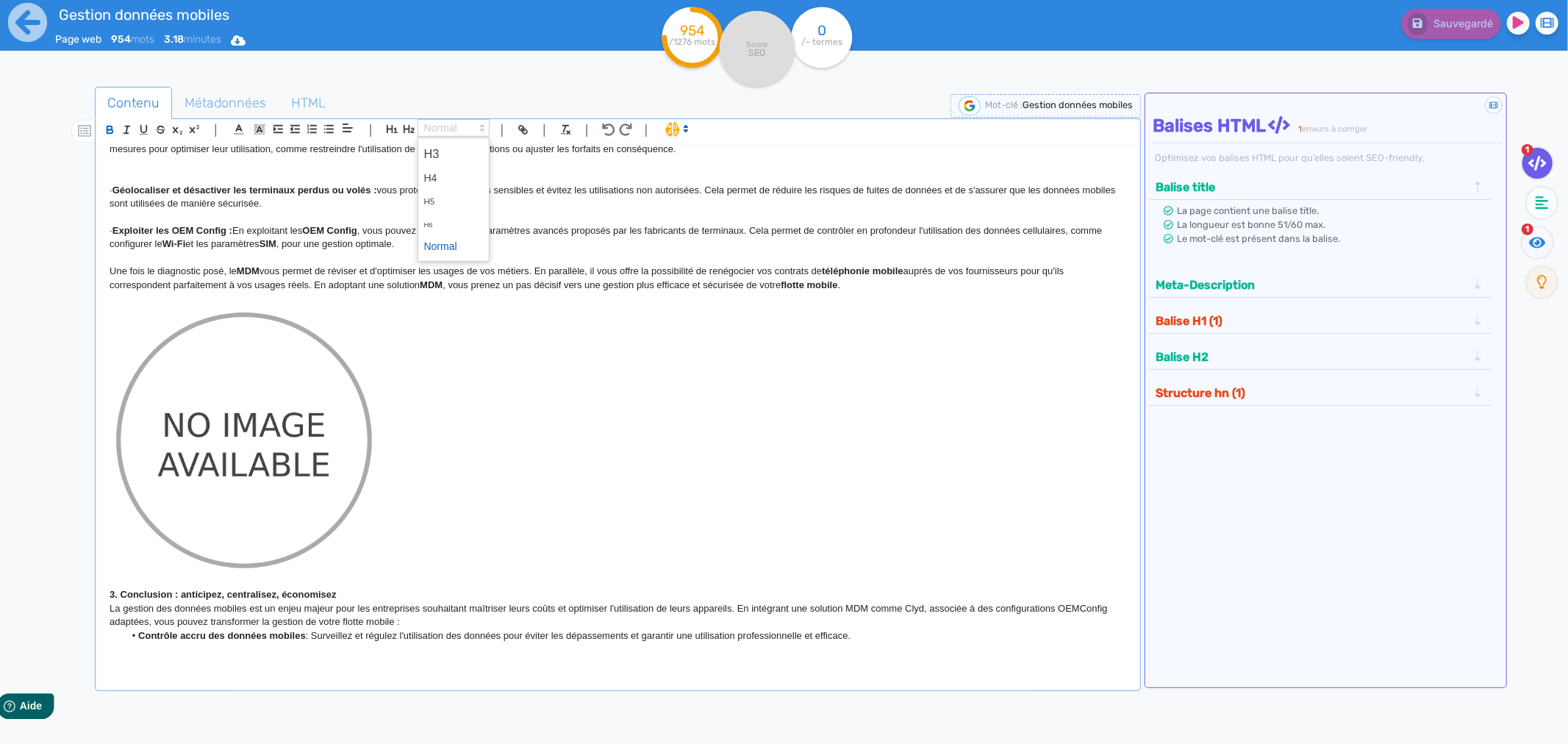
click at [437, 131] on span at bounding box center [453, 128] width 72 height 18
click at [441, 159] on span at bounding box center [453, 154] width 58 height 26
click at [254, 582] on p at bounding box center [618, 582] width 1016 height 13
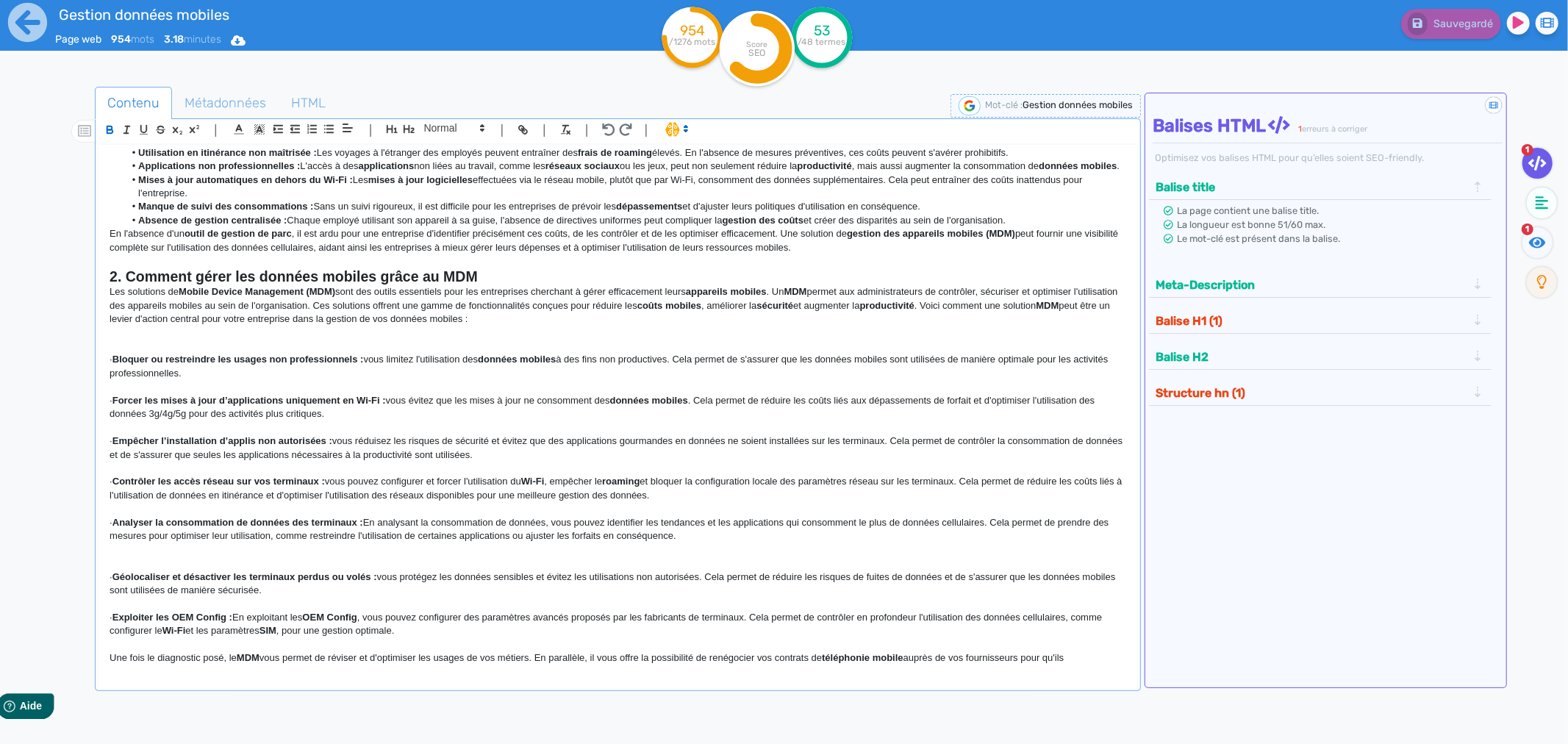
scroll to position [0, 0]
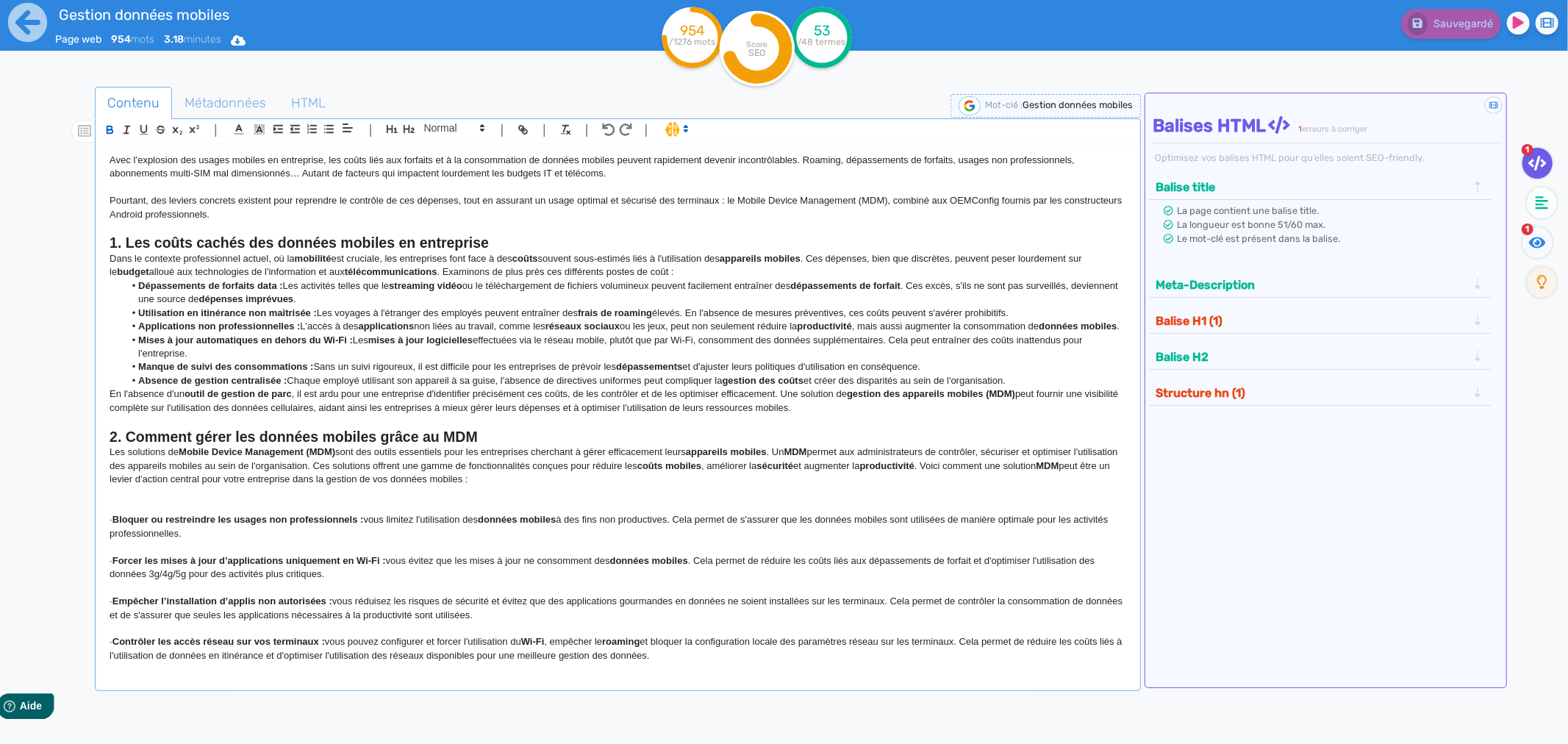
click at [104, 159] on div "Avec l’explosion des usages mobiles en entreprise, les coûts liés aux forfaits …" at bounding box center [617, 404] width 1038 height 520
click at [232, 105] on span "Métadonnées" at bounding box center [225, 103] width 105 height 40
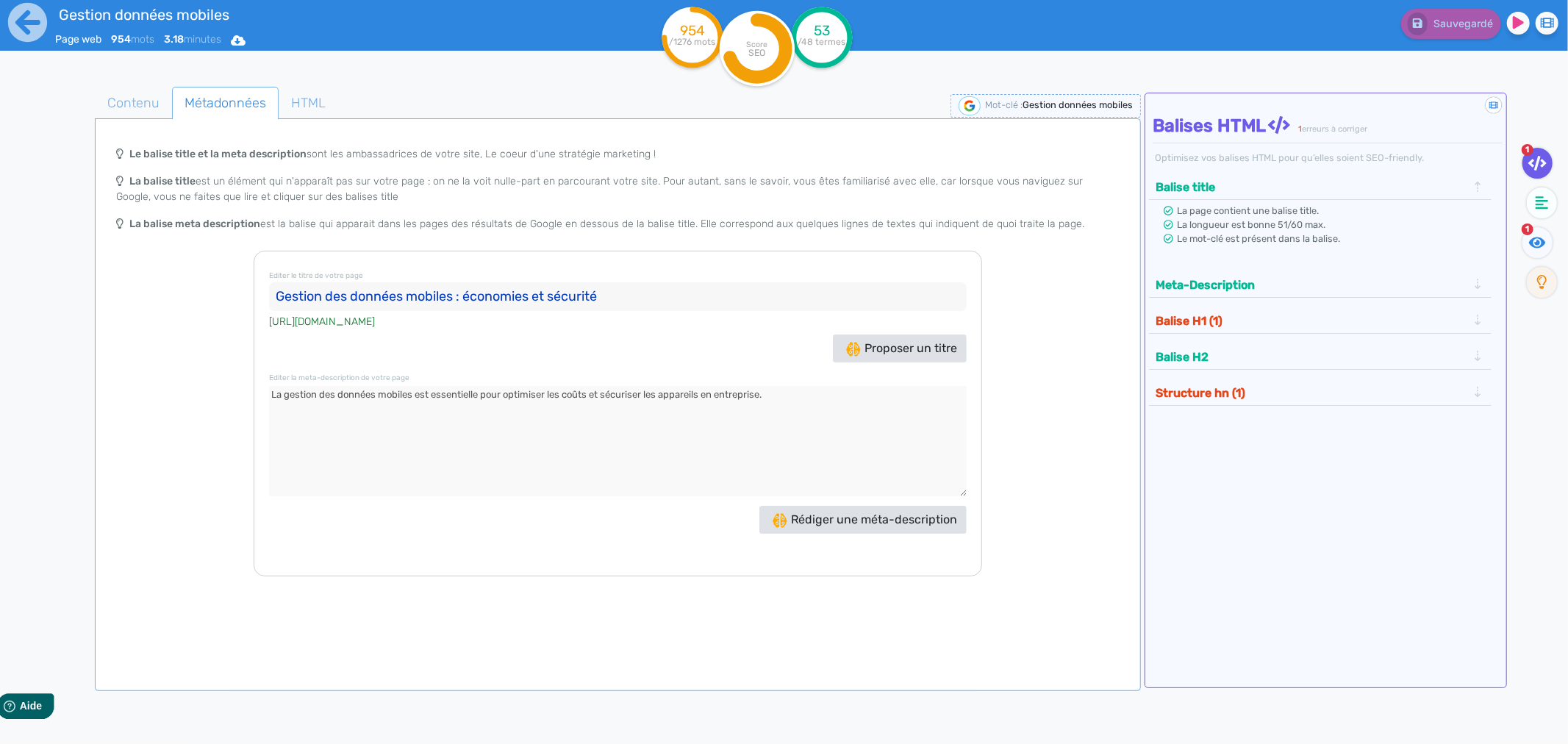
click at [338, 297] on input "Gestion des données mobiles : économies et sécurité" at bounding box center [617, 297] width 696 height 30
click at [150, 109] on span "Contenu" at bounding box center [133, 103] width 75 height 40
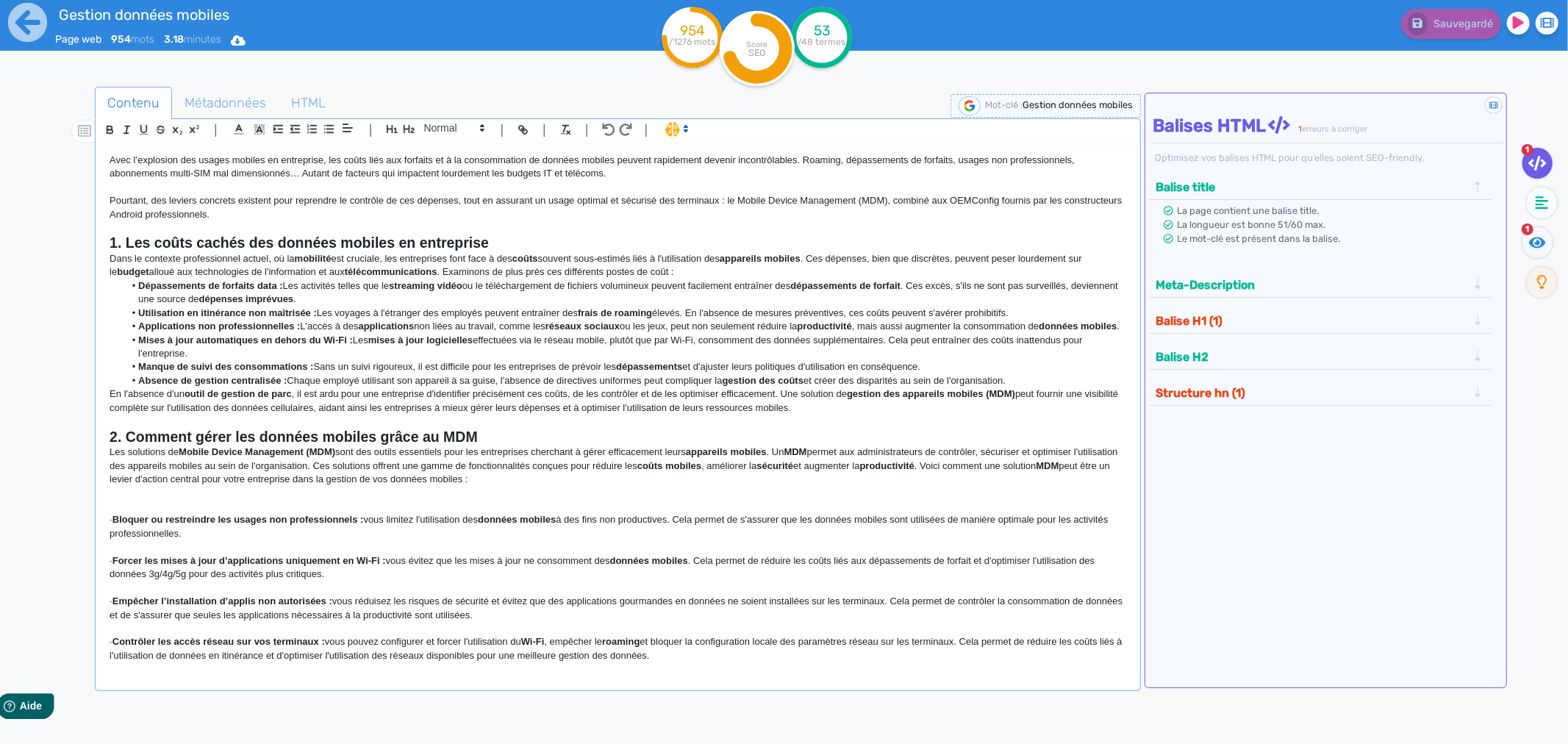
click at [108, 159] on div "Avec l’explosion des usages mobiles en entreprise, les coûts liés aux forfaits …" at bounding box center [617, 404] width 1038 height 520
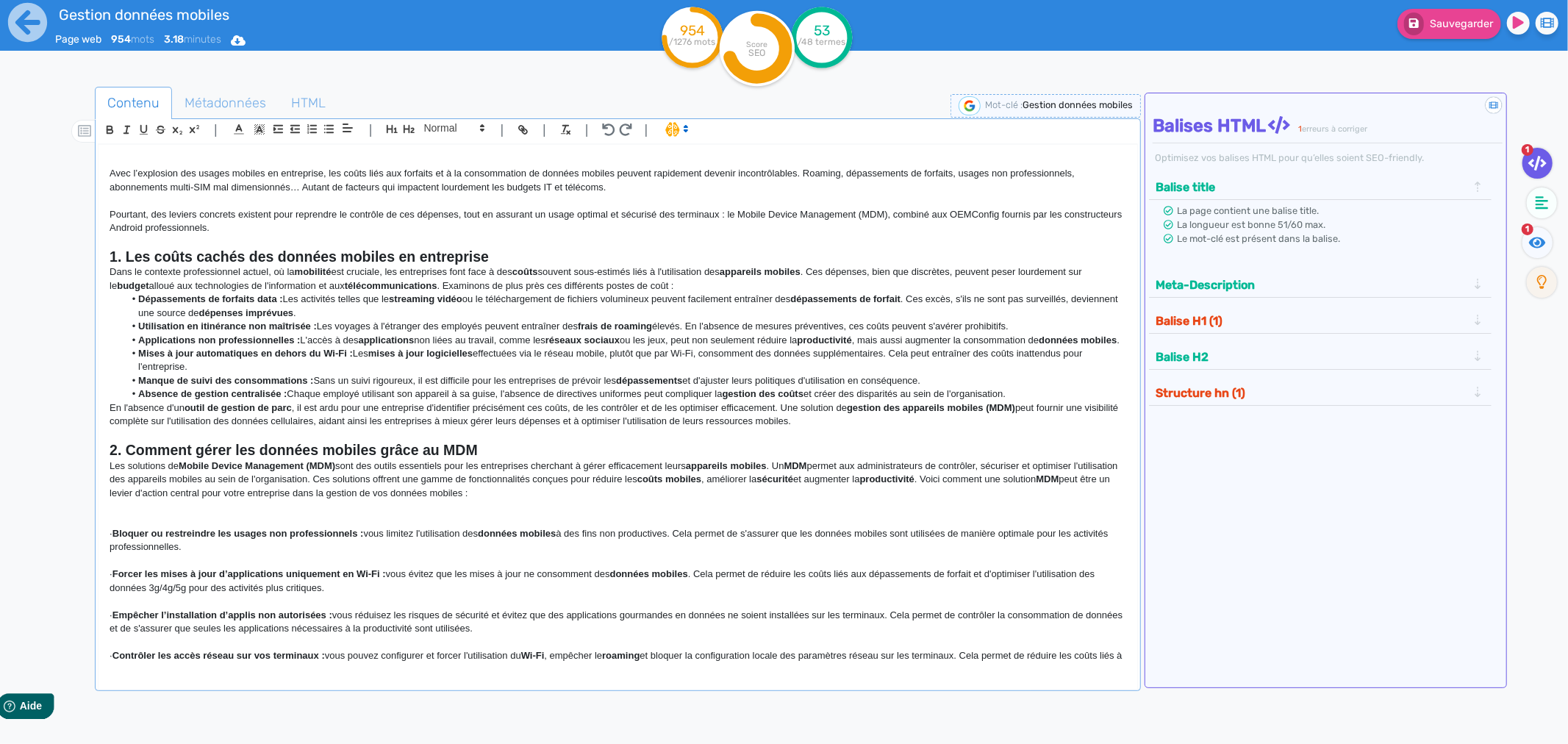
click at [108, 159] on div "Avec l’explosion des usages mobiles en entreprise, les coûts liés aux forfaits …" at bounding box center [617, 404] width 1038 height 520
click at [142, 158] on p "Gestion des données mobiles : économies et sécurité" at bounding box center [618, 159] width 1016 height 13
click at [389, 133] on icon "button" at bounding box center [392, 129] width 13 height 13
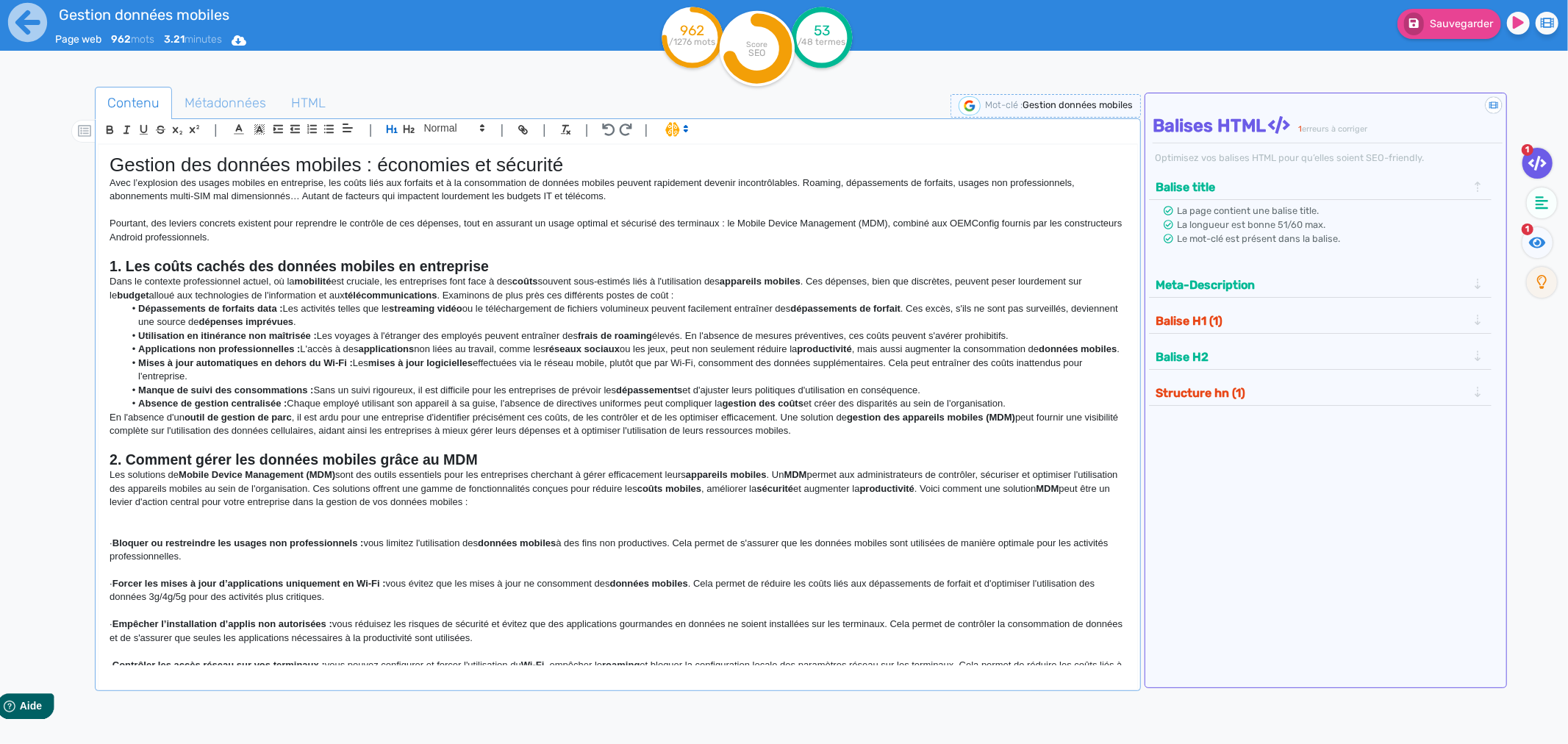
click at [459, 356] on li "Applications non professionnelles : L'accès à des applications non liées au tra…" at bounding box center [624, 349] width 1001 height 13
click at [216, 267] on strong "Les coûts cachés des données mobiles en entreprise" at bounding box center [307, 266] width 364 height 16
click at [643, 379] on li "Mises à jour automatiques en dehors du Wi-Fi : Les mises à jour logicielles eff…" at bounding box center [624, 370] width 1001 height 27
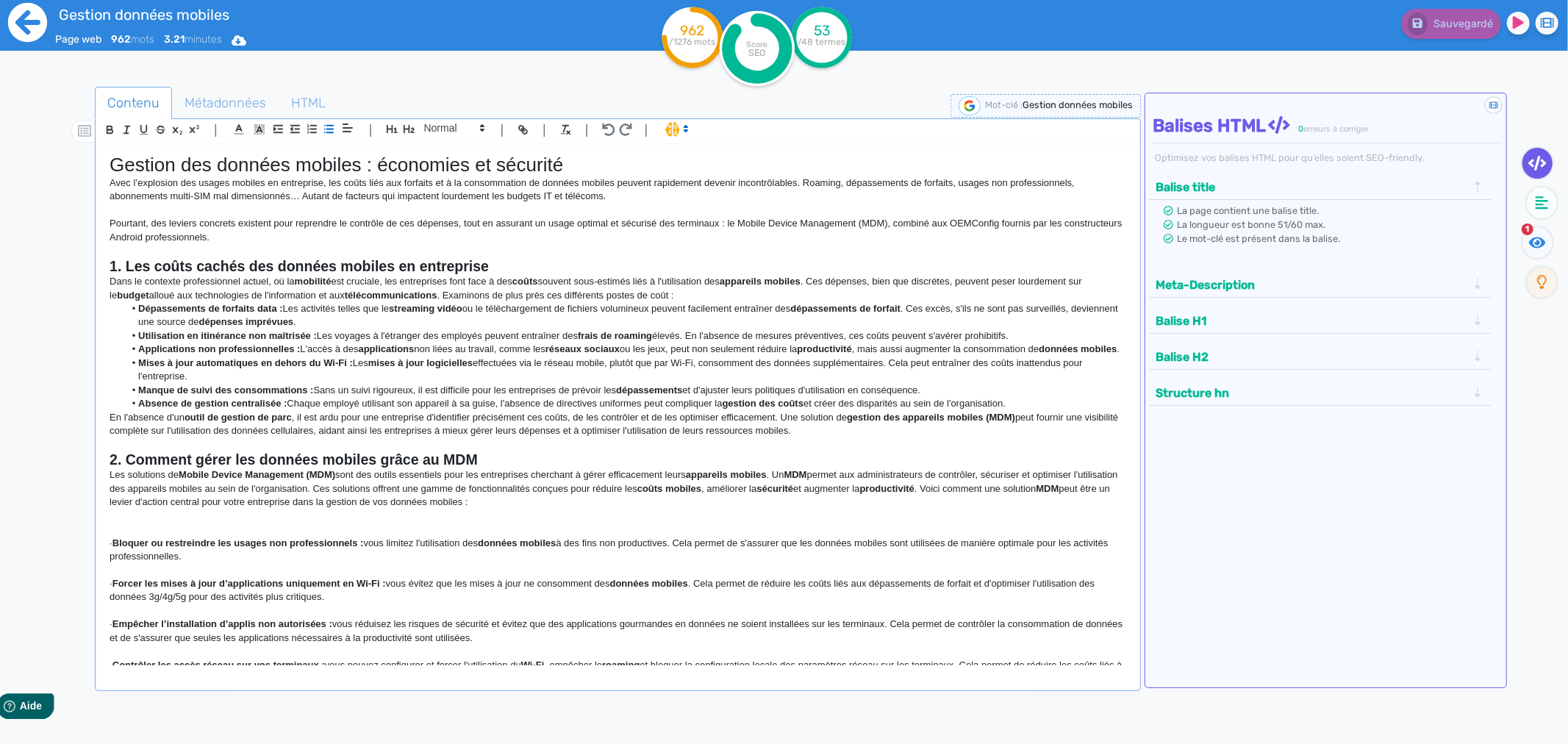
click at [28, 31] on icon at bounding box center [27, 22] width 41 height 41
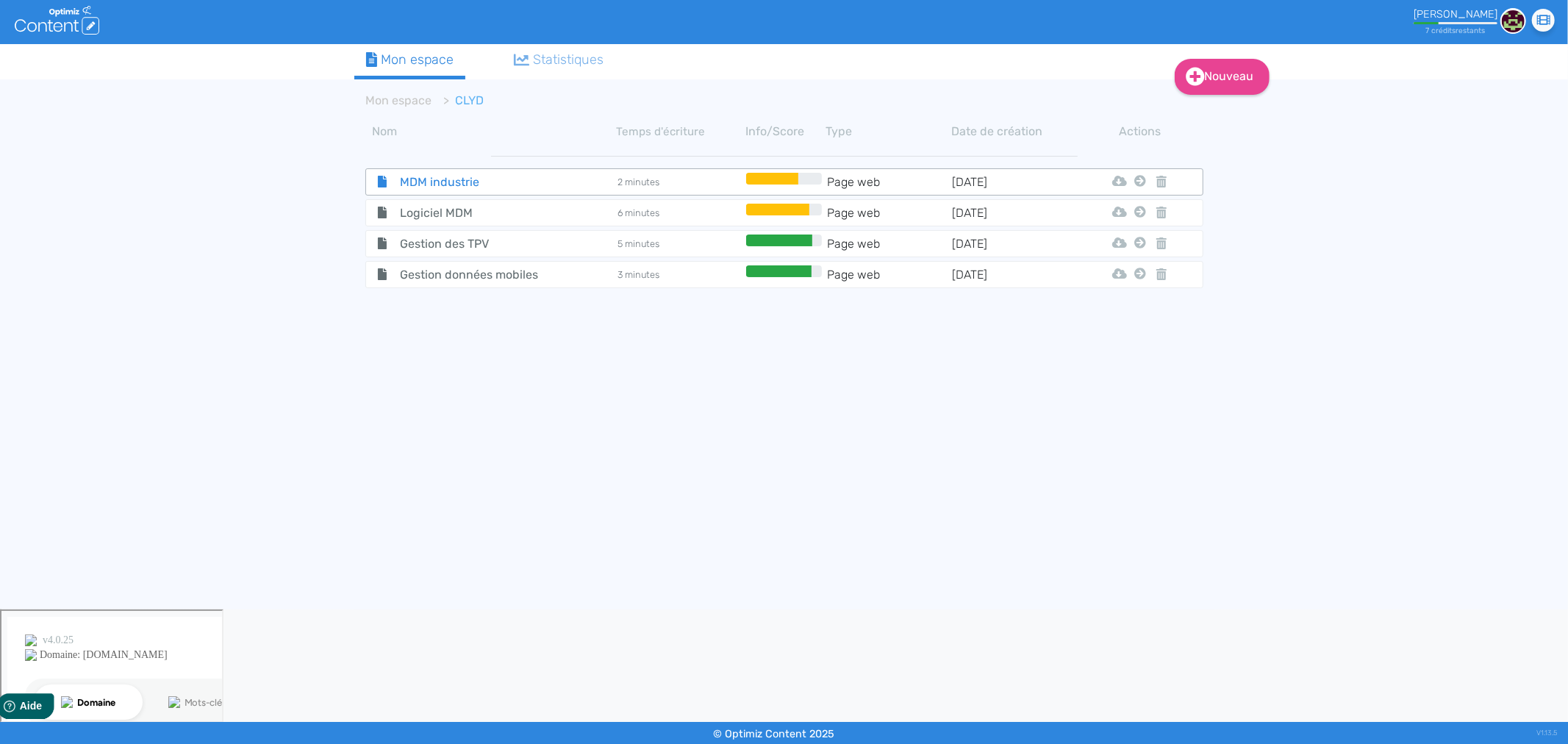
click at [505, 172] on span "MDM industrie" at bounding box center [470, 181] width 165 height 19
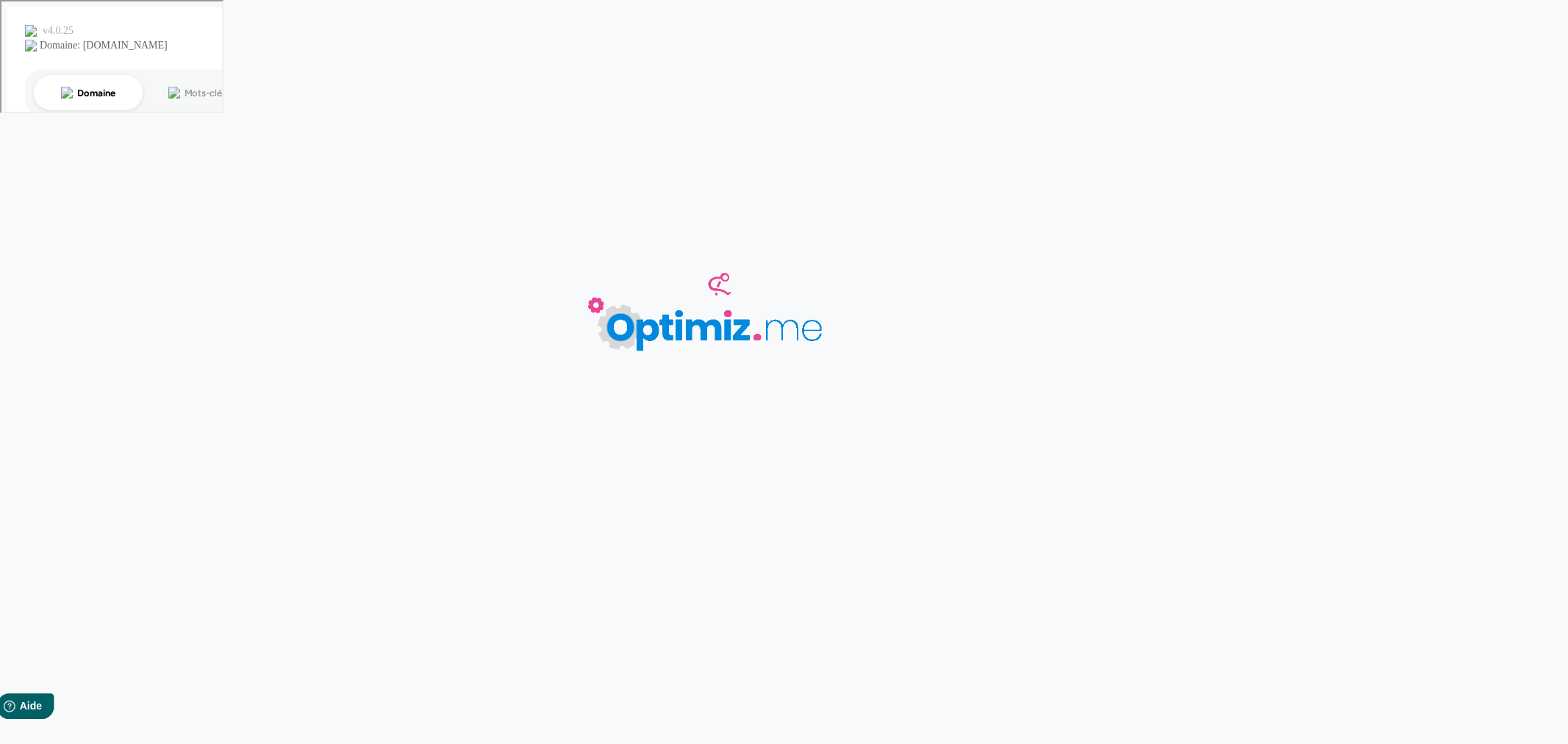
type input "MDM industrie"
